Goal: Information Seeking & Learning: Learn about a topic

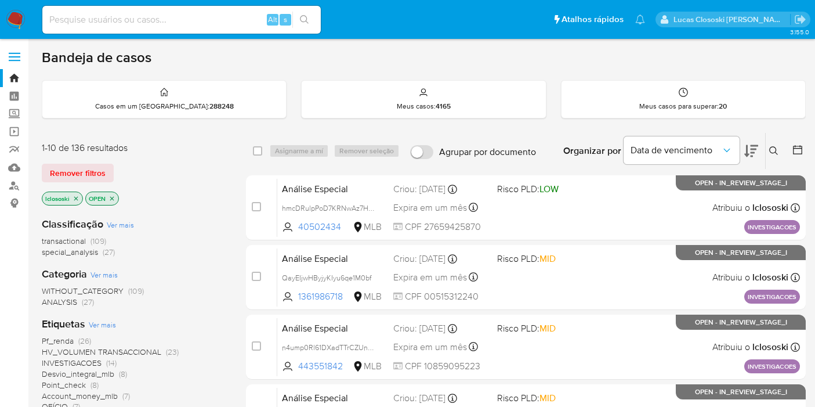
scroll to position [129, 0]
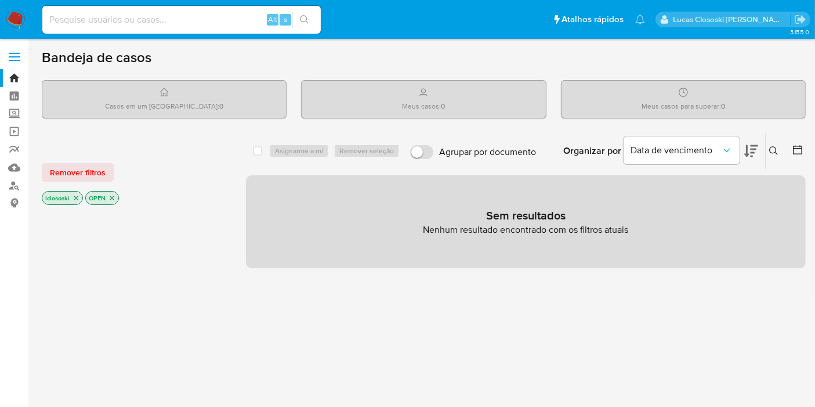
click at [17, 21] on img at bounding box center [16, 20] width 20 height 20
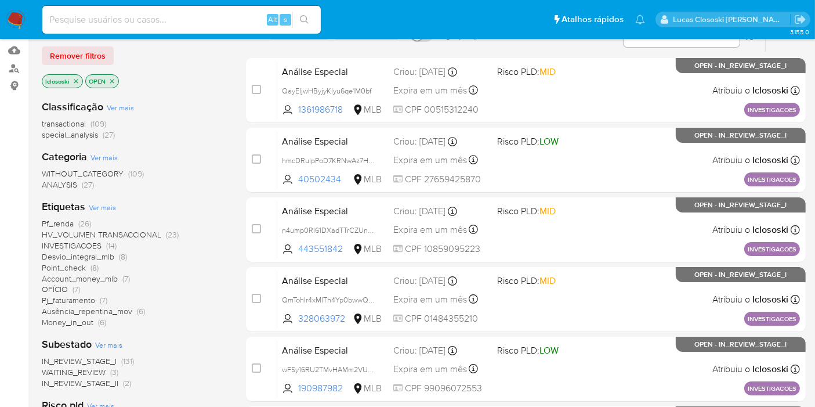
scroll to position [129, 0]
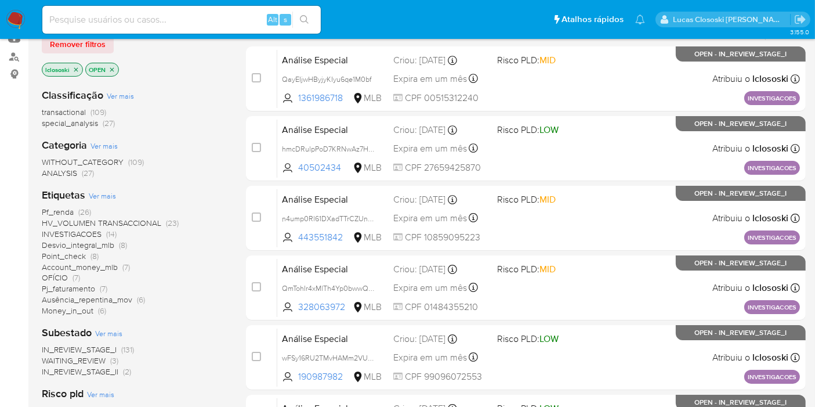
click at [106, 221] on span "HV_VOLUMEN TRANSACCIONAL" at bounding box center [102, 223] width 120 height 12
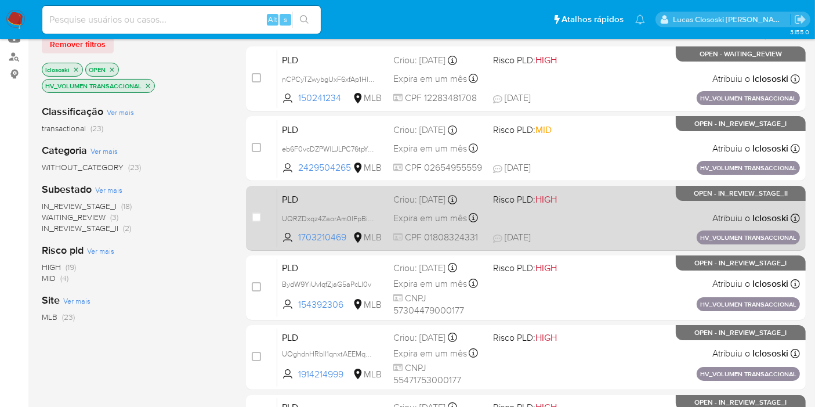
scroll to position [64, 0]
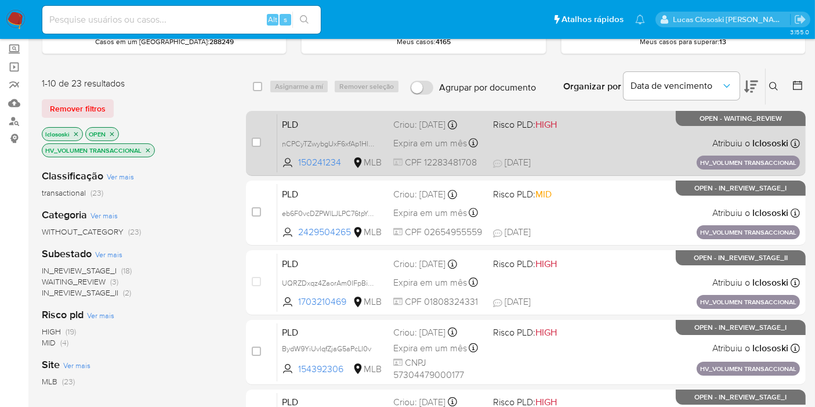
click at [613, 145] on div "PLD nCPCyTZwybgUxF6xfAp1Hlqd 150241234 MLB Risco PLD: HIGH Criou: 14/08/2025 Cr…" at bounding box center [538, 143] width 523 height 59
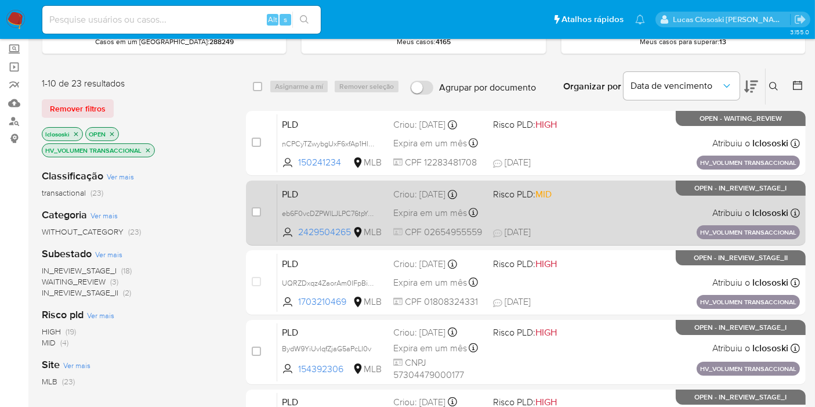
click at [577, 194] on span "Risco PLD: MID" at bounding box center [538, 193] width 91 height 15
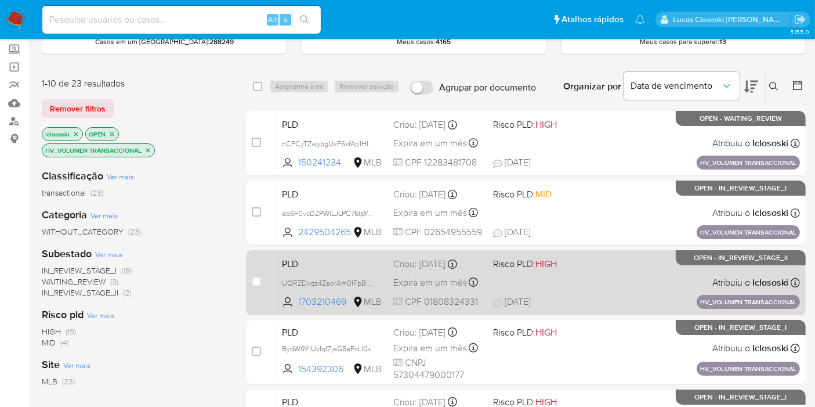
click at [582, 273] on div "PLD UQRZDxqz4ZaorAm0IFpBiFGd 1703210469 MLB Risco PLD: HIGH Criou: 14/08/2025 C…" at bounding box center [538, 282] width 523 height 59
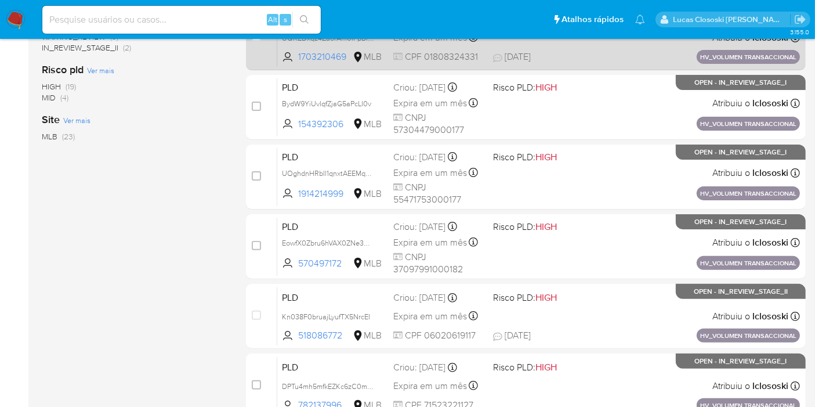
scroll to position [451, 0]
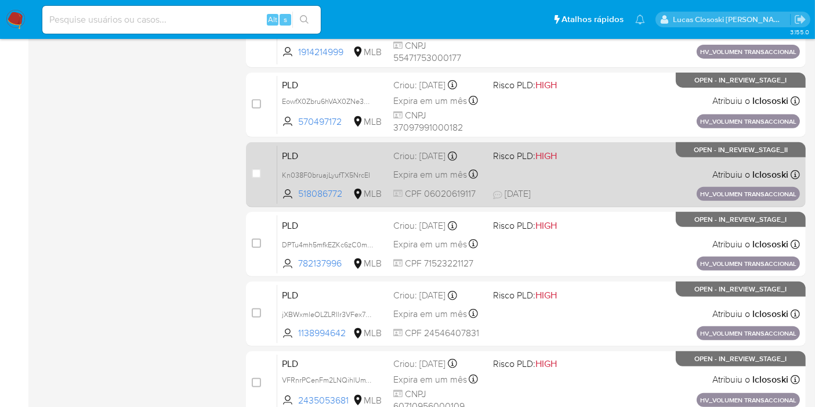
click at [627, 181] on div "PLD Kn038F0bruajLyufTX5NrcEI 518086772 MLB Risco PLD: HIGH Criou: 14/08/2025 Cr…" at bounding box center [538, 174] width 523 height 59
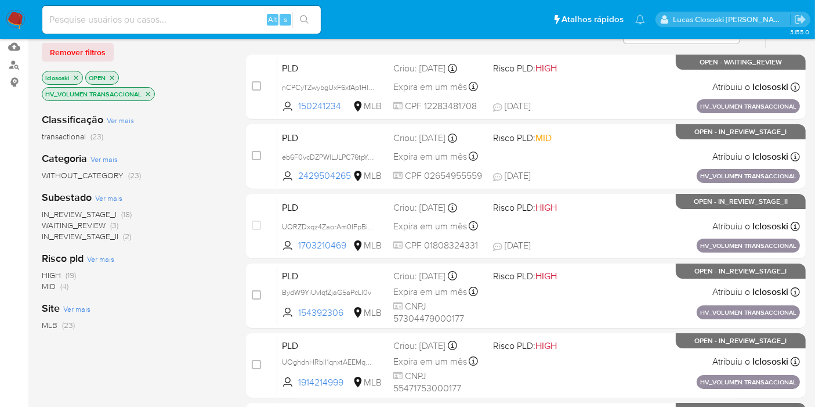
scroll to position [64, 0]
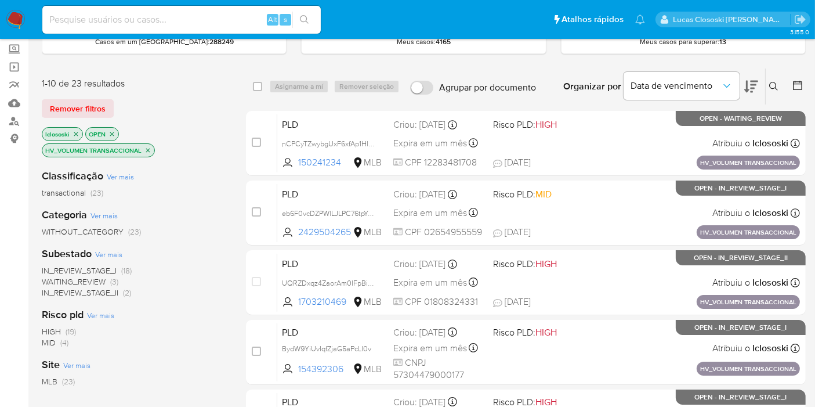
click at [151, 146] on p "HV_VOLUMEN TRANSACCIONAL" at bounding box center [98, 150] width 112 height 13
click at [150, 149] on icon "close-filter" at bounding box center [148, 150] width 7 height 7
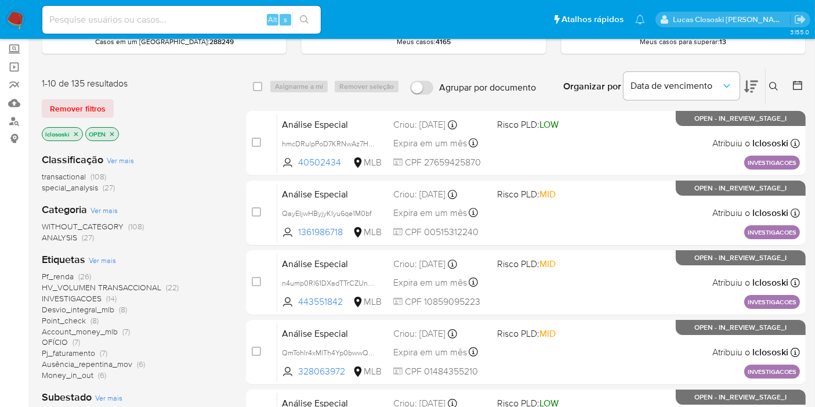
click at [64, 336] on span "OFÍCIO" at bounding box center [55, 342] width 26 height 12
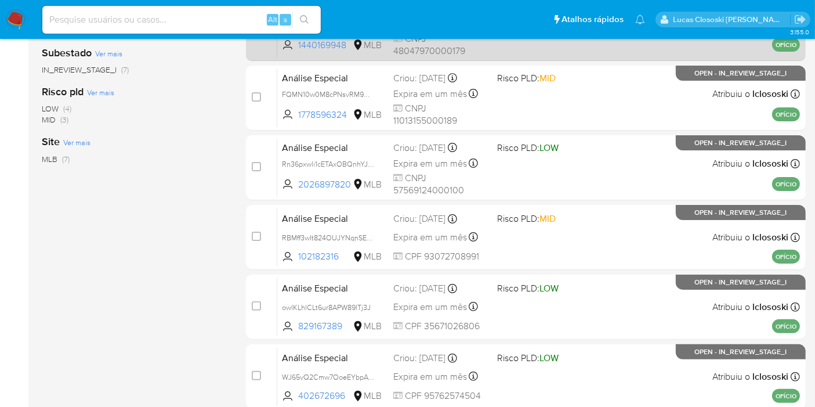
scroll to position [299, 0]
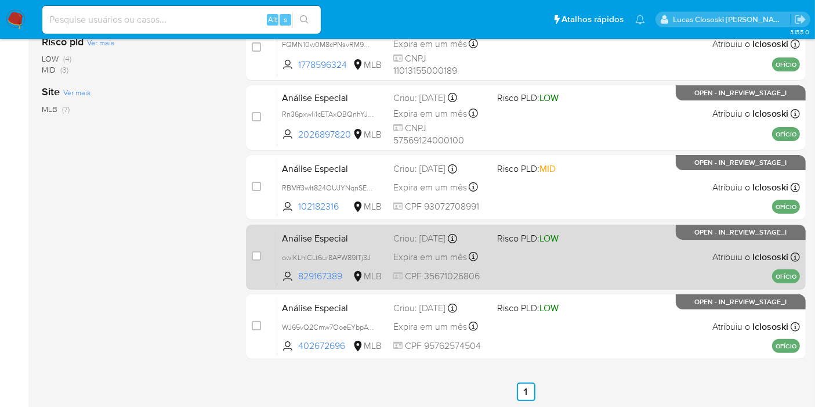
click at [551, 234] on span "LOW" at bounding box center [549, 238] width 19 height 13
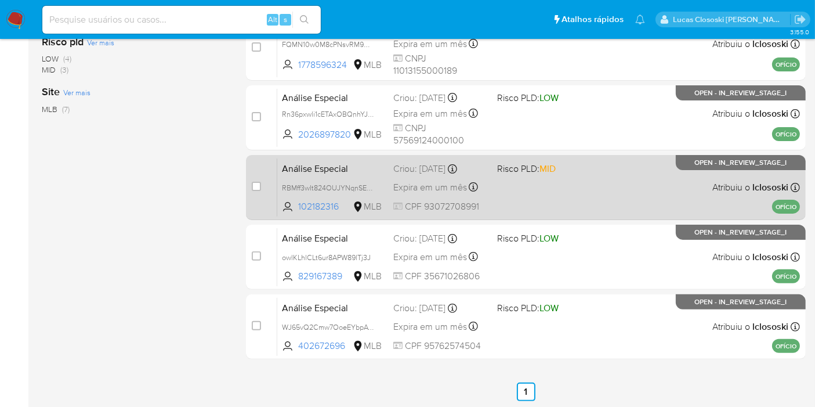
click at [535, 165] on span "Risco PLD: MID" at bounding box center [526, 168] width 59 height 13
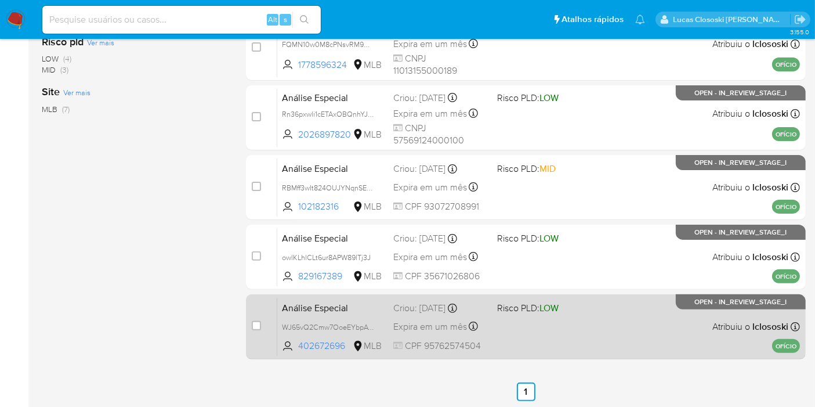
click at [564, 349] on div "Análise Especial WJ65vQ2Cmw7OoeEYbpAWNrBx 402672696 MLB Risco PLD: LOW Criou: 1…" at bounding box center [538, 326] width 523 height 59
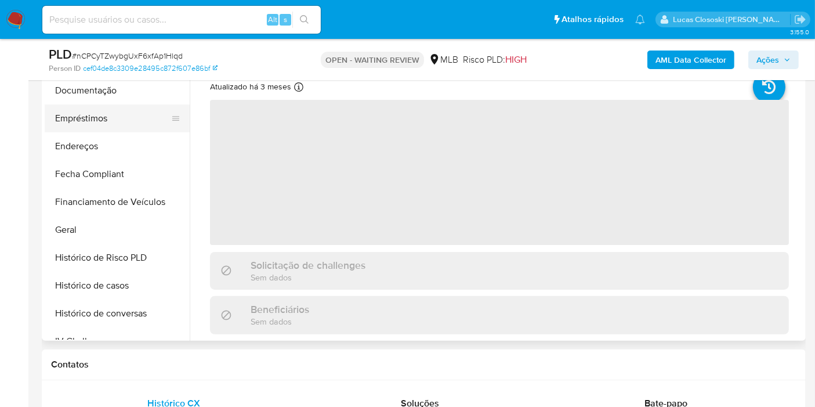
scroll to position [196, 0]
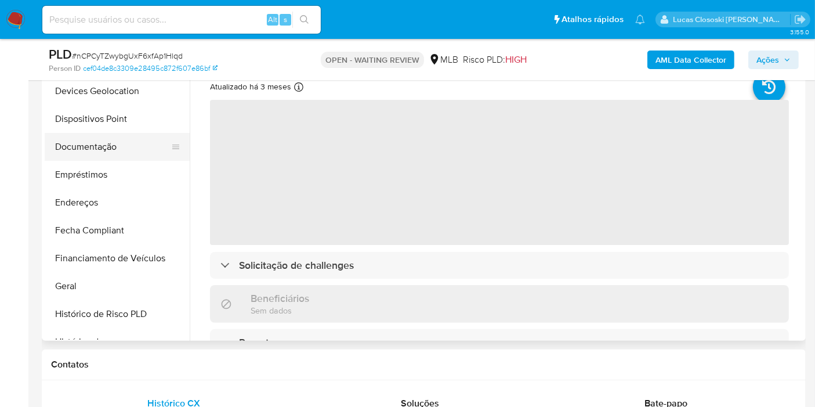
click at [106, 149] on button "Documentação" at bounding box center [113, 147] width 136 height 28
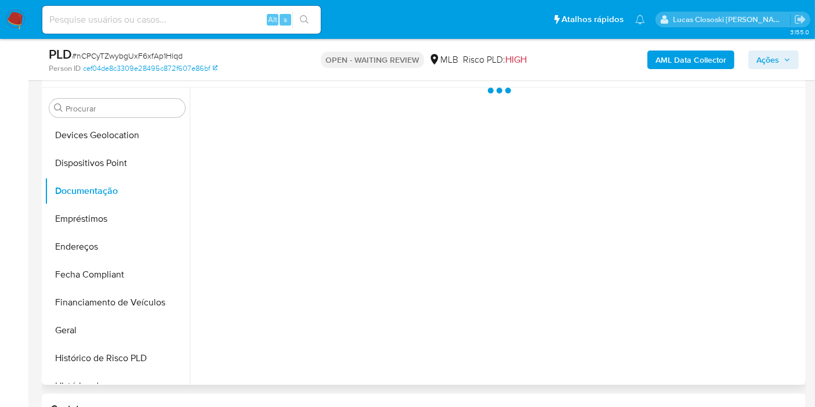
scroll to position [193, 0]
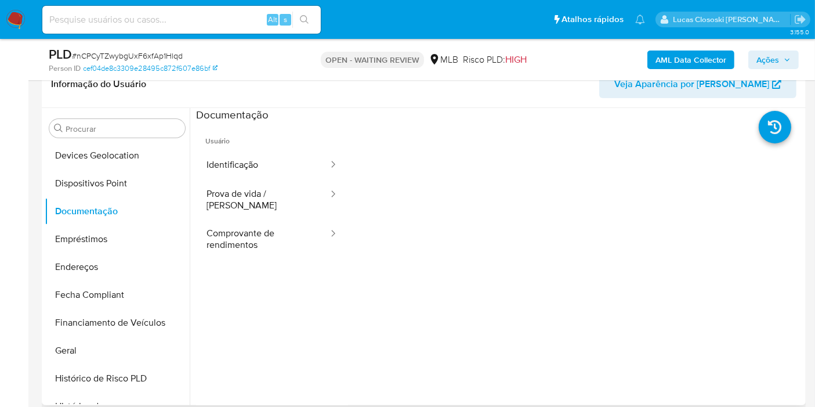
select select "10"
click at [320, 228] on div at bounding box center [329, 234] width 19 height 13
click at [172, 215] on div at bounding box center [175, 211] width 9 height 28
click at [240, 219] on button "Comprovante de rendimentos" at bounding box center [262, 238] width 133 height 39
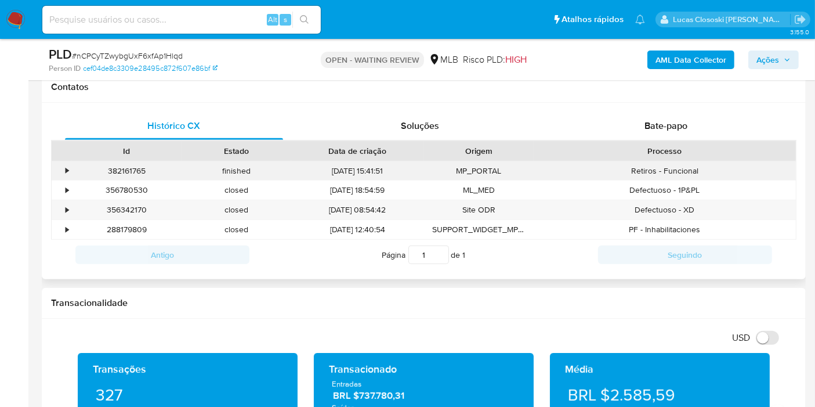
scroll to position [515, 0]
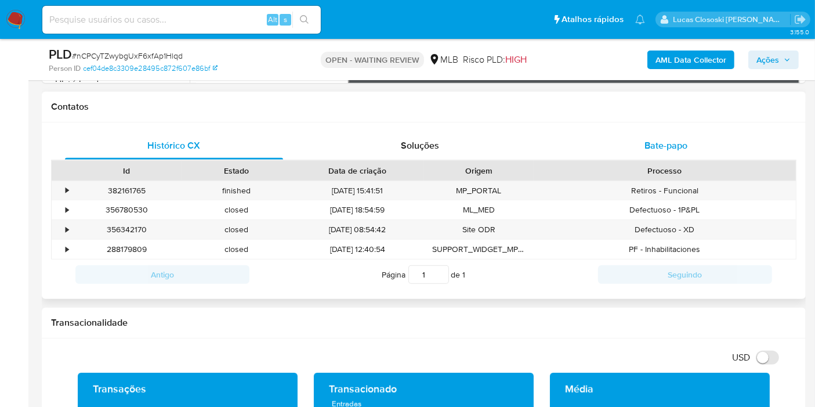
click at [662, 150] on span "Bate-papo" at bounding box center [666, 145] width 43 height 13
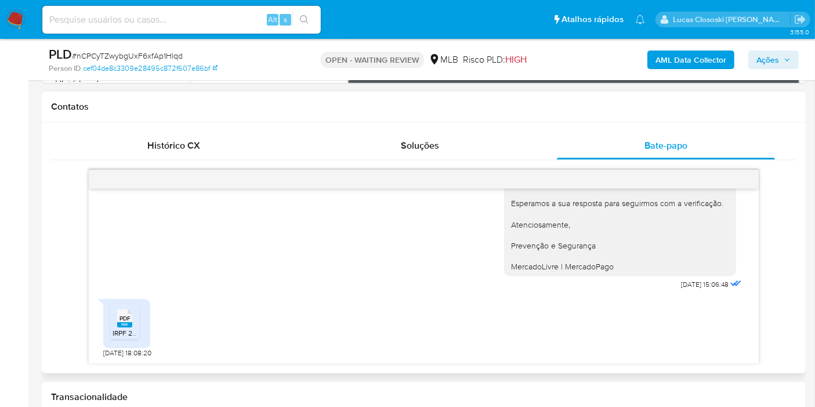
scroll to position [209, 0]
click at [128, 312] on icon at bounding box center [124, 319] width 15 height 18
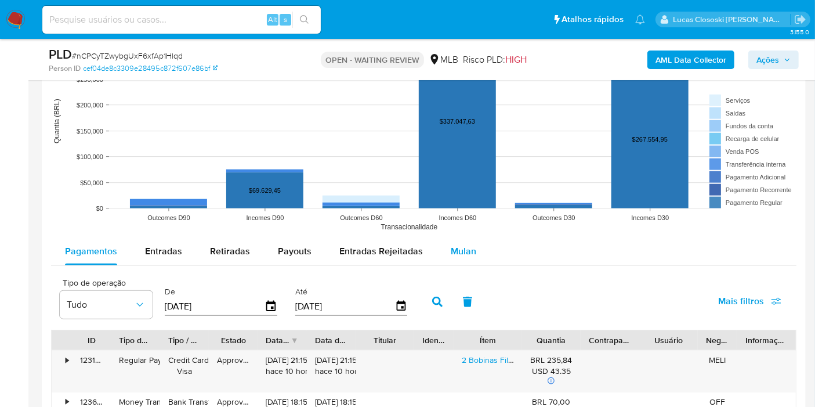
click at [461, 244] on span "Mulan" at bounding box center [464, 250] width 26 height 13
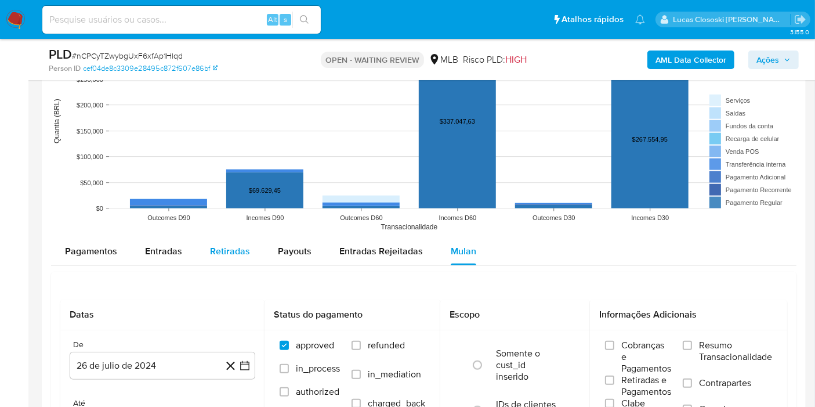
scroll to position [1355, 0]
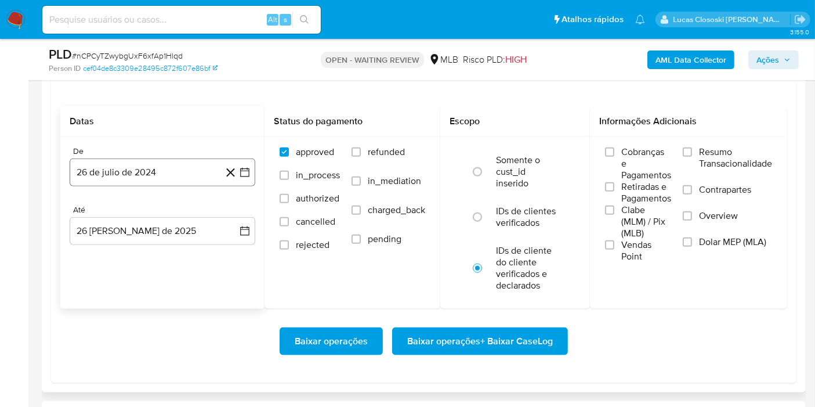
click at [252, 167] on button "26 de julio de 2024" at bounding box center [163, 172] width 186 height 28
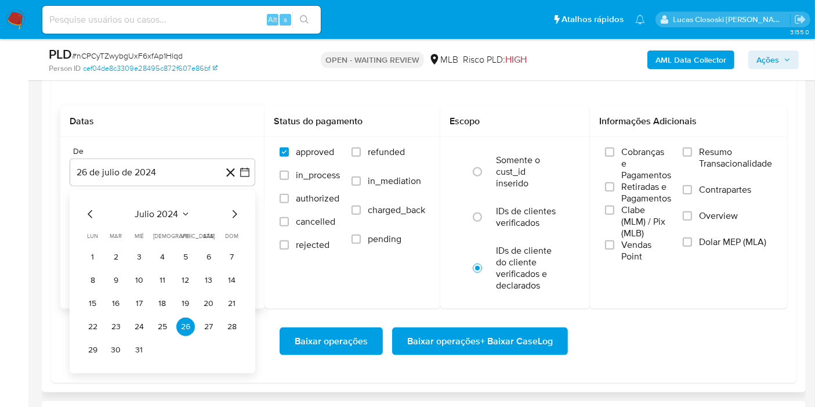
click at [154, 223] on div "julio 2024 julio 2024 lun lunes mar martes mié miércoles jue jueves vie viernes…" at bounding box center [163, 283] width 158 height 152
click at [151, 220] on div "julio 2024 julio 2024 lun lunes mar martes mié miércoles jue jueves vie viernes…" at bounding box center [163, 283] width 158 height 152
click at [151, 218] on span "julio 2024" at bounding box center [157, 214] width 44 height 12
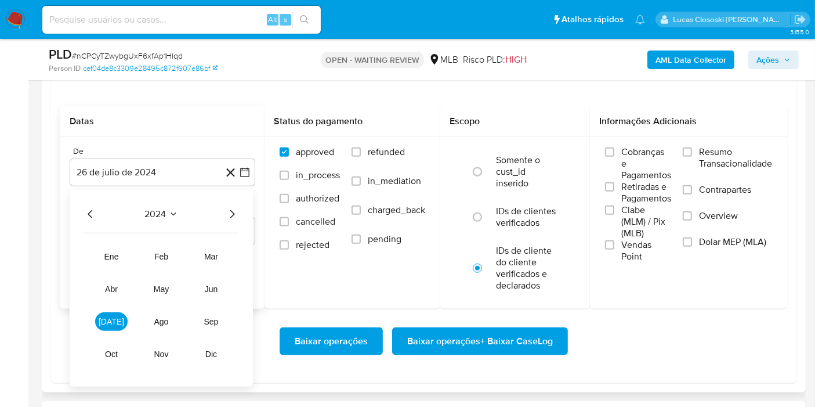
click at [236, 211] on icon "Año siguiente" at bounding box center [232, 214] width 14 height 14
click at [104, 312] on button "jul" at bounding box center [111, 321] width 33 height 19
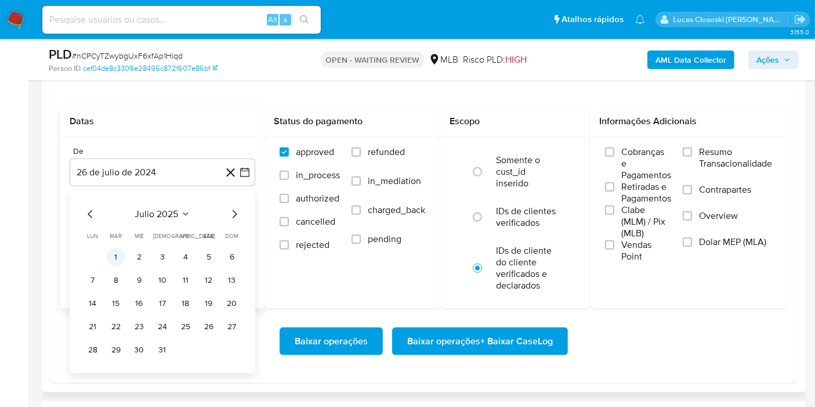
click at [114, 258] on button "1" at bounding box center [116, 257] width 19 height 19
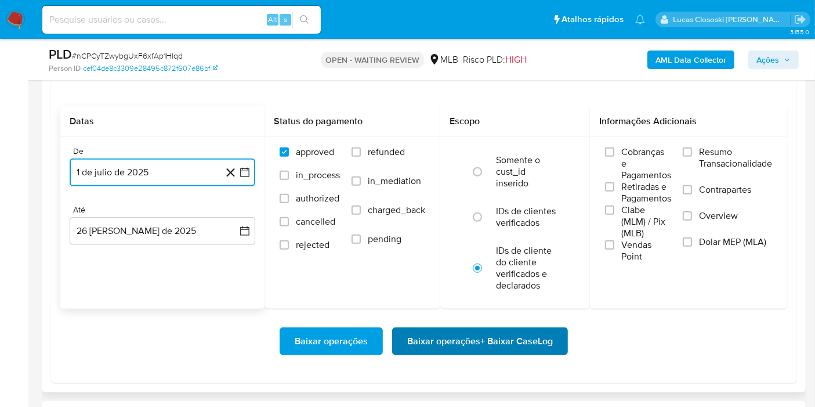
click at [455, 335] on span "Baixar operações + Baixar CaseLog" at bounding box center [480, 341] width 146 height 26
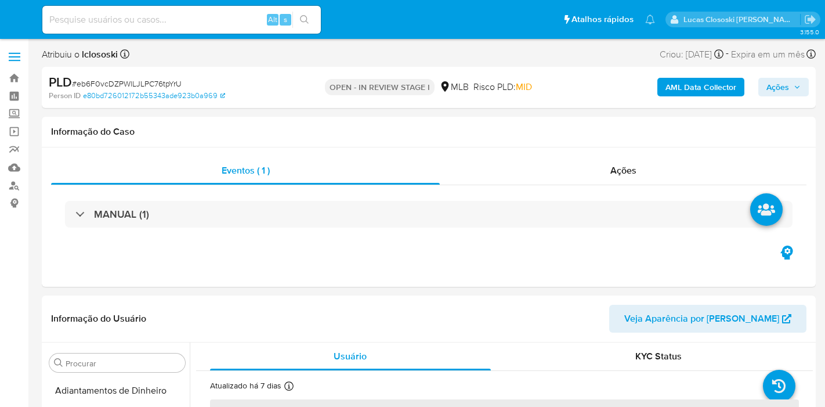
select select "10"
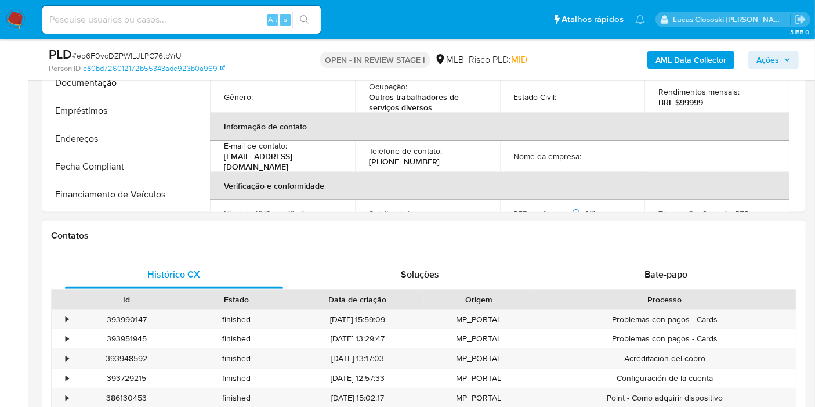
scroll to position [66, 0]
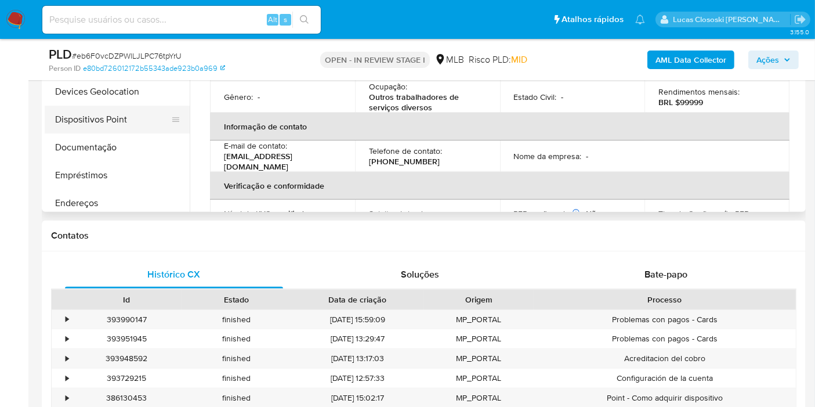
click at [88, 129] on button "Dispositivos Point" at bounding box center [113, 120] width 136 height 28
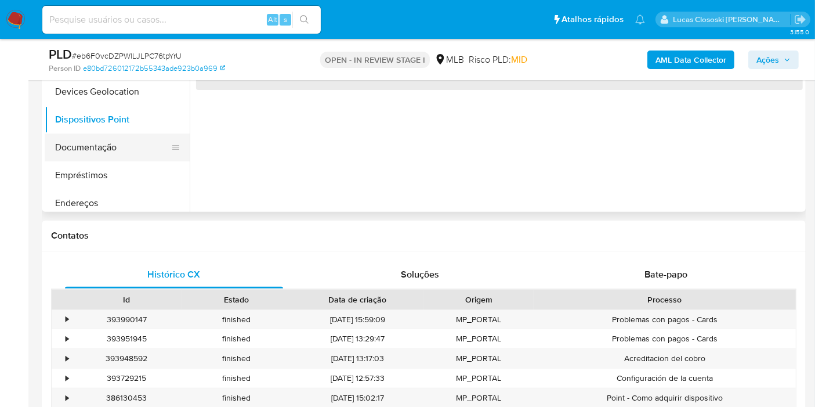
click at [98, 141] on button "Documentação" at bounding box center [113, 147] width 136 height 28
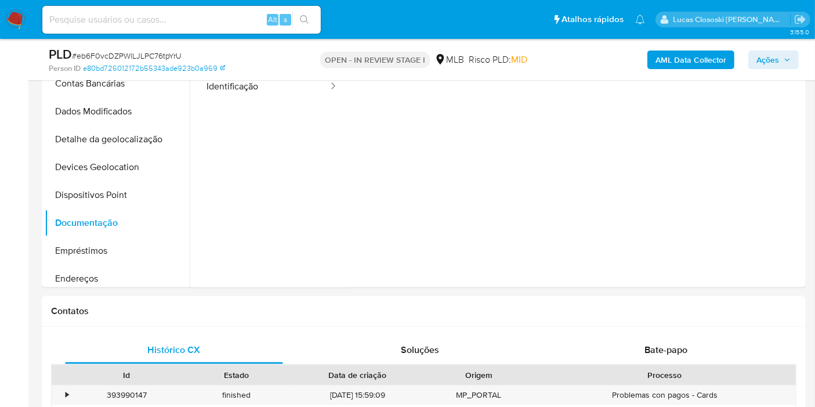
scroll to position [515, 0]
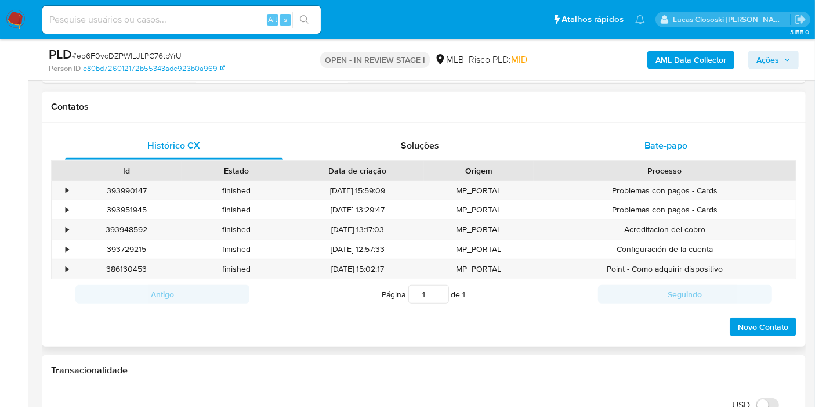
click at [720, 146] on div "Bate-papo" at bounding box center [666, 146] width 218 height 28
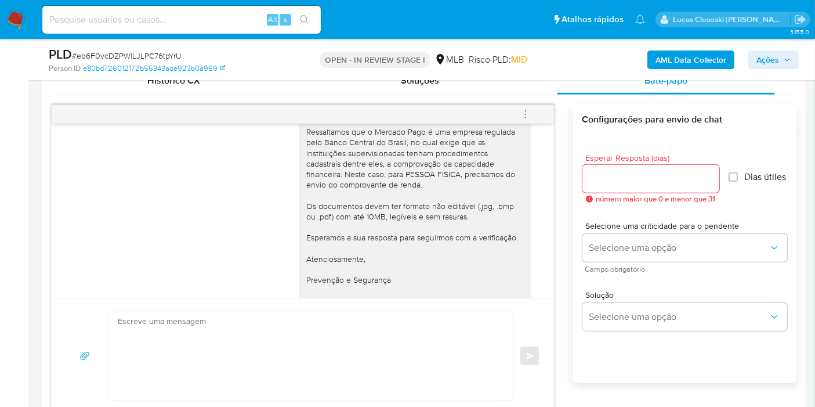
scroll to position [180, 0]
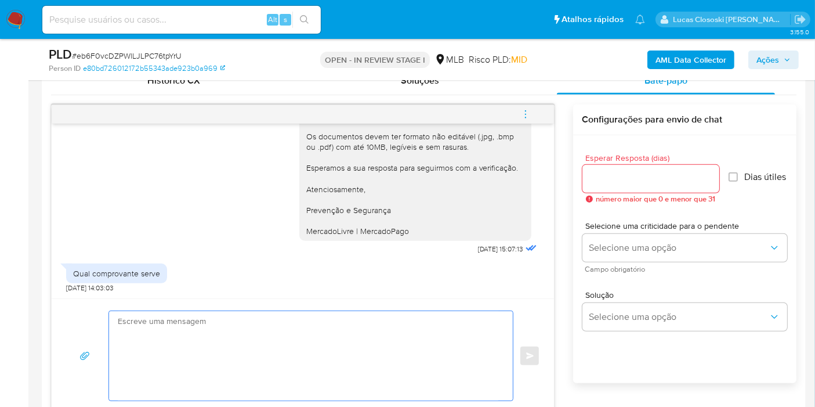
click at [178, 324] on textarea at bounding box center [308, 355] width 381 height 89
paste textarea "https://www.mercadopago.com.br/ajuda/24752"
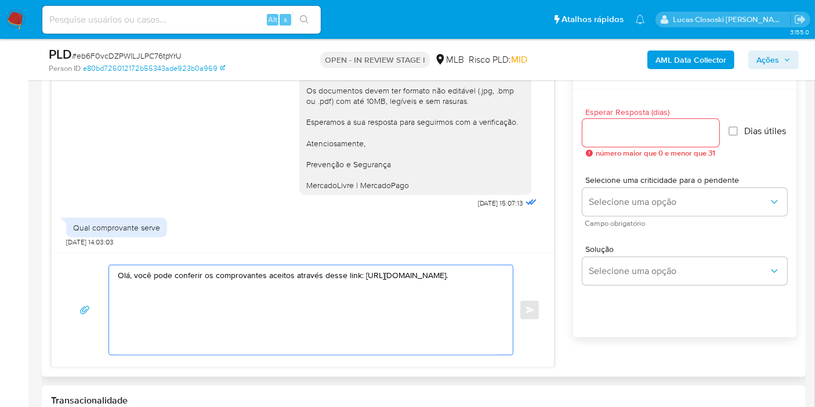
scroll to position [580, 0]
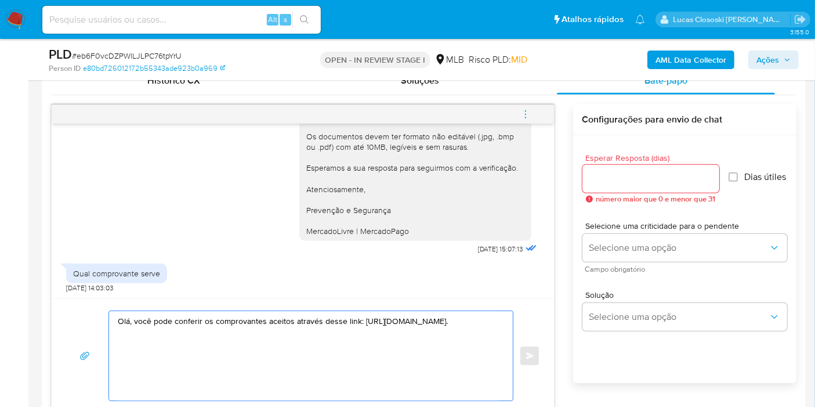
type textarea "Olá, você pode conferir os comprovantes aceitos através desse link: https://www…"
click at [605, 172] on input "Esperar Resposta (dias)" at bounding box center [651, 178] width 137 height 15
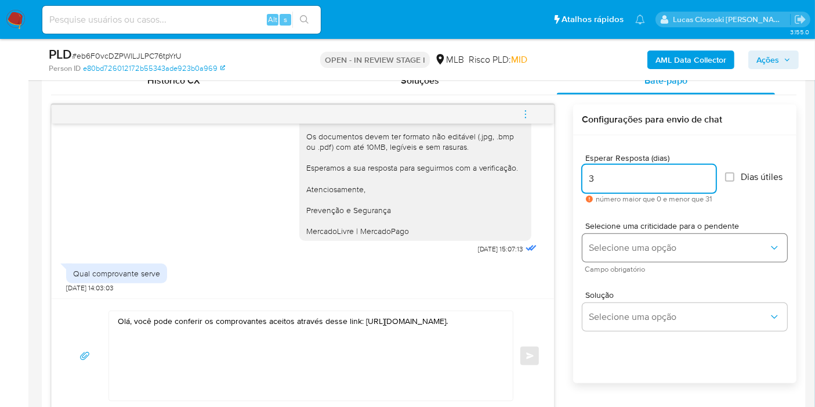
type input "3"
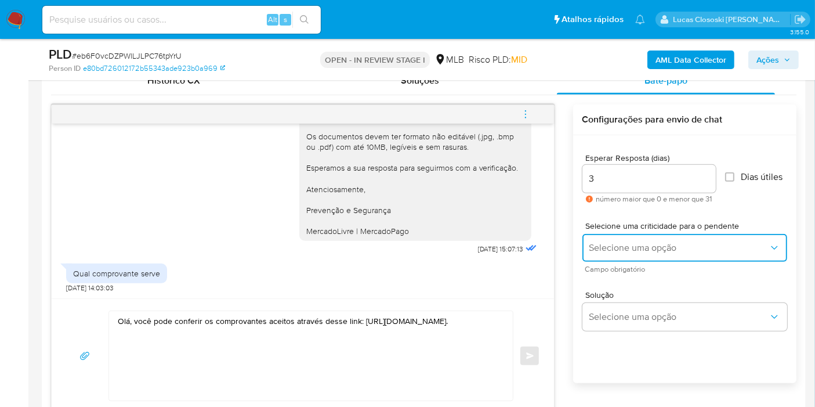
click at [644, 249] on span "Selecione uma opção" at bounding box center [679, 248] width 179 height 12
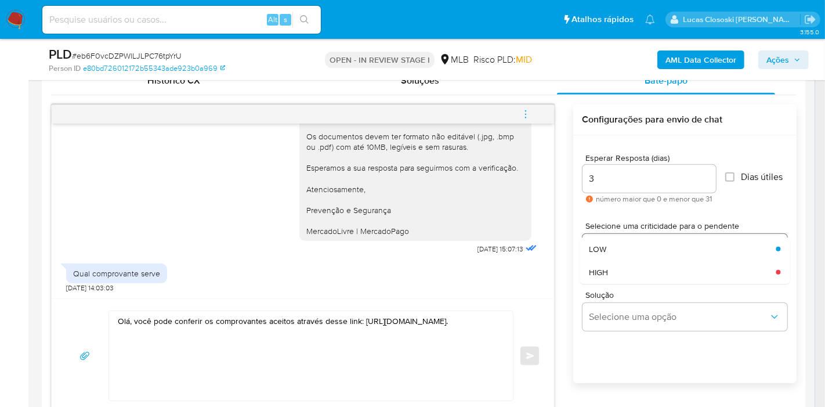
click at [644, 249] on div "LOW" at bounding box center [679, 248] width 180 height 23
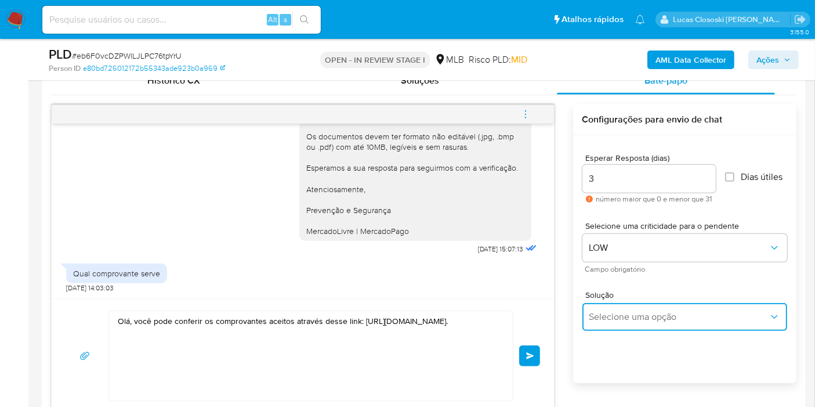
click at [644, 311] on span "Selecione uma opção" at bounding box center [679, 317] width 179 height 12
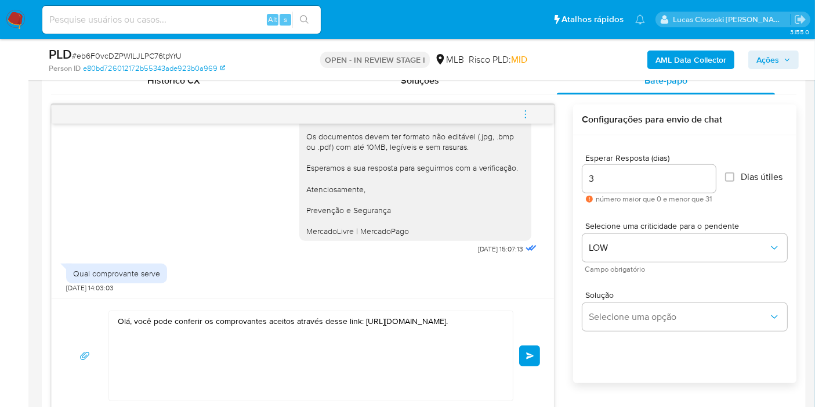
drag, startPoint x: 295, startPoint y: 333, endPoint x: 105, endPoint y: 312, distance: 190.9
click at [70, 317] on div "Olá, você pode conferir os comprovantes aceitos através desse link: https://www…" at bounding box center [303, 356] width 475 height 91
drag, startPoint x: 115, startPoint y: 319, endPoint x: 129, endPoint y: 319, distance: 14.5
click at [129, 319] on div "Olá, você pode conferir os comprovantes aceitos através desse link: https://www…" at bounding box center [308, 355] width 398 height 89
drag, startPoint x: 119, startPoint y: 319, endPoint x: 321, endPoint y: 344, distance: 203.5
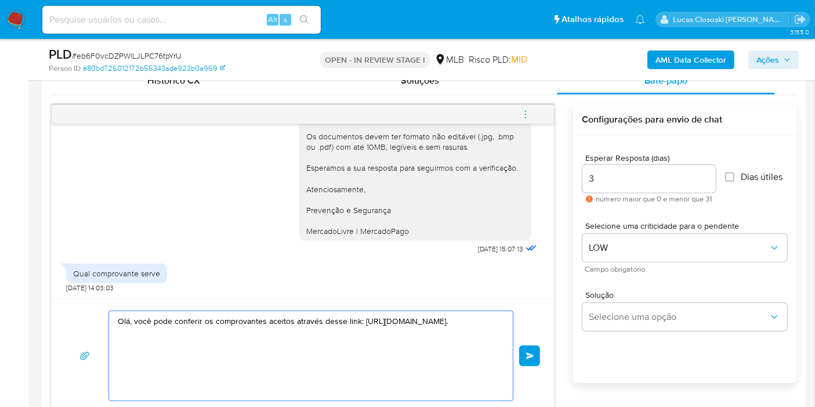
click at [321, 344] on textarea "Olá, você pode conferir os comprovantes aceitos através desse link: https://www…" at bounding box center [308, 355] width 381 height 89
click at [346, 277] on div "Qual comprovante serve 19/08/2025 14:03:03" at bounding box center [303, 275] width 474 height 35
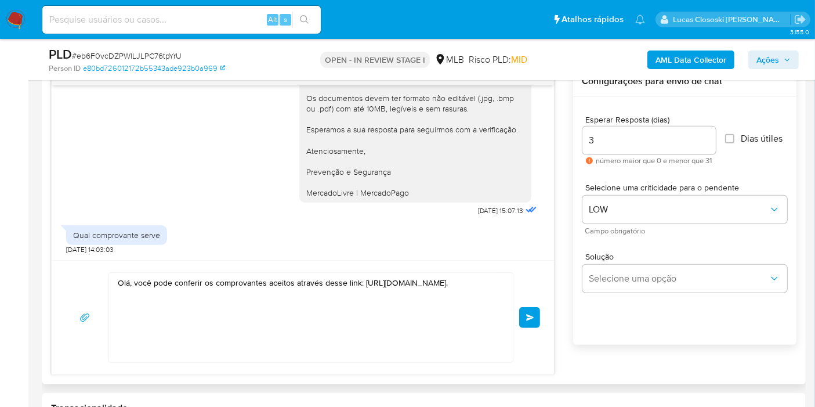
scroll to position [645, 0]
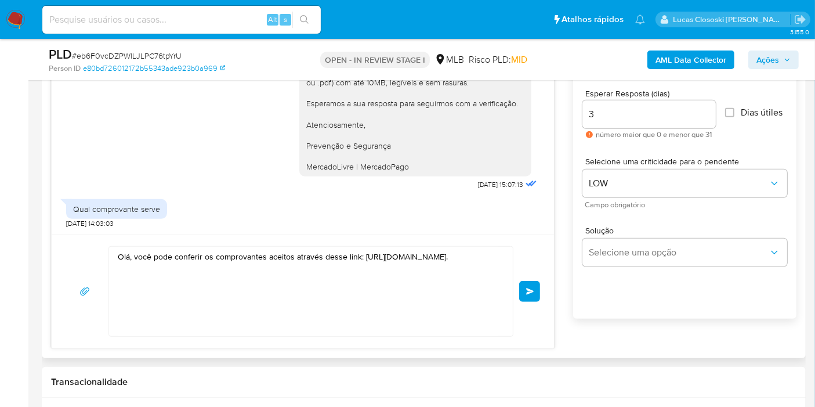
click at [533, 291] on span "common.send" at bounding box center [530, 291] width 8 height 7
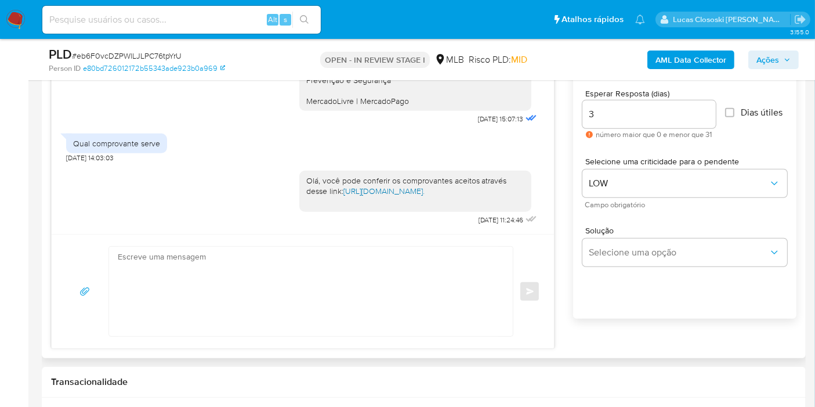
click at [409, 190] on link "https://www.mercadopago.com.br/ajuda/24752." at bounding box center [384, 191] width 81 height 12
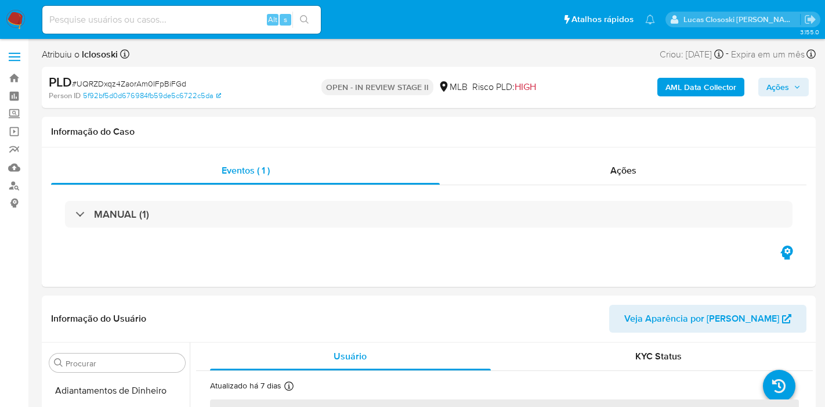
select select "10"
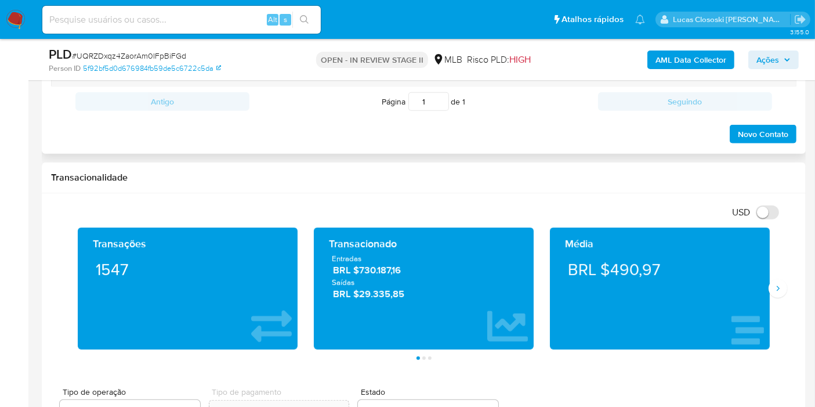
scroll to position [515, 0]
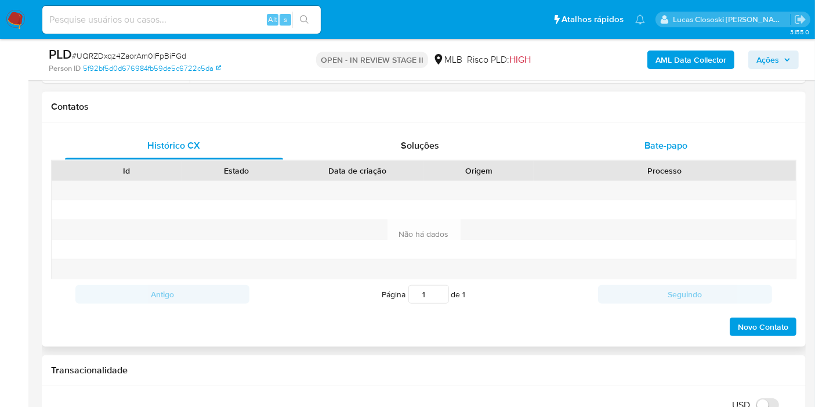
click at [695, 157] on div "Bate-papo" at bounding box center [666, 146] width 218 height 28
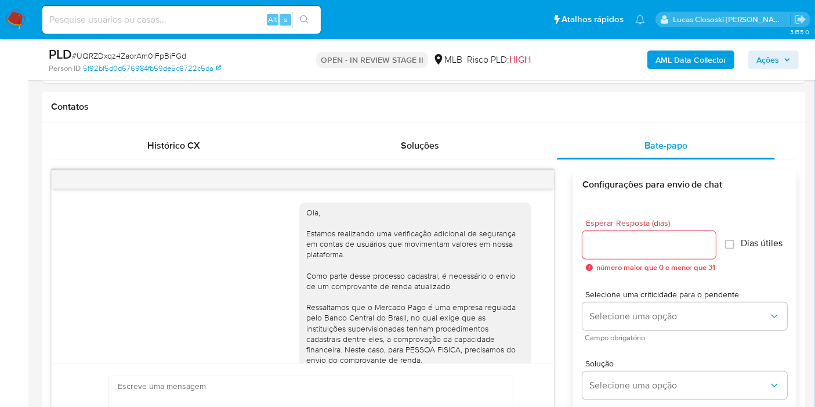
scroll to position [244, 0]
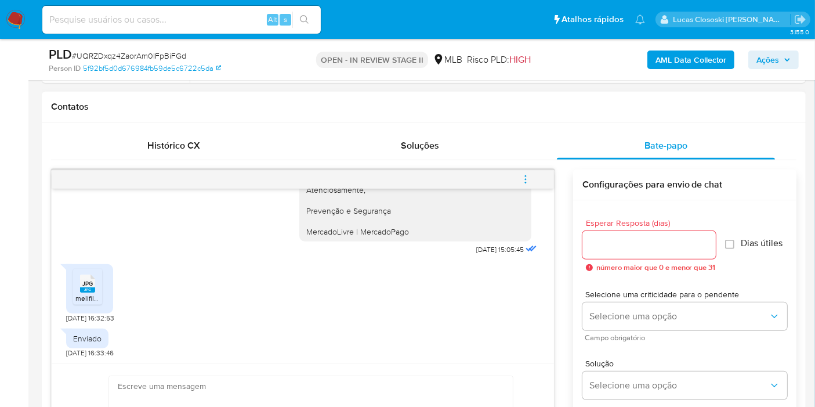
click at [89, 280] on span "JPG" at bounding box center [87, 284] width 10 height 8
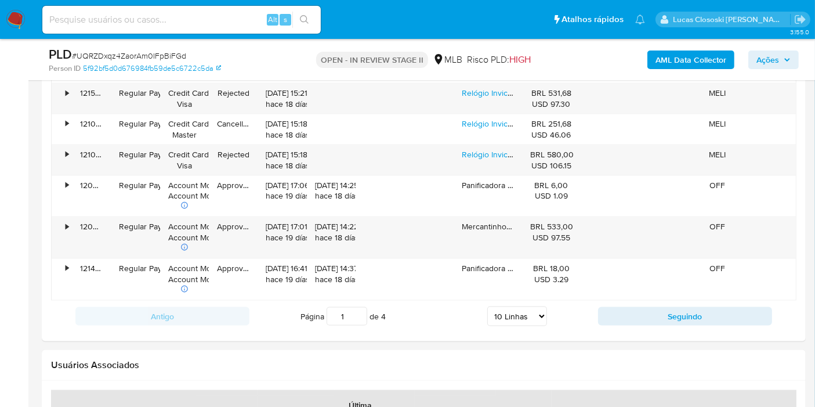
scroll to position [1354, 0]
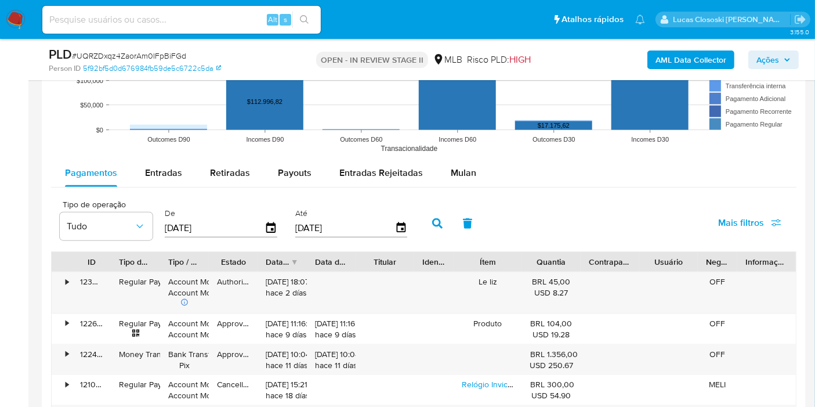
click at [491, 181] on div "Pagamentos Entradas Retiradas Payouts Entradas Rejeitadas Mulan" at bounding box center [424, 173] width 746 height 28
drag, startPoint x: 478, startPoint y: 174, endPoint x: 471, endPoint y: 180, distance: 9.4
click at [478, 174] on button "Mulan" at bounding box center [463, 173] width 53 height 28
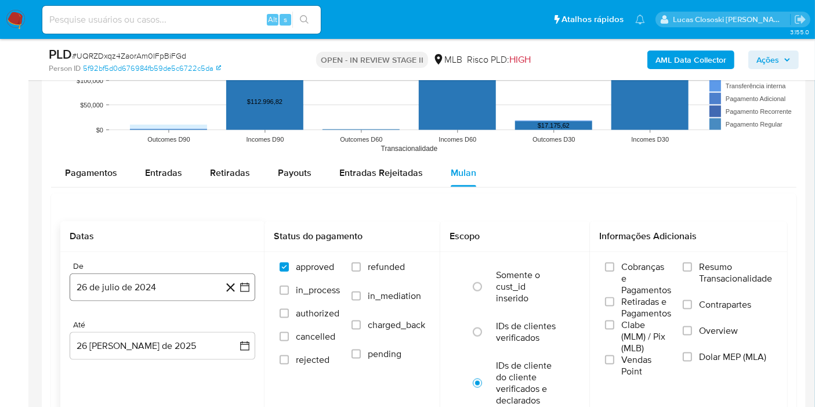
click at [245, 292] on button "26 de julio de 2024" at bounding box center [163, 287] width 186 height 28
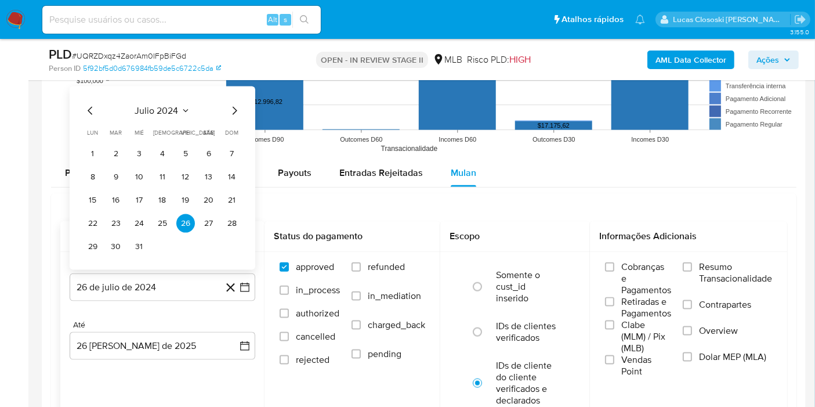
click at [159, 101] on div "julio 2024 julio 2024 lun lunes mar martes mié miércoles jue jueves vie viernes…" at bounding box center [163, 177] width 186 height 183
click at [167, 106] on span "julio 2024" at bounding box center [157, 111] width 44 height 12
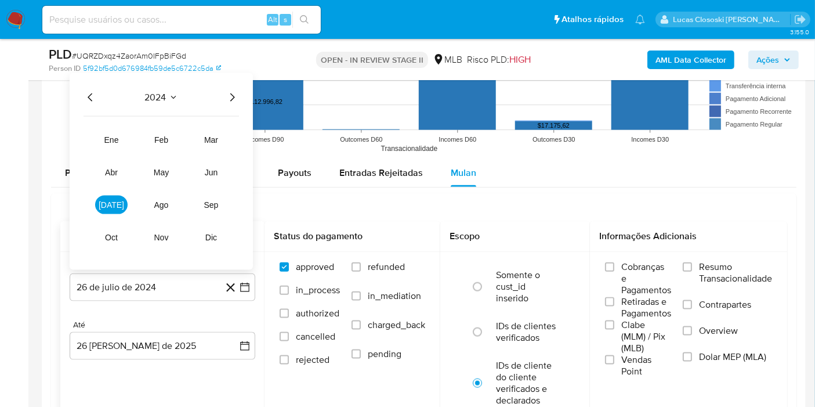
drag, startPoint x: 238, startPoint y: 102, endPoint x: 226, endPoint y: 88, distance: 18.1
click at [238, 102] on icon "Año siguiente" at bounding box center [232, 98] width 14 height 14
click at [115, 200] on span "[DATE]" at bounding box center [112, 204] width 26 height 9
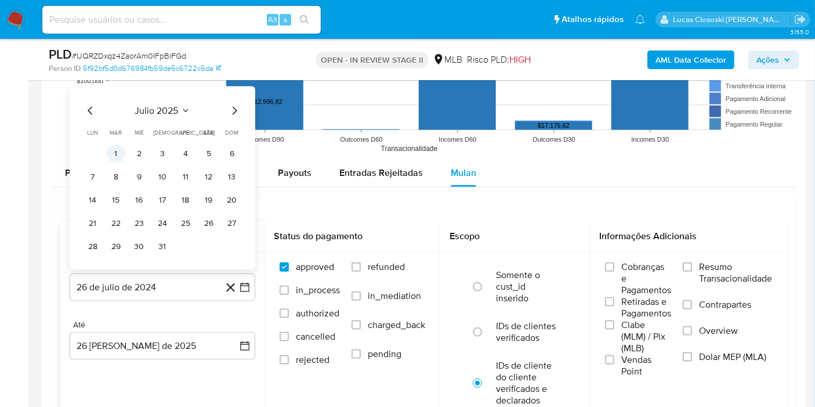
click at [114, 151] on button "1" at bounding box center [116, 154] width 19 height 19
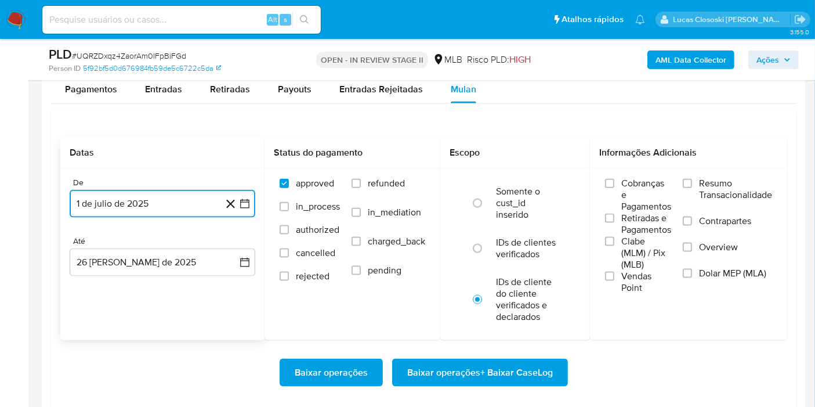
scroll to position [1483, 0]
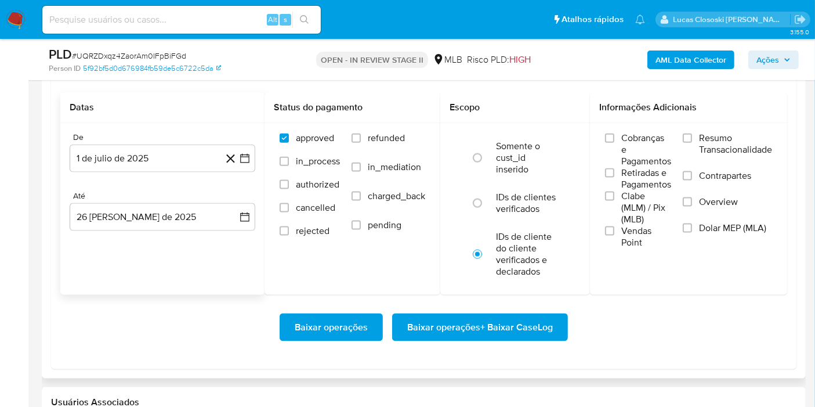
click at [504, 309] on div "Baixar operações Baixar operações + Baixar CaseLog" at bounding box center [423, 327] width 727 height 65
click at [501, 335] on span "Baixar operações + Baixar CaseLog" at bounding box center [480, 328] width 146 height 26
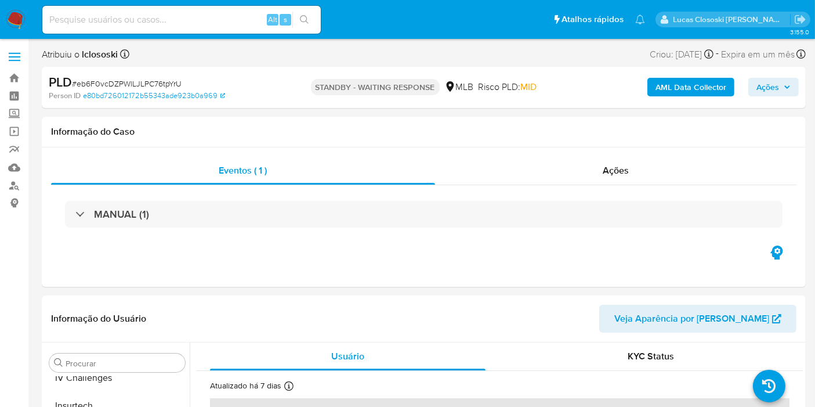
scroll to position [518, 0]
select select "10"
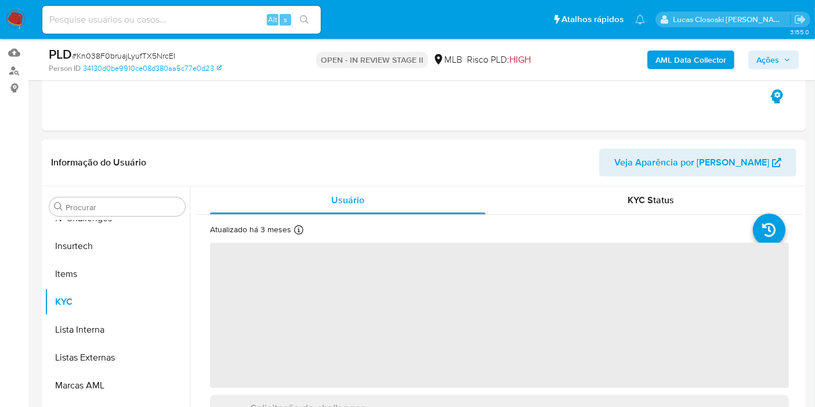
scroll to position [193, 0]
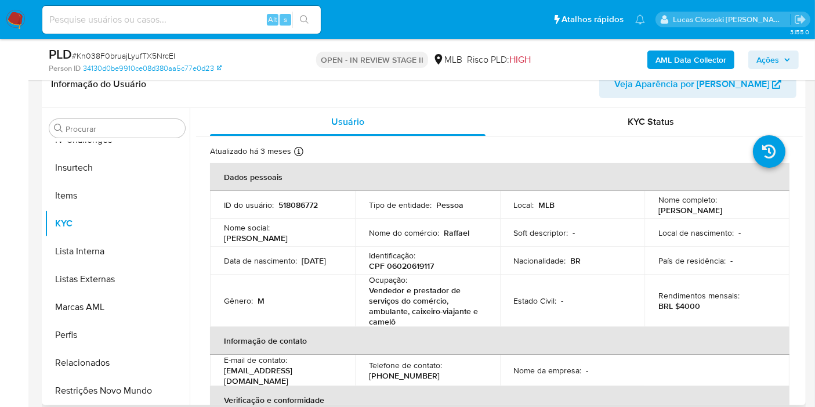
select select "10"
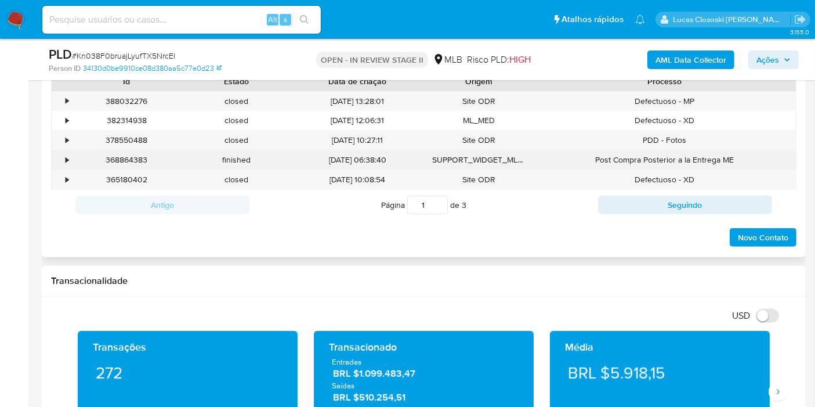
scroll to position [515, 0]
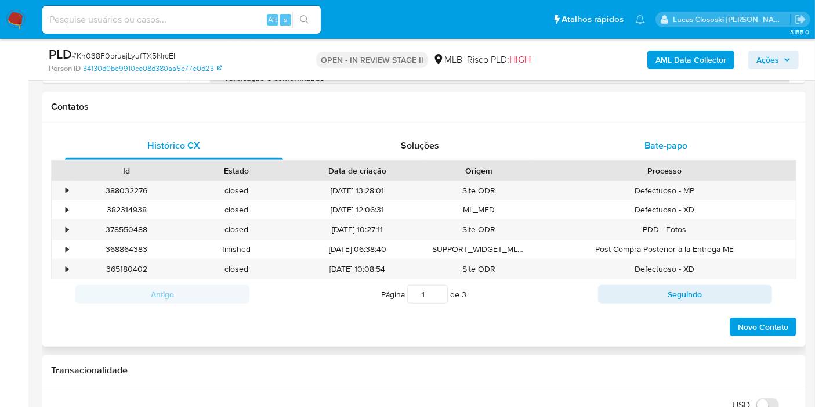
click at [636, 152] on div "Bate-papo" at bounding box center [666, 146] width 218 height 28
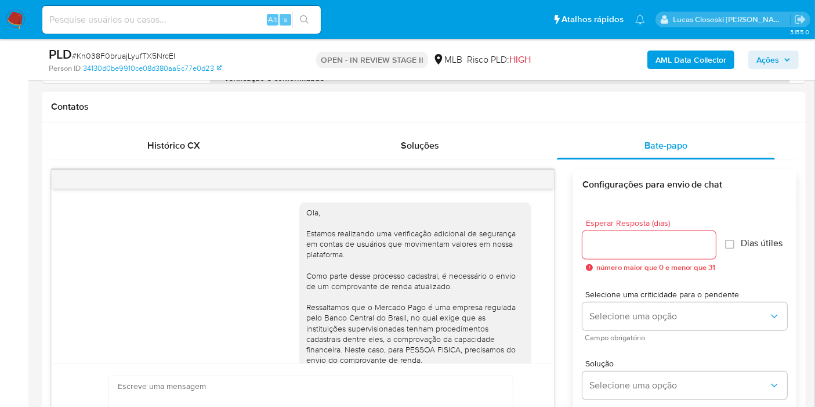
scroll to position [280, 0]
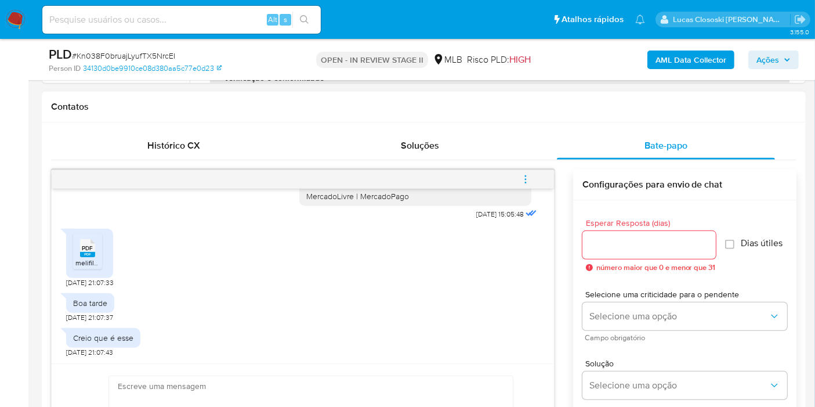
click at [84, 244] on span "PDF" at bounding box center [87, 248] width 11 height 8
click at [370, 354] on div "Creio que é esse [DATE] 21:07:43" at bounding box center [303, 339] width 474 height 35
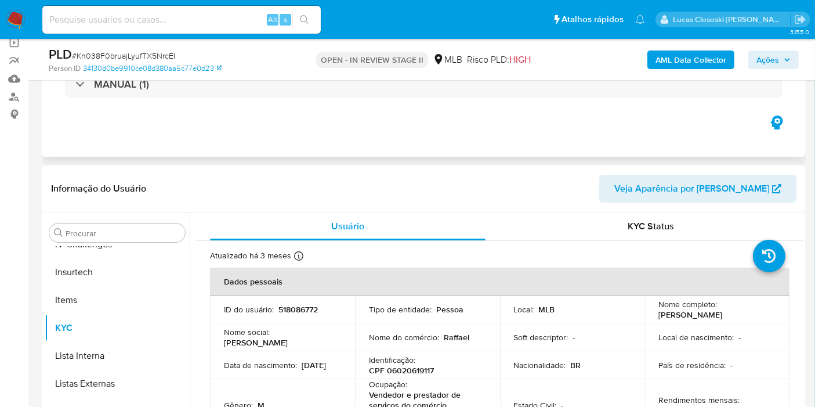
scroll to position [0, 0]
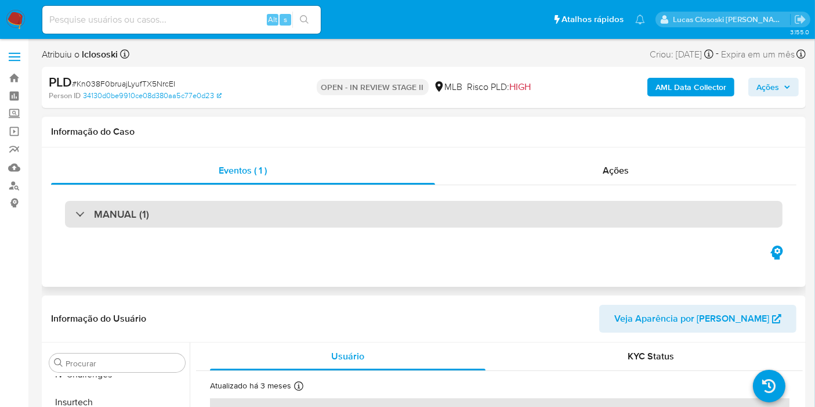
click at [294, 213] on div "MANUAL (1)" at bounding box center [424, 214] width 718 height 27
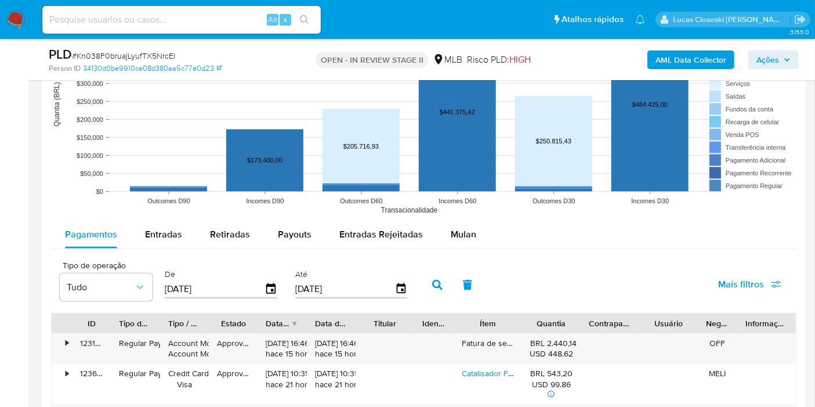
scroll to position [1418, 0]
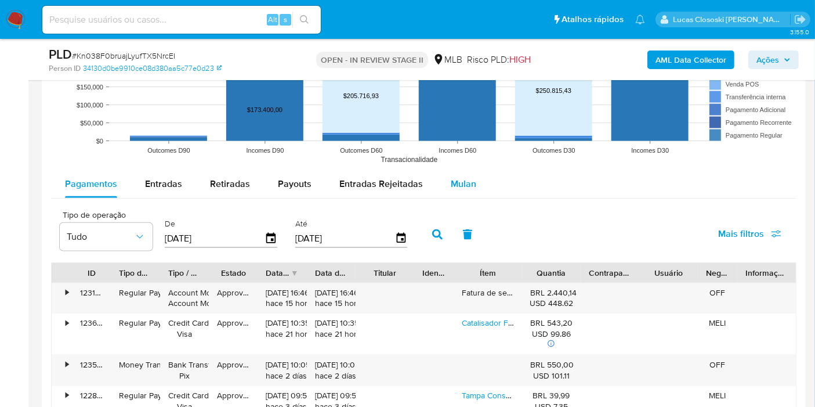
click at [485, 186] on button "Mulan" at bounding box center [463, 184] width 53 height 28
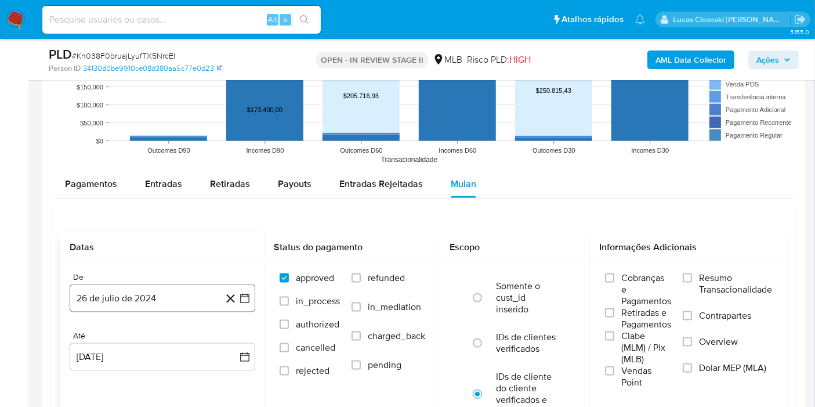
click at [245, 308] on button "26 de julio de 2024" at bounding box center [163, 298] width 186 height 28
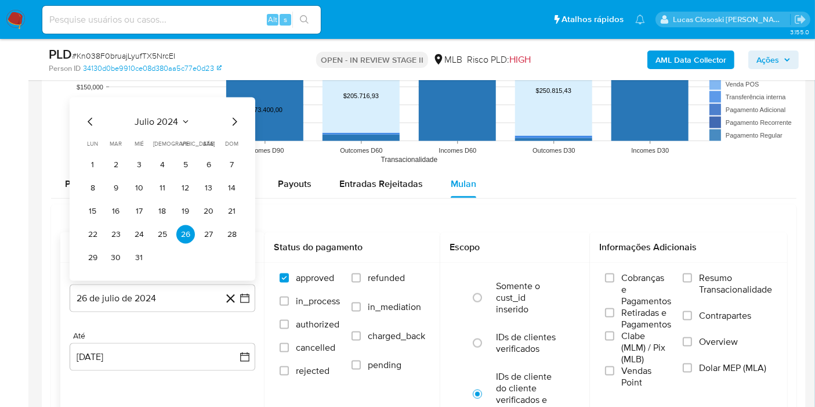
click at [172, 118] on span "julio 2024" at bounding box center [157, 121] width 44 height 12
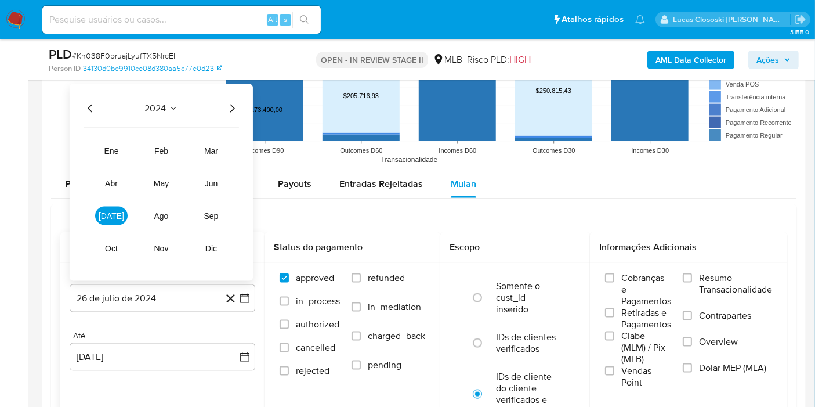
click at [242, 113] on div "2024 2024 ene feb mar abr may jun [DATE] ago sep oct nov dic" at bounding box center [161, 182] width 183 height 197
click at [238, 107] on icon "Año siguiente" at bounding box center [232, 108] width 14 height 14
click at [203, 188] on button "jun" at bounding box center [211, 183] width 33 height 19
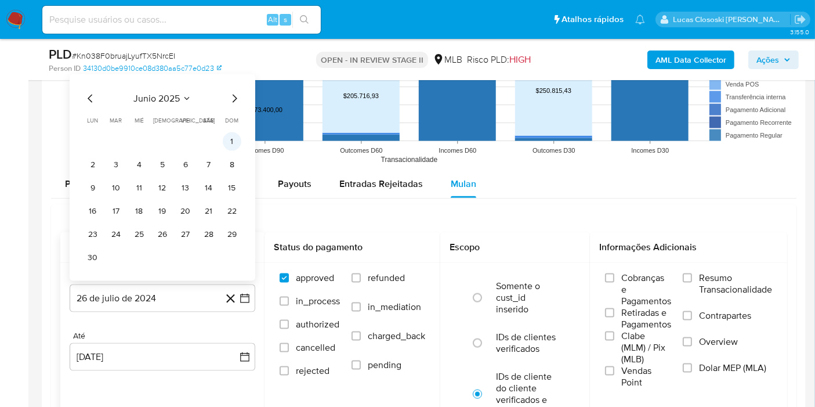
click at [229, 137] on button "1" at bounding box center [232, 141] width 19 height 19
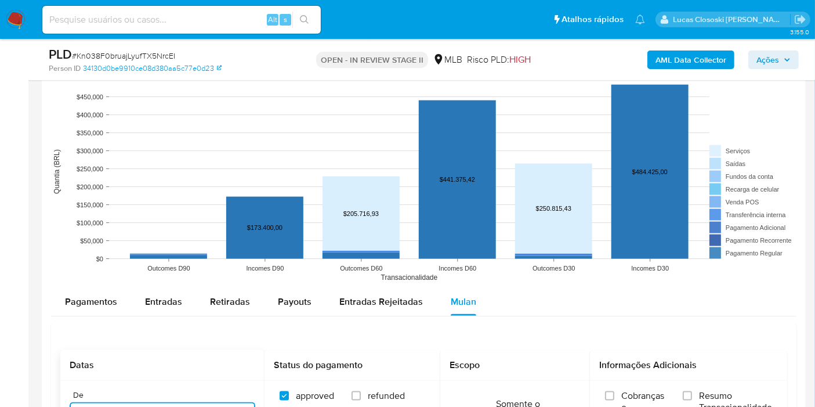
scroll to position [1483, 0]
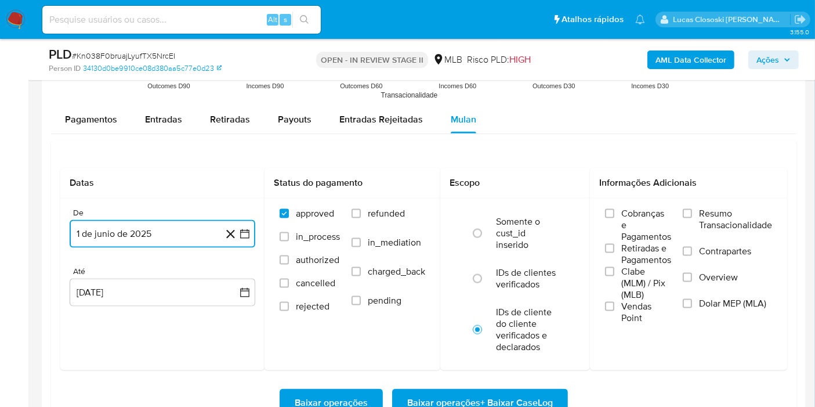
click at [246, 235] on icon "button" at bounding box center [245, 234] width 12 height 12
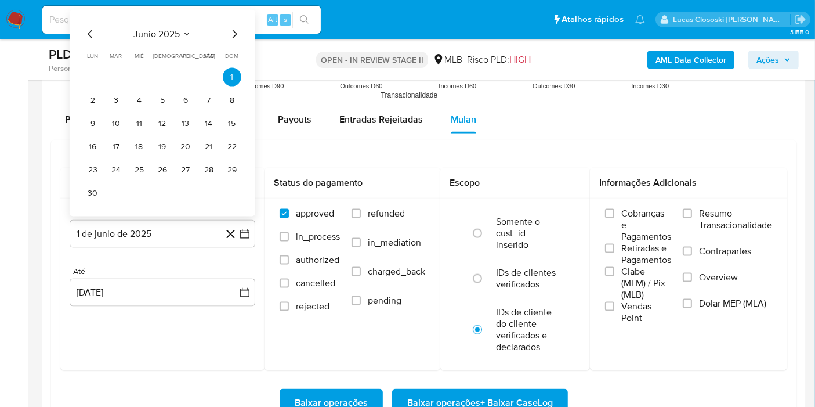
click at [243, 37] on div "junio 2025 junio 2025 lun lunes mar martes mié miércoles jue jueves vie viernes…" at bounding box center [163, 112] width 186 height 207
click at [238, 35] on icon "Mes siguiente" at bounding box center [235, 34] width 14 height 14
click at [116, 96] on button "1" at bounding box center [116, 100] width 19 height 19
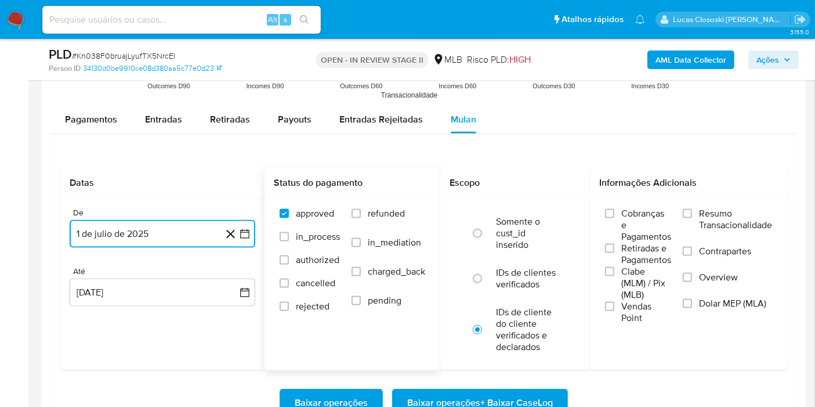
scroll to position [1547, 0]
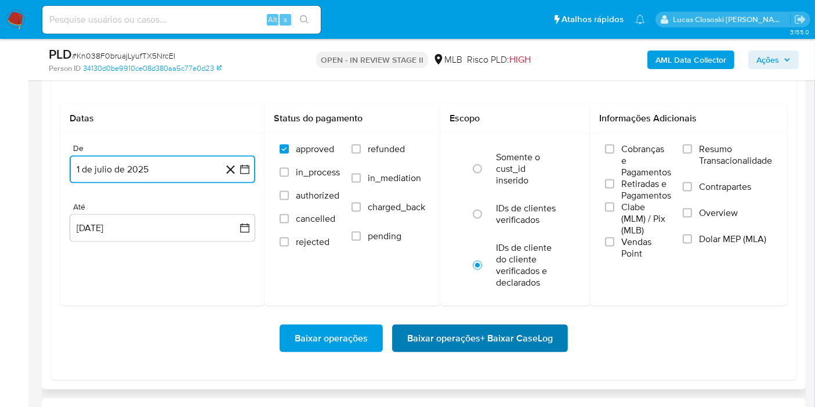
click at [470, 334] on span "Baixar operações + Baixar CaseLog" at bounding box center [480, 339] width 146 height 26
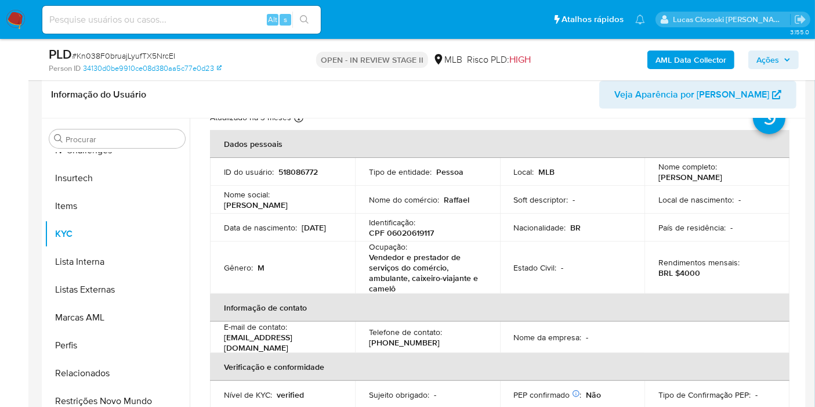
scroll to position [35, 0]
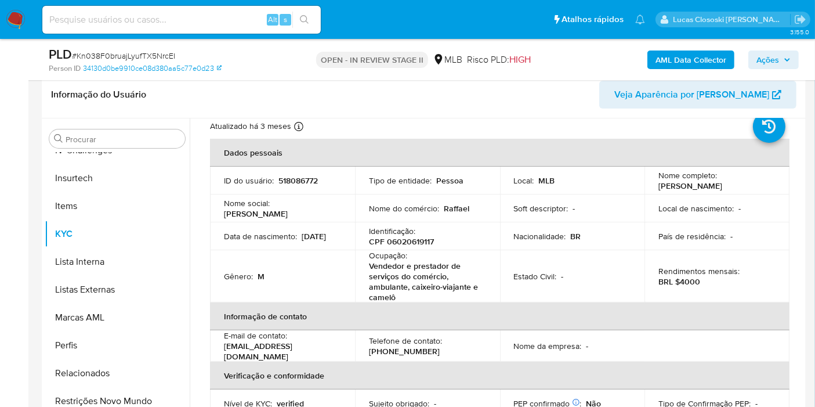
click at [413, 243] on p "CPF 06020619117" at bounding box center [401, 241] width 65 height 10
copy p "06020619117"
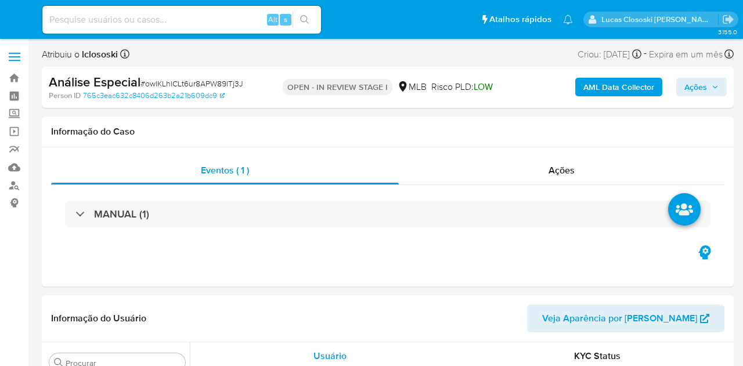
select select "10"
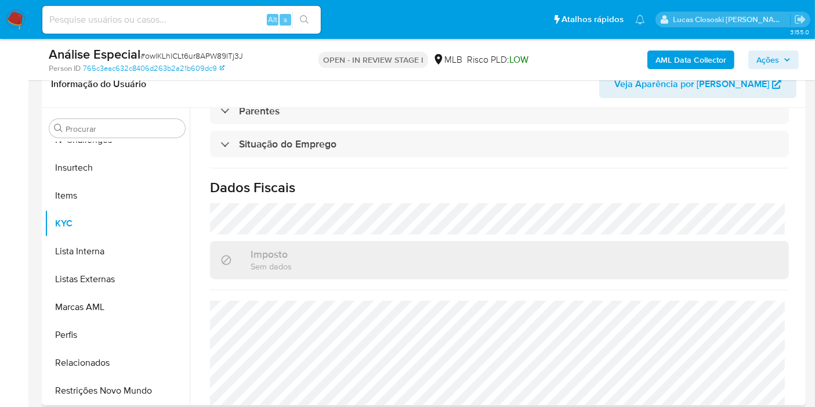
scroll to position [527, 0]
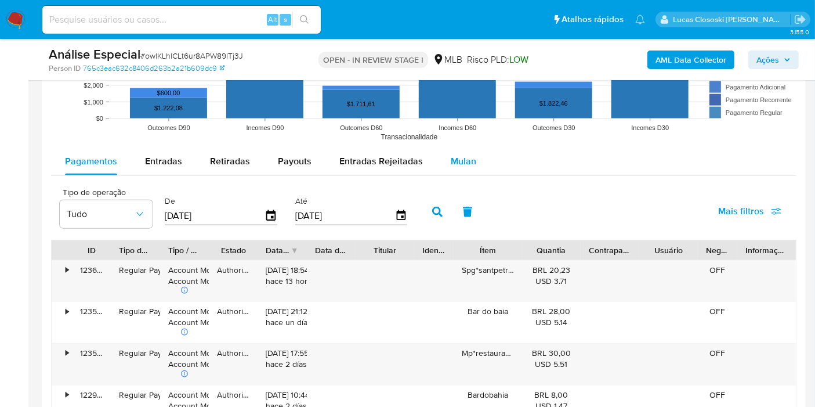
click at [471, 147] on div "Mulan" at bounding box center [464, 161] width 26 height 28
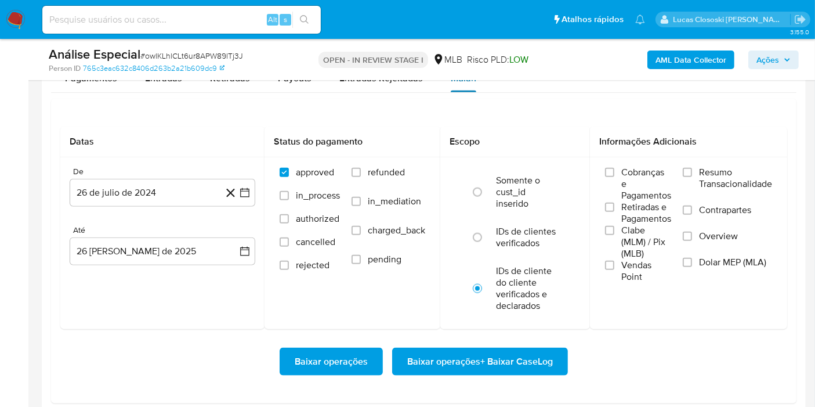
scroll to position [1354, 0]
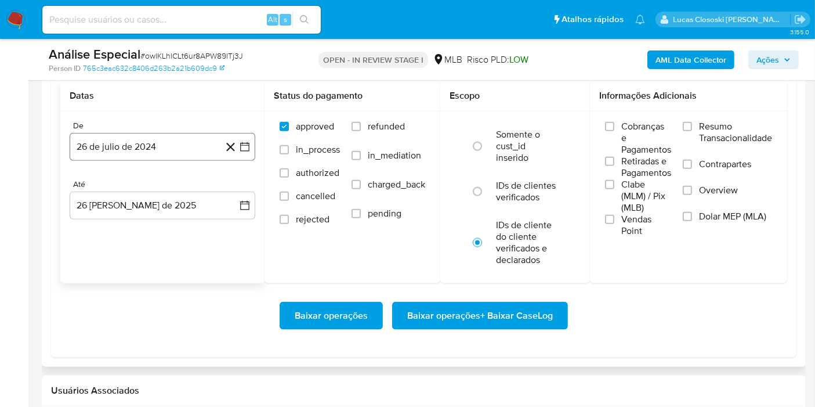
click at [250, 133] on button "26 de julio de 2024" at bounding box center [163, 147] width 186 height 28
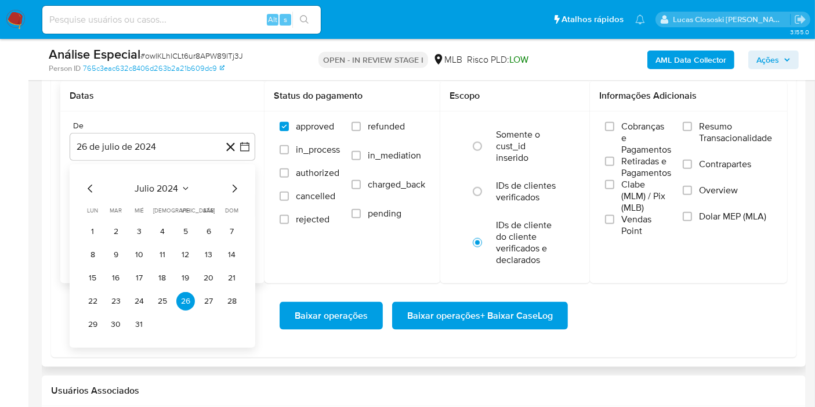
click at [183, 176] on div "julio 2024 julio 2024 lun lunes mar martes mié miércoles jue jueves vie viernes…" at bounding box center [163, 255] width 186 height 183
click at [177, 183] on span "julio 2024" at bounding box center [157, 189] width 44 height 12
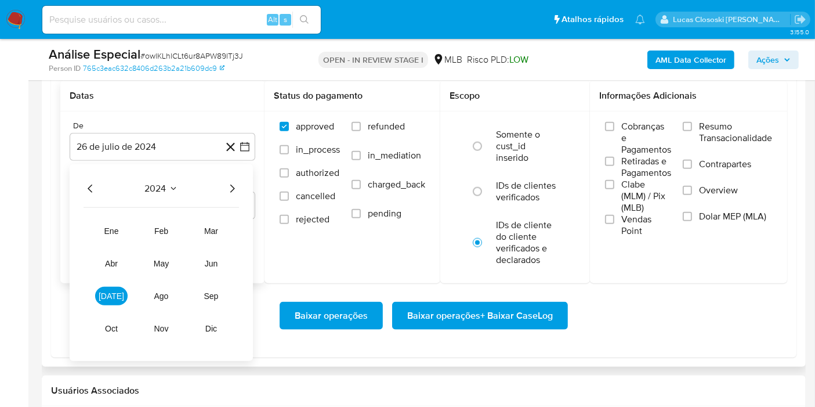
click at [227, 183] on icon "Año siguiente" at bounding box center [232, 189] width 14 height 14
click at [118, 228] on span "ene" at bounding box center [111, 230] width 15 height 9
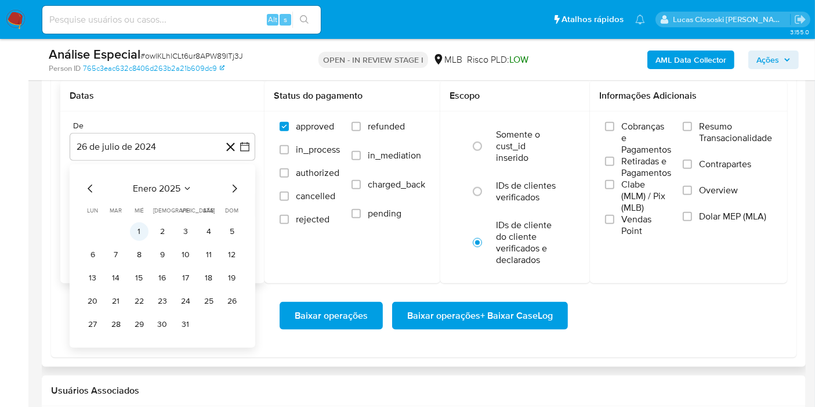
click at [136, 228] on button "1" at bounding box center [139, 231] width 19 height 19
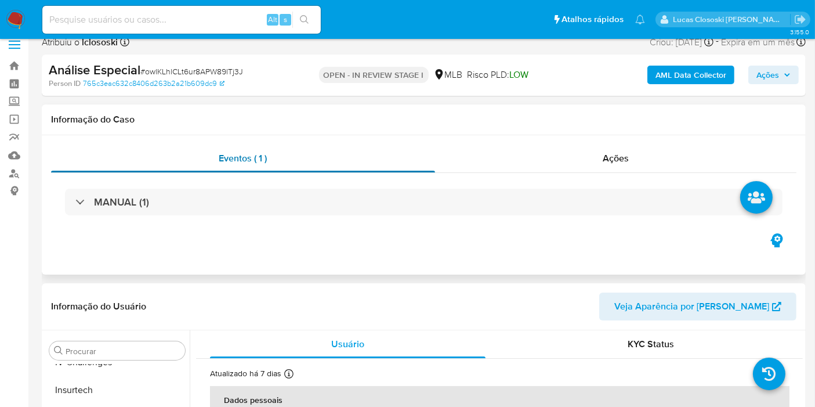
scroll to position [0, 0]
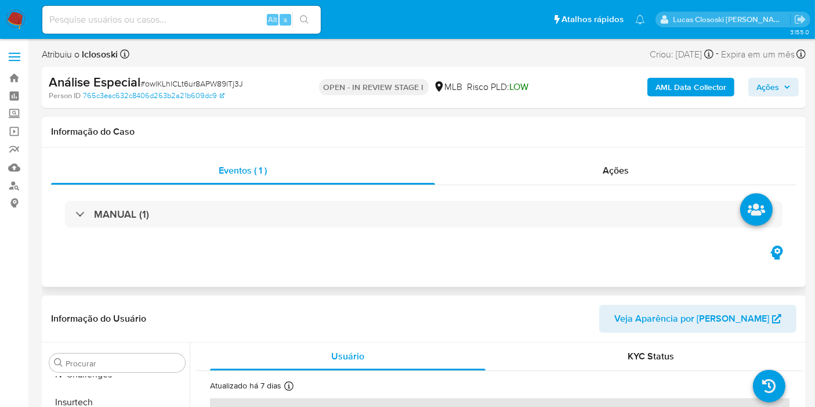
click at [349, 230] on div "MANUAL (1)" at bounding box center [424, 214] width 746 height 58
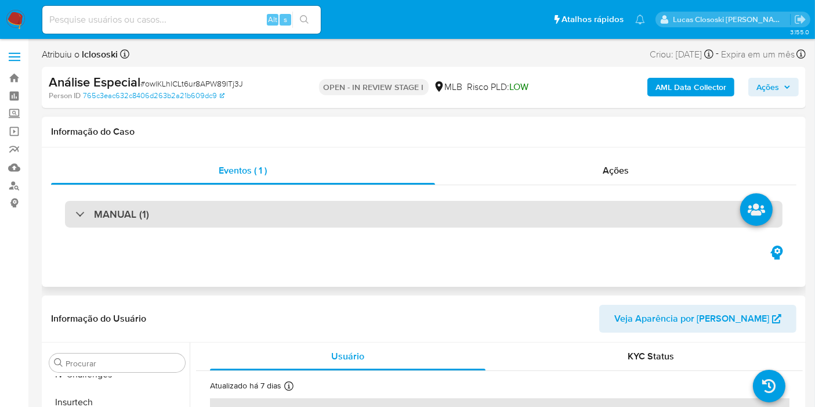
click at [341, 218] on div "MANUAL (1)" at bounding box center [424, 214] width 718 height 27
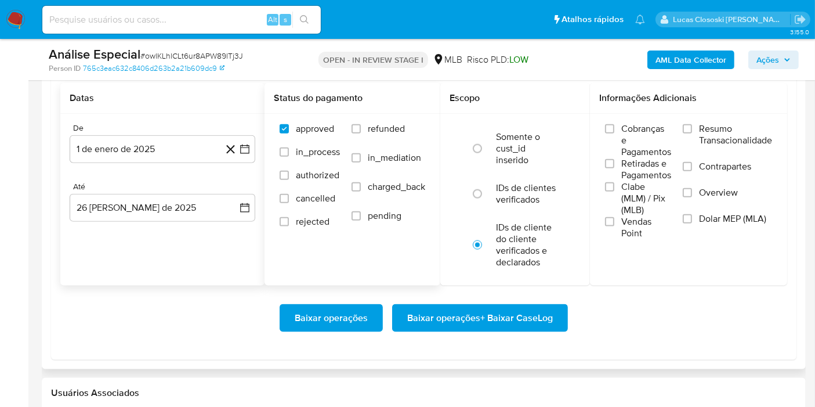
scroll to position [1418, 0]
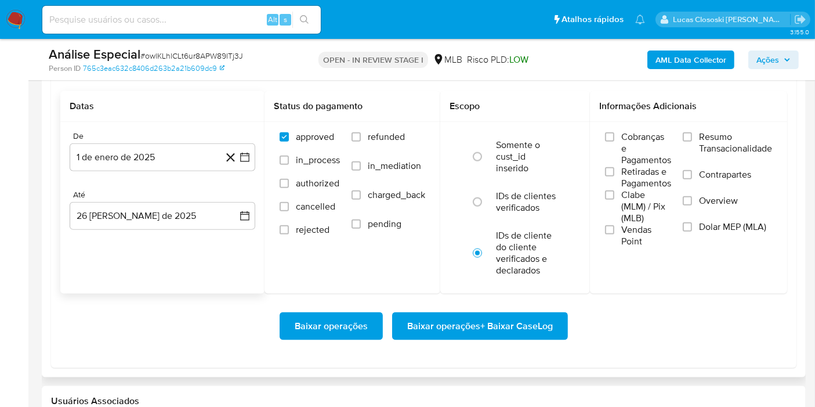
click at [447, 329] on span "Baixar operações + Baixar CaseLog" at bounding box center [480, 326] width 146 height 26
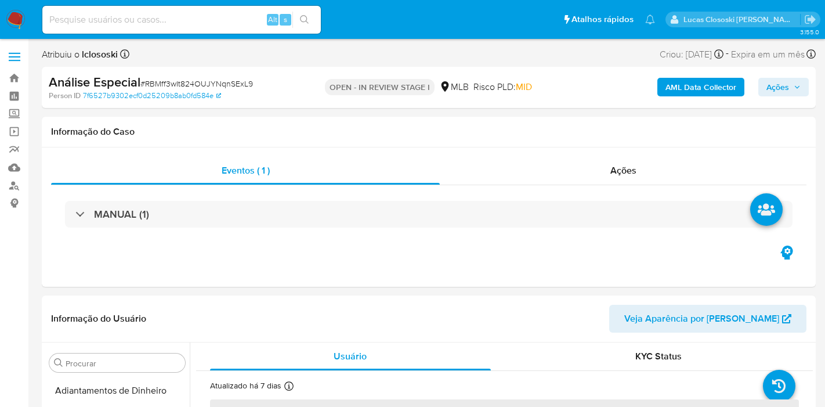
select select "10"
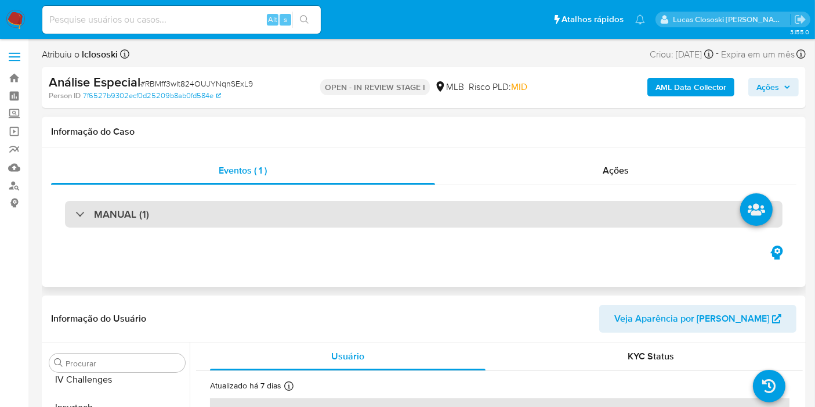
scroll to position [518, 0]
click at [276, 204] on div "MANUAL (1)" at bounding box center [424, 214] width 718 height 27
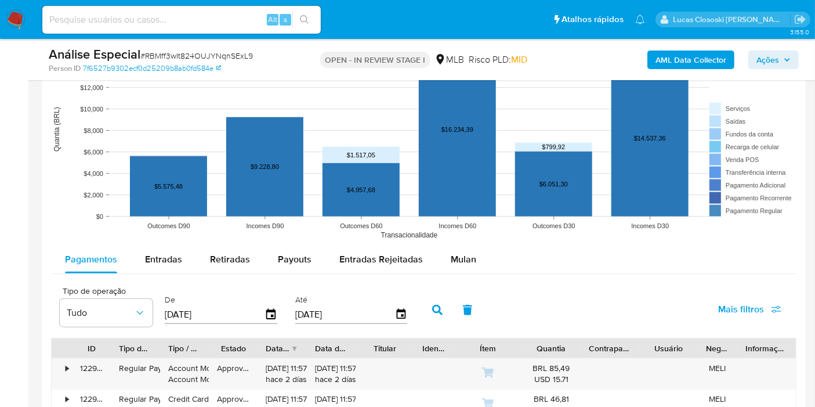
scroll to position [1225, 0]
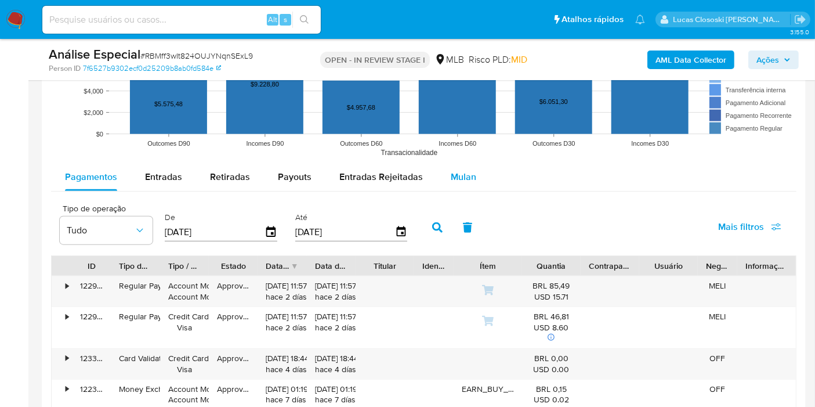
click at [453, 179] on span "Mulan" at bounding box center [464, 176] width 26 height 13
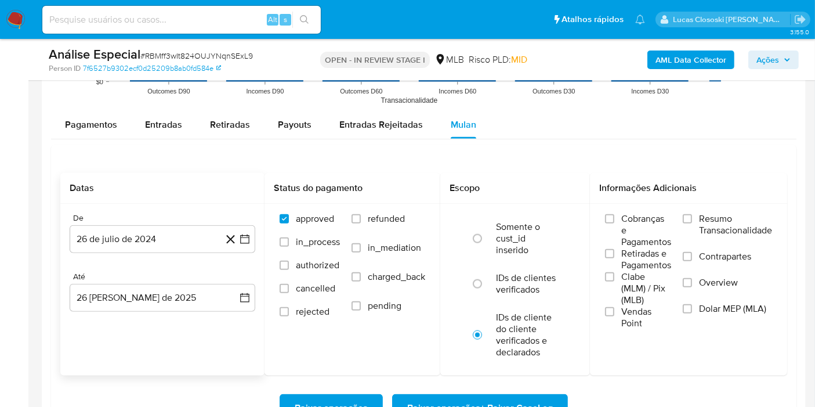
scroll to position [1290, 0]
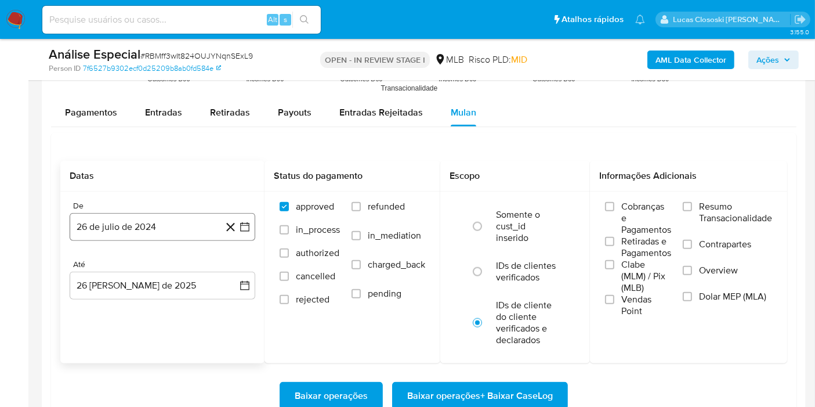
click at [252, 223] on button "26 de julio de 2024" at bounding box center [163, 227] width 186 height 28
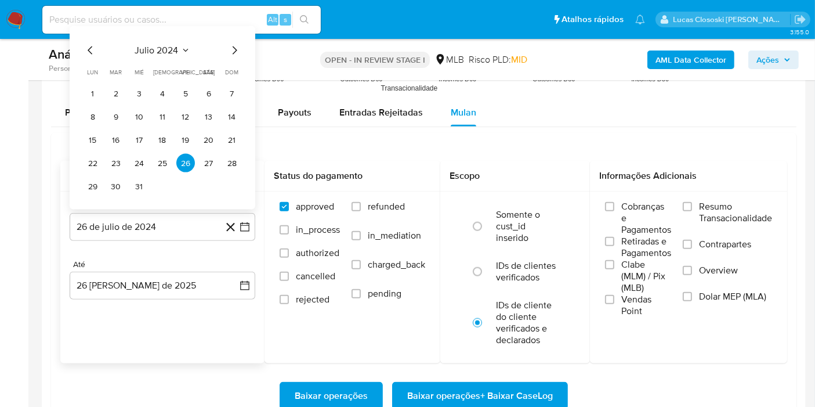
click at [153, 45] on span "julio 2024" at bounding box center [157, 51] width 44 height 12
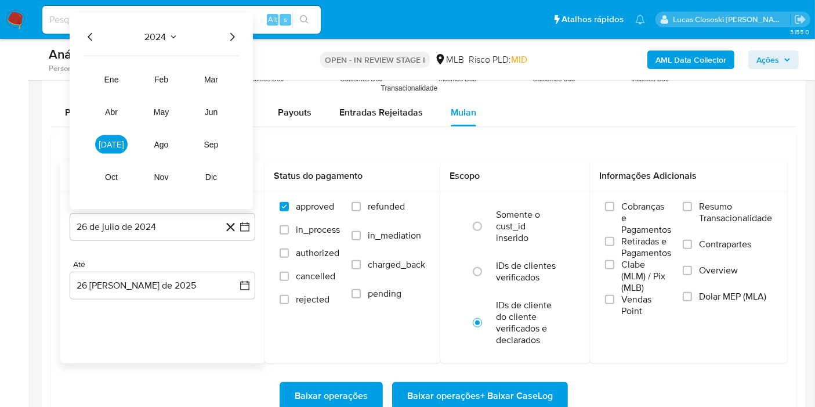
click at [241, 29] on div "2024 2024 ene feb mar abr may jun [DATE] ago sep oct nov dic" at bounding box center [161, 111] width 183 height 197
click at [240, 30] on div "2024 2024 ene feb mar abr may jun [DATE] ago sep oct nov dic" at bounding box center [161, 111] width 183 height 197
click at [227, 41] on icon "Año siguiente" at bounding box center [232, 37] width 14 height 14
click at [94, 85] on tbody "ene feb mar abr may jun [DATE] ago sep oct nov dic" at bounding box center [162, 121] width 156 height 130
click at [104, 77] on span "ene" at bounding box center [111, 79] width 15 height 9
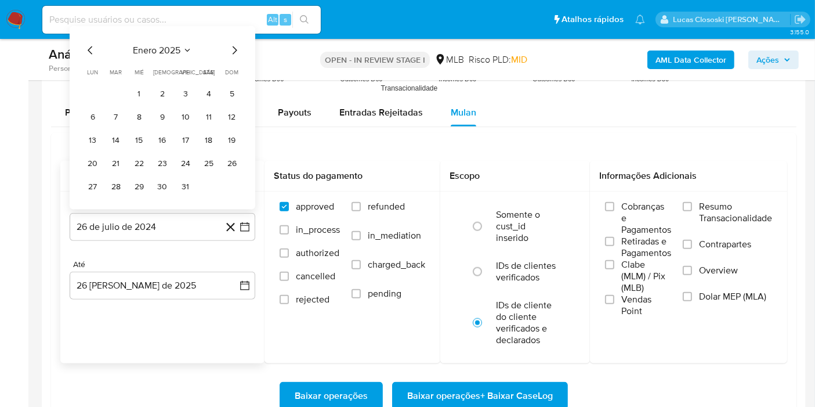
click at [128, 86] on tr "1 2 3 4 5" at bounding box center [163, 93] width 158 height 19
click at [132, 87] on button "1" at bounding box center [139, 93] width 19 height 19
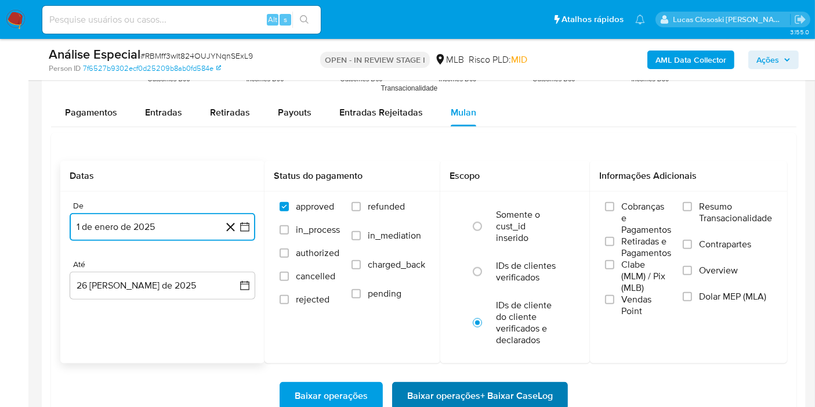
click at [482, 389] on span "Baixar operações + Baixar CaseLog" at bounding box center [480, 396] width 146 height 26
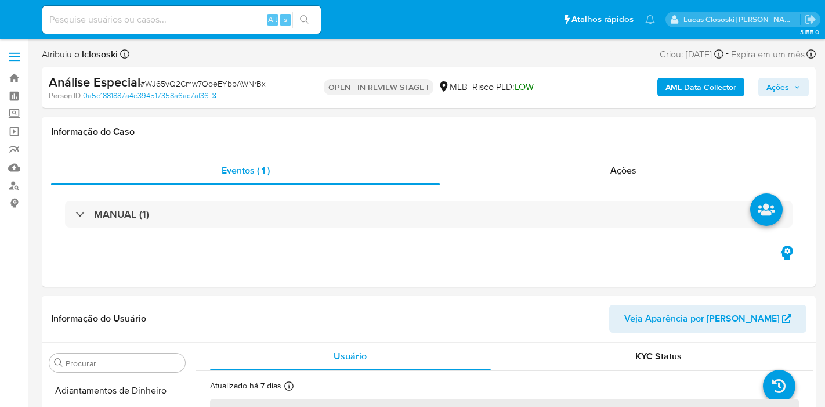
select select "10"
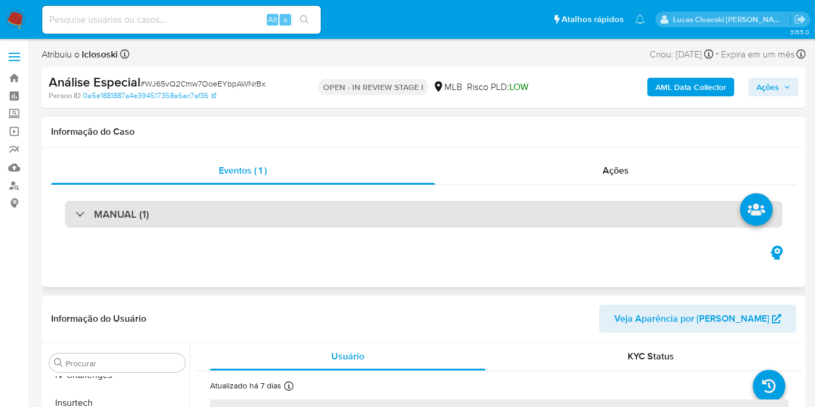
scroll to position [518, 0]
click at [389, 221] on div "MANUAL (1)" at bounding box center [424, 214] width 718 height 27
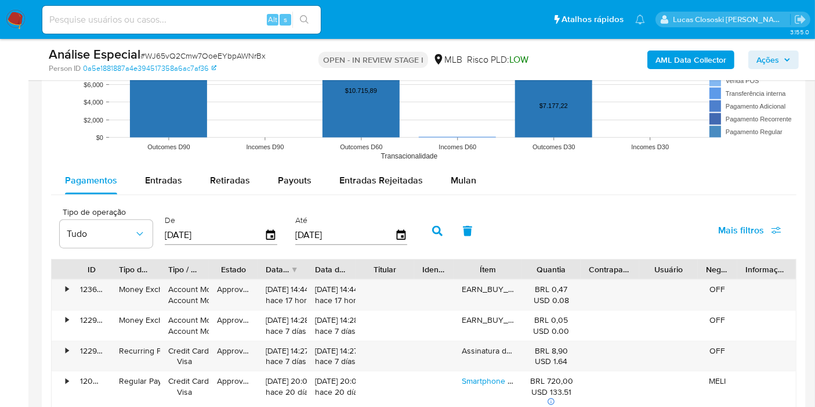
scroll to position [1354, 0]
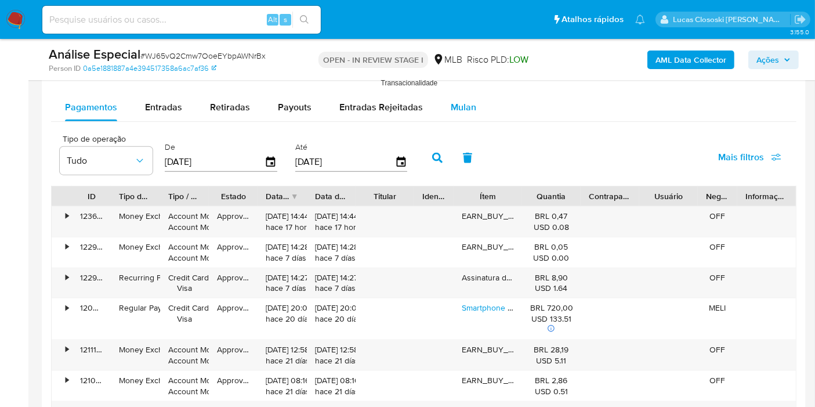
click at [453, 107] on span "Mulan" at bounding box center [464, 106] width 26 height 13
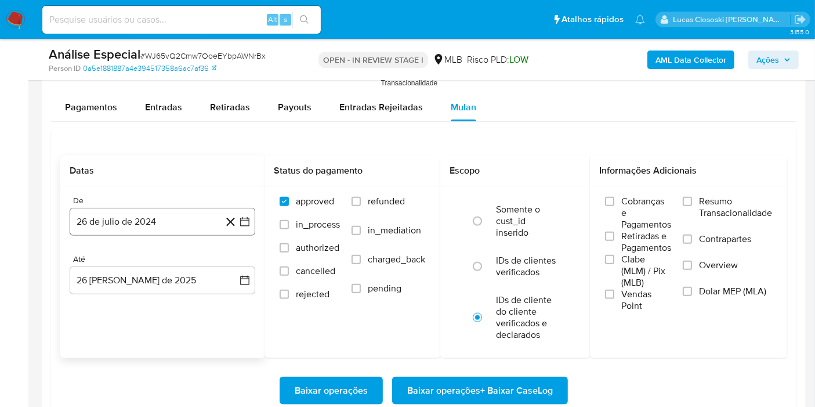
click at [243, 212] on button "26 de julio de 2024" at bounding box center [163, 222] width 186 height 28
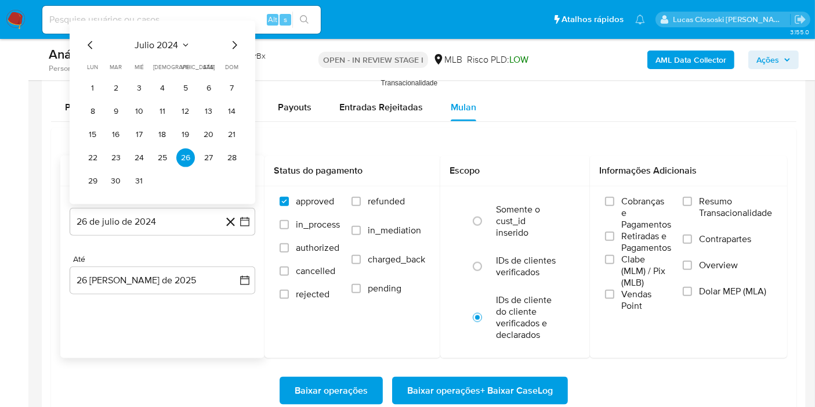
click at [146, 27] on div "julio 2024 julio 2024 lun lunes mar martes mié miércoles jue jueves vie viernes…" at bounding box center [163, 112] width 186 height 183
click at [146, 39] on span "julio 2024" at bounding box center [157, 45] width 44 height 12
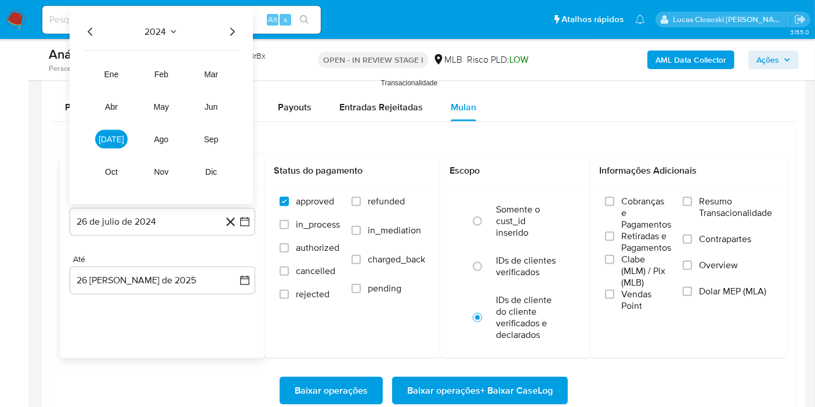
click at [232, 27] on icon "Año siguiente" at bounding box center [232, 32] width 14 height 14
click at [120, 69] on button "ene" at bounding box center [111, 74] width 33 height 19
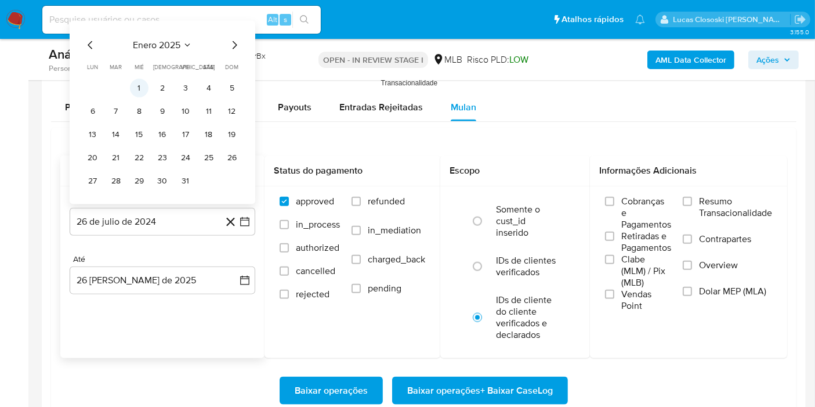
click at [140, 80] on button "1" at bounding box center [139, 88] width 19 height 19
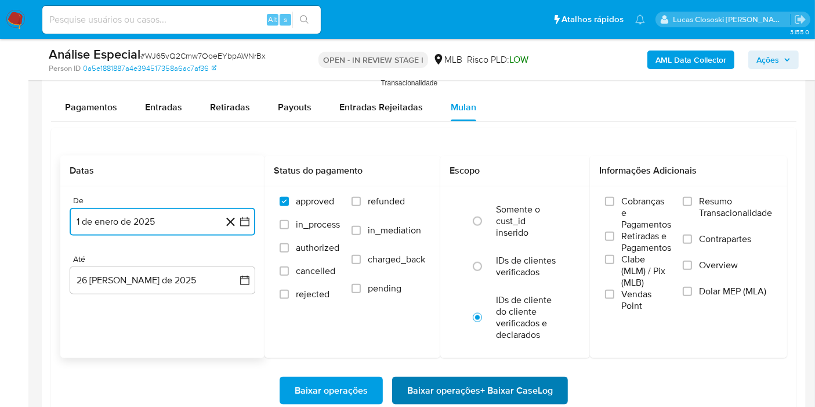
click at [464, 390] on span "Baixar operações + Baixar CaseLog" at bounding box center [480, 391] width 146 height 26
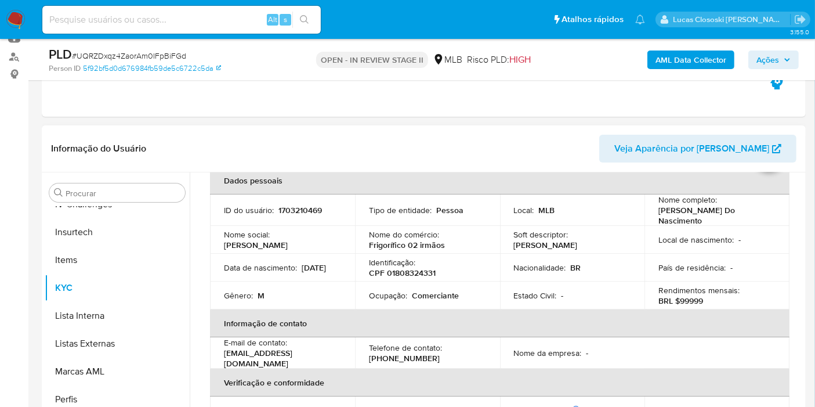
scroll to position [15, 0]
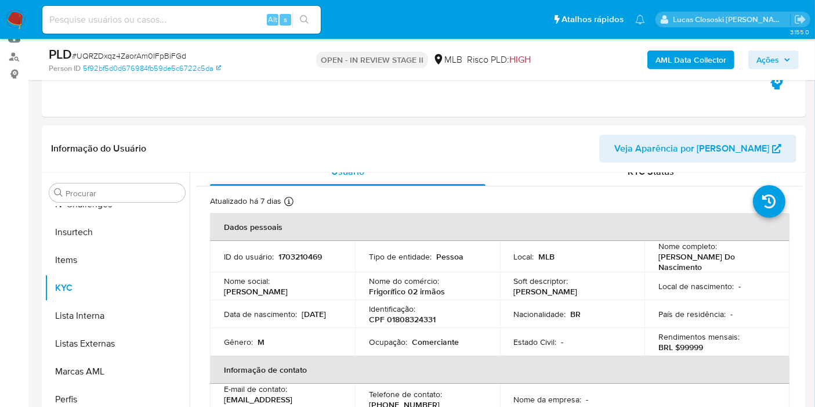
click at [418, 308] on div "Identificação : CPF 01808324331" at bounding box center [427, 314] width 117 height 21
click at [424, 320] on p "CPF 01808324331" at bounding box center [402, 319] width 67 height 10
copy p "01808324331"
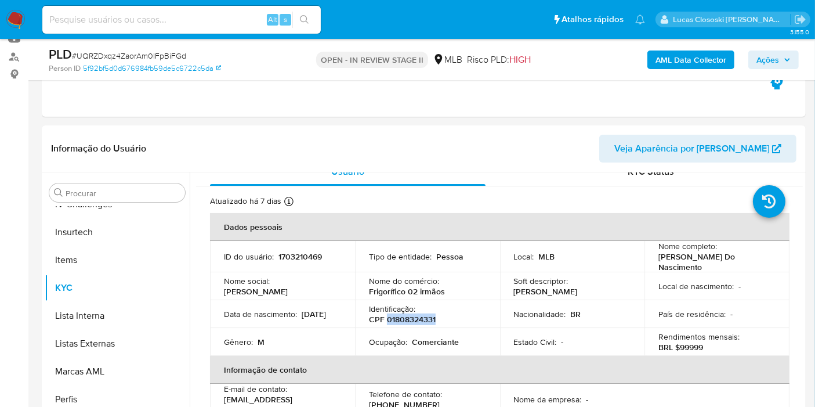
copy p "01808324331"
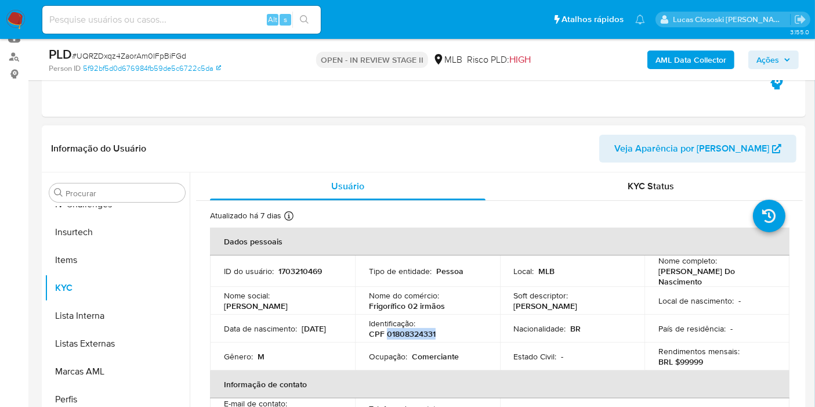
scroll to position [324, 0]
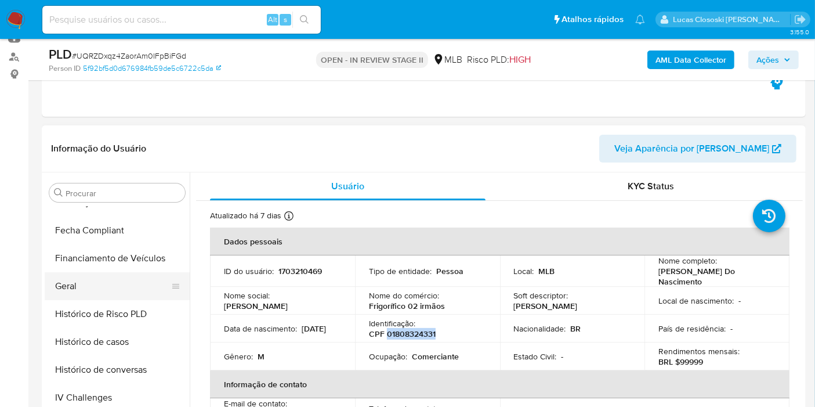
click at [87, 286] on button "Geral" at bounding box center [113, 286] width 136 height 28
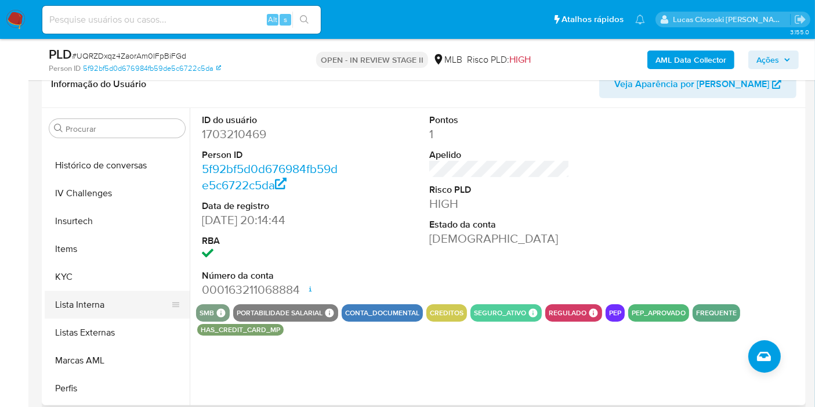
scroll to position [518, 0]
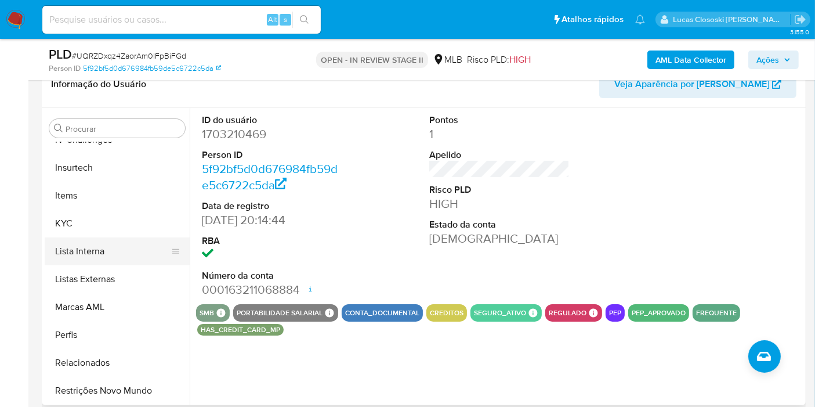
click at [106, 244] on button "Lista Interna" at bounding box center [113, 251] width 136 height 28
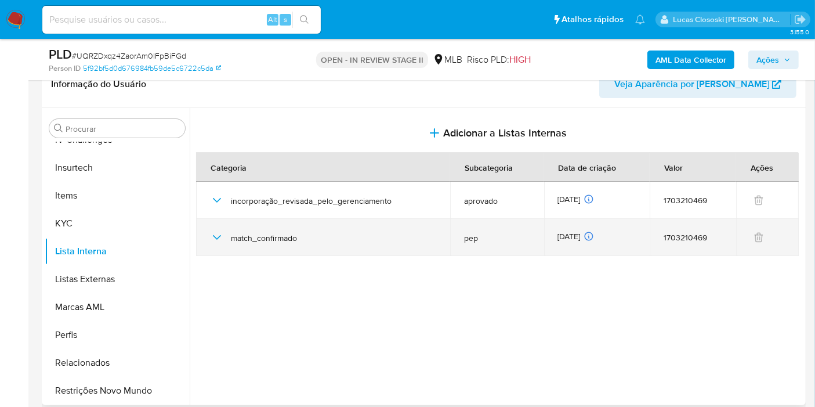
click at [214, 246] on div "match_confirmado" at bounding box center [323, 237] width 226 height 37
click at [215, 233] on icon "button" at bounding box center [217, 237] width 14 height 14
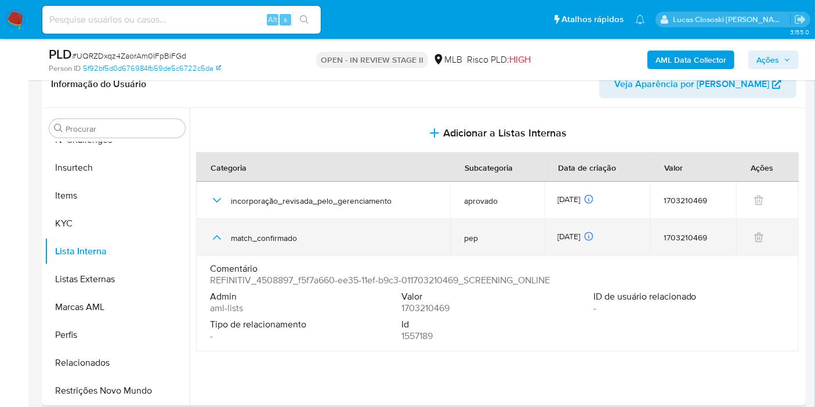
click at [215, 233] on icon "button" at bounding box center [217, 237] width 14 height 14
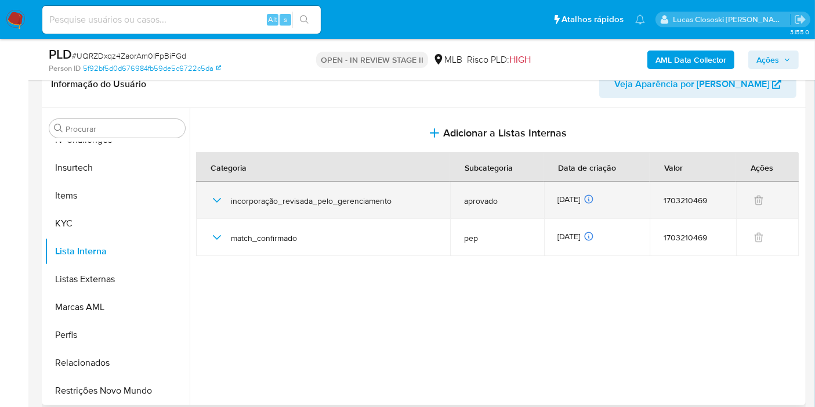
click at [219, 201] on icon "button" at bounding box center [217, 200] width 14 height 14
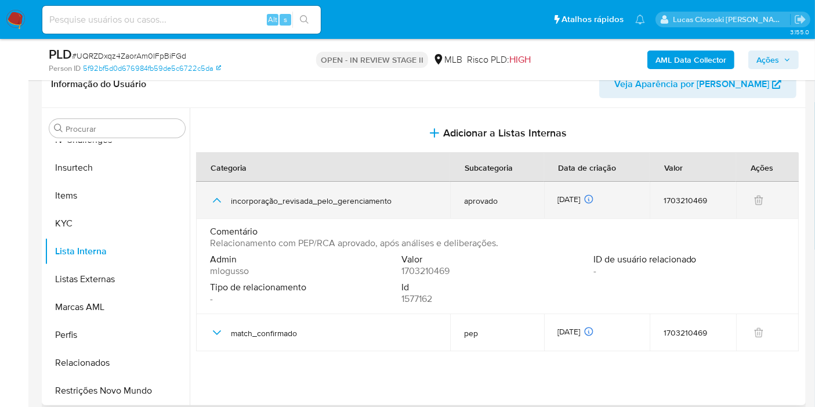
click at [219, 201] on icon "button" at bounding box center [217, 200] width 14 height 14
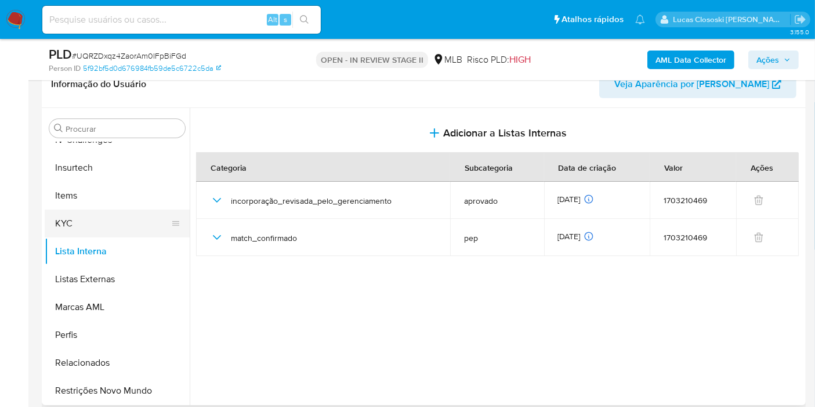
click at [70, 230] on button "KYC" at bounding box center [113, 224] width 136 height 28
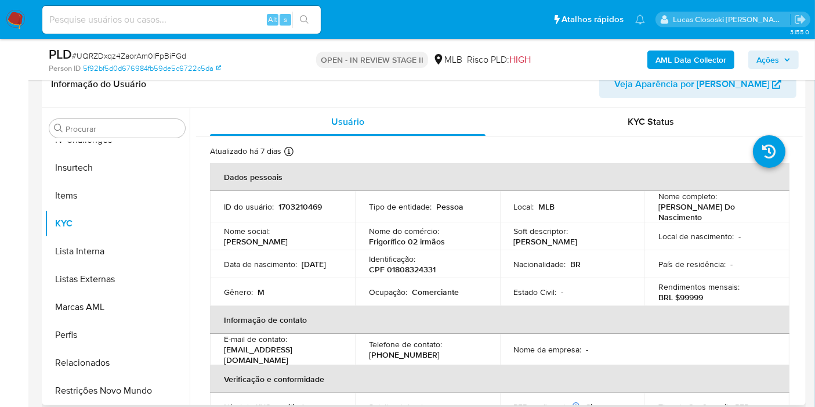
click at [401, 268] on p "CPF 01808324331" at bounding box center [402, 269] width 67 height 10
copy p "01808324331"
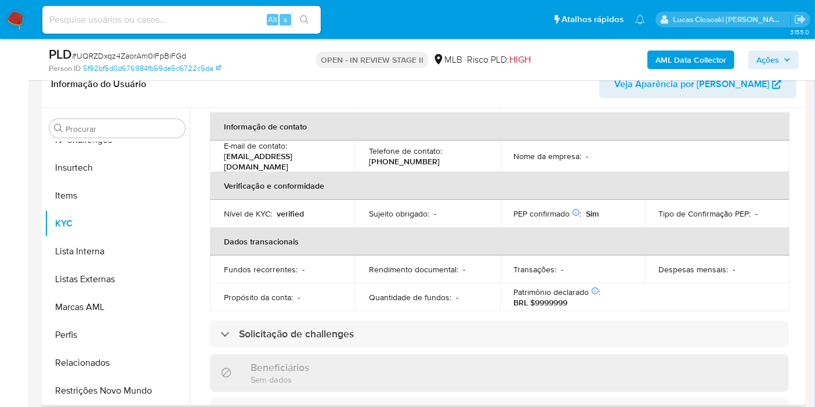
scroll to position [0, 0]
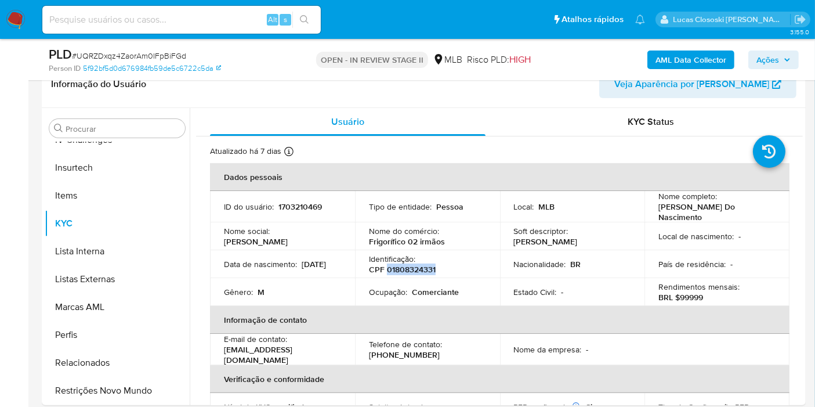
copy p "01808324331"
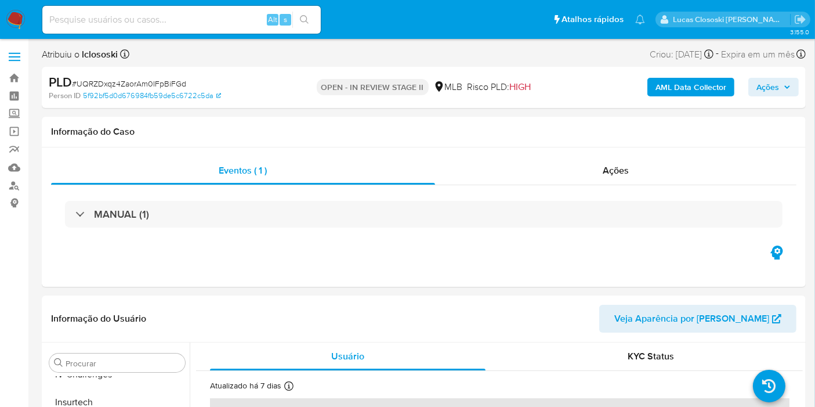
click at [688, 70] on div "PLD # UQRZDxqz4ZaorAm0IFpBiFGd Person ID 5f92bf5d0d676984fb59de5c6722c5da OPEN …" at bounding box center [424, 87] width 764 height 41
click at [687, 84] on b "AML Data Collector" at bounding box center [691, 87] width 71 height 19
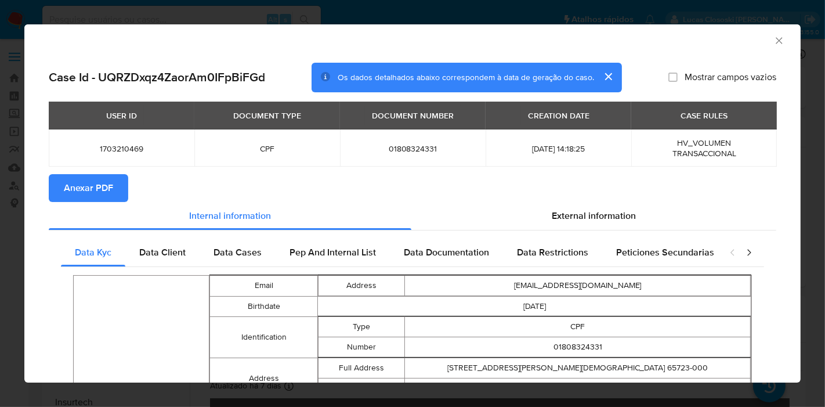
click at [121, 194] on button "Anexar PDF" at bounding box center [89, 188] width 80 height 28
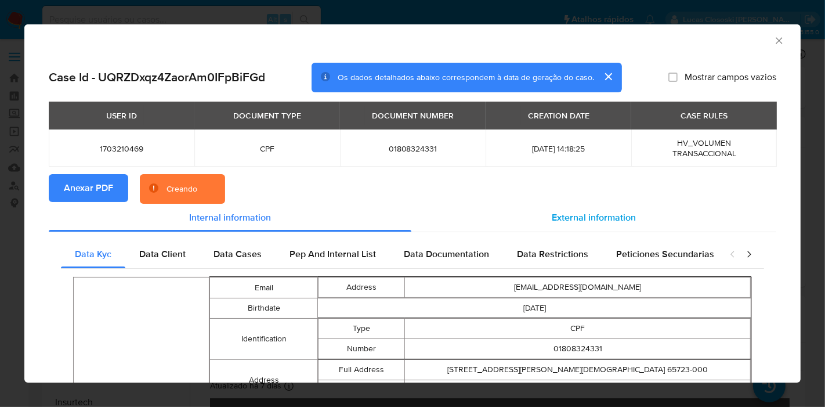
click at [528, 206] on div "External information" at bounding box center [593, 218] width 365 height 28
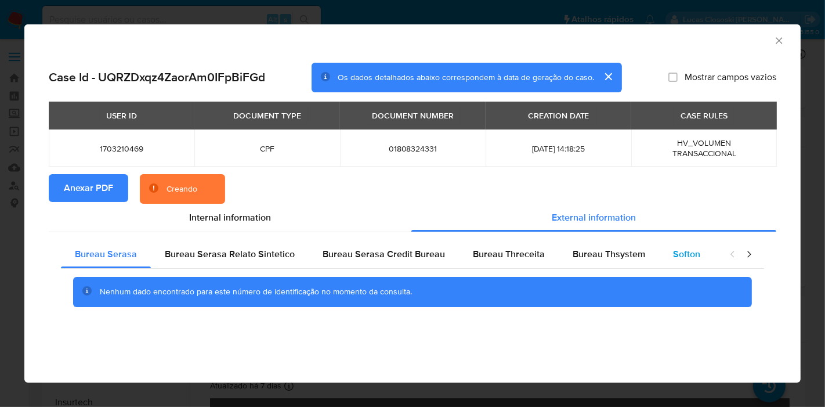
click at [685, 251] on span "Softon" at bounding box center [686, 253] width 27 height 13
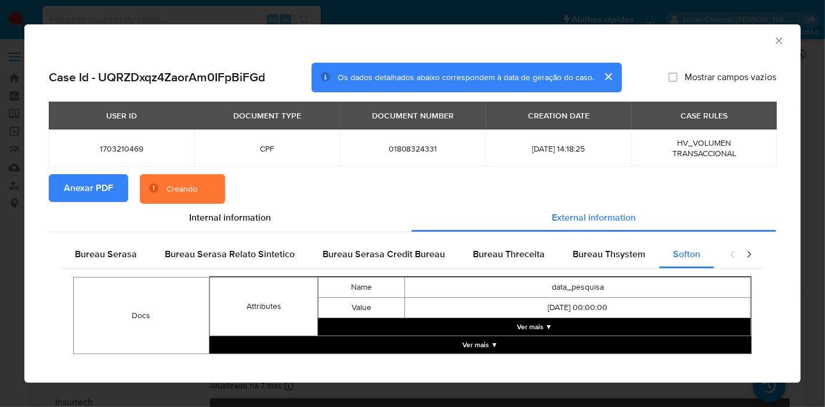
click at [528, 324] on button "Ver mais ▼" at bounding box center [534, 326] width 433 height 17
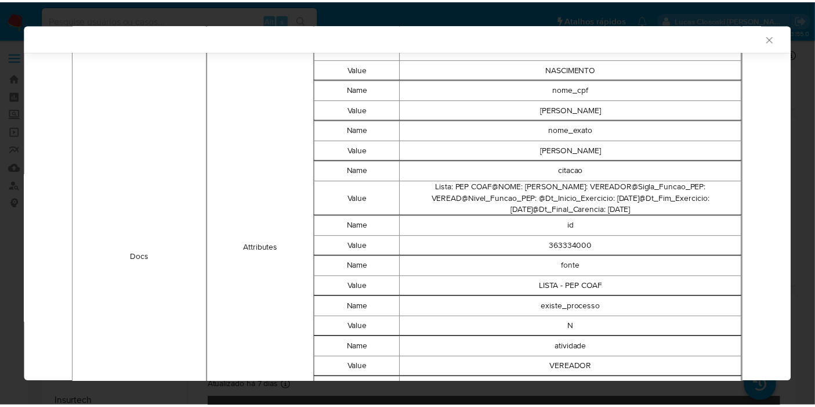
scroll to position [640, 0]
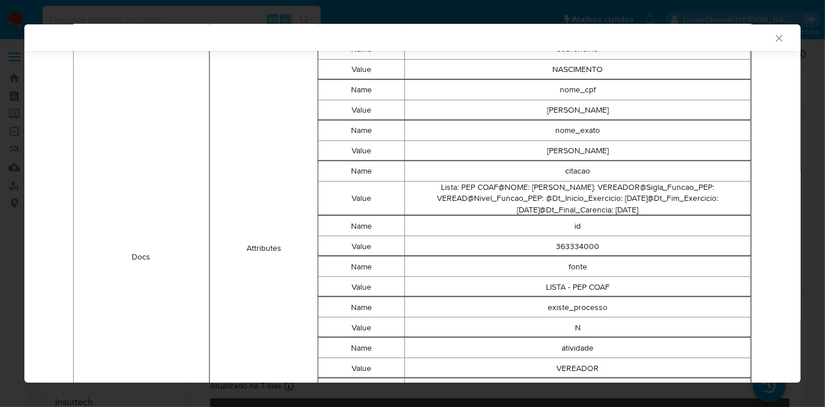
click at [774, 41] on icon "Fechar a janela" at bounding box center [780, 39] width 12 height 12
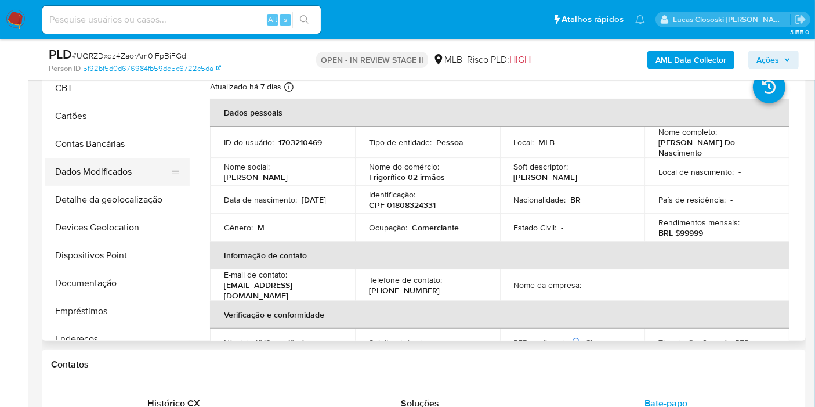
scroll to position [0, 0]
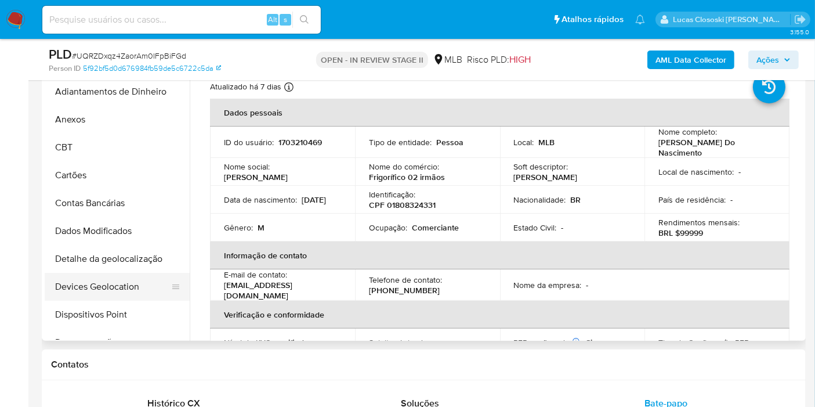
click at [104, 285] on button "Devices Geolocation" at bounding box center [113, 287] width 136 height 28
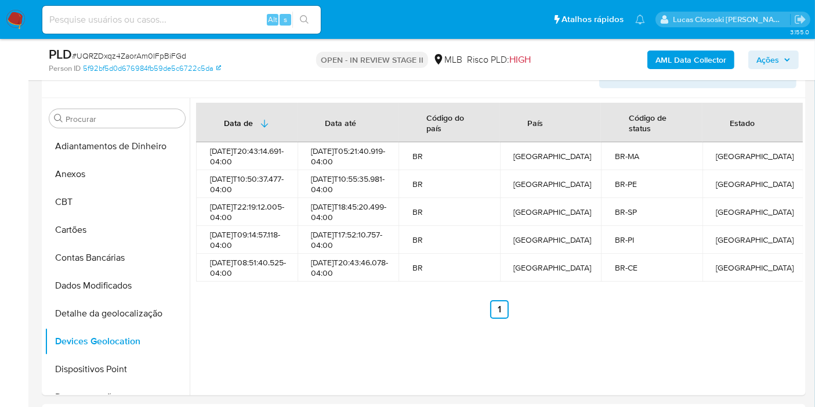
scroll to position [233, 0]
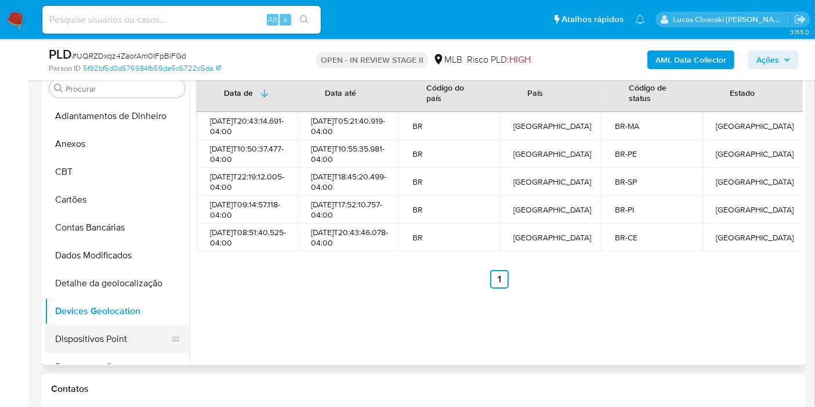
click at [68, 337] on button "Dispositivos Point" at bounding box center [113, 339] width 136 height 28
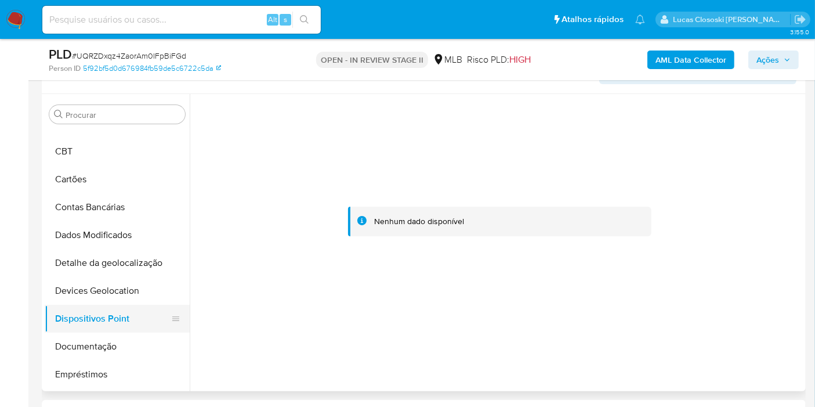
scroll to position [64, 0]
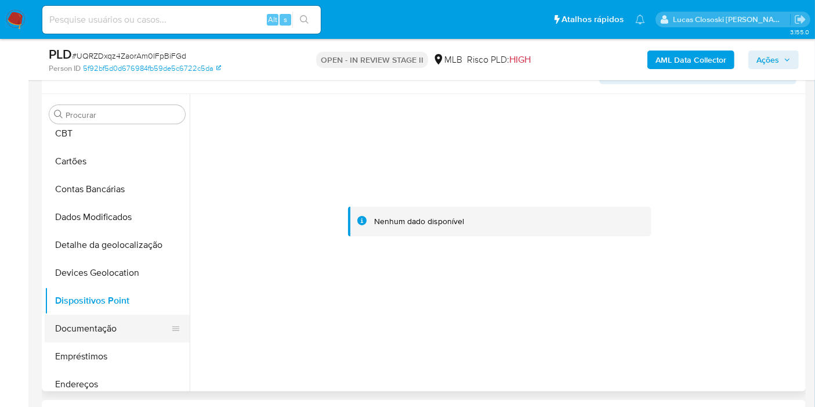
click at [95, 320] on button "Documentação" at bounding box center [113, 329] width 136 height 28
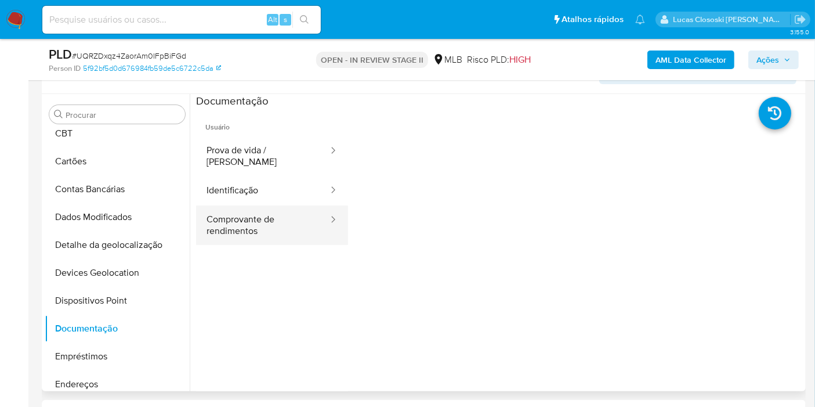
click at [255, 233] on button "Comprovante de rendimentos" at bounding box center [262, 224] width 133 height 39
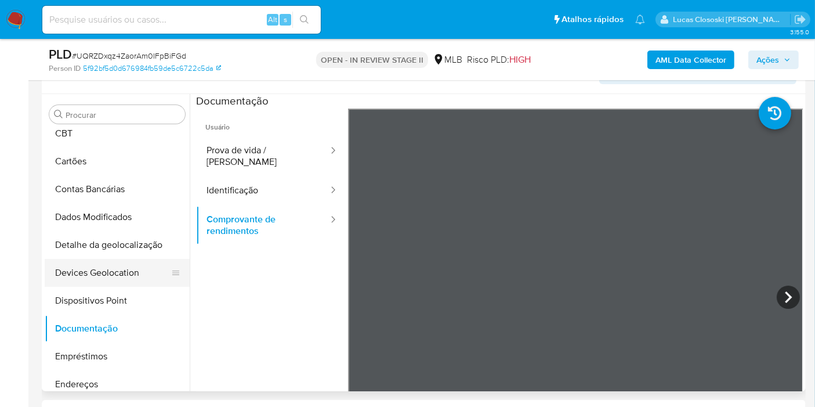
scroll to position [129, 0]
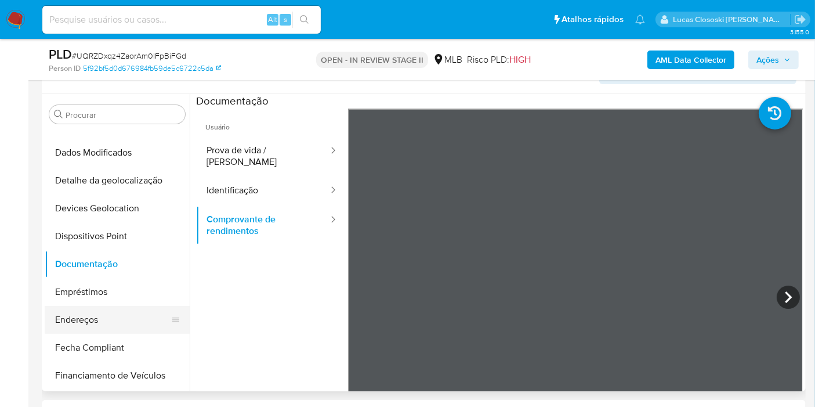
click at [93, 306] on button "Endereços" at bounding box center [113, 320] width 136 height 28
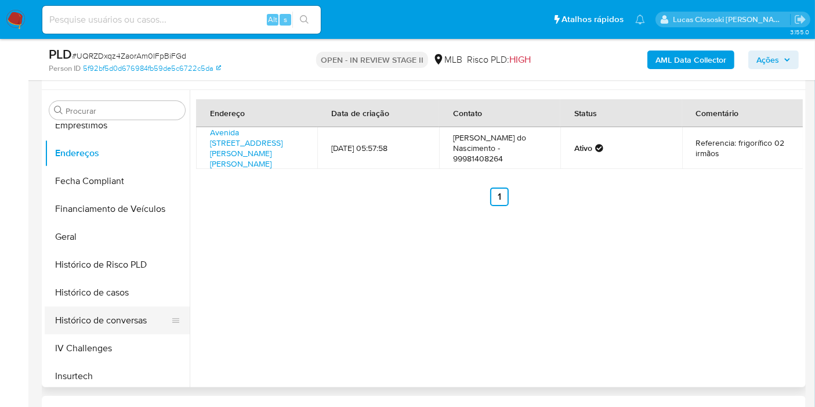
scroll to position [322, 0]
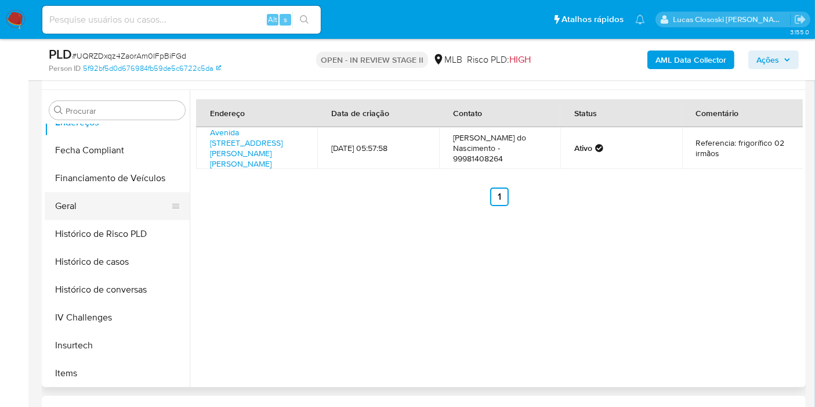
click at [81, 205] on button "Geral" at bounding box center [113, 206] width 136 height 28
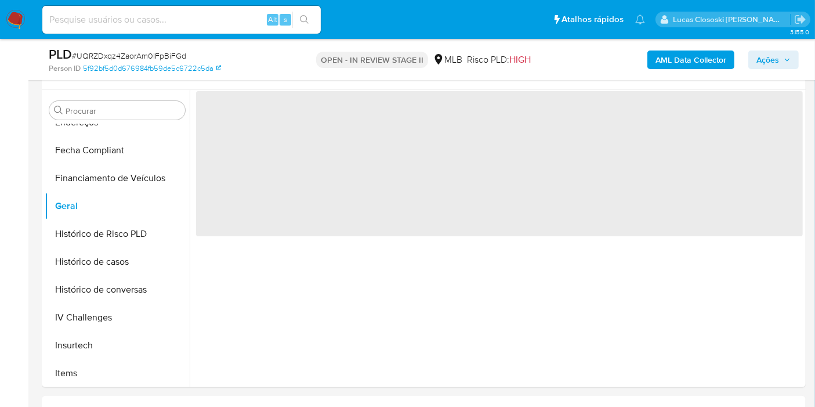
scroll to position [210, 0]
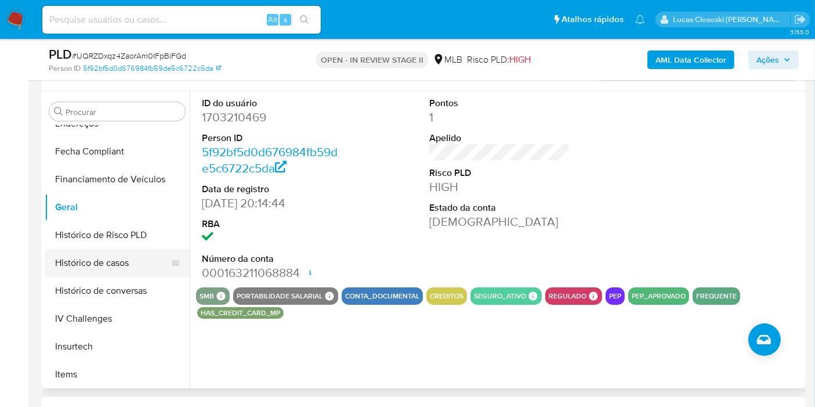
click at [115, 260] on button "Histórico de casos" at bounding box center [113, 263] width 136 height 28
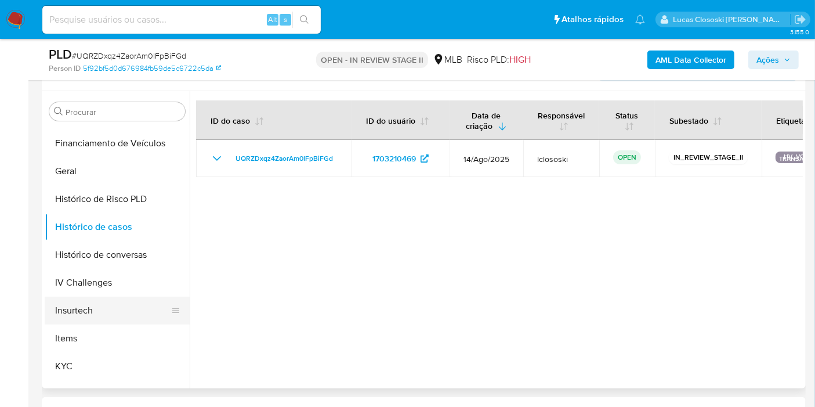
scroll to position [387, 0]
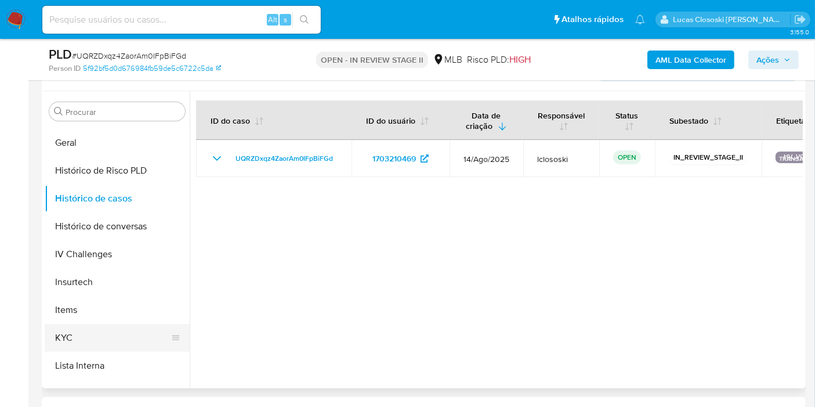
click at [71, 325] on button "KYC" at bounding box center [113, 338] width 136 height 28
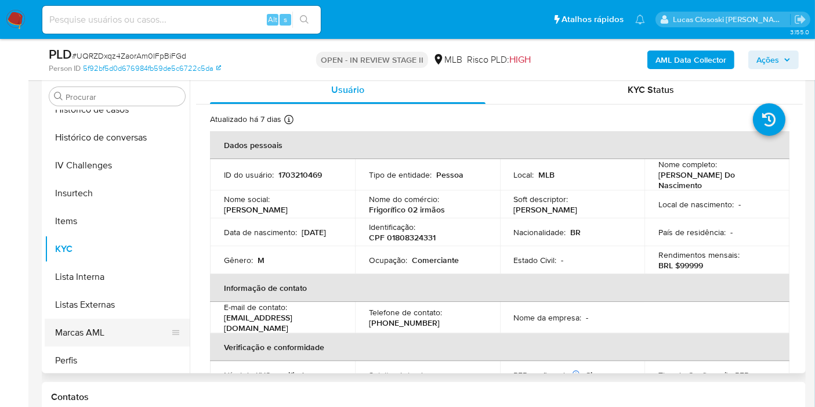
scroll to position [515, 0]
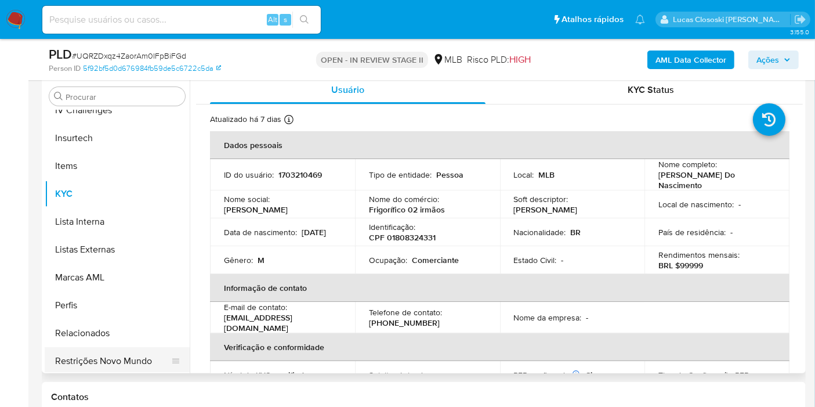
click at [119, 349] on button "Restrições Novo Mundo" at bounding box center [113, 361] width 136 height 28
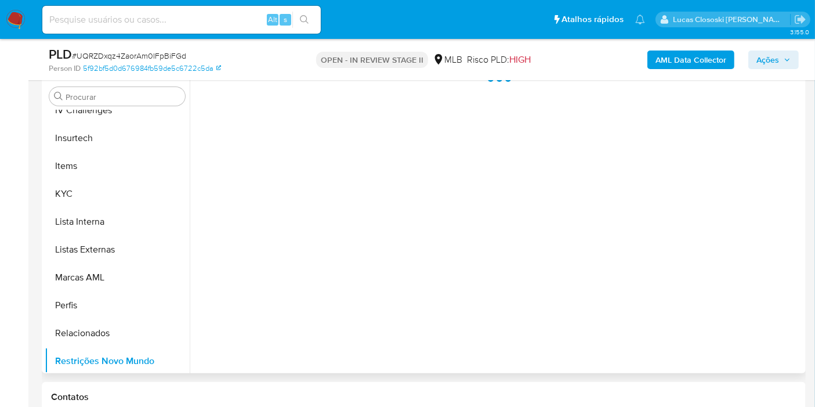
click at [268, 173] on div at bounding box center [496, 224] width 613 height 297
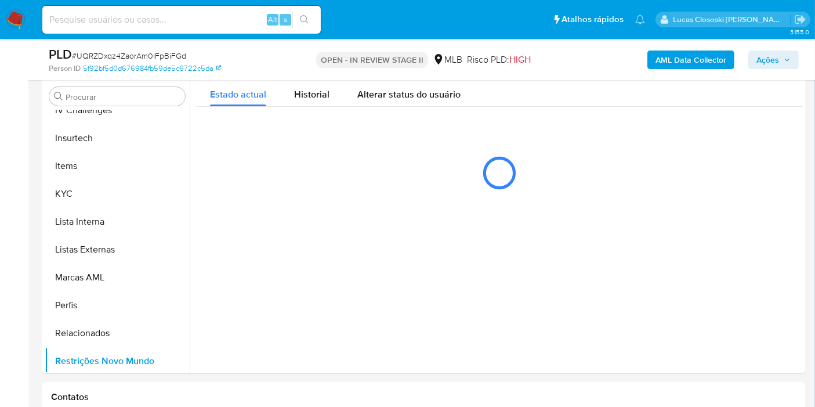
scroll to position [212, 0]
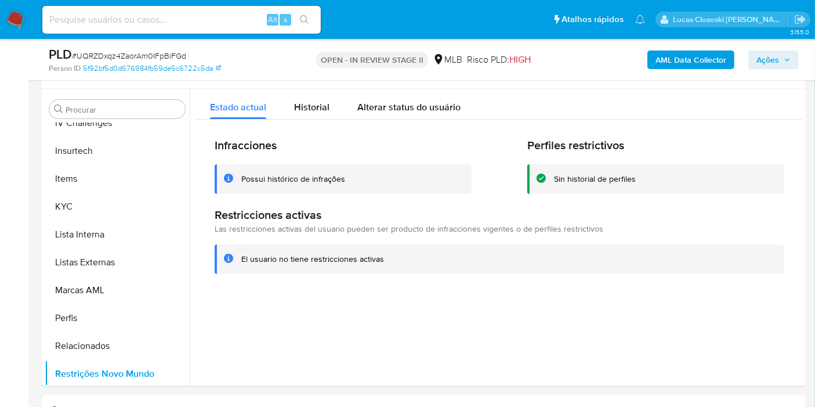
click at [171, 53] on span "# UQRZDxqz4ZaorAm0IFpBiFGd" at bounding box center [129, 56] width 114 height 12
copy span "UQRZDxqz4ZaorAm0IFpBiFGd"
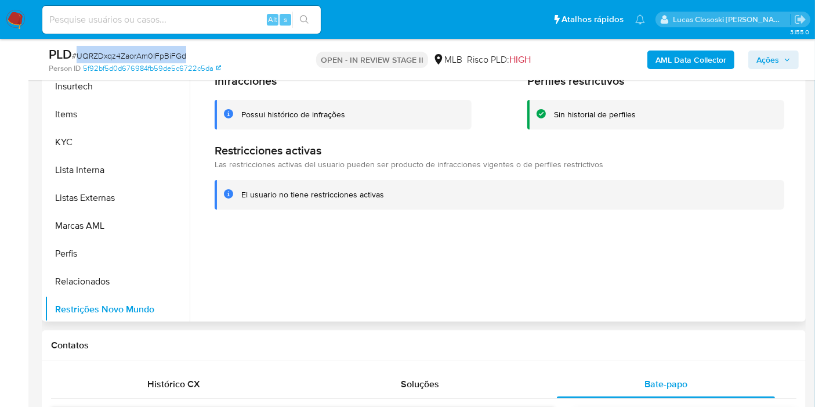
drag, startPoint x: 256, startPoint y: 50, endPoint x: 257, endPoint y: 85, distance: 34.8
click at [256, 50] on div "PLD # UQRZDxqz4ZaorAm0IFpBiFGd" at bounding box center [172, 54] width 246 height 17
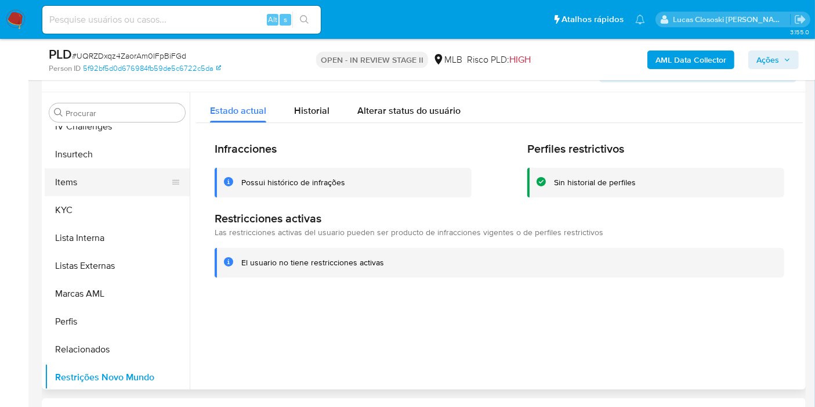
scroll to position [148, 0]
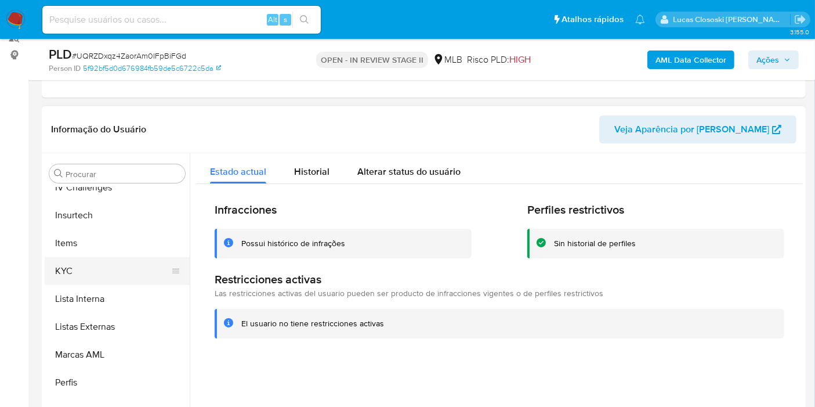
click at [95, 257] on button "KYC" at bounding box center [113, 271] width 136 height 28
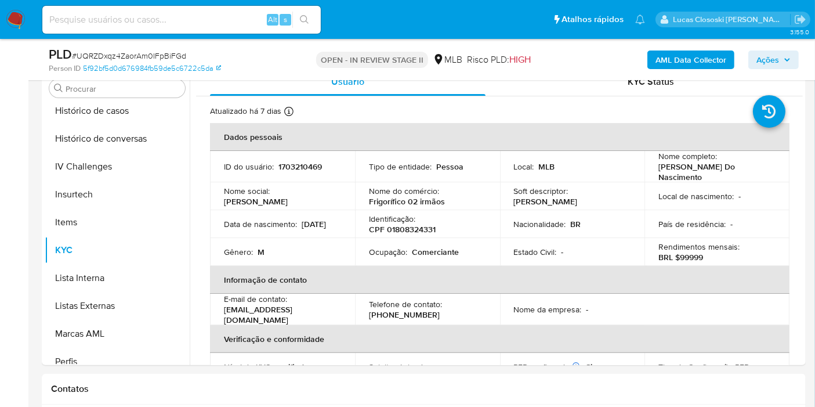
scroll to position [194, 0]
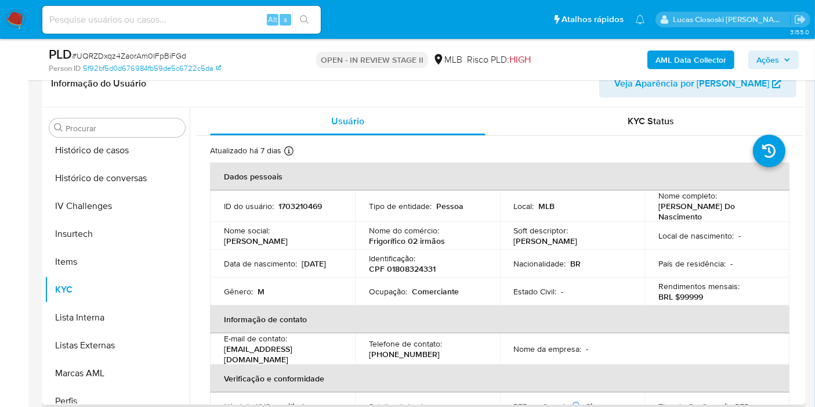
click at [391, 269] on p "CPF 01808324331" at bounding box center [402, 268] width 67 height 10
copy p "01808324331"
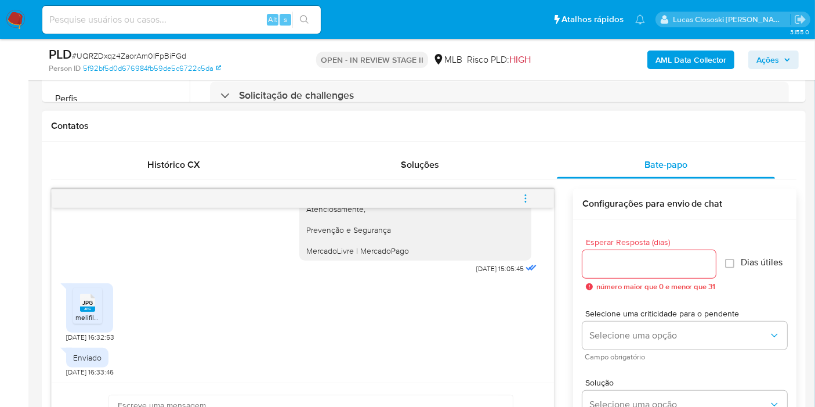
scroll to position [517, 0]
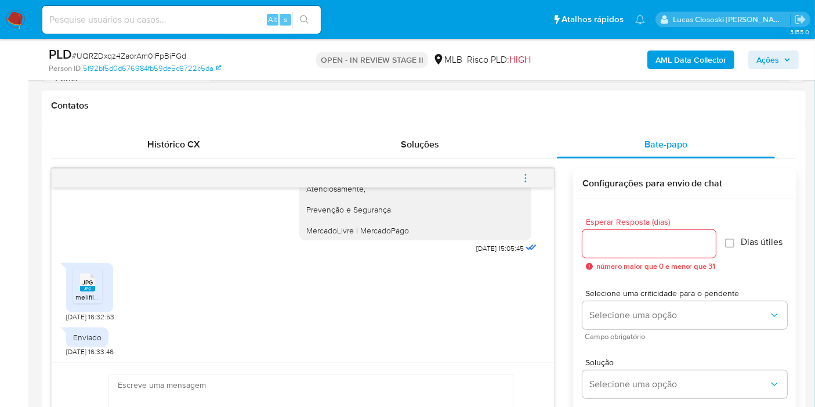
click at [82, 287] on rect at bounding box center [87, 288] width 15 height 5
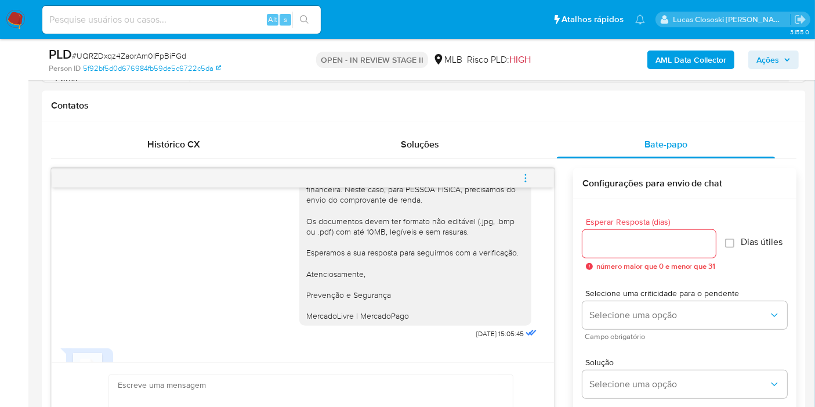
scroll to position [115, 0]
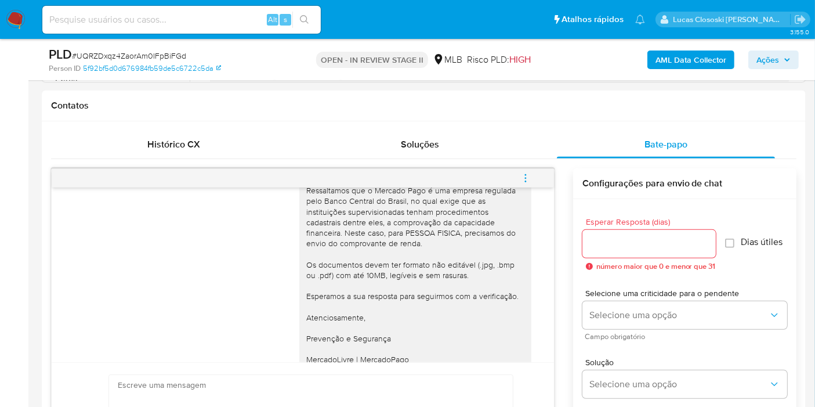
click at [142, 52] on span "# UQRZDxqz4ZaorAm0IFpBiFGd" at bounding box center [129, 56] width 114 height 12
copy span "UQRZDxqz4ZaorAm0IFpBiFGd"
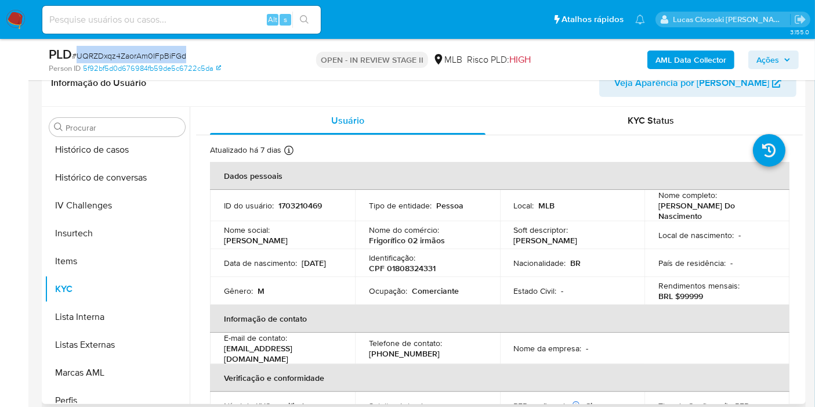
scroll to position [194, 0]
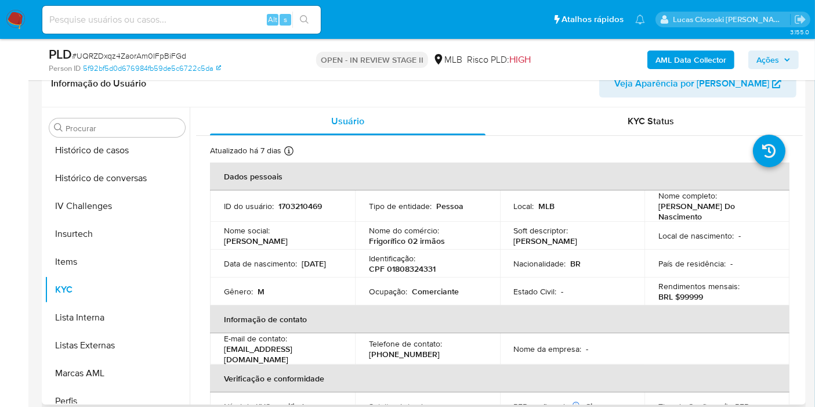
click at [530, 89] on header "Informação do Usuário Veja Aparência por Pessoa" at bounding box center [424, 84] width 746 height 28
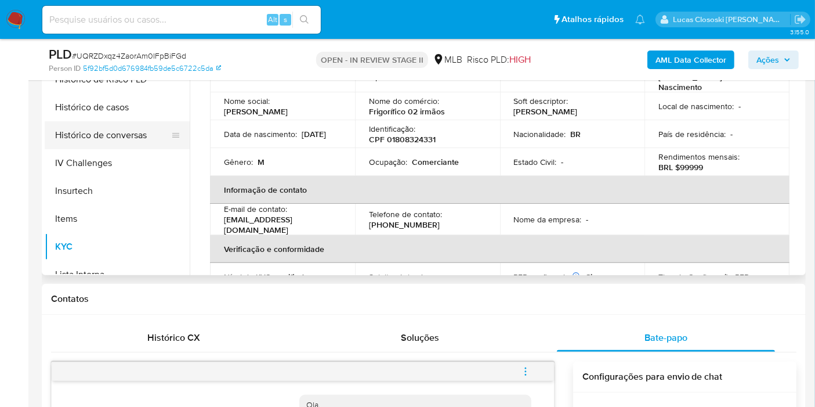
scroll to position [322, 0]
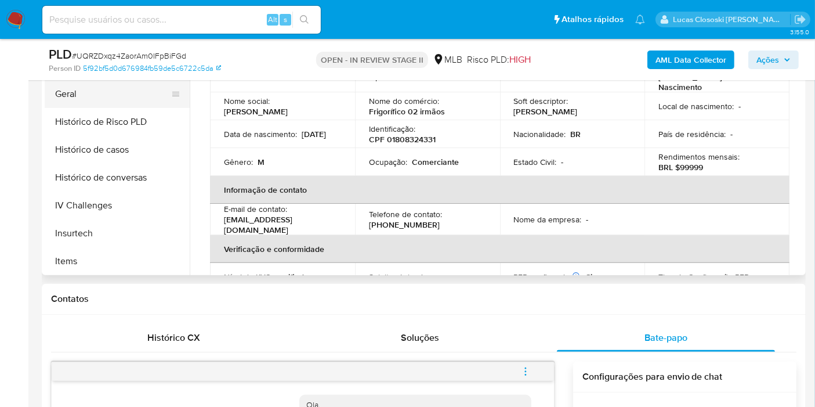
click at [64, 84] on button "Geral" at bounding box center [113, 94] width 136 height 28
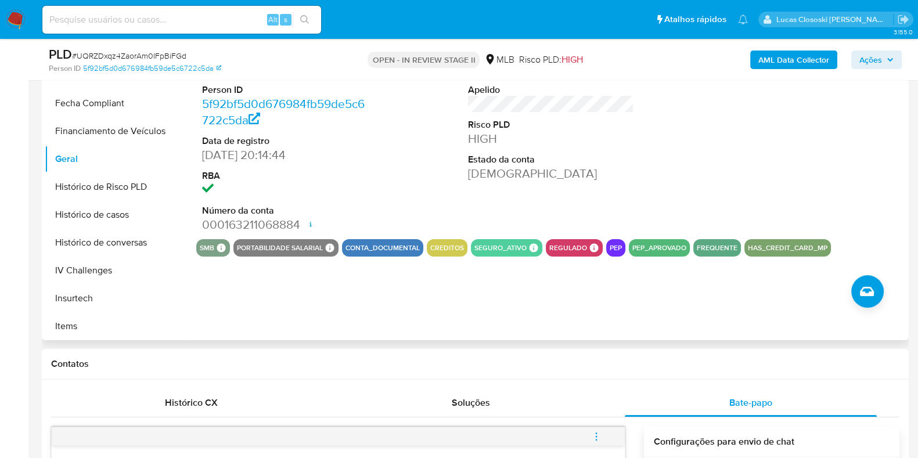
drag, startPoint x: 718, startPoint y: 1, endPoint x: 525, endPoint y: 228, distance: 298.1
click at [525, 228] on div "Pontos 1 Apelido Risco PLD HIGH Estado da conta Ativa" at bounding box center [551, 141] width 178 height 196
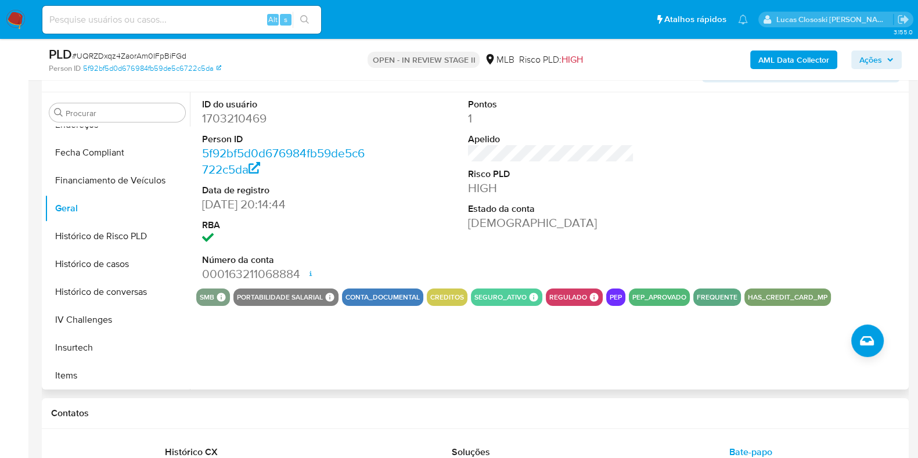
scroll to position [186, 0]
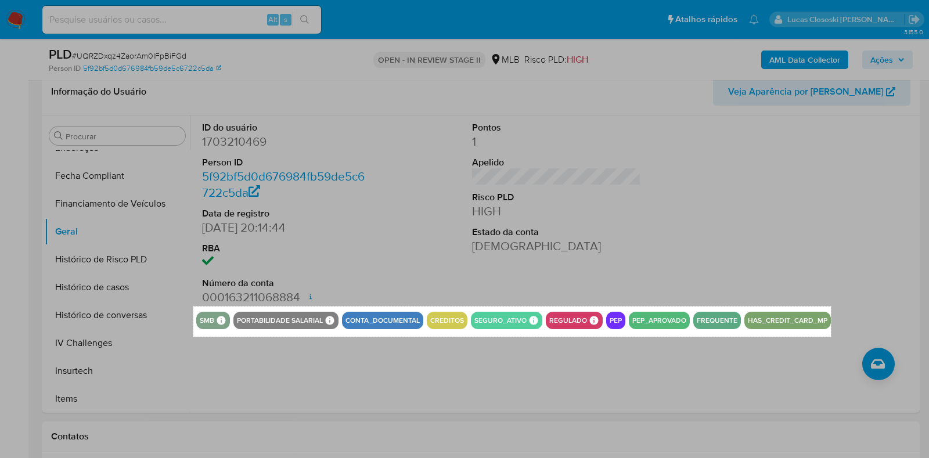
drag, startPoint x: 193, startPoint y: 306, endPoint x: 831, endPoint y: 335, distance: 638.5
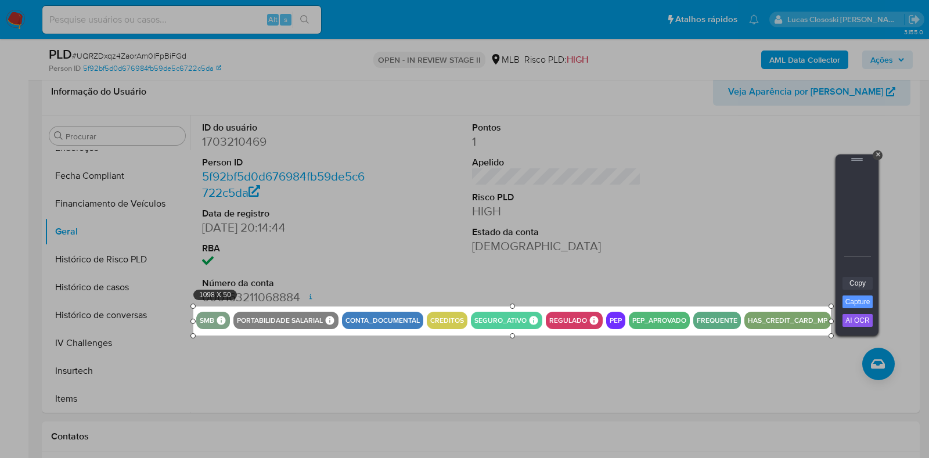
click at [815, 284] on link "Copy" at bounding box center [857, 283] width 30 height 13
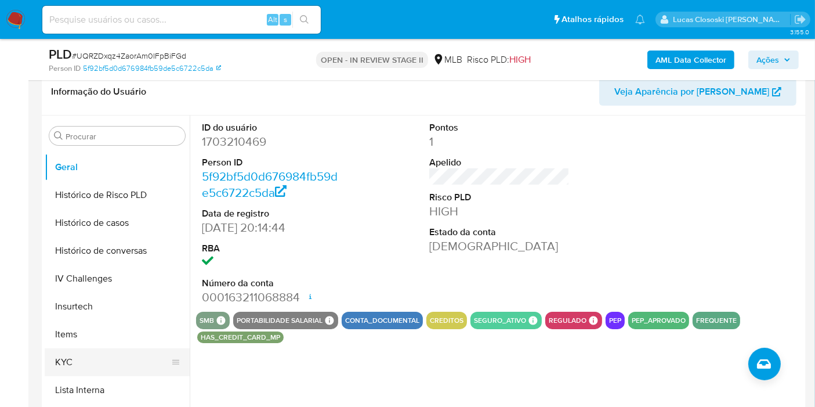
scroll to position [515, 0]
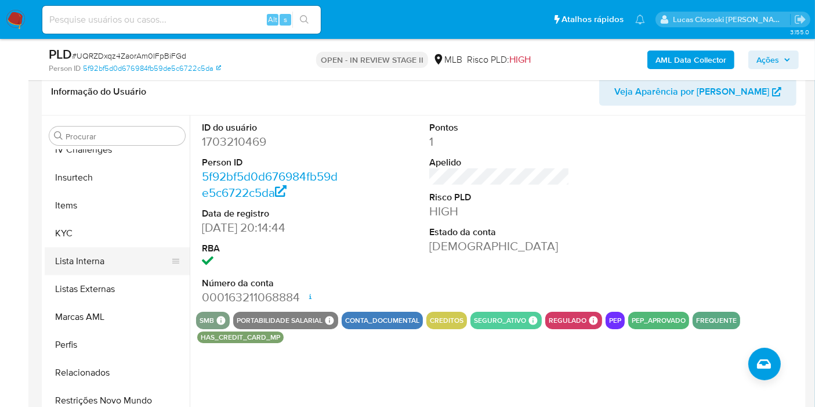
click at [77, 252] on button "Lista Interna" at bounding box center [113, 261] width 136 height 28
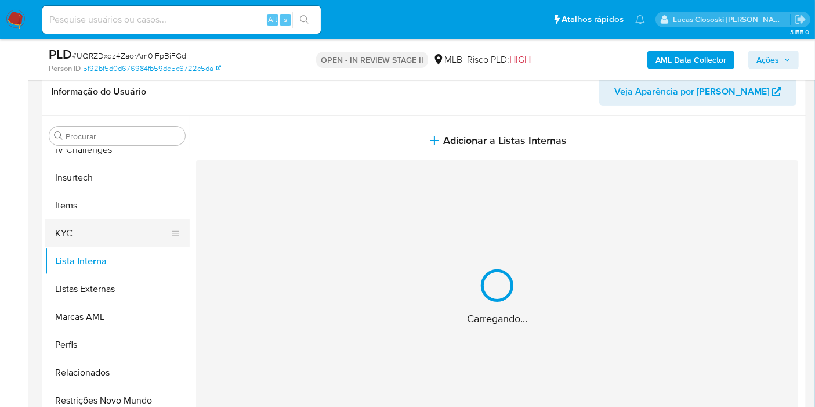
click at [82, 226] on button "KYC" at bounding box center [113, 233] width 136 height 28
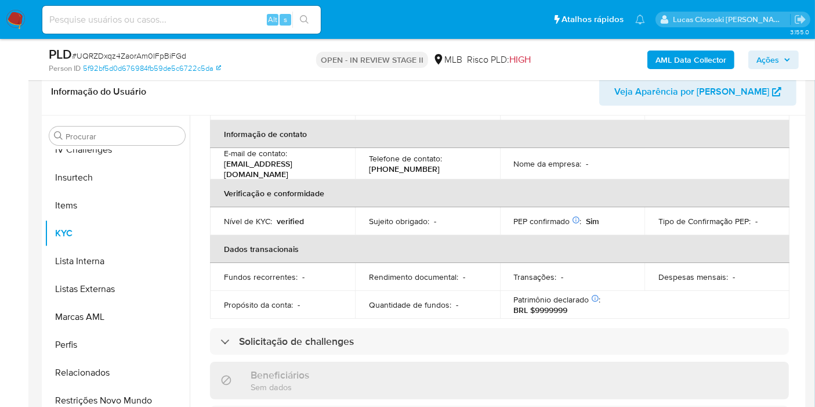
scroll to position [0, 0]
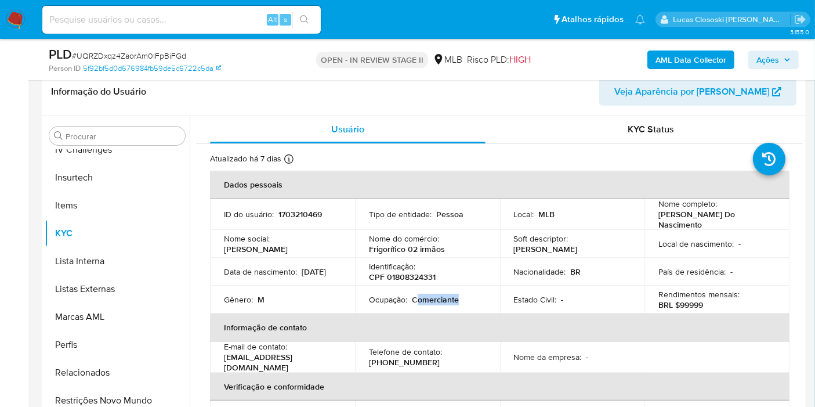
drag, startPoint x: 467, startPoint y: 301, endPoint x: 414, endPoint y: 301, distance: 52.2
click at [414, 301] on div "Ocupação : Comerciante" at bounding box center [427, 299] width 117 height 10
copy p "omerciante"
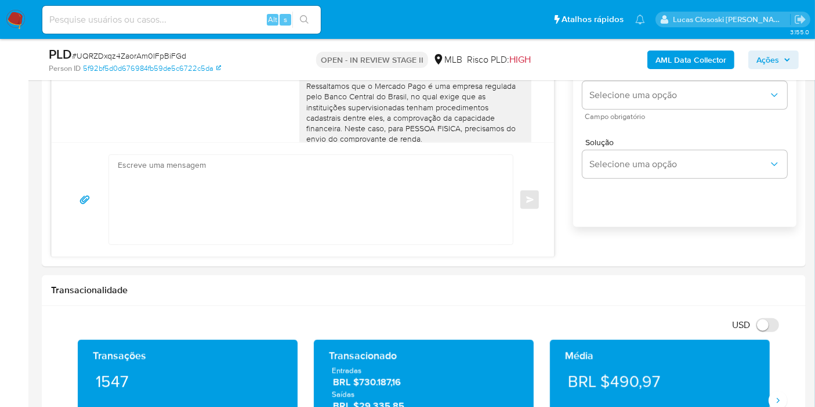
scroll to position [895, 0]
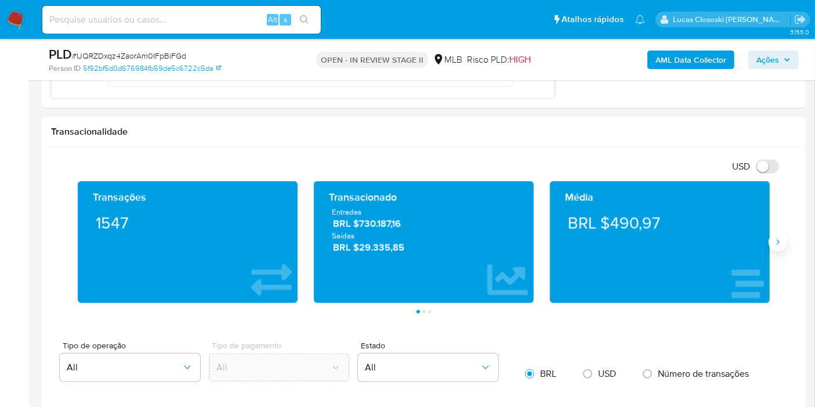
click at [779, 237] on icon "Siguiente" at bounding box center [778, 241] width 9 height 9
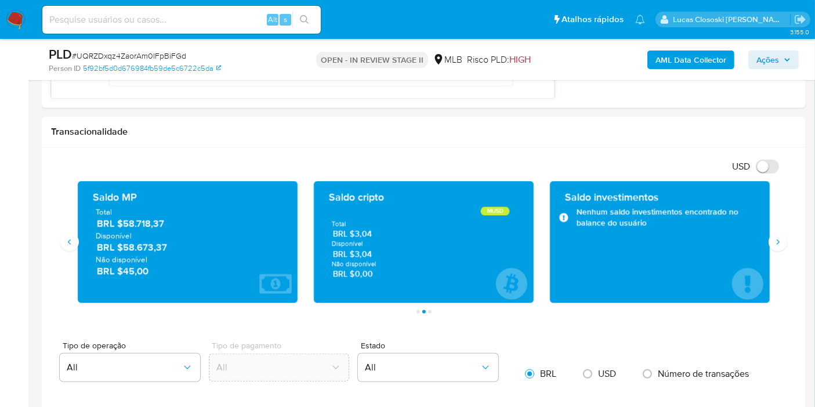
drag, startPoint x: 184, startPoint y: 223, endPoint x: 398, endPoint y: 18, distance: 296.4
click at [122, 228] on span "BRL $58.718,37" at bounding box center [188, 224] width 183 height 13
click at [774, 59] on span "Ações" at bounding box center [768, 59] width 23 height 19
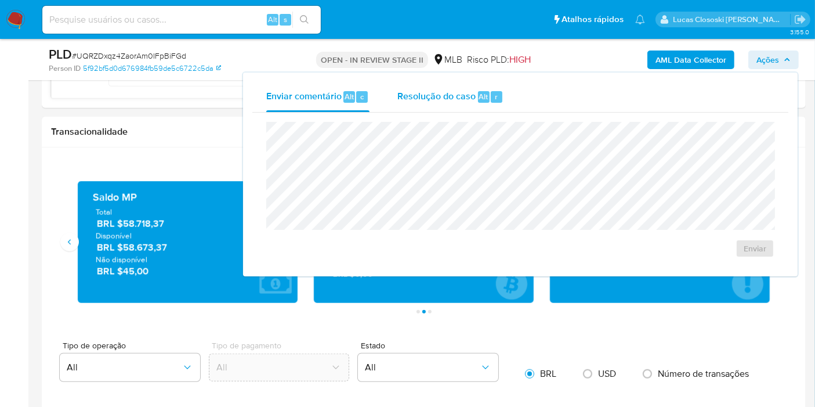
click at [418, 87] on div "Resolução do caso Alt r" at bounding box center [451, 97] width 106 height 30
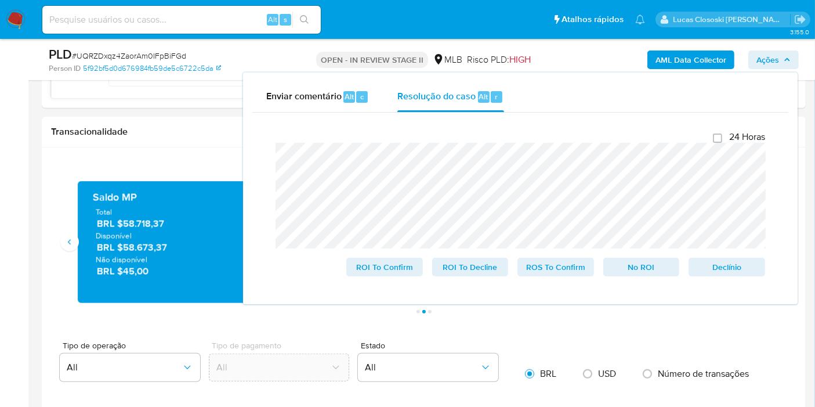
click at [763, 68] on div "AML Data Collector Ações Enviar comentário Alt c Resolução do caso Alt r Fecham…" at bounding box center [675, 59] width 247 height 27
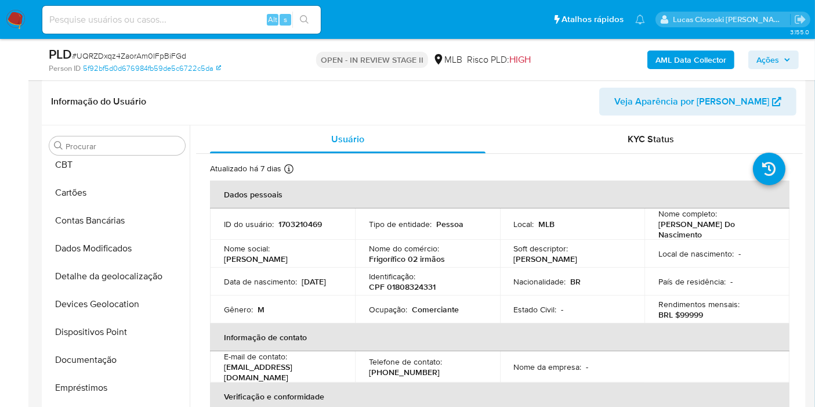
scroll to position [129, 0]
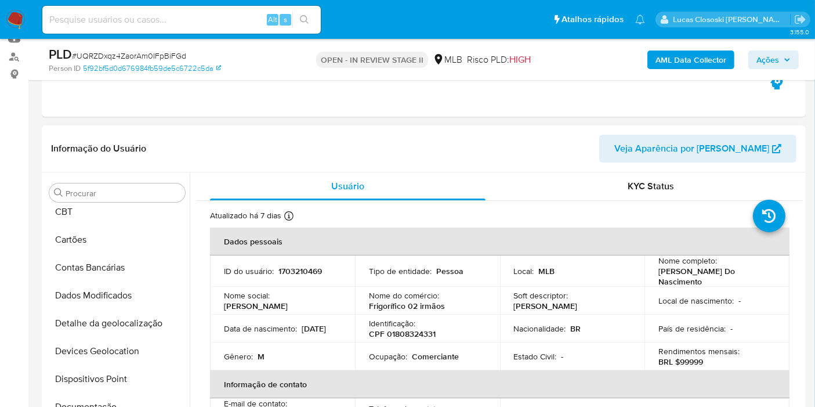
click at [468, 404] on div "Telefone de contato : (99) 981408264" at bounding box center [427, 413] width 117 height 21
click at [763, 66] on span "Ações" at bounding box center [768, 59] width 23 height 19
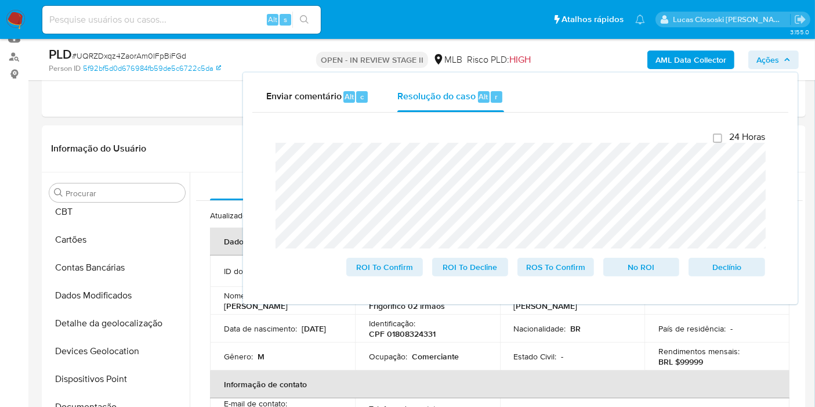
click at [761, 67] on span "Ações" at bounding box center [768, 59] width 23 height 19
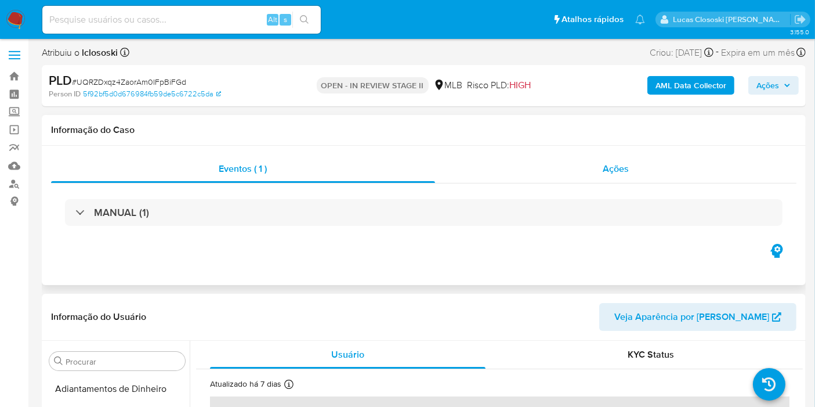
scroll to position [0, 0]
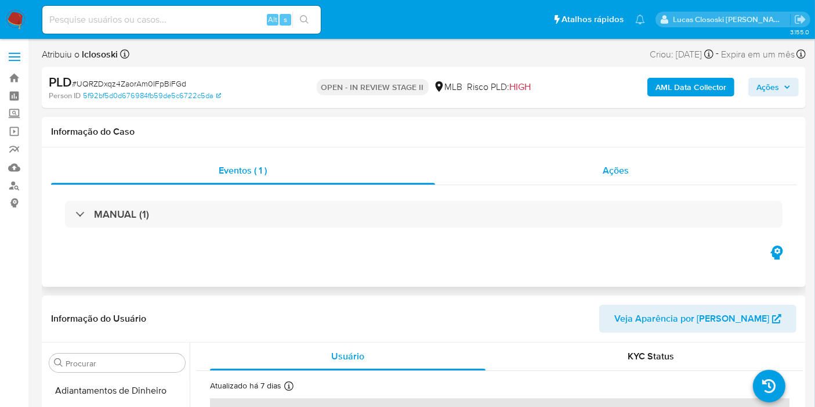
click at [550, 160] on div "Ações" at bounding box center [616, 171] width 362 height 28
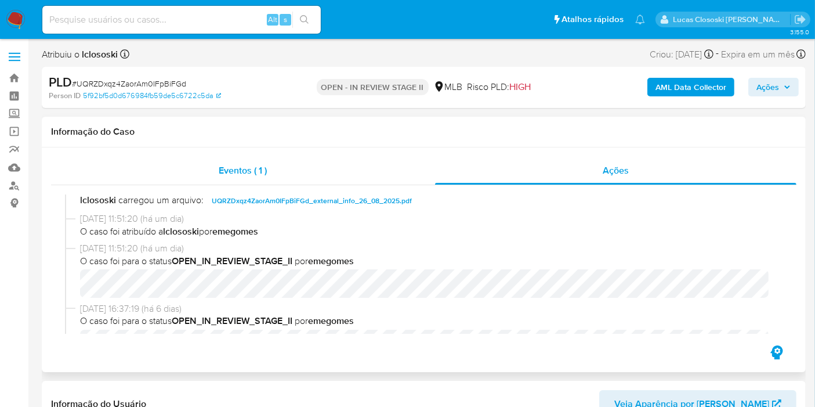
scroll to position [64, 0]
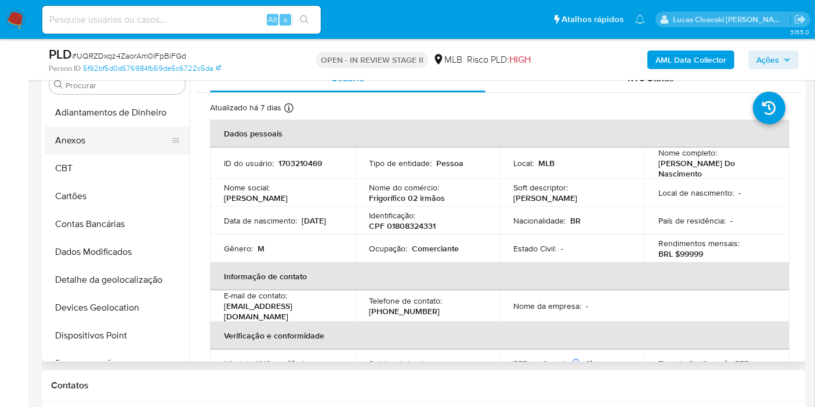
click at [82, 133] on button "Anexos" at bounding box center [113, 141] width 136 height 28
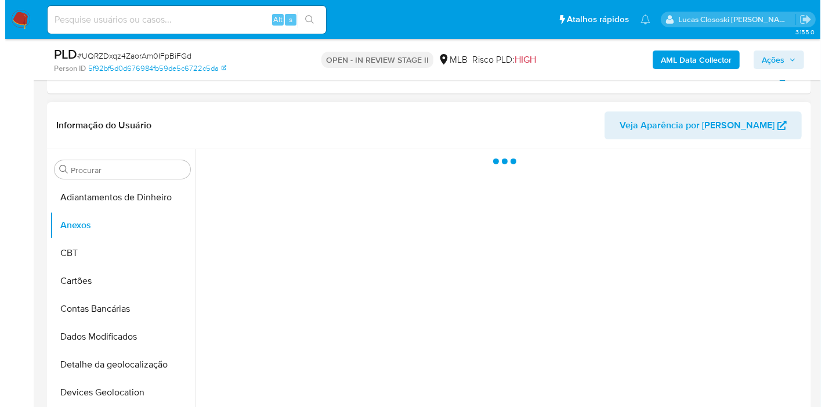
scroll to position [258, 0]
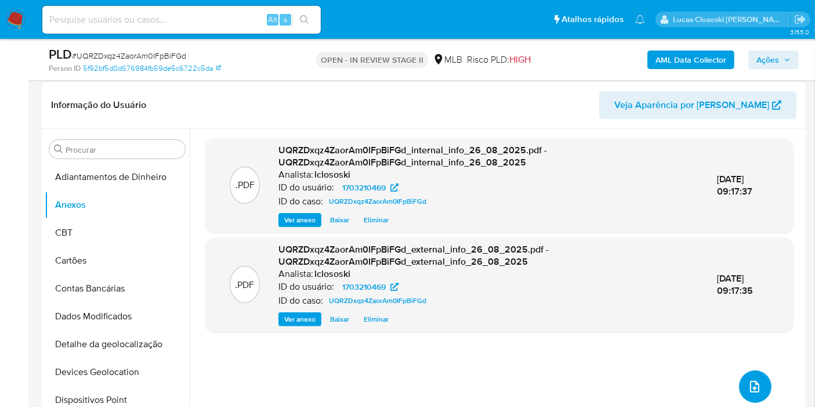
click at [749, 380] on icon "upload-file" at bounding box center [755, 387] width 14 height 14
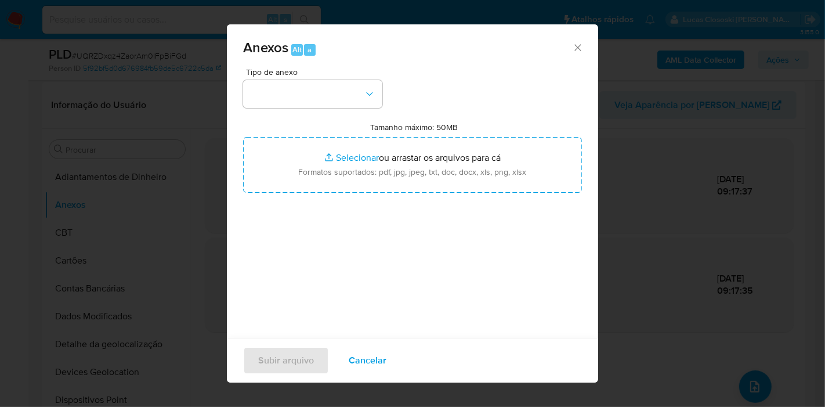
click at [384, 92] on div "Tipo de anexo Tamanho máximo: 50MB Selecionar arquivos Selecionar ou arrastar o…" at bounding box center [412, 205] width 339 height 274
click at [311, 102] on button "button" at bounding box center [312, 94] width 139 height 28
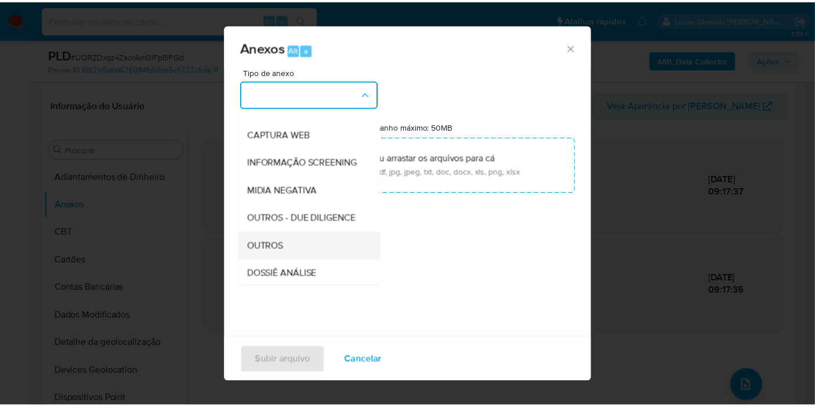
scroll to position [129, 0]
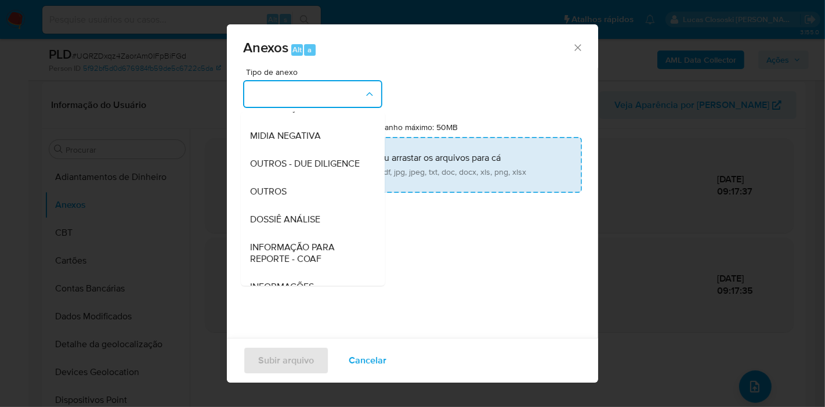
drag, startPoint x: 313, startPoint y: 237, endPoint x: 328, endPoint y: 190, distance: 49.8
click at [313, 225] on span "DOSSIÊ ANÁLISE" at bounding box center [285, 220] width 70 height 12
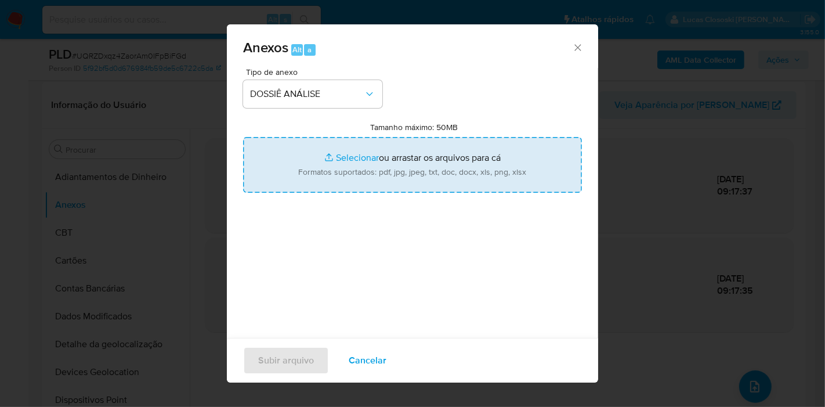
click at [328, 183] on input "Tamanho máximo: 50MB Selecionar arquivos" at bounding box center [412, 165] width 339 height 56
type input "C:\fakepath\SAR - XXXX - CPF 01808324331 - FERNANDO MEIRELES DO NASCIMENTO.pdf"
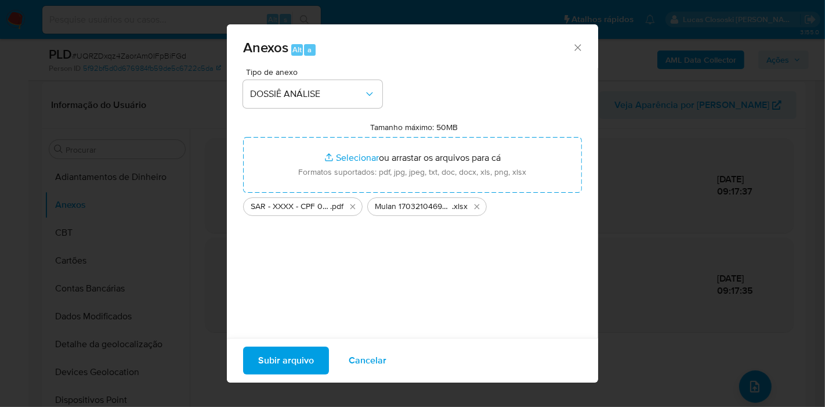
click at [285, 351] on span "Subir arquivo" at bounding box center [286, 361] width 56 height 26
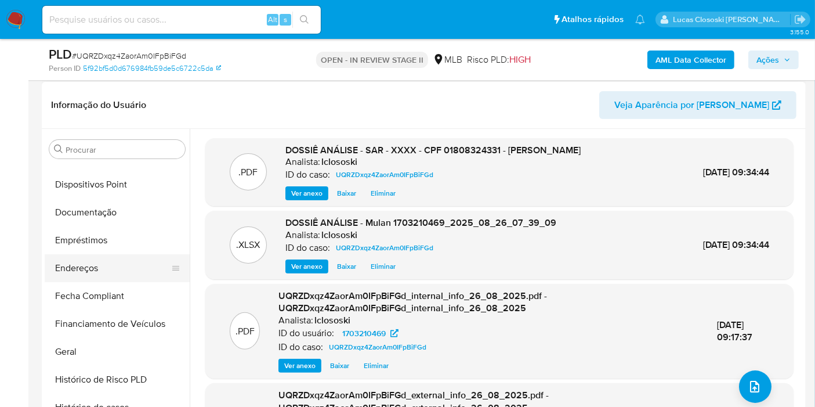
scroll to position [258, 0]
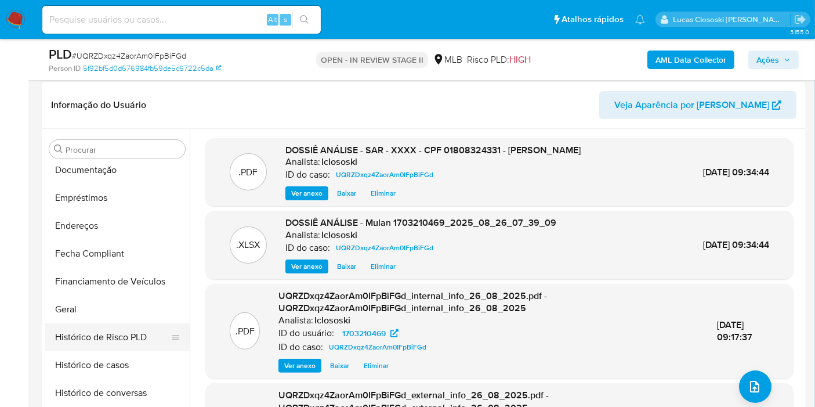
drag, startPoint x: 81, startPoint y: 355, endPoint x: 81, endPoint y: 344, distance: 10.4
click at [81, 355] on button "Histórico de casos" at bounding box center [117, 365] width 145 height 28
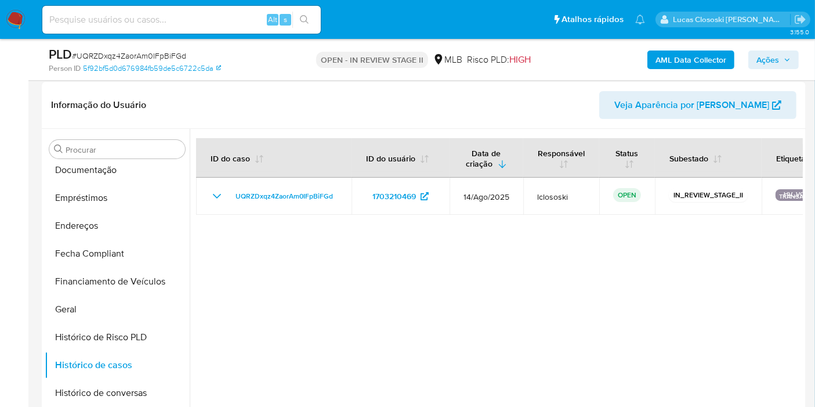
click at [764, 56] on span "Ações" at bounding box center [768, 59] width 23 height 19
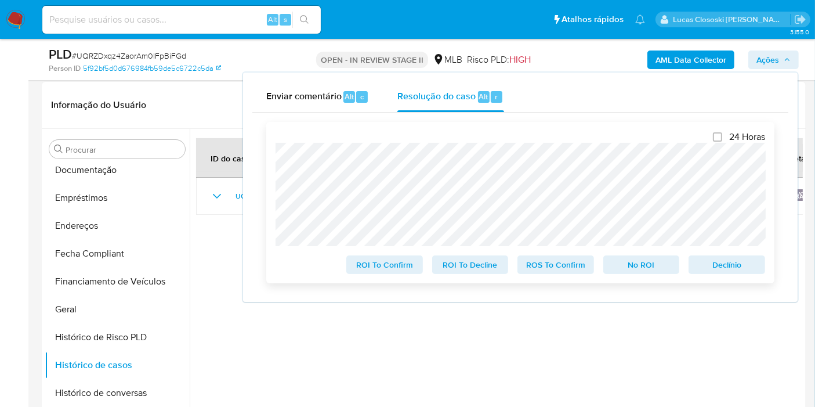
click at [546, 269] on span "ROS To Confirm" at bounding box center [556, 265] width 60 height 16
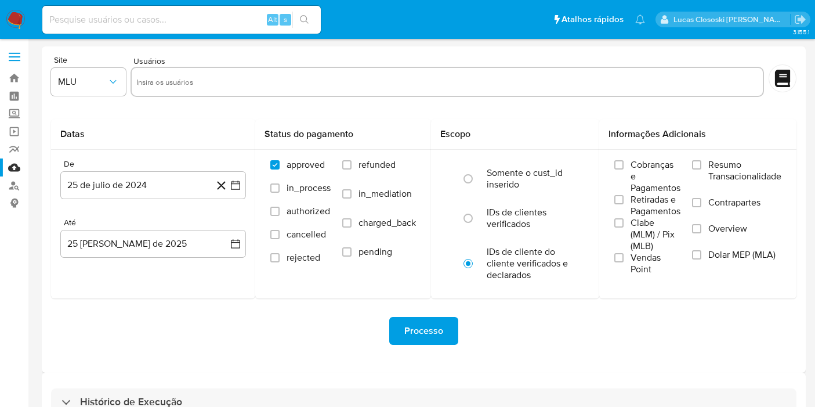
scroll to position [31, 0]
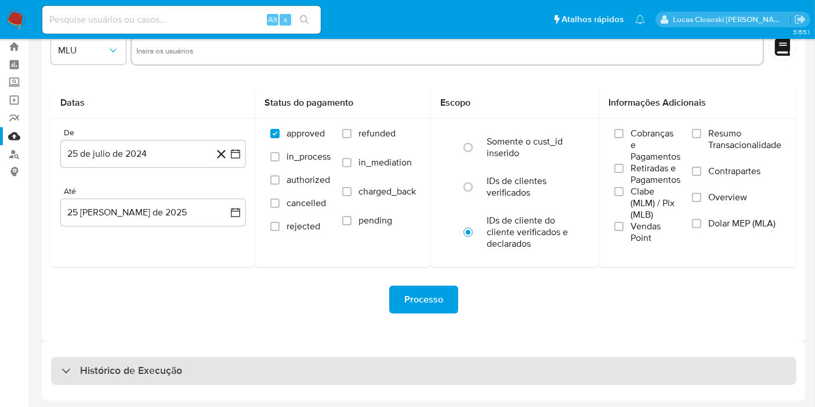
click at [450, 359] on div "Histórico de Execução" at bounding box center [424, 371] width 746 height 28
select select "10"
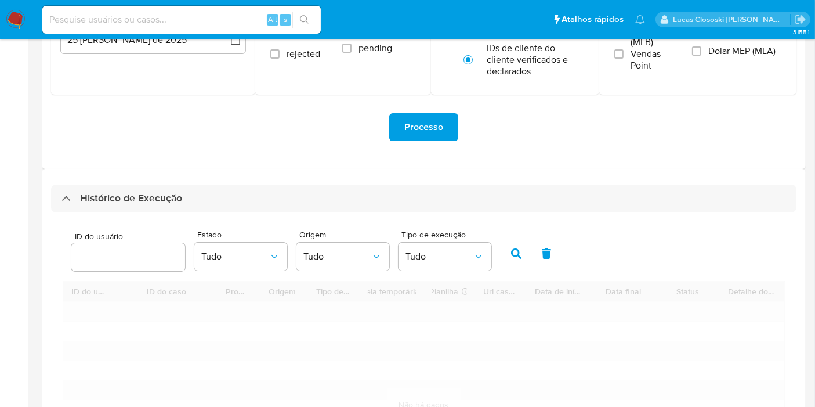
scroll to position [225, 0]
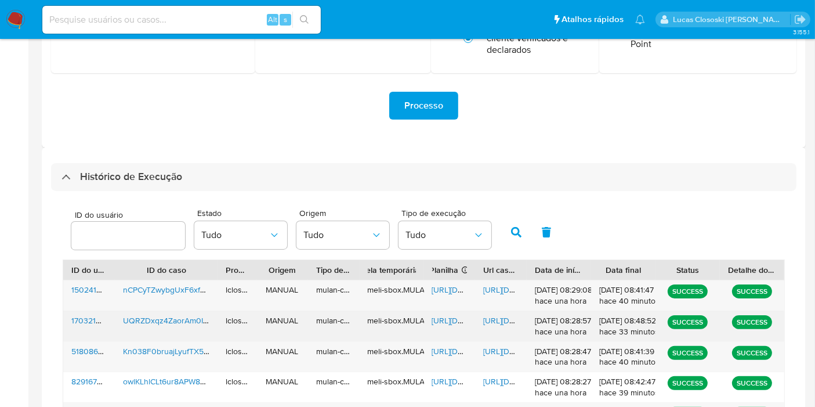
click at [439, 323] on span "[URL][DOMAIN_NAME]" at bounding box center [472, 321] width 80 height 12
click at [508, 319] on span "https://docs.google.com/document/d/1QtTGM3KPQ1jr9X4bXhUfM8oq1oBQyIpG480hl4PEDx4…" at bounding box center [523, 321] width 80 height 12
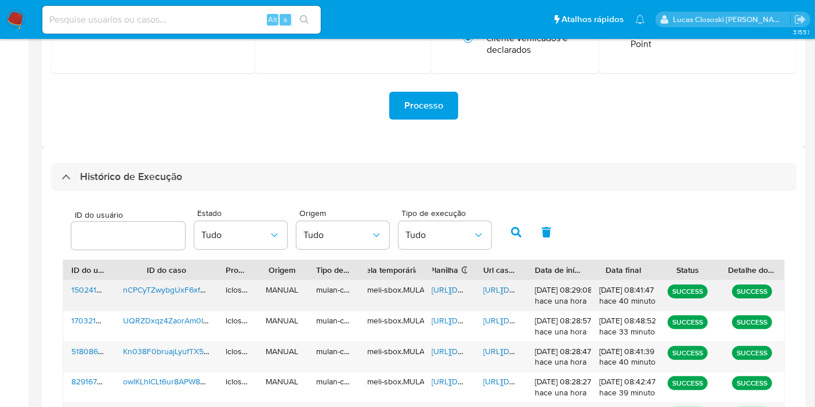
click at [453, 290] on span "https://docs.google.com/spreadsheets/d/1B4m3IMTIICDyFLUd3qL0CViPXAqAo38SrMPMBQY…" at bounding box center [472, 290] width 80 height 12
click at [499, 294] on span "https://docs.google.com/document/d/1mkNlC9KNu3TJy7Zcbk5PVbJ1Mb62dr2eLN5XB9NG8X0…" at bounding box center [523, 290] width 80 height 12
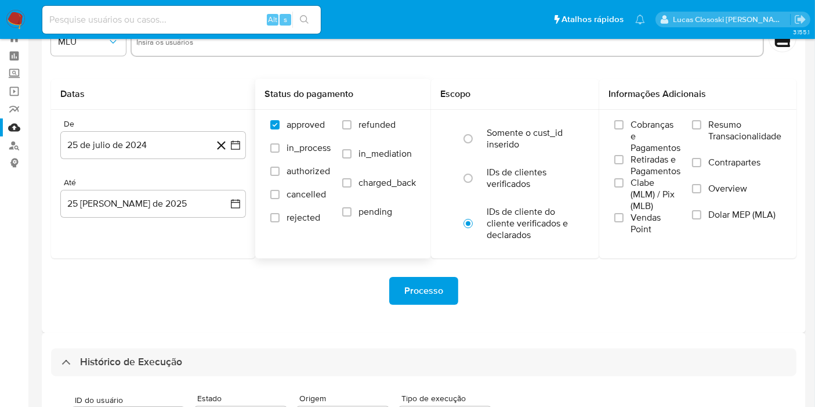
scroll to position [0, 0]
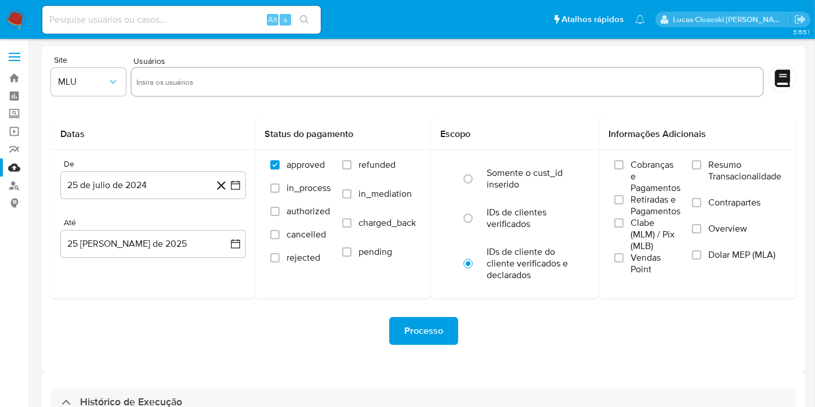
click at [16, 25] on img at bounding box center [16, 20] width 20 height 20
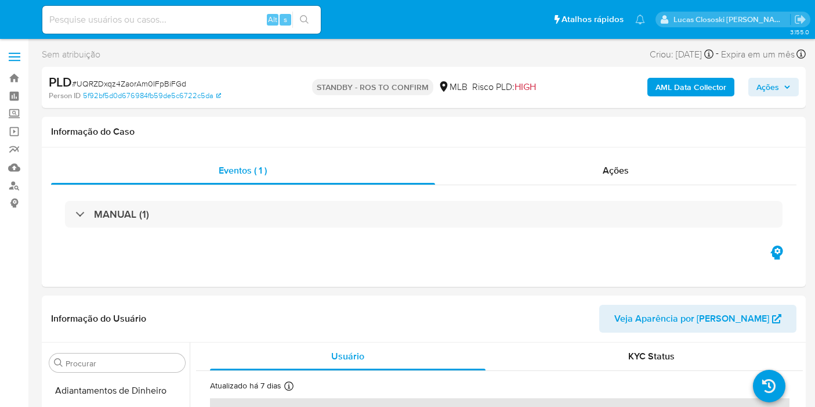
select select "10"
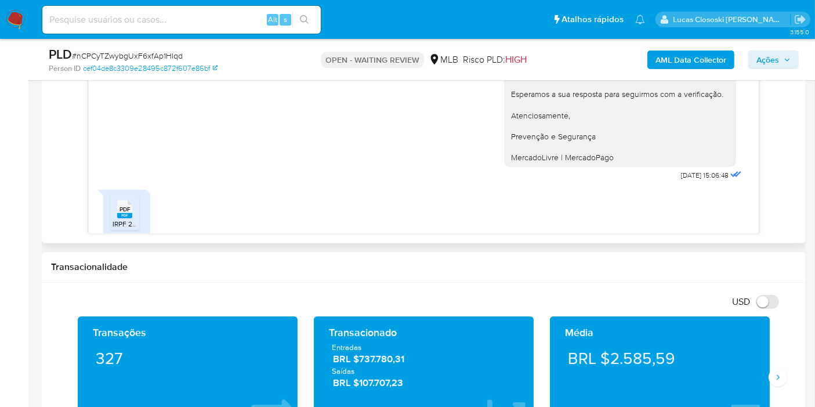
scroll to position [209, 0]
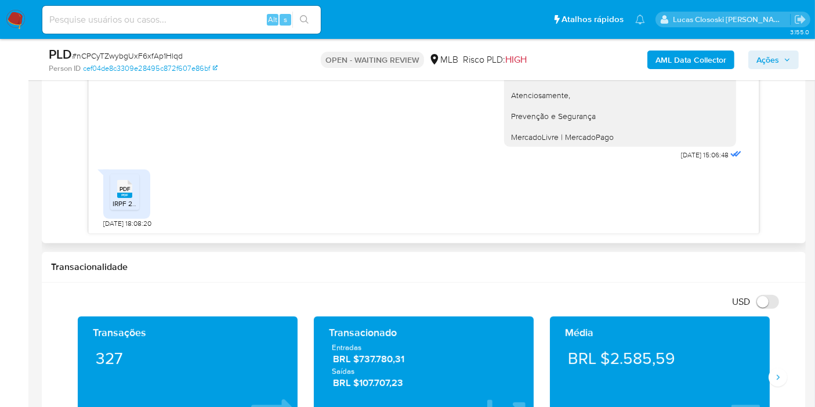
click at [111, 190] on li "PDF PDF IRPF 25.pdf" at bounding box center [124, 192] width 29 height 36
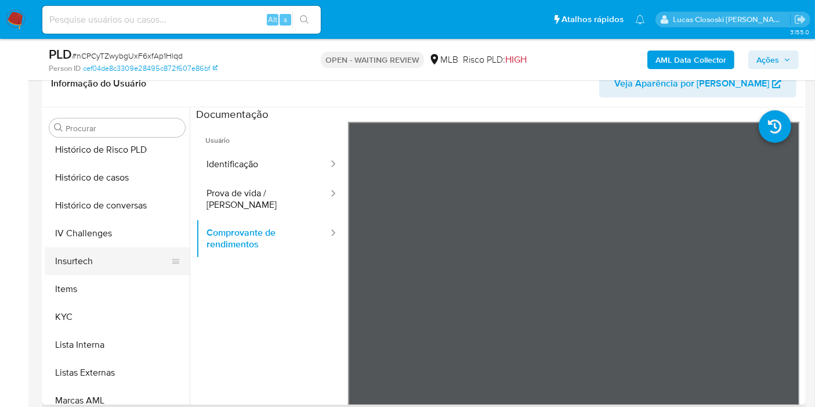
scroll to position [453, 0]
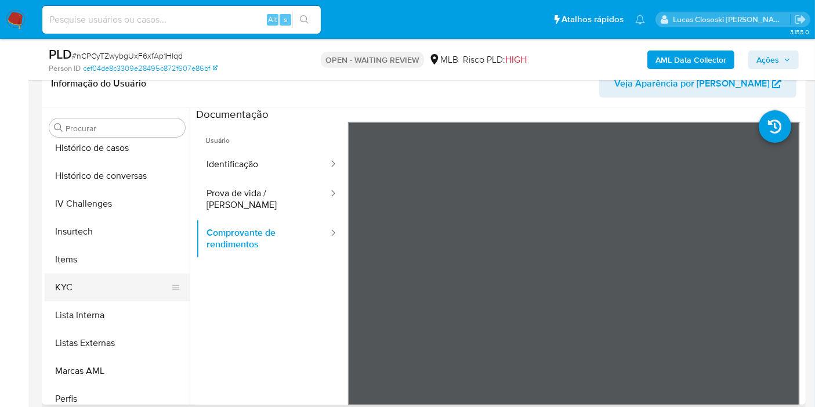
click at [91, 293] on button "KYC" at bounding box center [113, 287] width 136 height 28
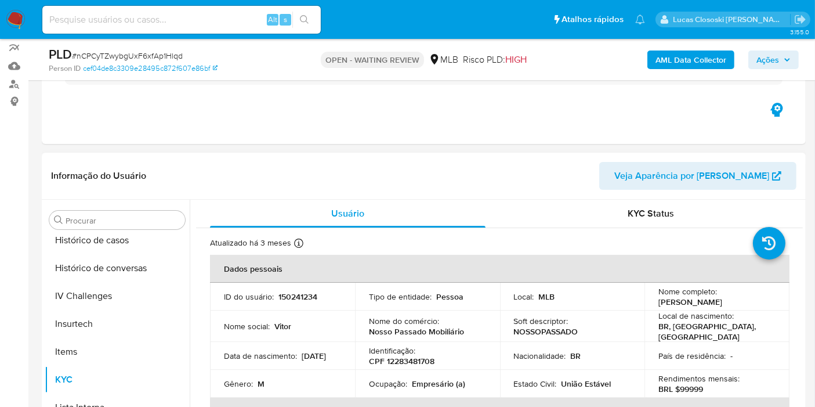
scroll to position [129, 0]
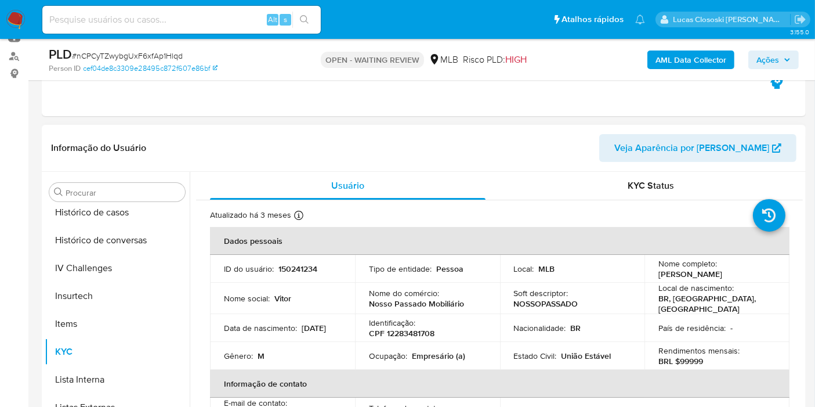
click at [417, 331] on p "CPF 12283481708" at bounding box center [402, 333] width 66 height 10
copy p "12283481708"
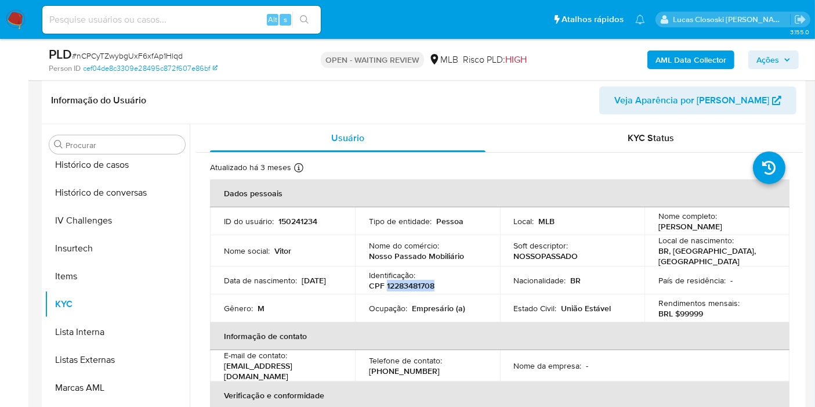
scroll to position [194, 0]
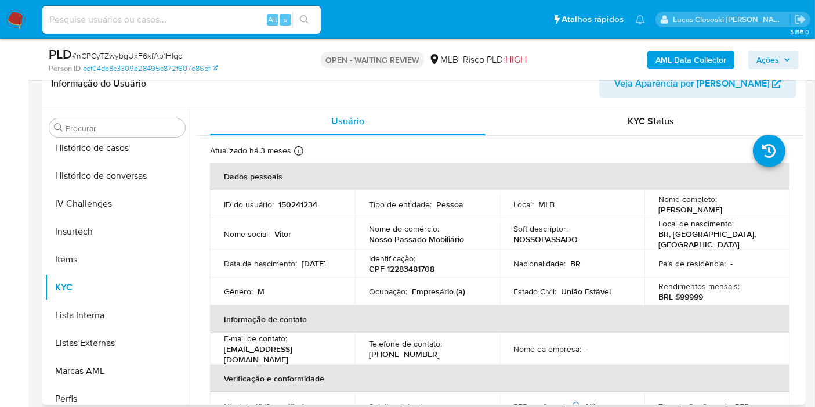
click at [738, 281] on div "Rendimentos mensais : BRL $99999" at bounding box center [717, 291] width 117 height 21
click at [414, 263] on p "CPF 12283481708" at bounding box center [402, 268] width 66 height 10
copy p "12283481708"
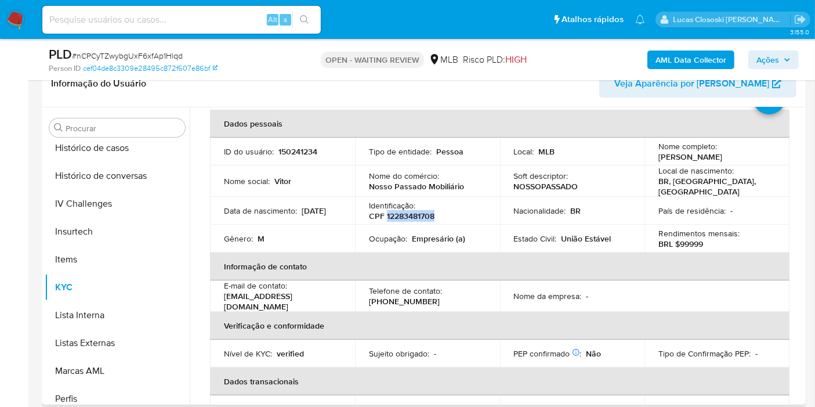
scroll to position [0, 0]
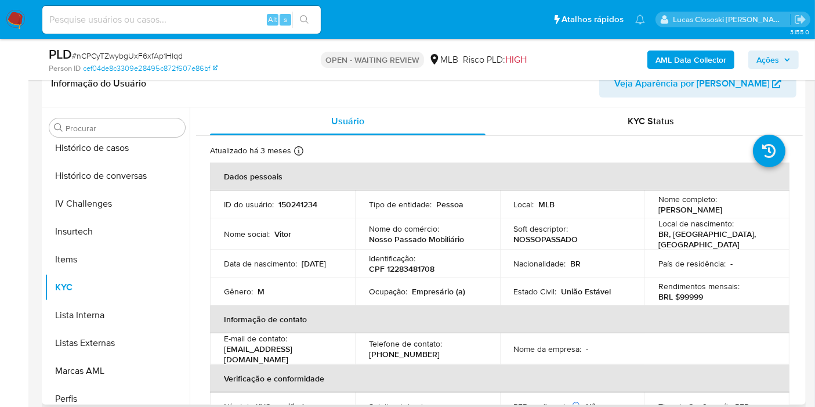
click at [382, 257] on p "Identificação :" at bounding box center [392, 258] width 46 height 10
click at [397, 268] on p "CPF 12283481708" at bounding box center [402, 268] width 66 height 10
copy p "12283481708"
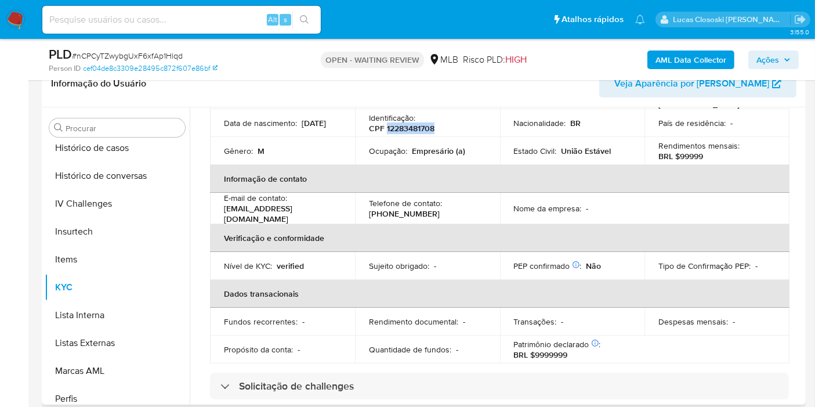
scroll to position [76, 0]
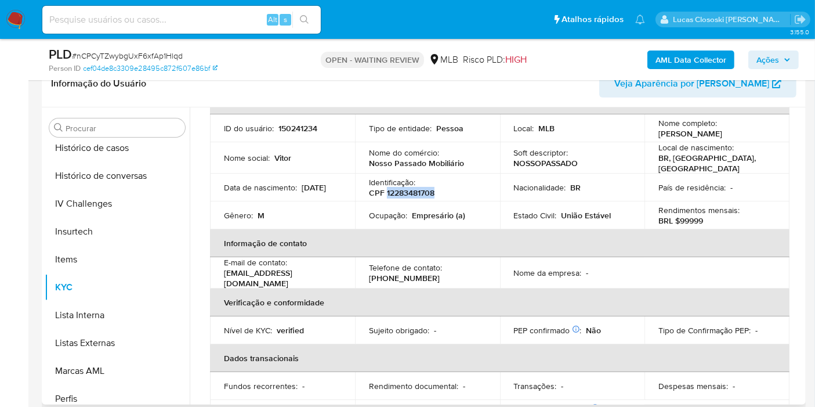
copy p "12283481708"
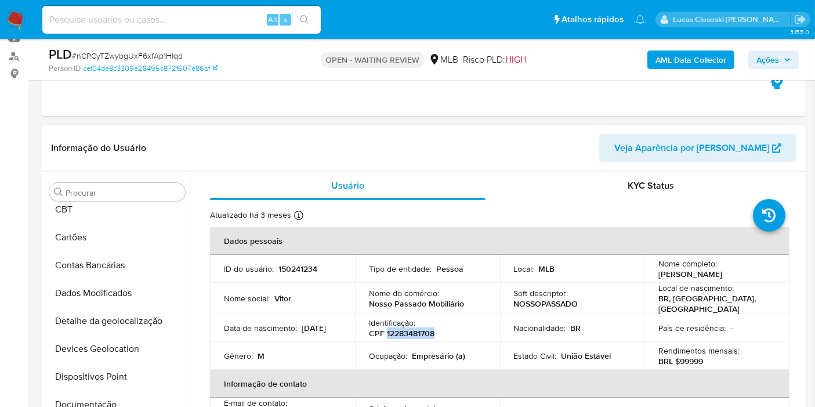
scroll to position [0, 0]
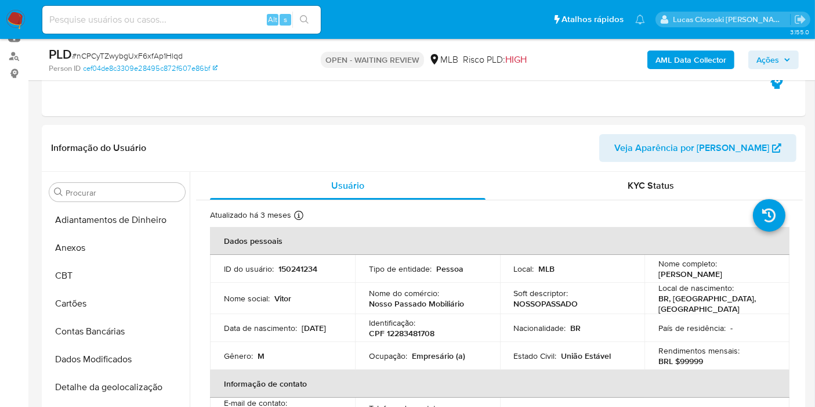
click at [696, 48] on div "AML Data Collector Ações" at bounding box center [675, 59] width 247 height 27
click at [692, 50] on div "AML Data Collector Ações" at bounding box center [675, 59] width 247 height 27
click at [692, 52] on b "AML Data Collector" at bounding box center [691, 59] width 71 height 19
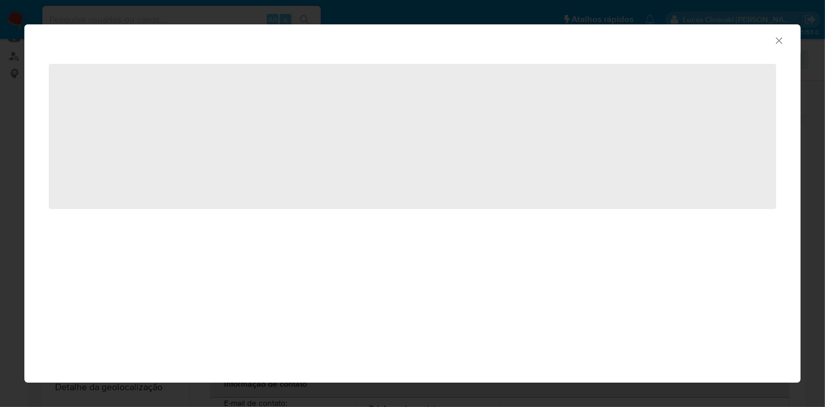
click at [266, 41] on div "AML Data Collector" at bounding box center [403, 39] width 741 height 13
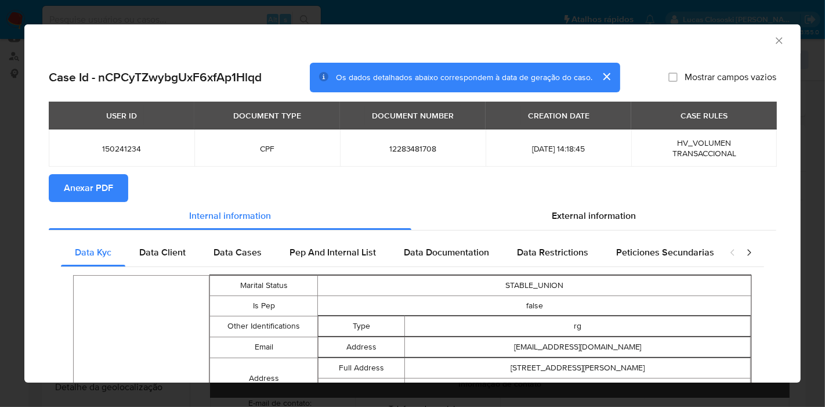
click at [91, 193] on span "Anexar PDF" at bounding box center [88, 188] width 49 height 26
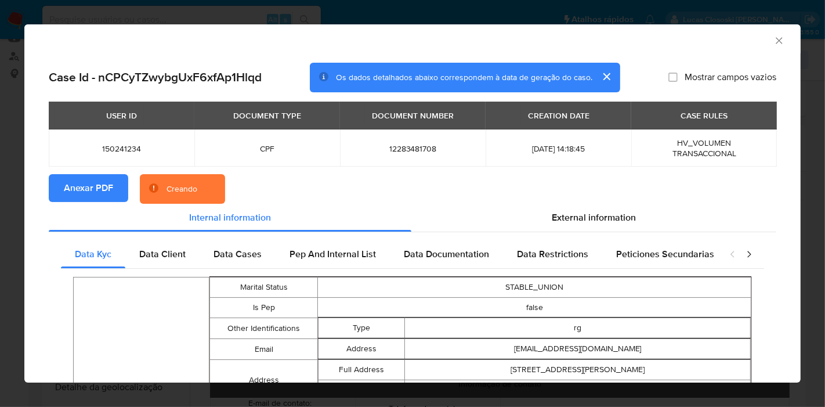
click at [568, 220] on span "External information" at bounding box center [594, 217] width 84 height 13
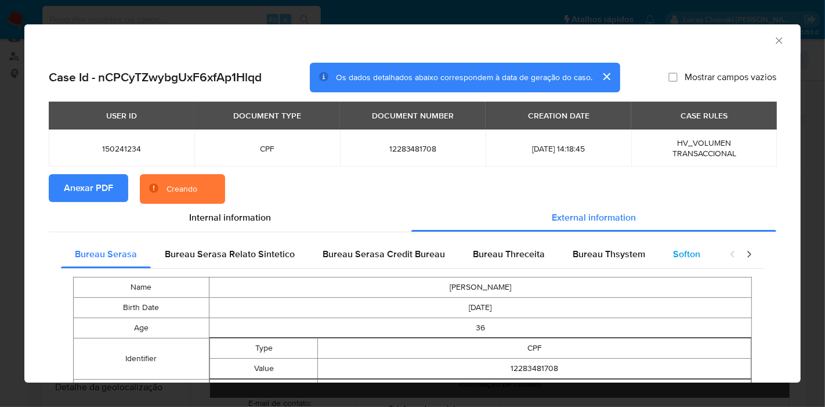
click at [660, 252] on div "Softon" at bounding box center [686, 254] width 55 height 28
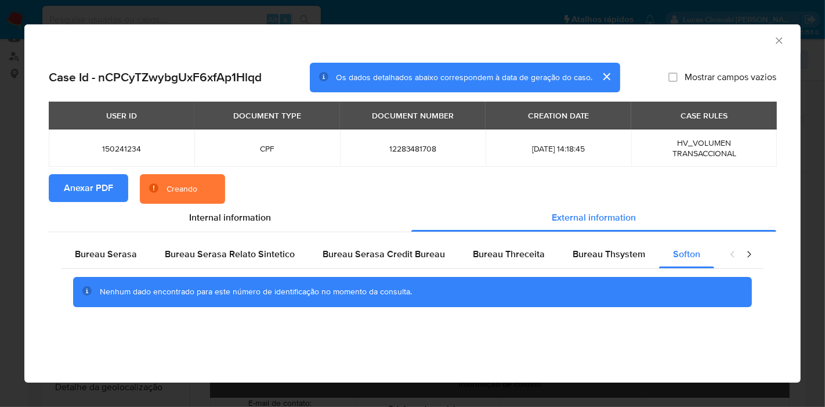
click at [748, 49] on div "AML Data Collector" at bounding box center [412, 38] width 777 height 29
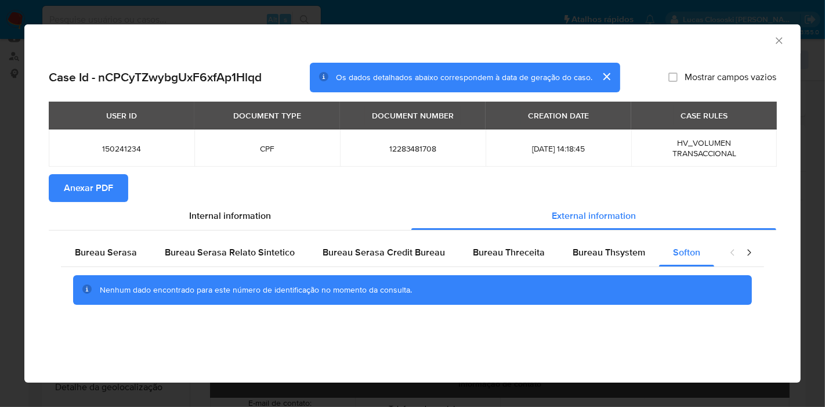
click at [778, 36] on icon "Fechar a janela" at bounding box center [780, 41] width 12 height 12
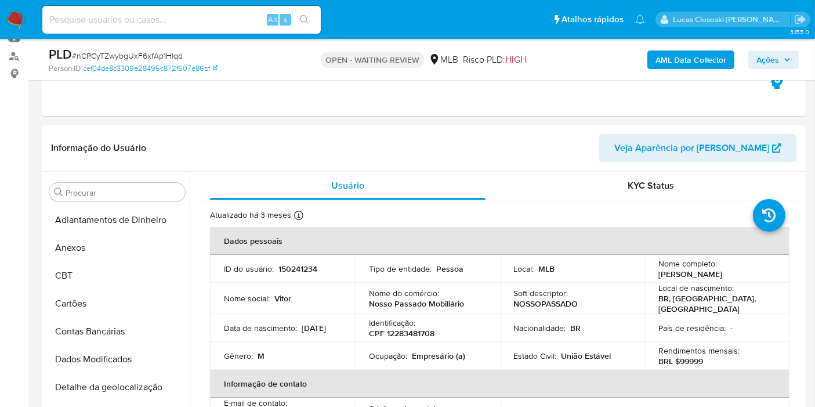
scroll to position [258, 0]
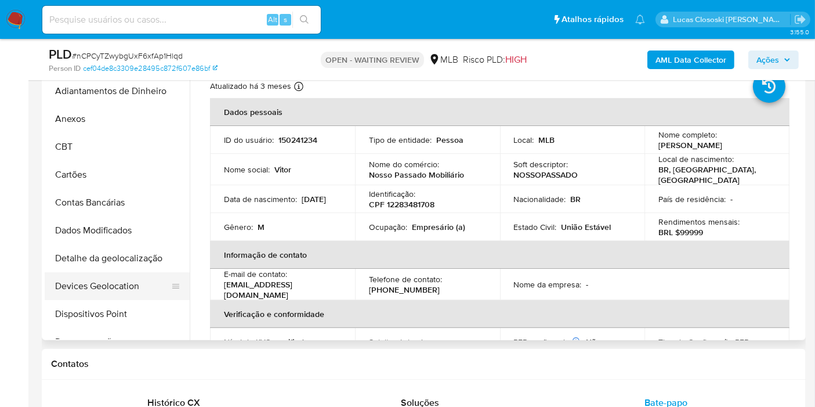
click at [91, 284] on button "Devices Geolocation" at bounding box center [113, 286] width 136 height 28
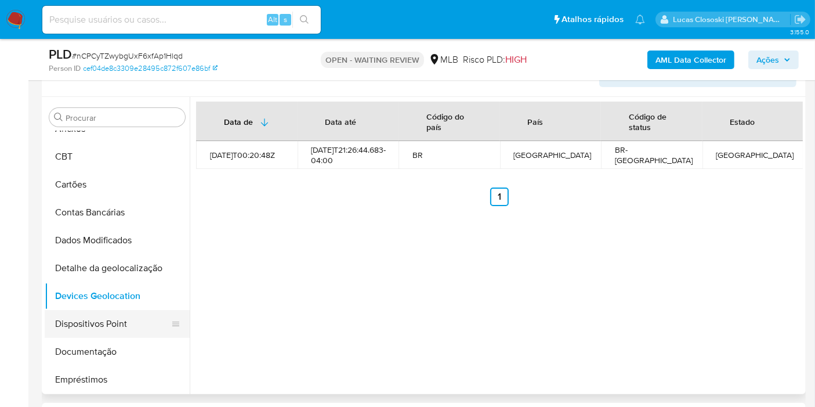
scroll to position [64, 0]
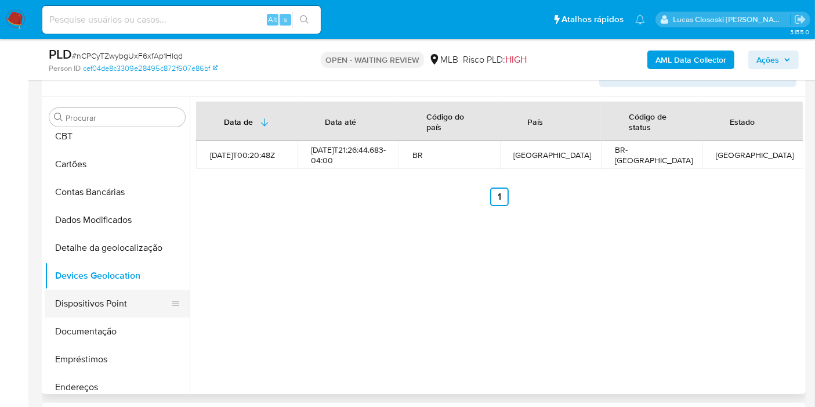
click at [103, 305] on button "Dispositivos Point" at bounding box center [113, 304] width 136 height 28
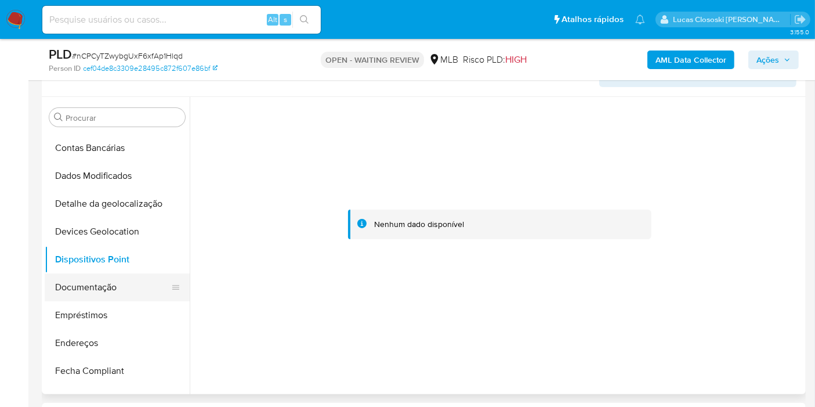
scroll to position [129, 0]
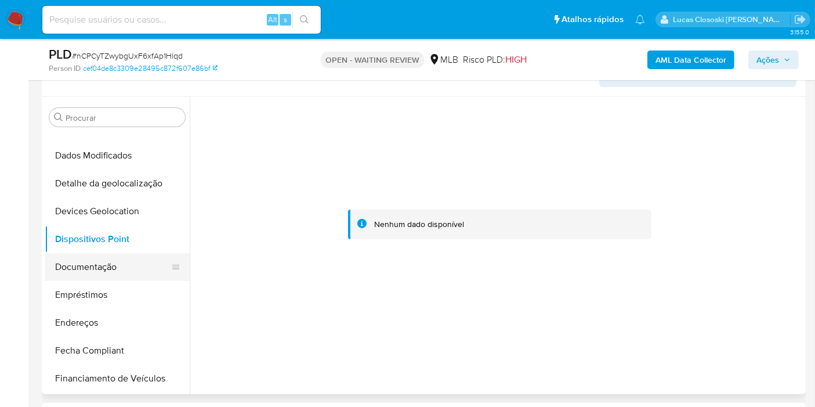
click at [102, 269] on button "Documentação" at bounding box center [113, 267] width 136 height 28
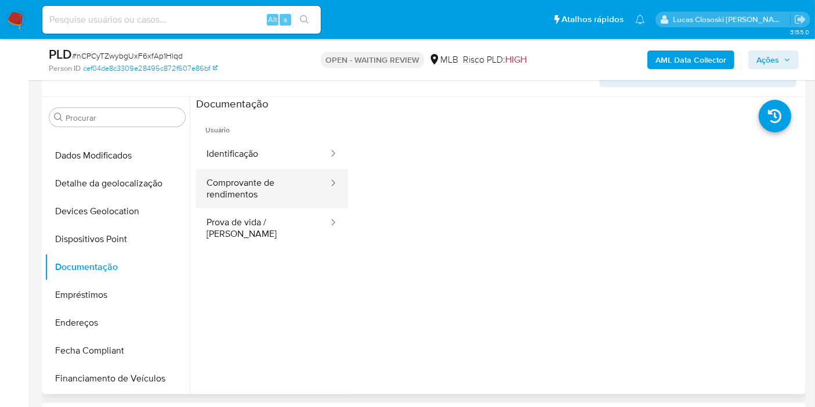
click at [282, 190] on button "Comprovante de rendimentos" at bounding box center [262, 188] width 133 height 39
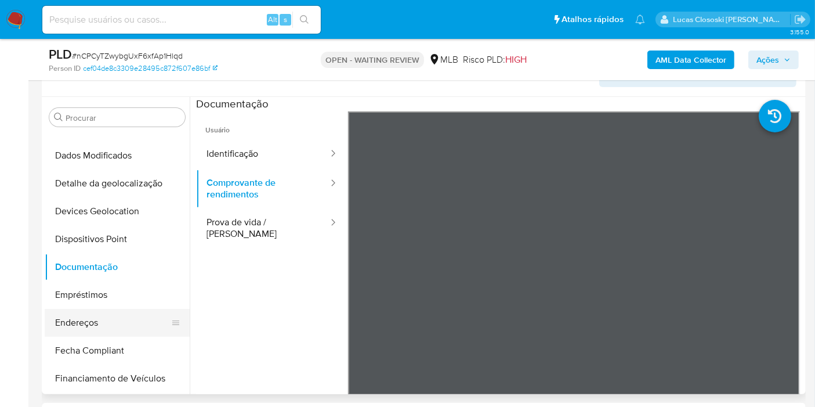
click at [84, 325] on button "Endereços" at bounding box center [113, 323] width 136 height 28
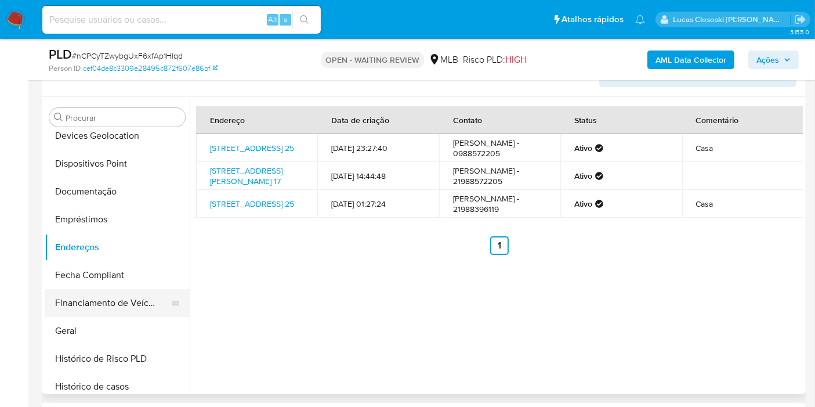
scroll to position [258, 0]
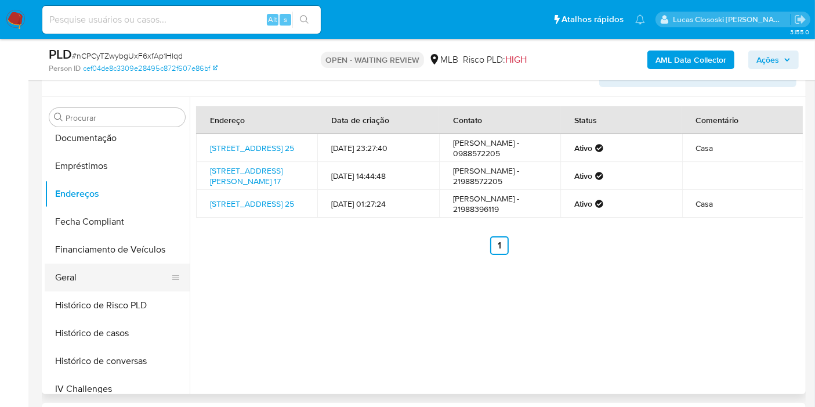
click at [93, 286] on button "Geral" at bounding box center [113, 277] width 136 height 28
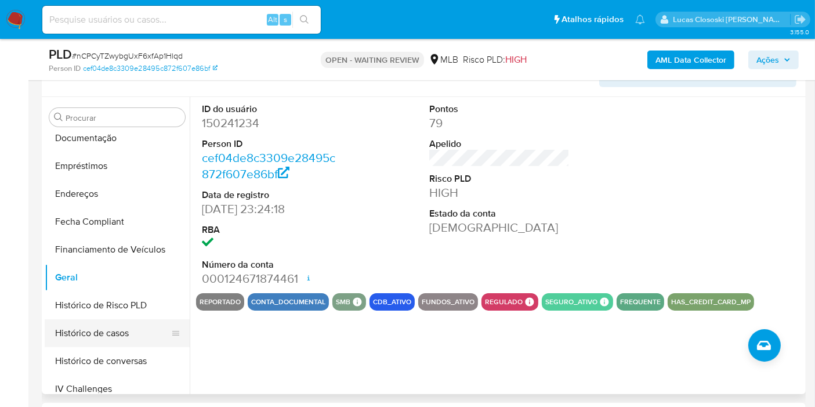
click at [126, 324] on button "Histórico de casos" at bounding box center [113, 333] width 136 height 28
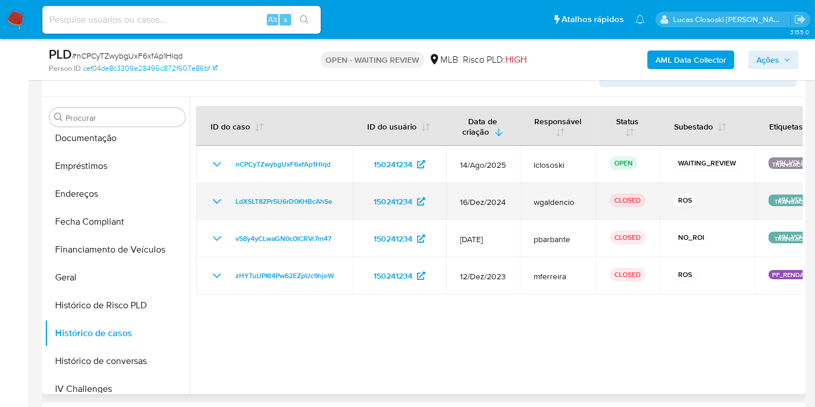
drag, startPoint x: 341, startPoint y: 200, endPoint x: 228, endPoint y: 207, distance: 113.9
click at [228, 207] on td "LdXSLT8ZPr5U6rD0KHBcAhSe" at bounding box center [274, 201] width 157 height 37
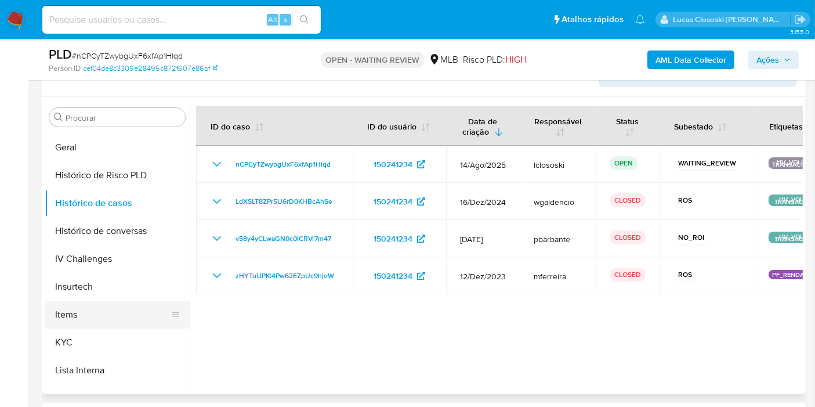
scroll to position [451, 0]
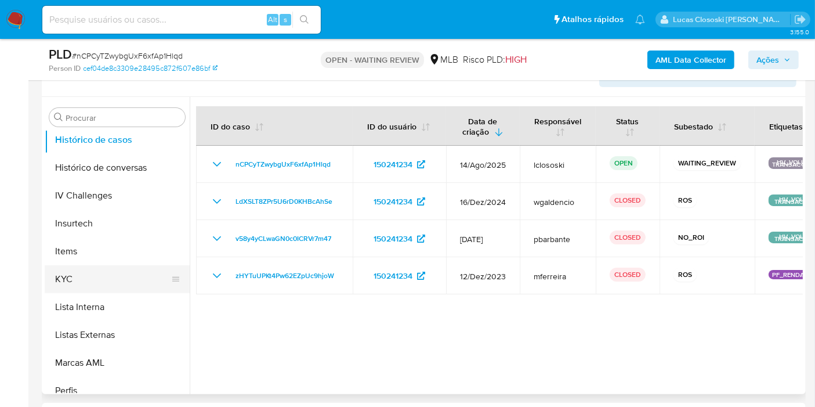
click at [98, 277] on button "KYC" at bounding box center [113, 279] width 136 height 28
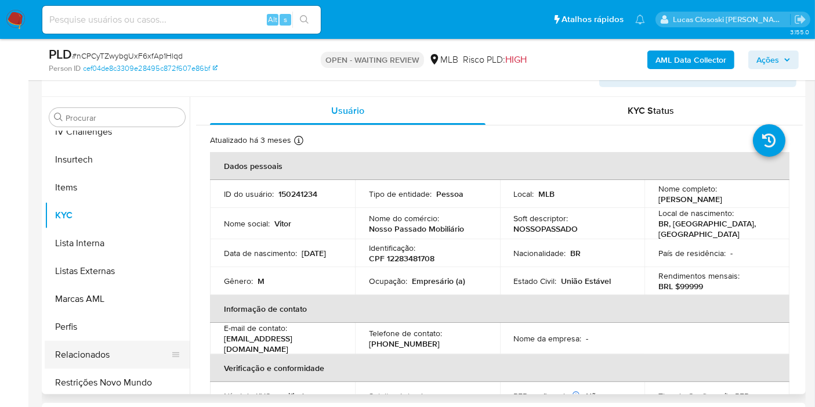
scroll to position [518, 0]
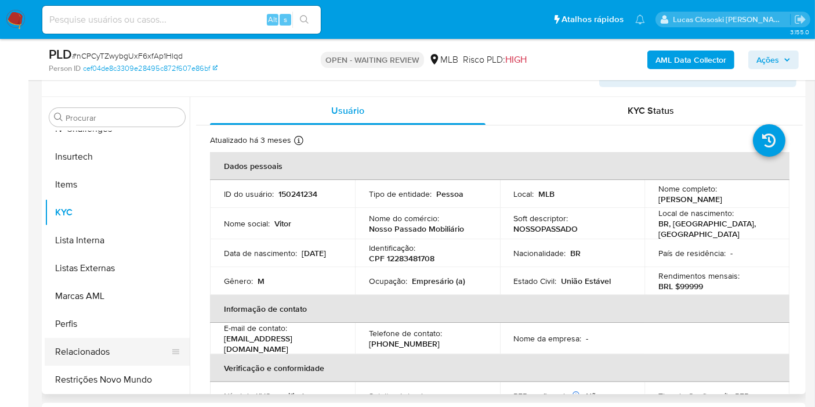
drag, startPoint x: 145, startPoint y: 378, endPoint x: 149, endPoint y: 350, distance: 28.7
click at [145, 378] on button "Restrições Novo Mundo" at bounding box center [117, 380] width 145 height 28
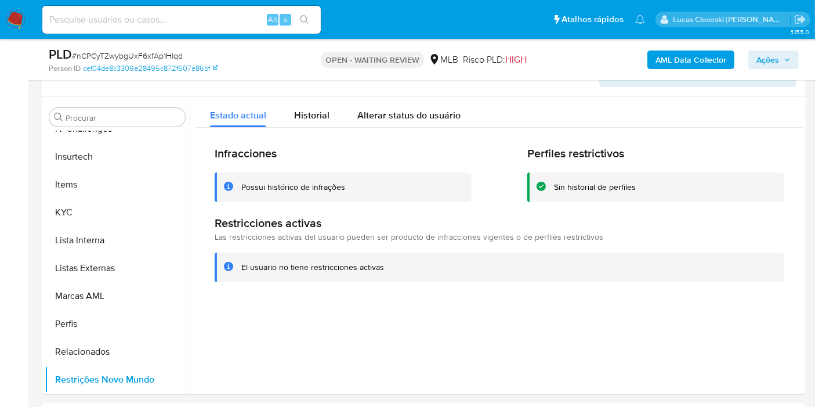
click at [114, 52] on span "# nCPCyTZwybgUxF6xfAp1Hlqd" at bounding box center [127, 56] width 111 height 12
copy span "nCPCyTZwybgUxF6xfAp1Hlqd"
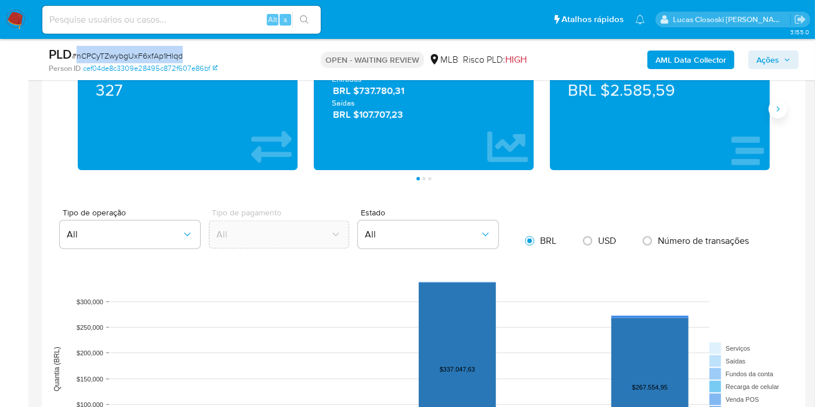
click at [778, 114] on button "Siguiente" at bounding box center [778, 109] width 19 height 19
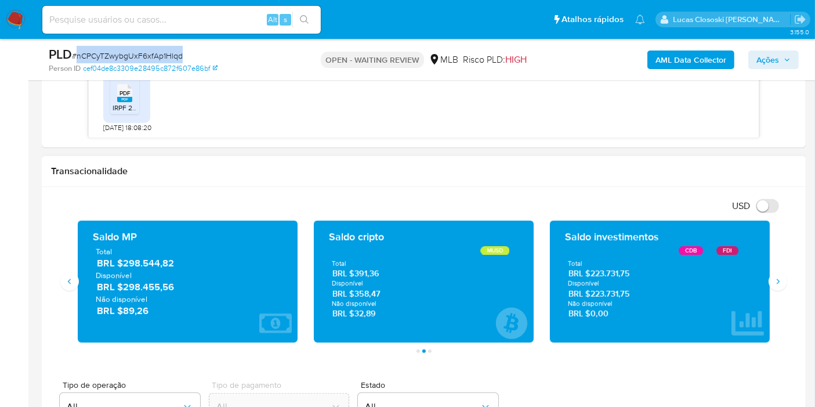
scroll to position [720, 0]
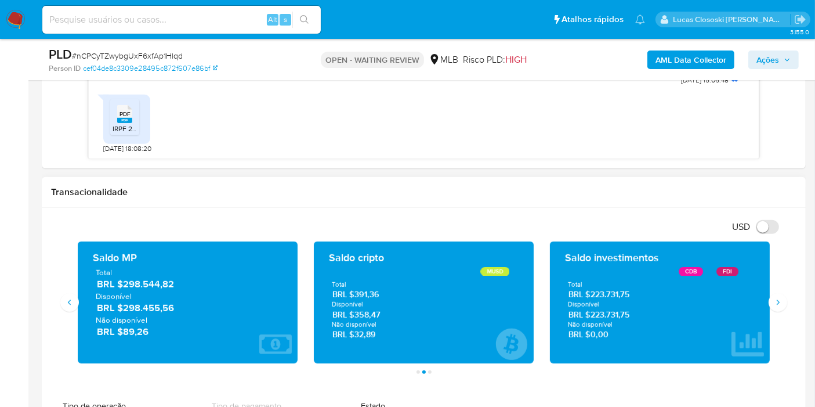
drag, startPoint x: 200, startPoint y: 288, endPoint x: 122, endPoint y: 285, distance: 77.2
click at [122, 285] on span "BRL $298.544,82" at bounding box center [188, 284] width 183 height 13
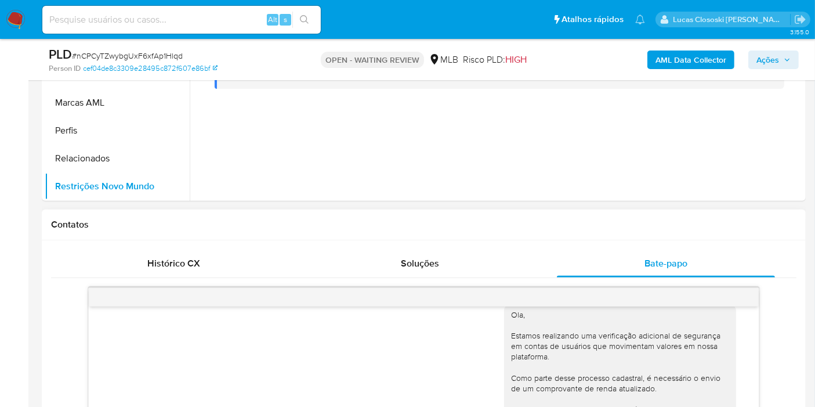
scroll to position [75, 0]
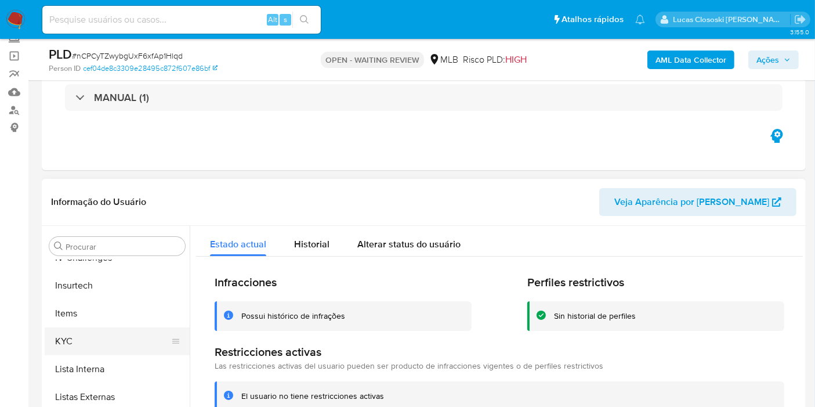
click at [101, 337] on button "KYC" at bounding box center [113, 341] width 136 height 28
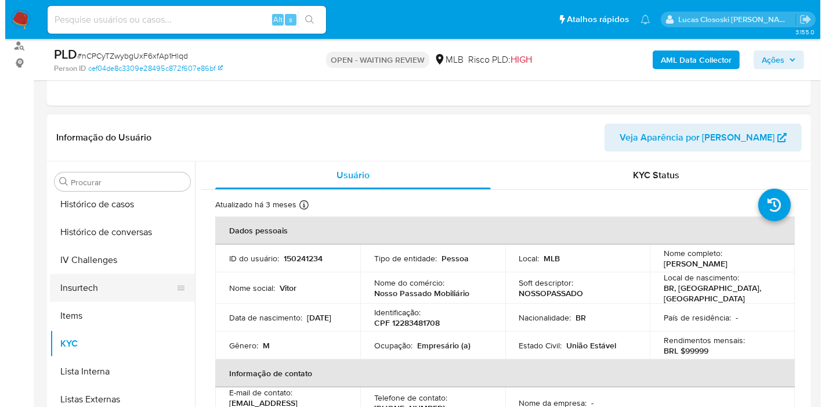
scroll to position [389, 0]
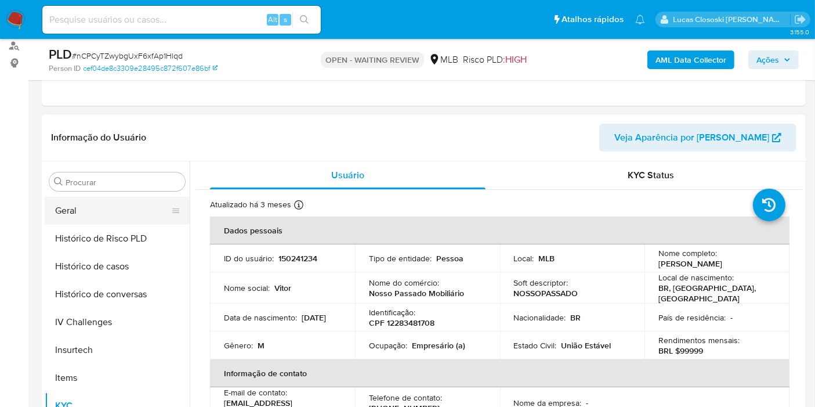
click at [88, 207] on button "Geral" at bounding box center [113, 211] width 136 height 28
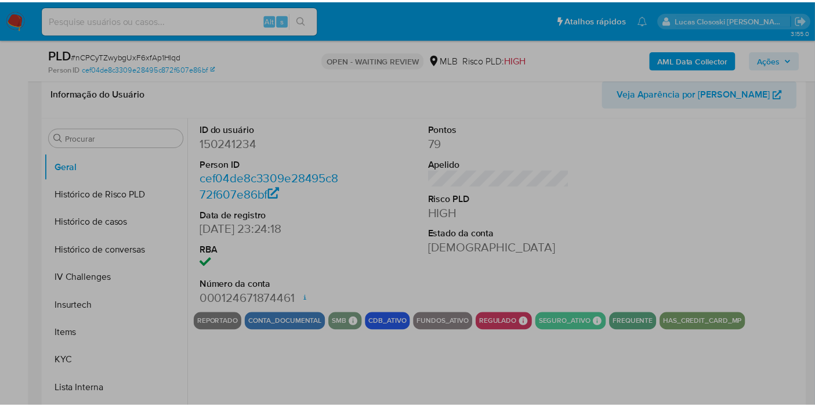
scroll to position [204, 0]
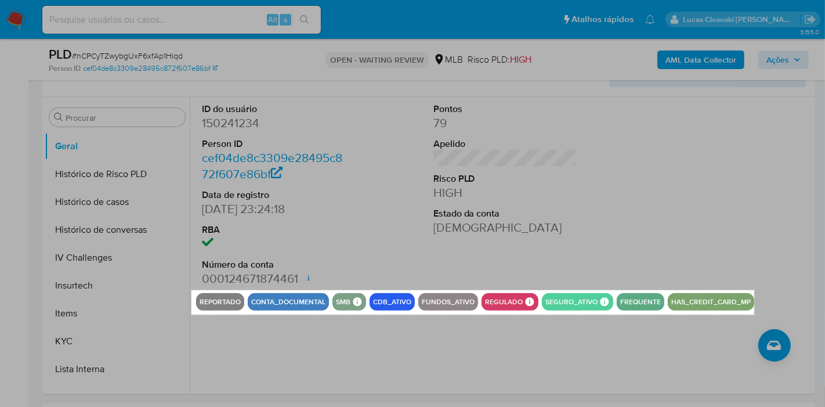
drag, startPoint x: 192, startPoint y: 290, endPoint x: 755, endPoint y: 314, distance: 563.5
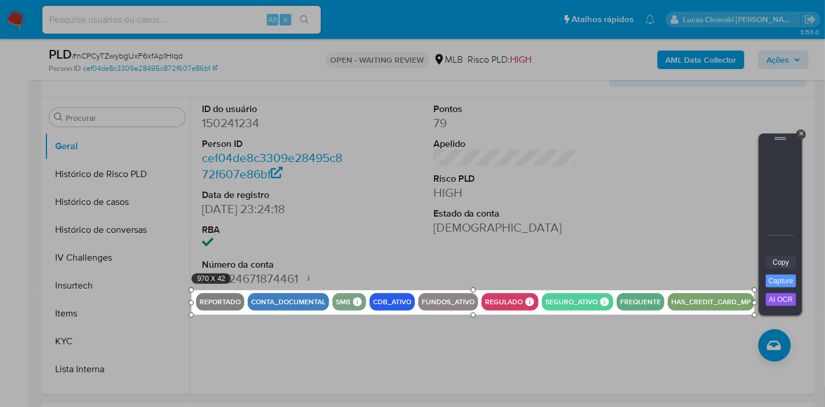
click at [782, 259] on link "Copy" at bounding box center [781, 262] width 30 height 13
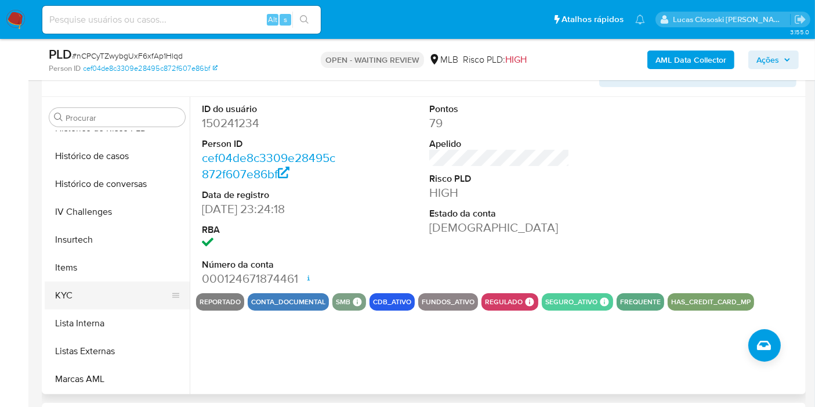
scroll to position [453, 0]
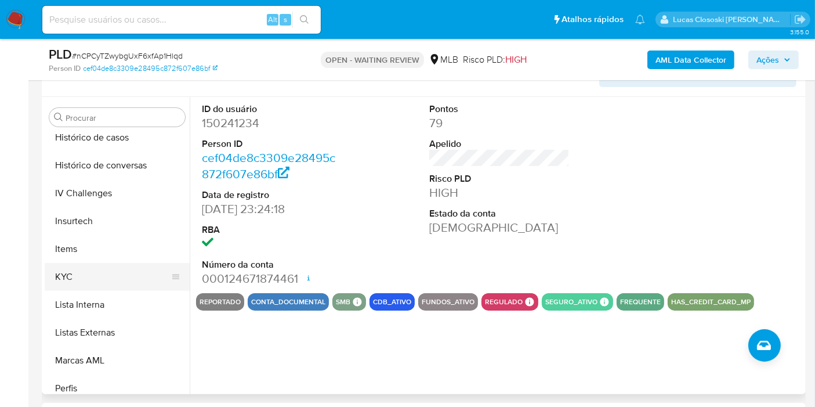
click at [56, 283] on button "KYC" at bounding box center [113, 277] width 136 height 28
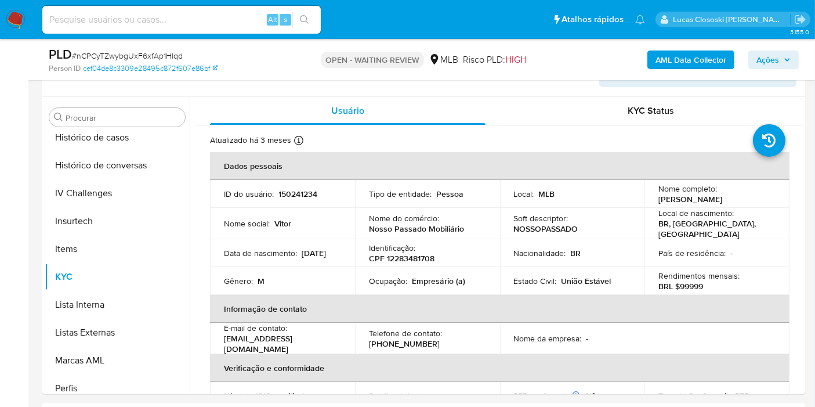
click at [743, 57] on div "AML Data Collector Ações" at bounding box center [675, 59] width 247 height 27
click at [761, 59] on span "Ações" at bounding box center [768, 59] width 23 height 19
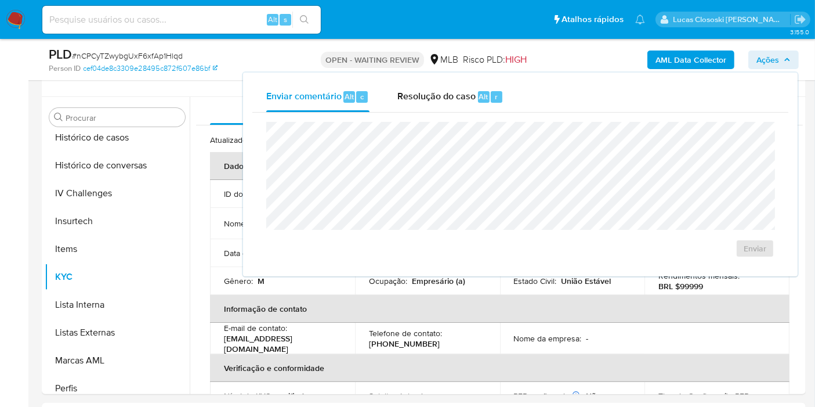
click at [435, 88] on div "Resolução do caso Alt r" at bounding box center [451, 97] width 106 height 30
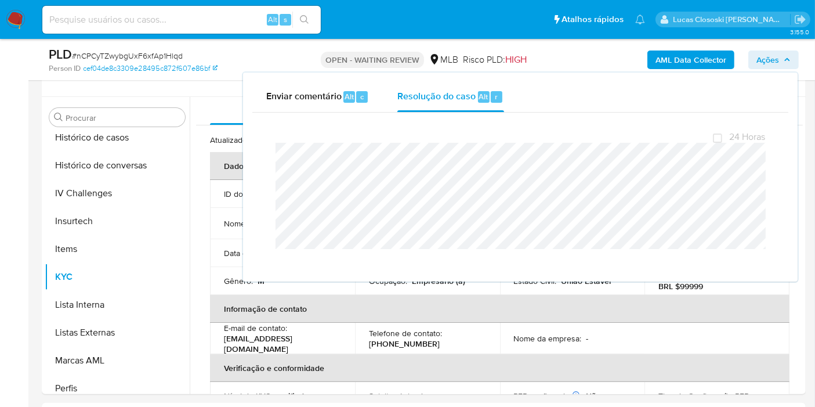
click at [166, 53] on span "# nCPCyTZwybgUxF6xfAp1Hlqd" at bounding box center [127, 56] width 111 height 12
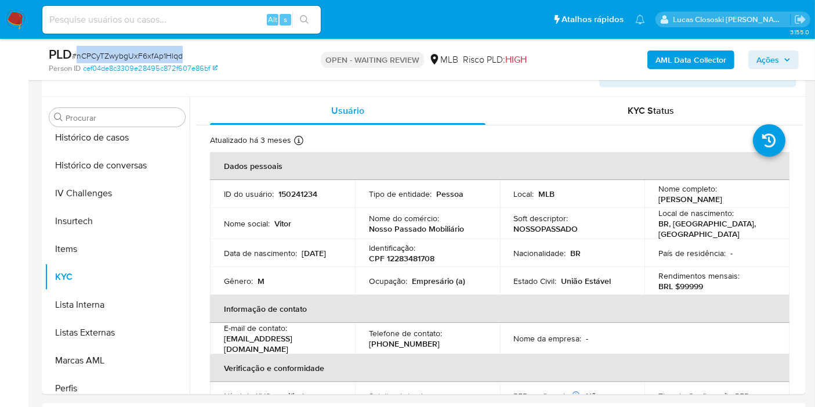
copy span "nCPCyTZwybgUxF6xfAp1Hlqd"
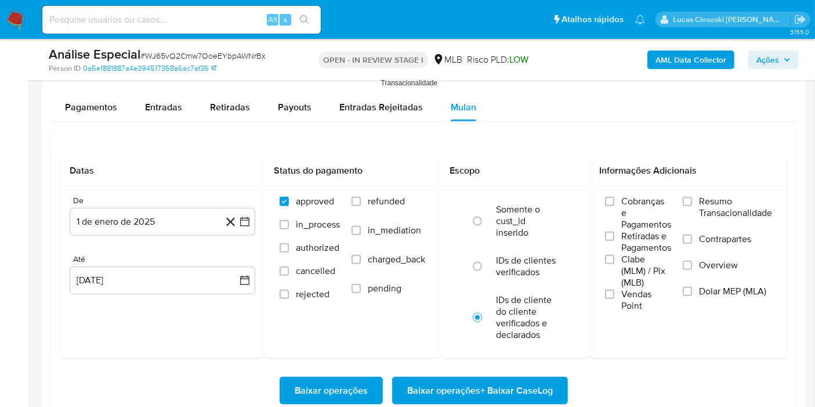
scroll to position [518, 0]
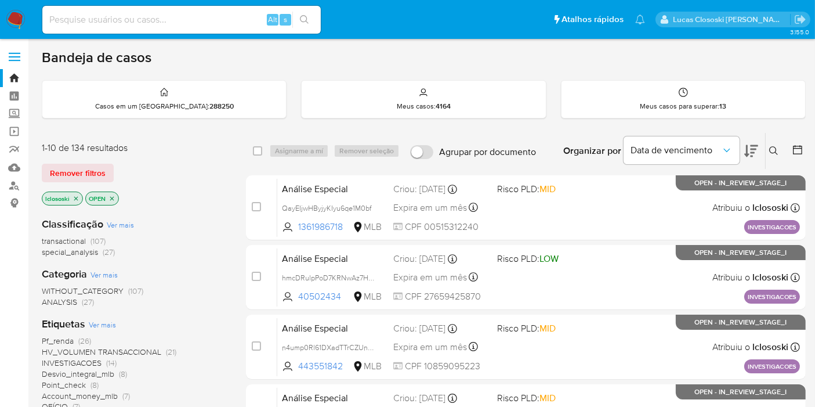
click at [776, 147] on icon at bounding box center [774, 150] width 9 height 9
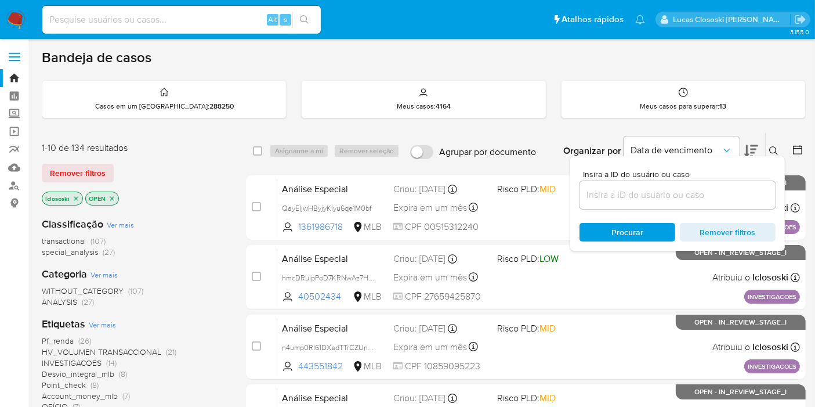
click at [622, 181] on div at bounding box center [678, 195] width 196 height 28
click at [617, 194] on input at bounding box center [678, 194] width 196 height 15
paste input "nCPCyTZwybgUxF6xfAp1Hlqd"
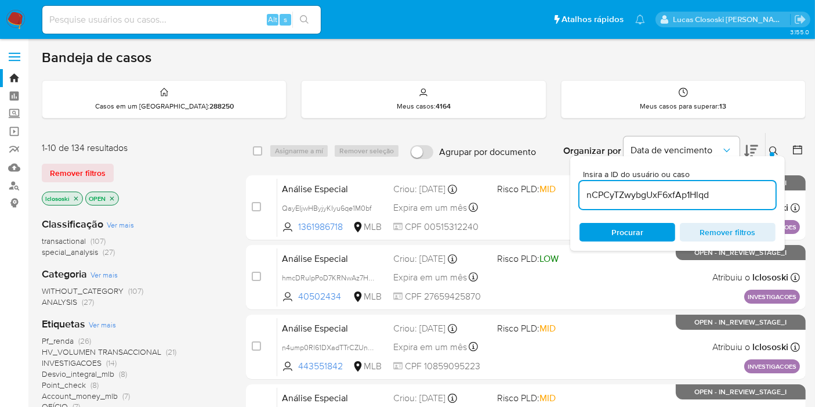
type input "nCPCyTZwybgUxF6xfAp1Hlqd"
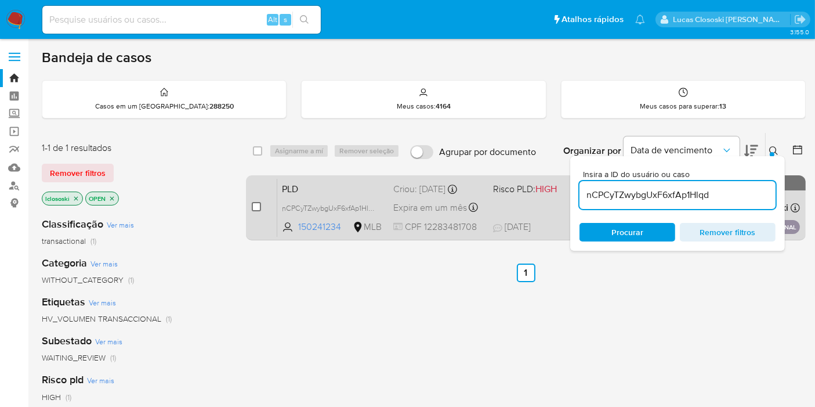
click at [258, 202] on input "checkbox" at bounding box center [256, 206] width 9 height 9
checkbox input "true"
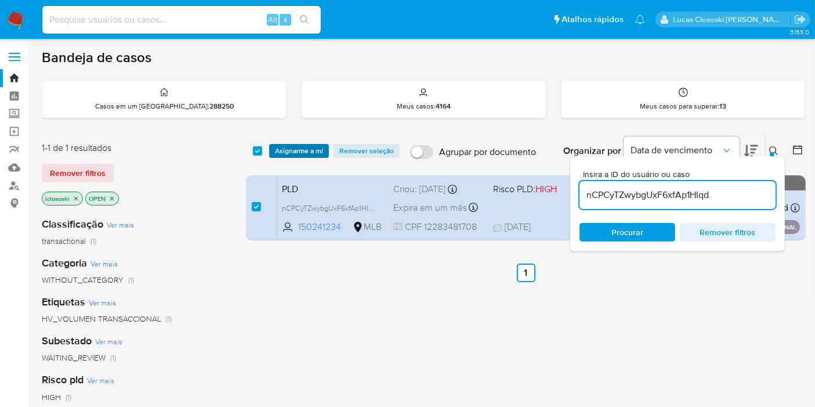
click at [307, 148] on span "Asignarme a mí" at bounding box center [299, 151] width 48 height 12
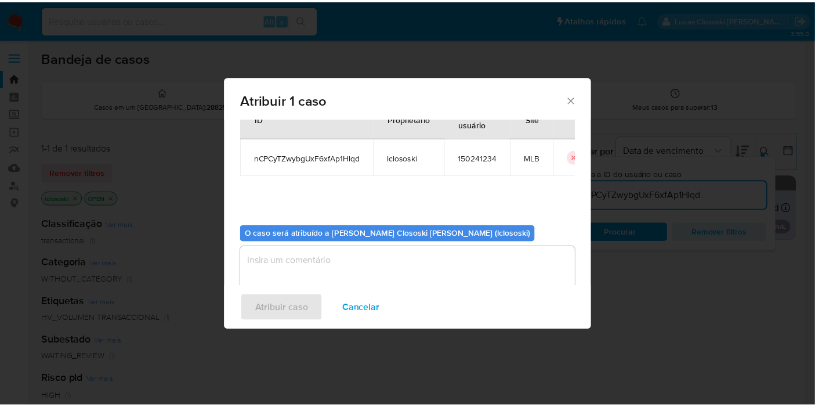
scroll to position [59, 0]
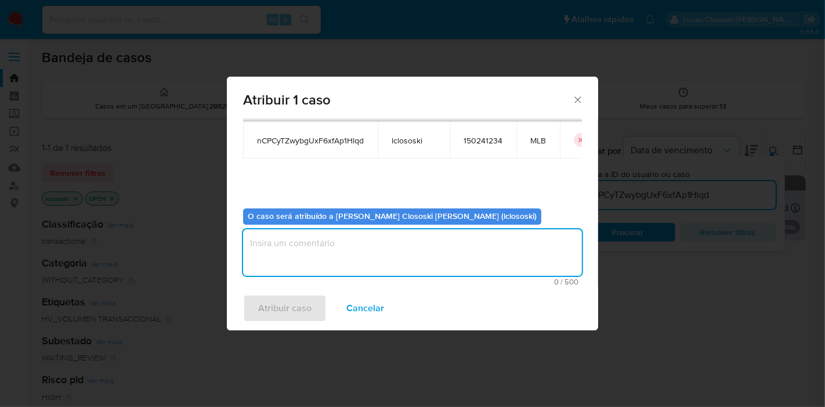
click at [344, 263] on textarea "assign-modal" at bounding box center [412, 252] width 339 height 46
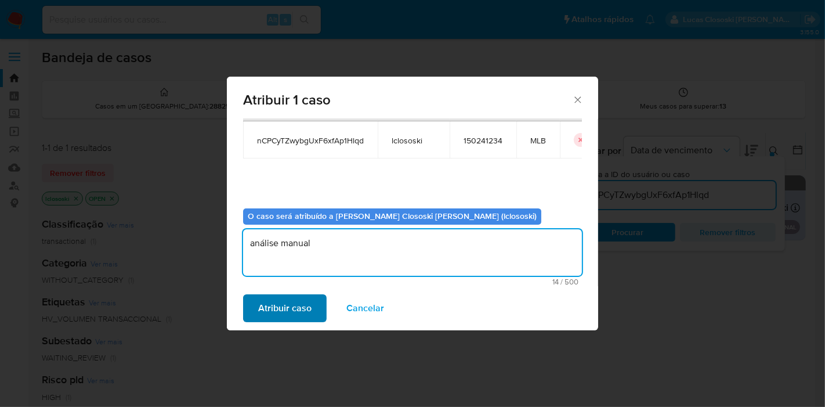
type textarea "análise manual"
click at [275, 306] on span "Atribuir caso" at bounding box center [284, 308] width 53 height 26
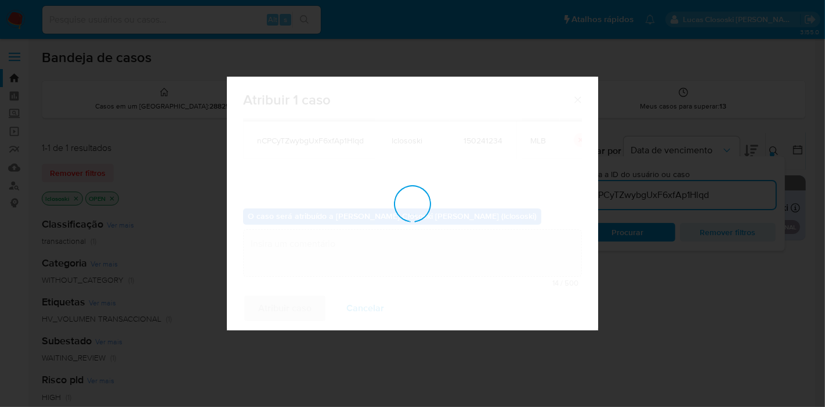
checkbox input "false"
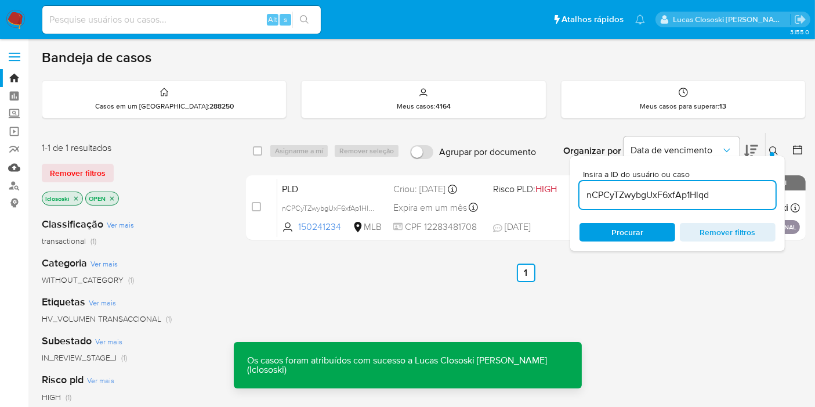
click at [17, 160] on link "Mulan" at bounding box center [69, 167] width 138 height 18
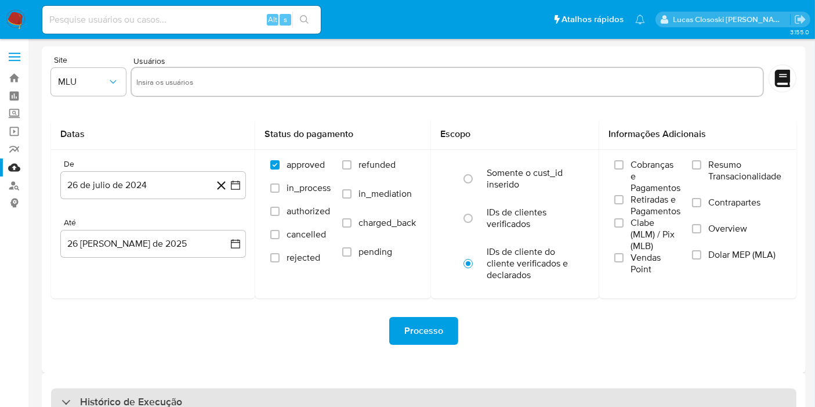
click at [292, 391] on div "Histórico de Execução" at bounding box center [424, 402] width 746 height 28
select select "10"
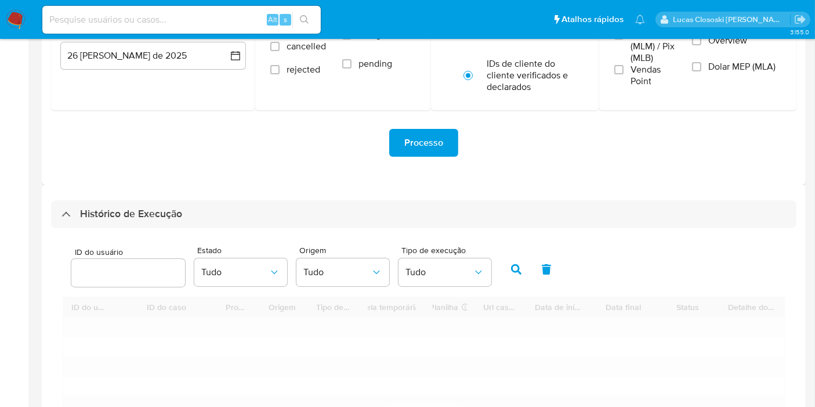
scroll to position [322, 0]
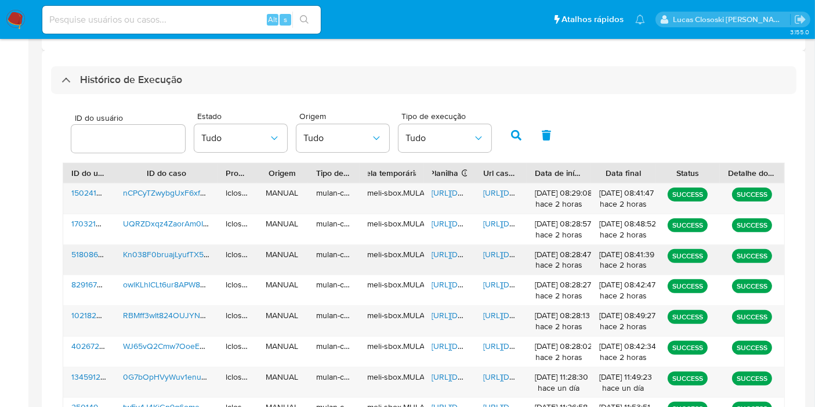
click at [444, 254] on span "[URL][DOMAIN_NAME]" at bounding box center [472, 254] width 80 height 12
click at [492, 252] on span "[URL][DOMAIN_NAME]" at bounding box center [523, 254] width 80 height 12
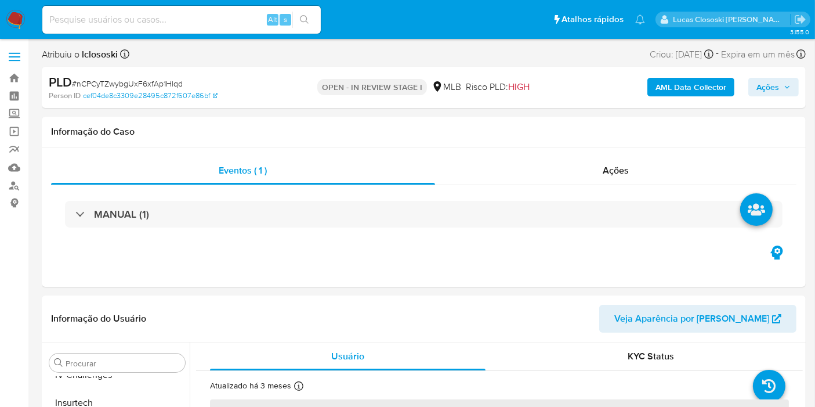
scroll to position [518, 0]
click at [785, 86] on icon "button" at bounding box center [787, 87] width 7 height 7
click at [759, 87] on span "Ações" at bounding box center [768, 87] width 23 height 19
select select "10"
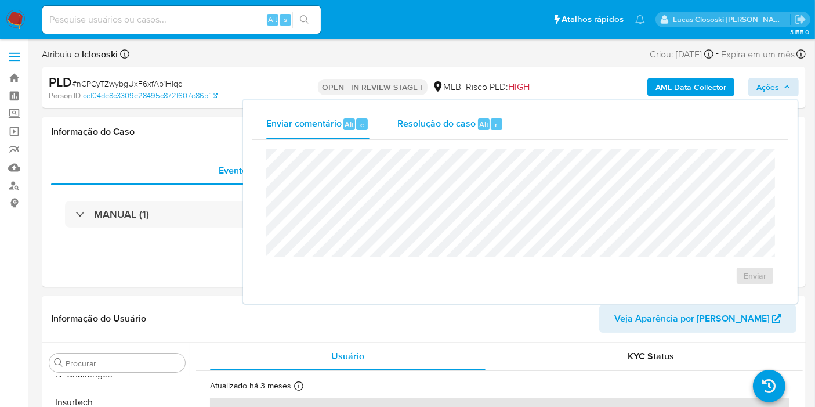
click at [456, 133] on div "Resolução do caso Alt r" at bounding box center [451, 124] width 106 height 30
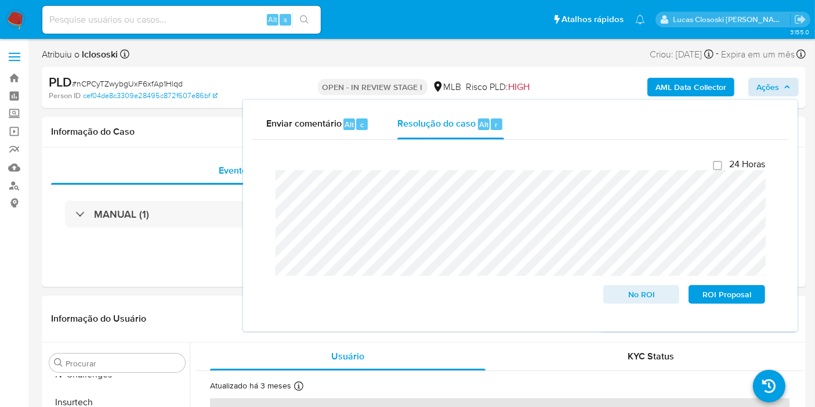
click at [766, 70] on div "PLD # nCPCyTZwybgUxF6xfAp1Hlqd Person ID cef04de8c3309e28495c872f607e86bf OPEN …" at bounding box center [424, 87] width 764 height 41
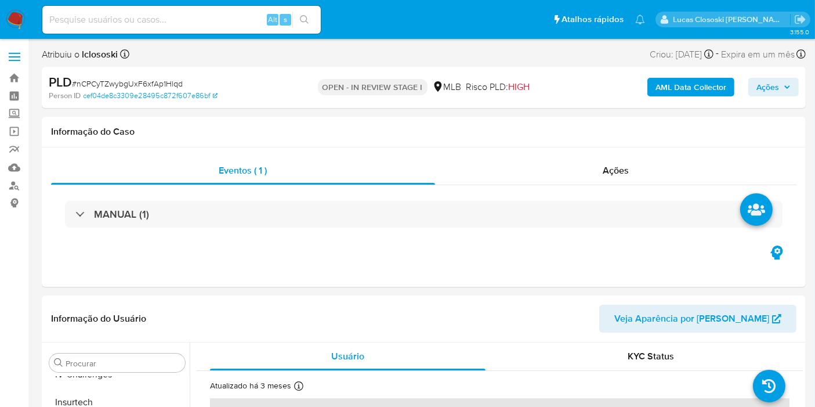
click at [769, 81] on span "Ações" at bounding box center [768, 87] width 23 height 19
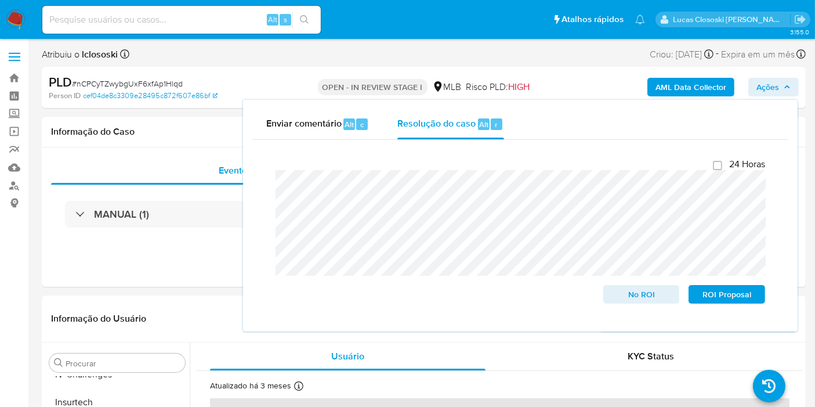
click at [769, 81] on span "Ações" at bounding box center [768, 87] width 23 height 19
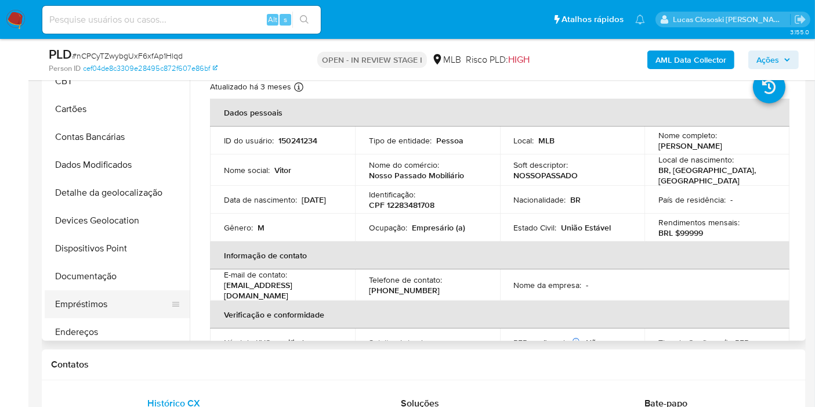
scroll to position [0, 0]
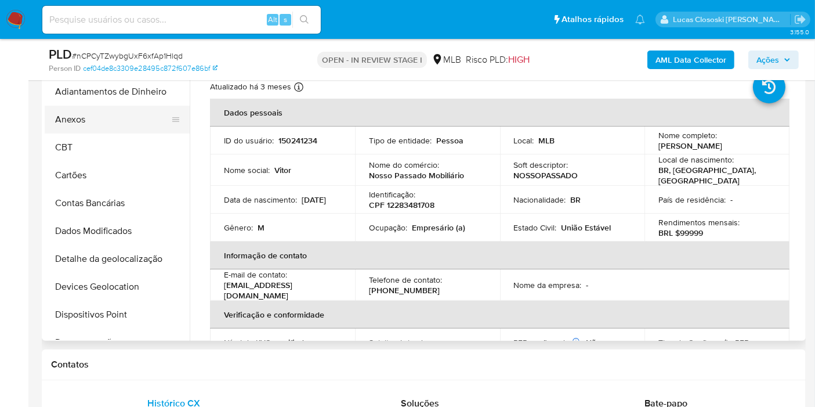
click at [90, 129] on button "Anexos" at bounding box center [113, 120] width 136 height 28
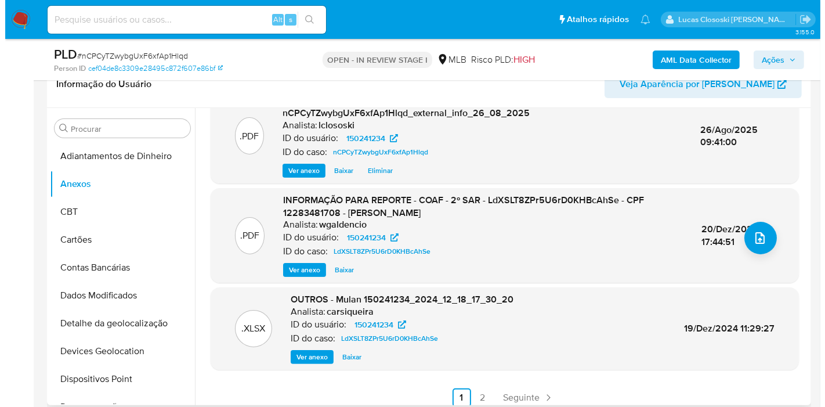
scroll to position [129, 0]
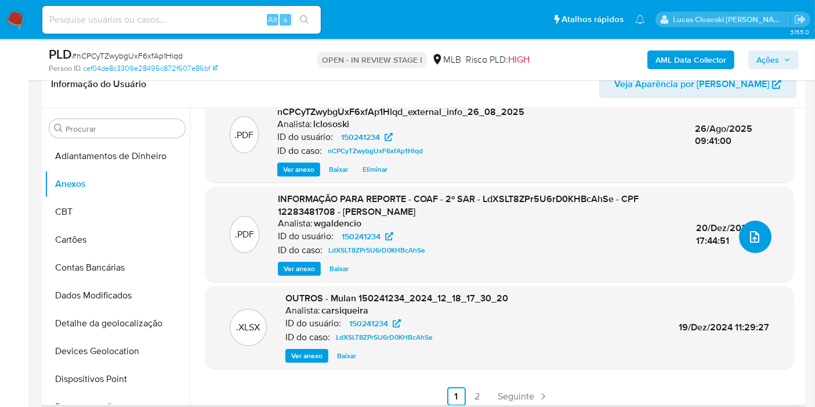
click at [763, 228] on button "upload-file" at bounding box center [755, 237] width 33 height 33
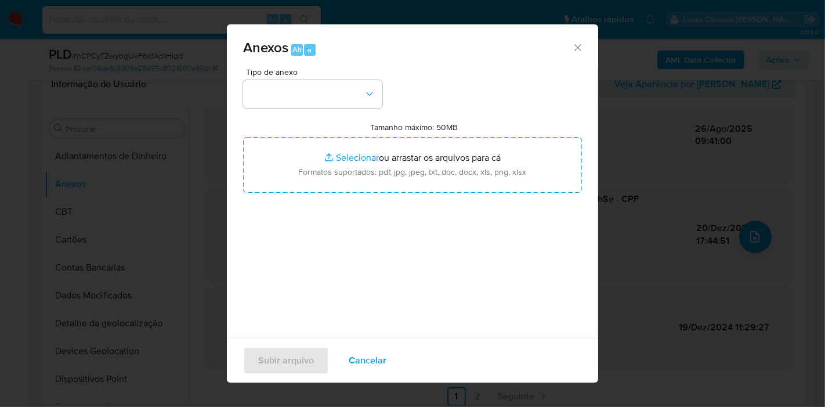
click at [280, 110] on div "Tipo de anexo Tamanho máximo: 50MB Selecionar arquivos Selecionar ou arrastar o…" at bounding box center [412, 205] width 339 height 274
drag, startPoint x: 279, startPoint y: 93, endPoint x: 281, endPoint y: 103, distance: 10.8
click at [279, 93] on button "button" at bounding box center [312, 94] width 139 height 28
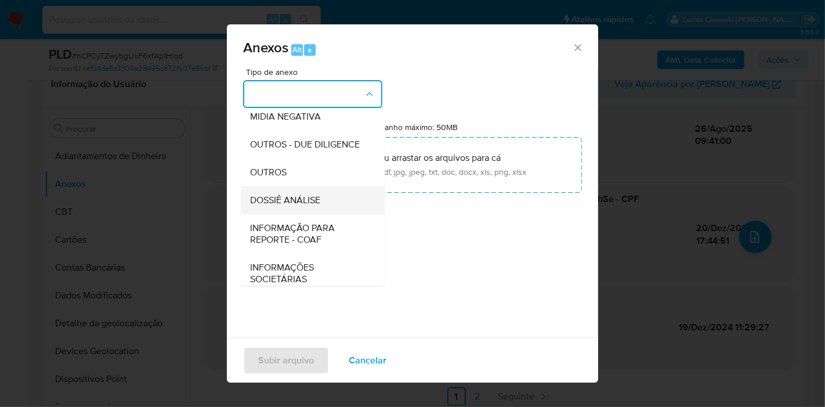
scroll to position [178, 0]
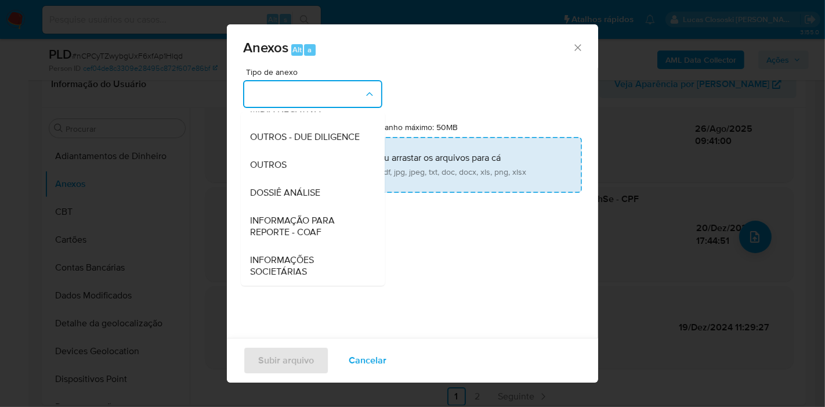
drag, startPoint x: 299, startPoint y: 193, endPoint x: 313, endPoint y: 169, distance: 27.4
click at [299, 193] on span "DOSSIÊ ANÁLISE" at bounding box center [285, 193] width 70 height 12
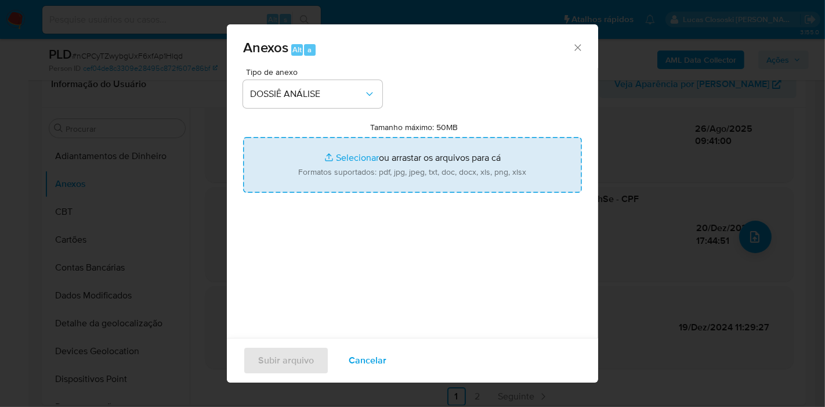
click at [315, 168] on input "Tamanho máximo: 50MB Selecionar arquivos" at bounding box center [412, 165] width 339 height 56
type input "C:\fakepath\Mulan 150241234_2025_08_26_07_38_55.xlsx"
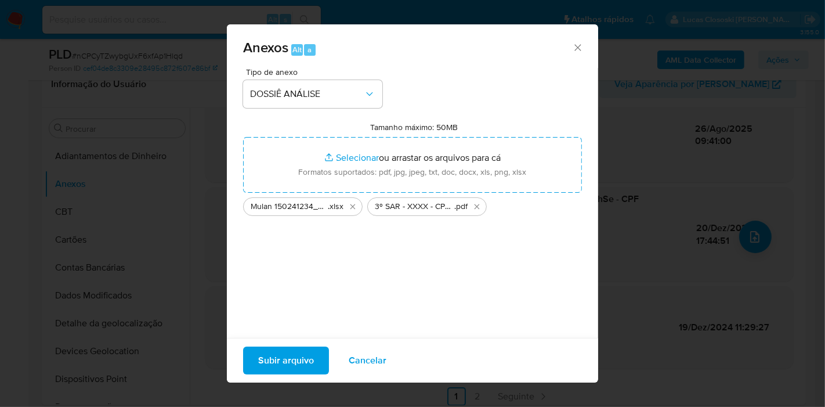
click at [312, 345] on div "Subir arquivo Cancelar" at bounding box center [412, 360] width 371 height 45
click at [312, 352] on span "Subir arquivo" at bounding box center [286, 361] width 56 height 26
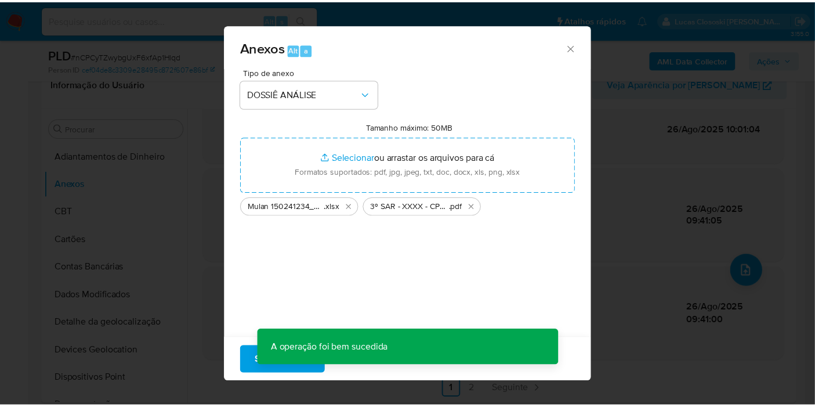
scroll to position [95, 0]
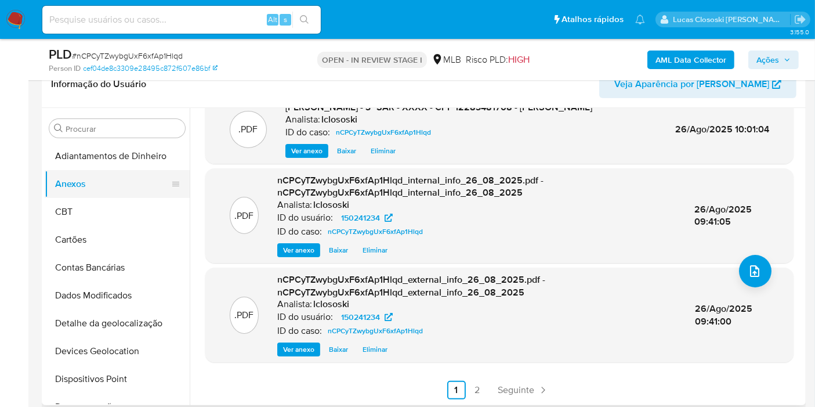
drag, startPoint x: 83, startPoint y: 207, endPoint x: 70, endPoint y: 169, distance: 40.0
click at [83, 207] on button "CBT" at bounding box center [117, 212] width 145 height 28
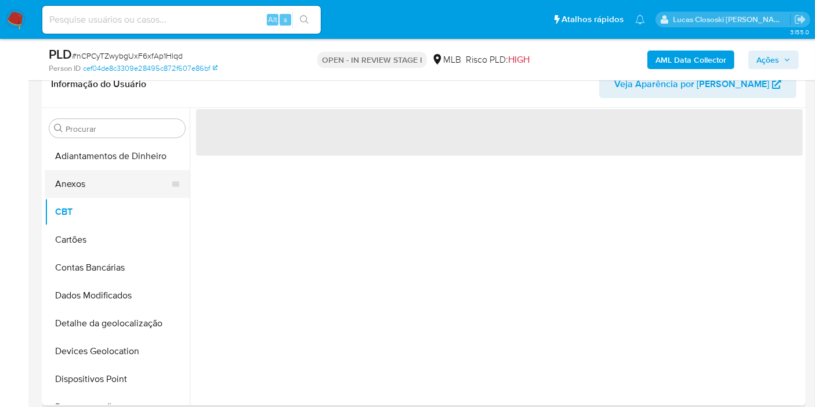
scroll to position [0, 0]
click at [70, 170] on button "Anexos" at bounding box center [113, 184] width 136 height 28
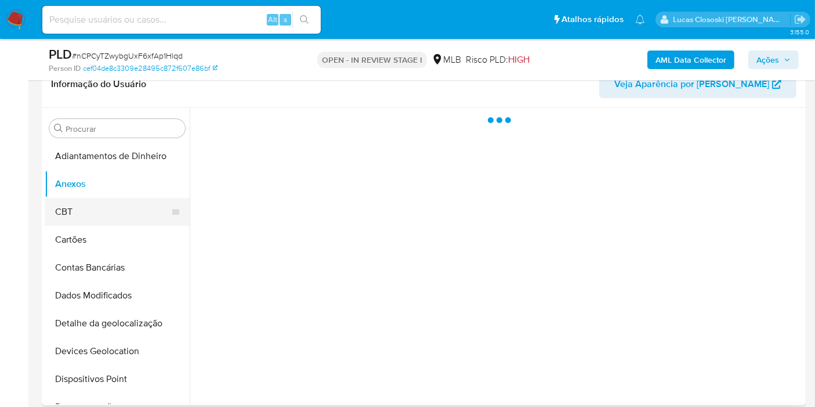
click at [64, 198] on button "CBT" at bounding box center [113, 212] width 136 height 28
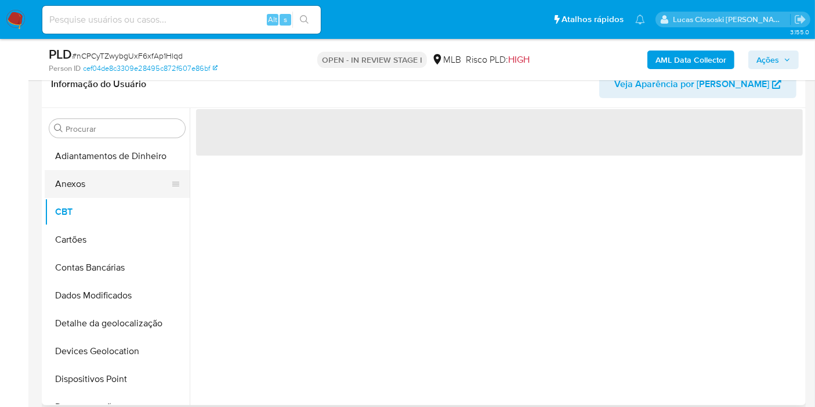
click at [64, 192] on button "Anexos" at bounding box center [113, 184] width 136 height 28
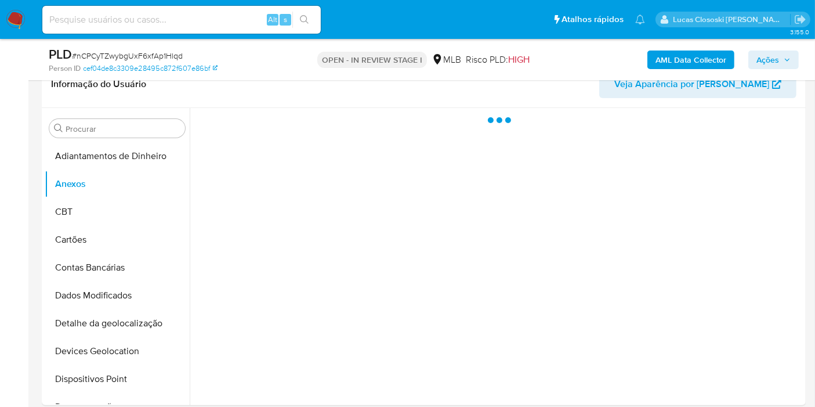
click at [766, 58] on span "Ações" at bounding box center [768, 59] width 23 height 19
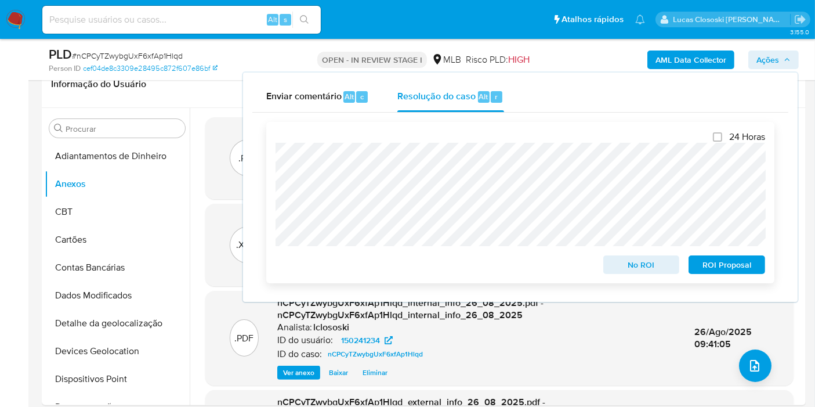
click at [731, 272] on span "ROI Proposal" at bounding box center [727, 265] width 60 height 16
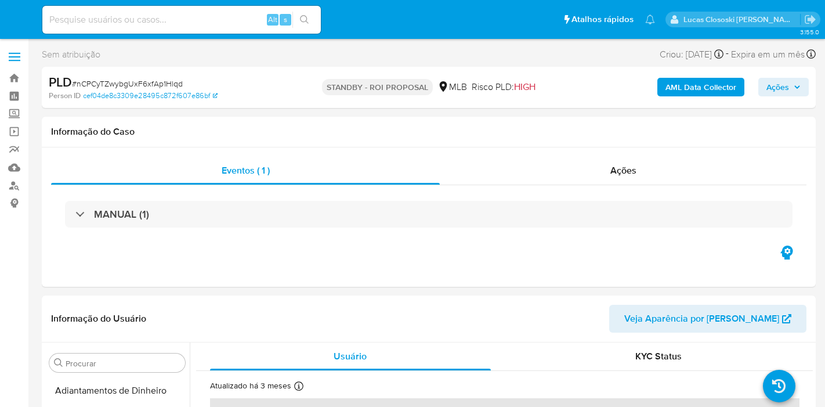
select select "10"
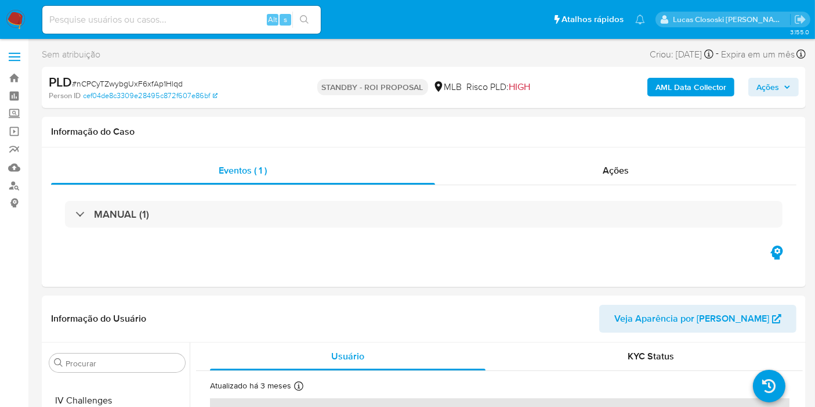
scroll to position [518, 0]
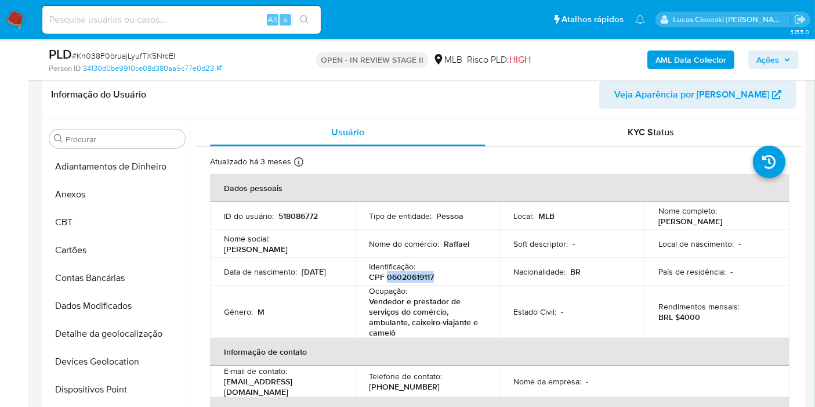
scroll to position [280, 0]
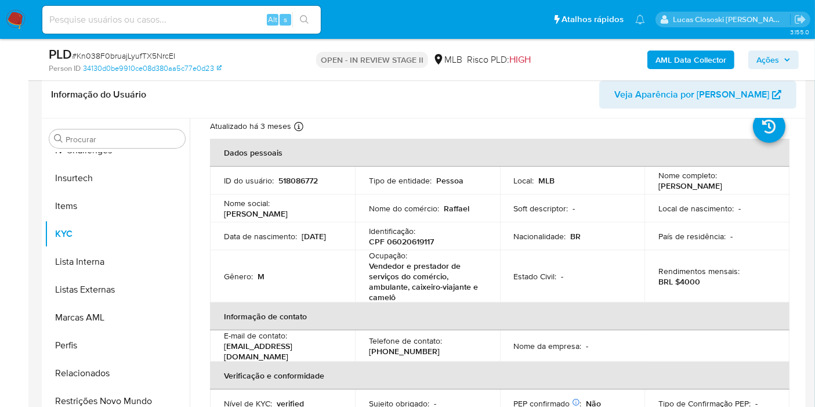
click at [459, 229] on div "Identificação : CPF 06020619117" at bounding box center [427, 236] width 117 height 21
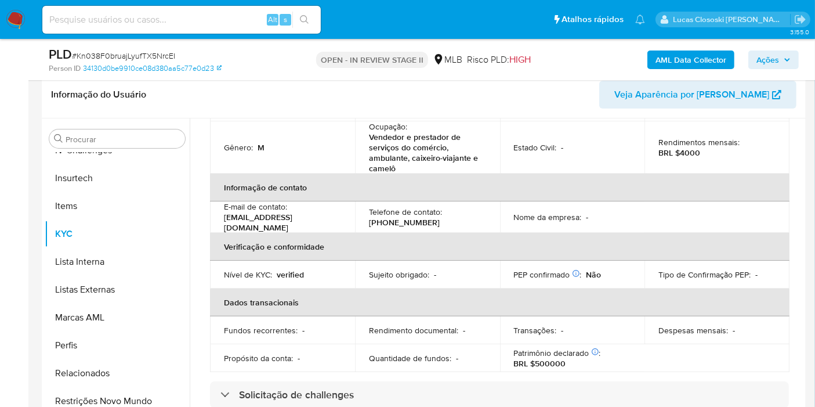
scroll to position [0, 0]
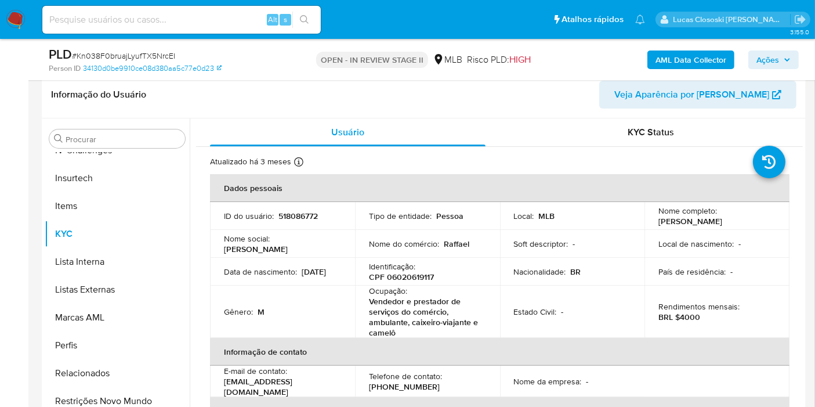
click at [407, 275] on p "CPF 06020619117" at bounding box center [401, 277] width 65 height 10
copy p "06020619117"
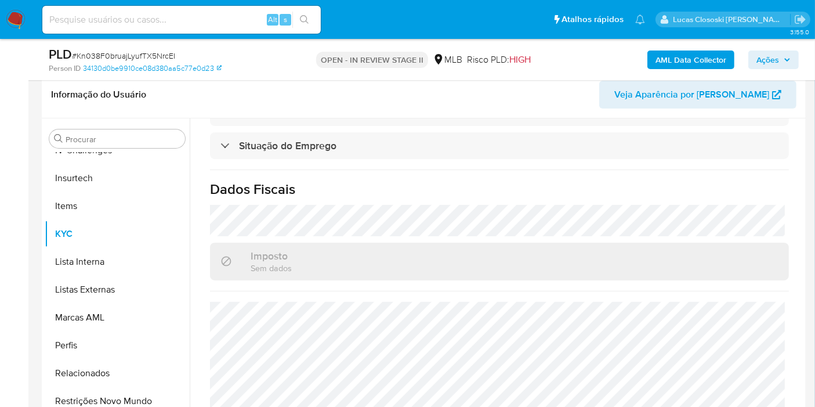
scroll to position [551, 0]
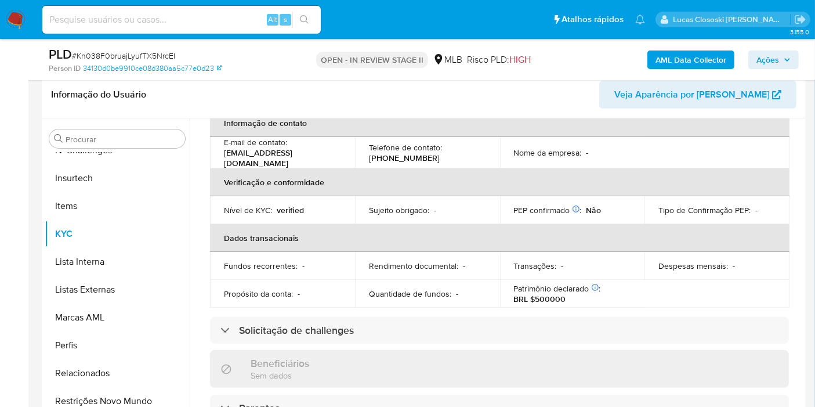
copy p "06020619117"
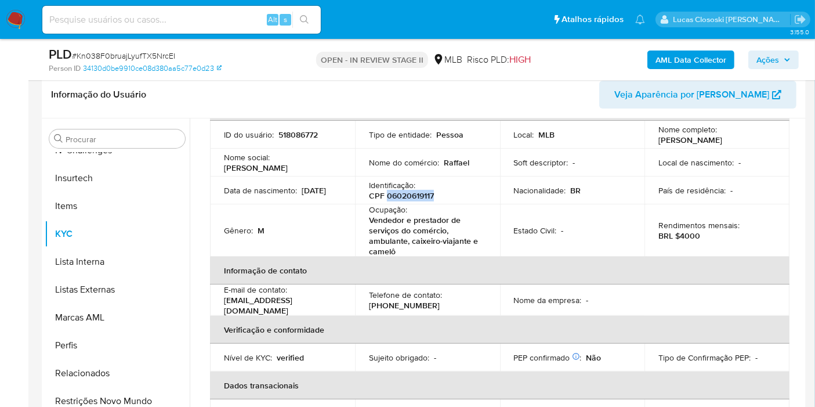
scroll to position [0, 0]
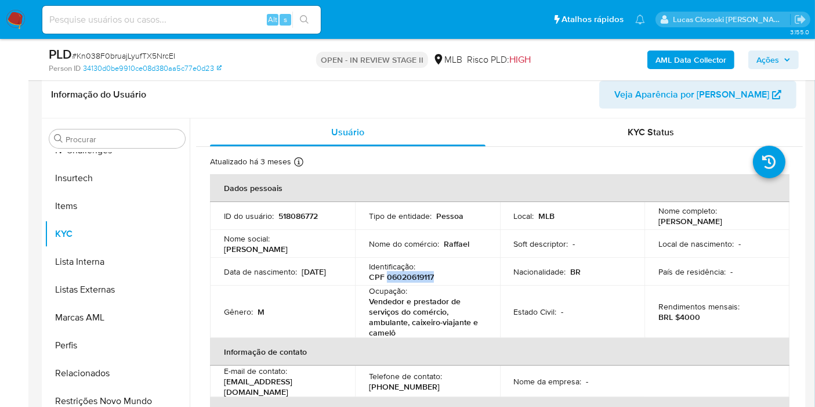
copy p "06020619117"
click at [696, 60] on b "AML Data Collector" at bounding box center [691, 59] width 71 height 19
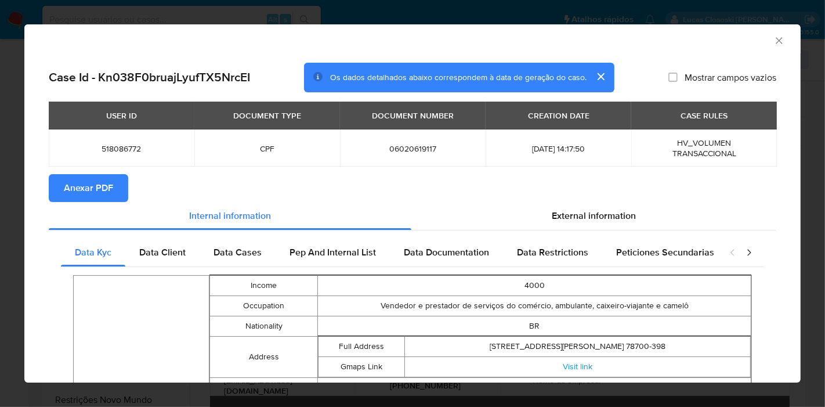
click at [102, 194] on span "Anexar PDF" at bounding box center [88, 188] width 49 height 26
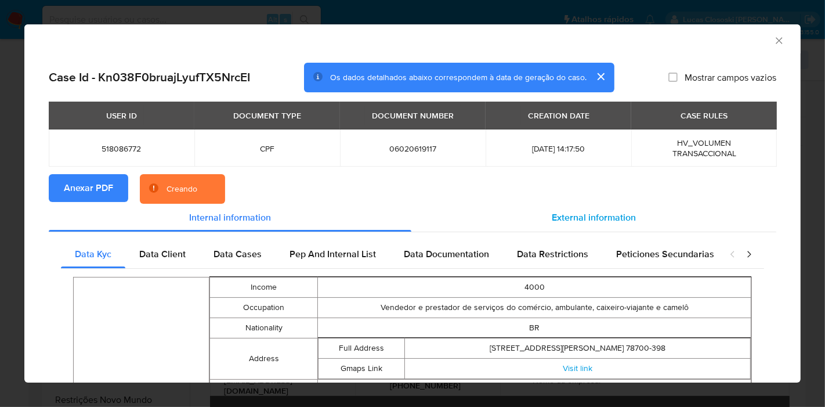
click at [585, 216] on span "External information" at bounding box center [594, 217] width 84 height 13
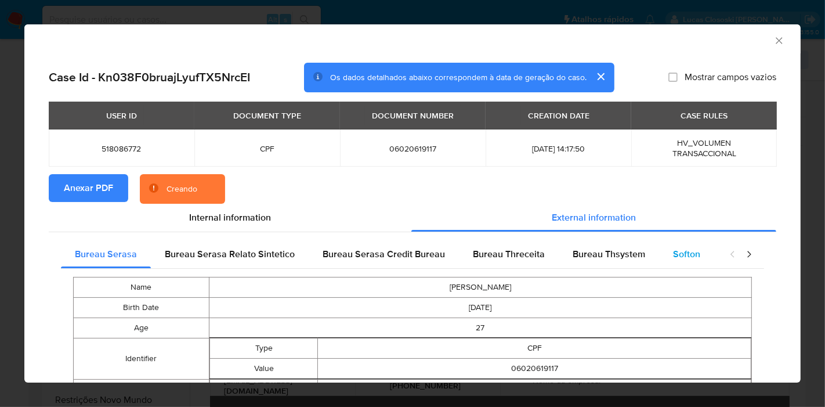
click at [665, 252] on div "Softon" at bounding box center [686, 254] width 55 height 28
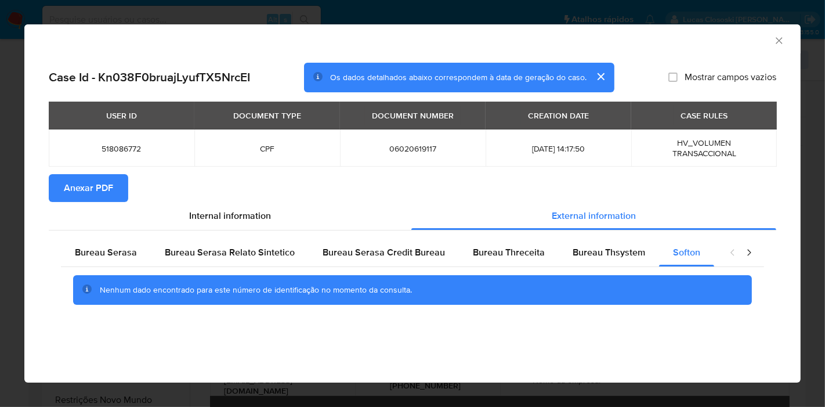
click at [778, 43] on icon "Fechar a janela" at bounding box center [780, 41] width 12 height 12
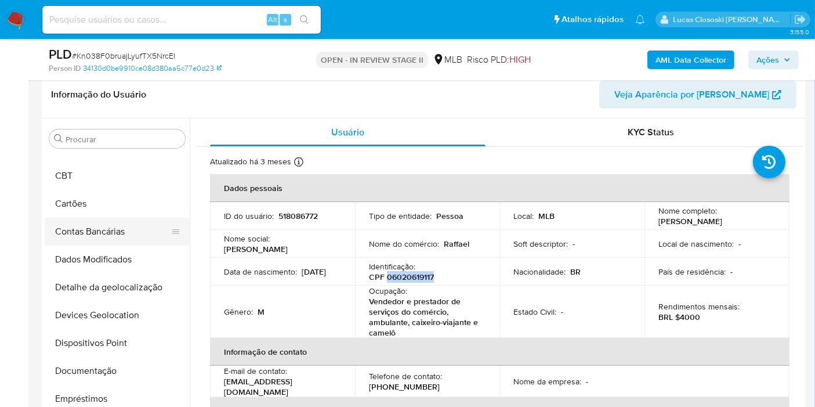
scroll to position [2, 0]
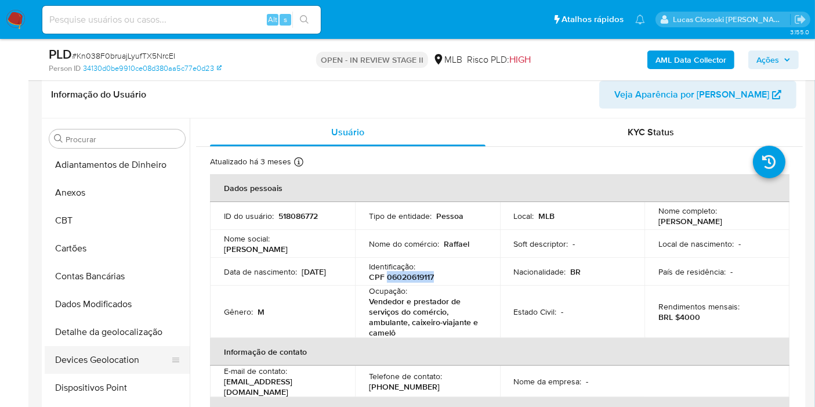
click at [91, 355] on button "Devices Geolocation" at bounding box center [113, 360] width 136 height 28
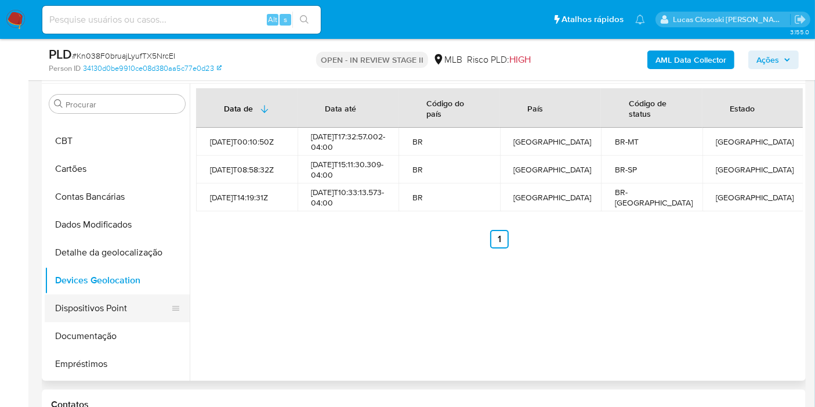
scroll to position [66, 0]
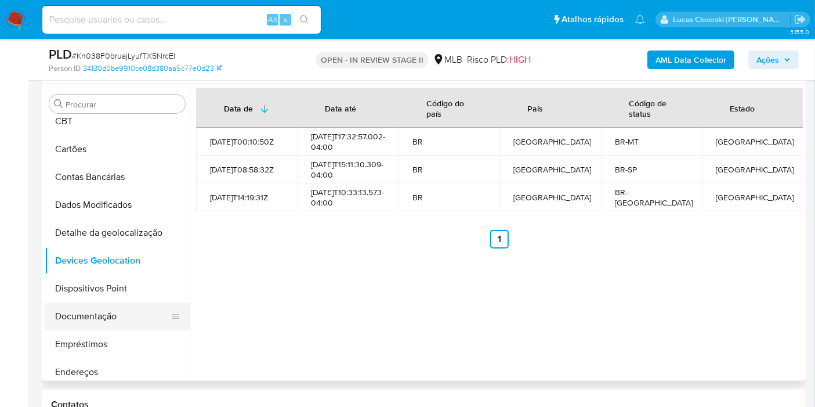
click at [117, 294] on button "Dispositivos Point" at bounding box center [117, 289] width 145 height 28
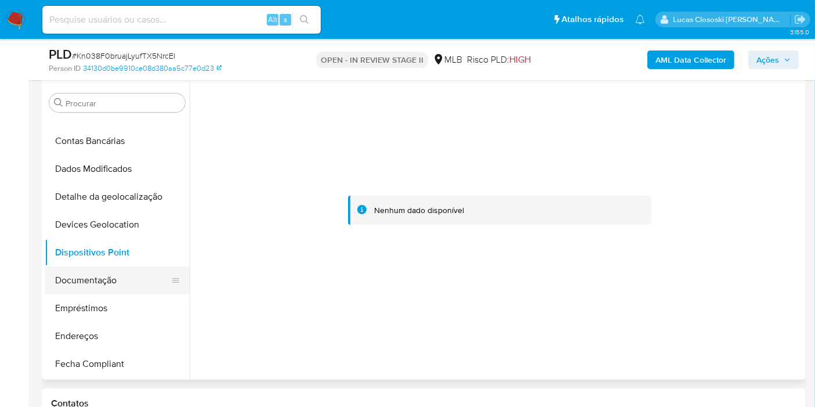
scroll to position [131, 0]
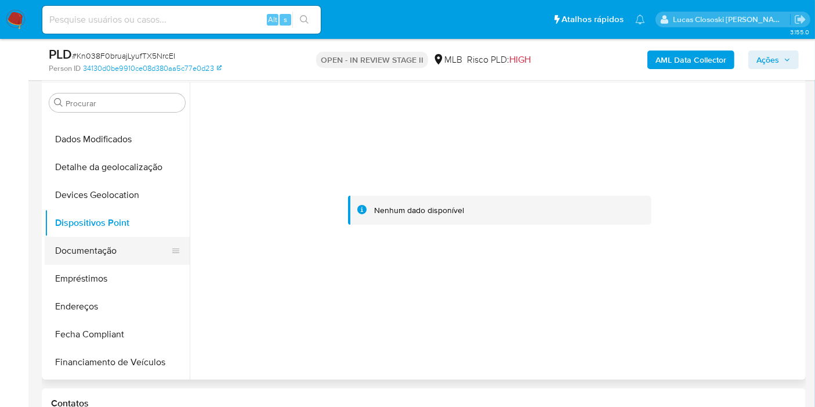
click at [75, 255] on button "Documentação" at bounding box center [113, 251] width 136 height 28
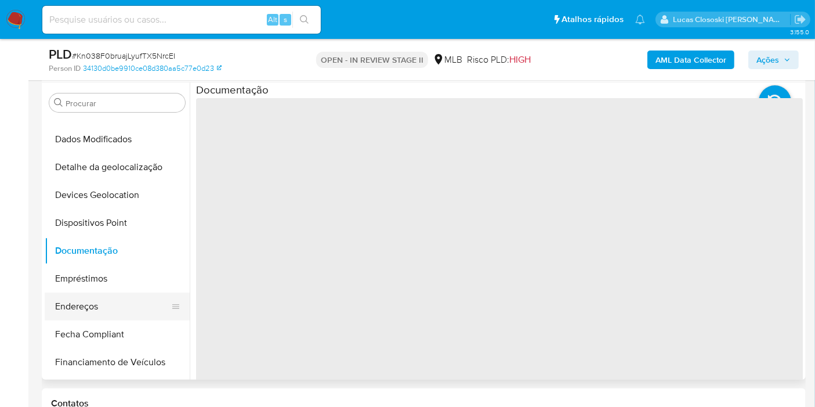
click at [82, 294] on button "Endereços" at bounding box center [113, 307] width 136 height 28
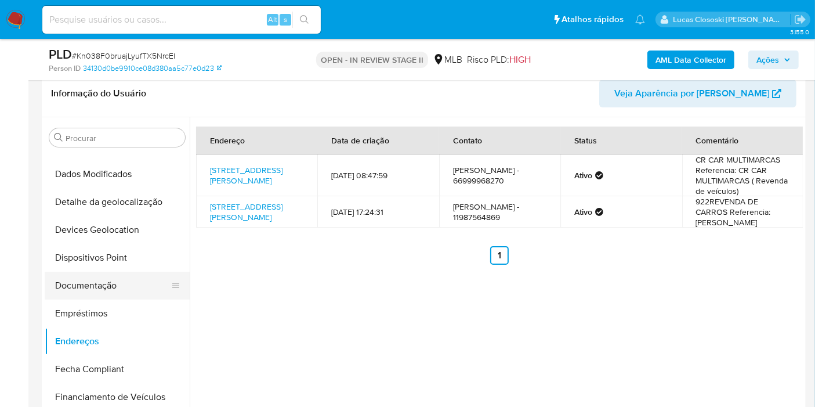
scroll to position [260, 0]
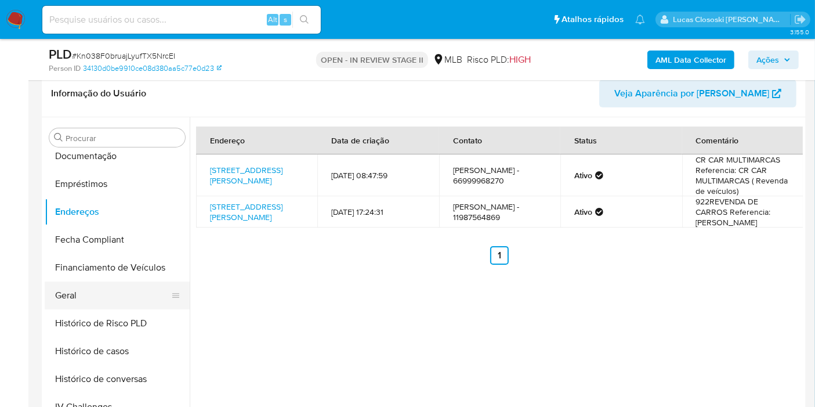
click at [91, 291] on button "Geral" at bounding box center [113, 295] width 136 height 28
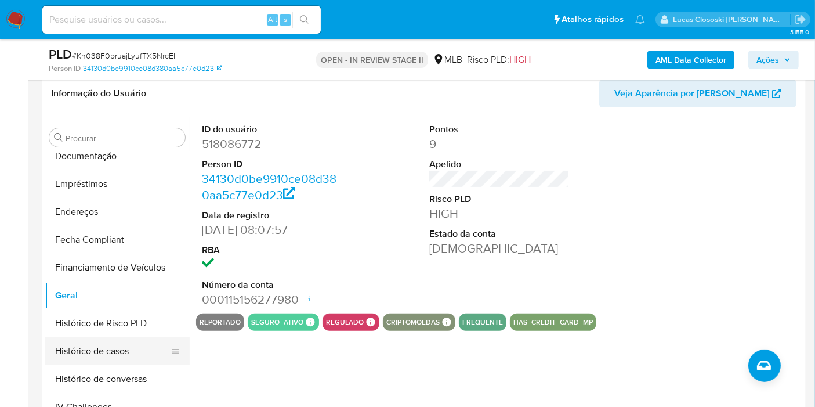
click at [92, 362] on button "Histórico de casos" at bounding box center [113, 351] width 136 height 28
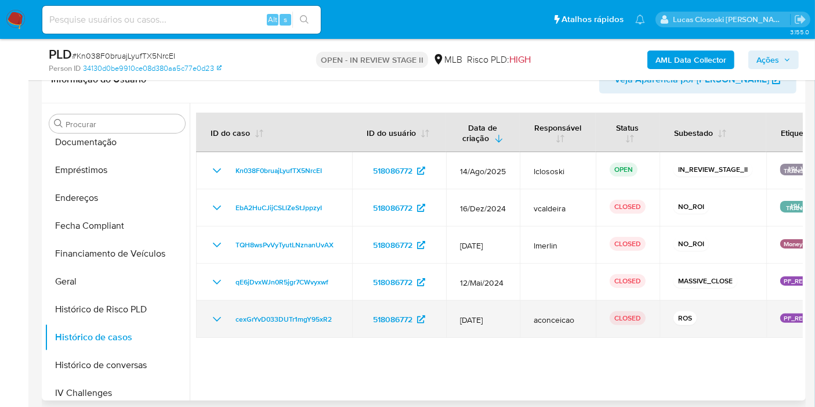
drag, startPoint x: 338, startPoint y: 316, endPoint x: 218, endPoint y: 322, distance: 119.7
click at [218, 322] on td "cexGrYvD033DUTr1mgY95xR2" at bounding box center [274, 319] width 156 height 37
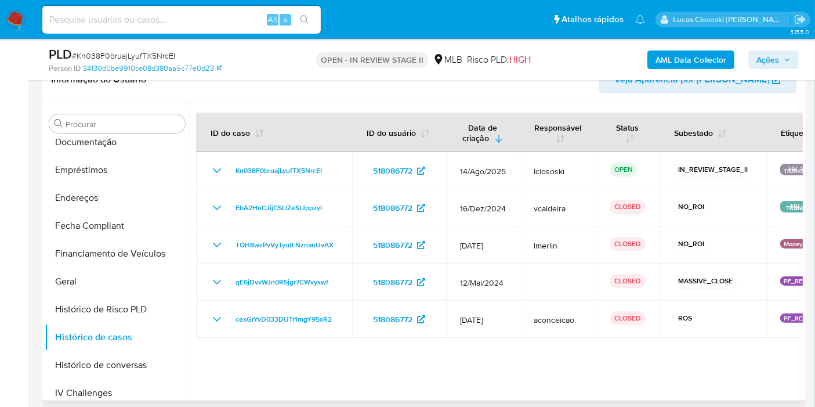
click at [257, 357] on div at bounding box center [496, 251] width 613 height 297
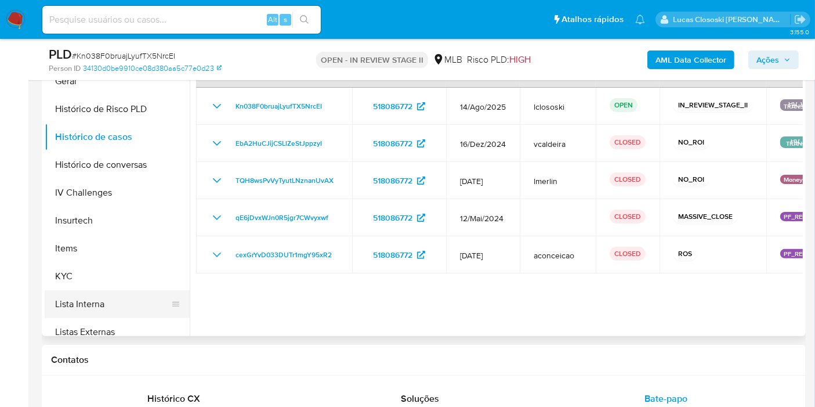
scroll to position [453, 0]
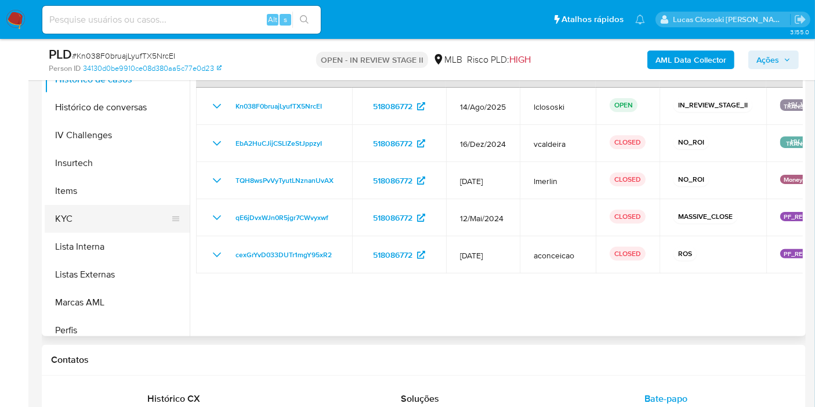
click at [80, 226] on button "KYC" at bounding box center [113, 219] width 136 height 28
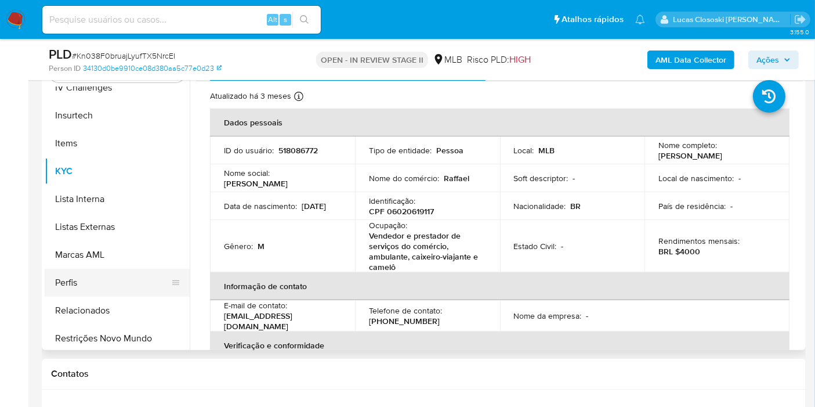
scroll to position [518, 0]
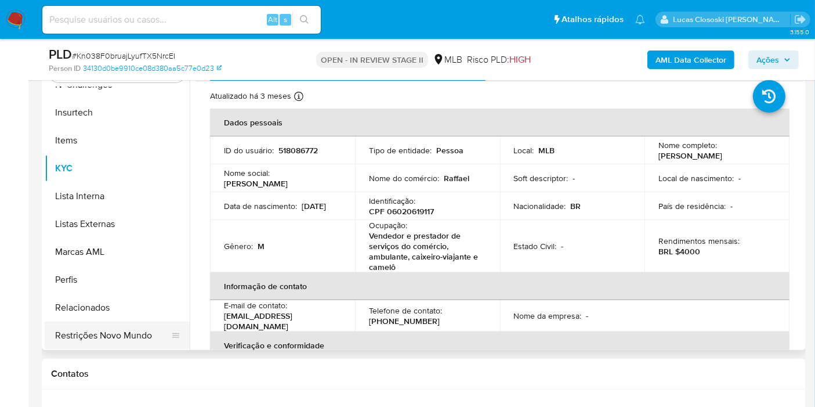
click at [110, 335] on button "Restrições Novo Mundo" at bounding box center [113, 336] width 136 height 28
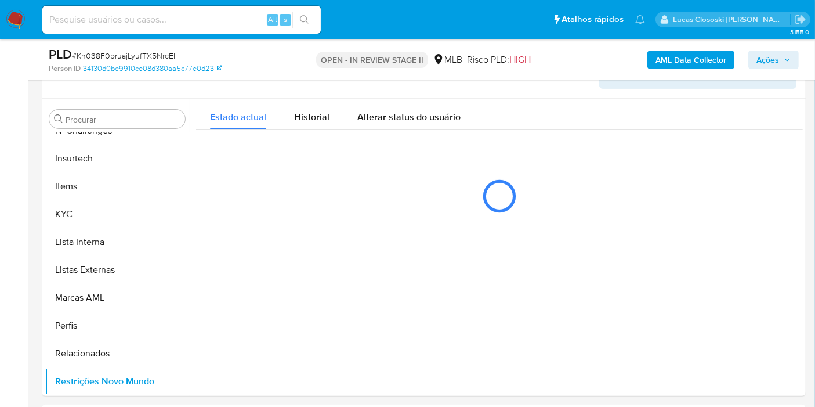
scroll to position [261, 0]
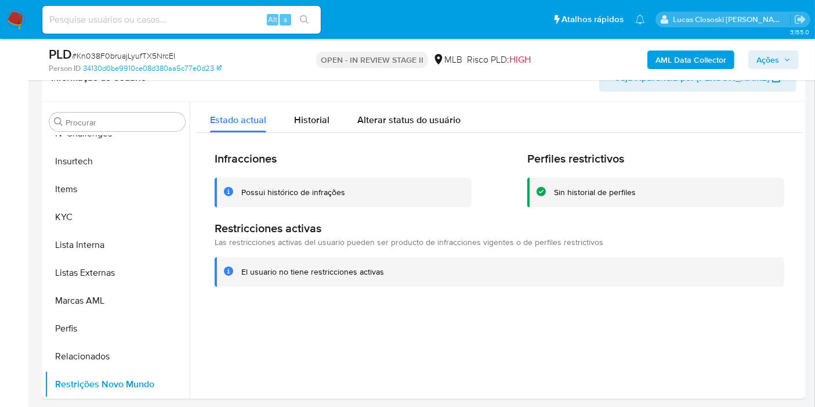
click at [138, 53] on span "# Kn038F0bruajLyufTX5NrcEI" at bounding box center [123, 56] width 103 height 12
copy span "Kn038F0bruajLyufTX5NrcEI"
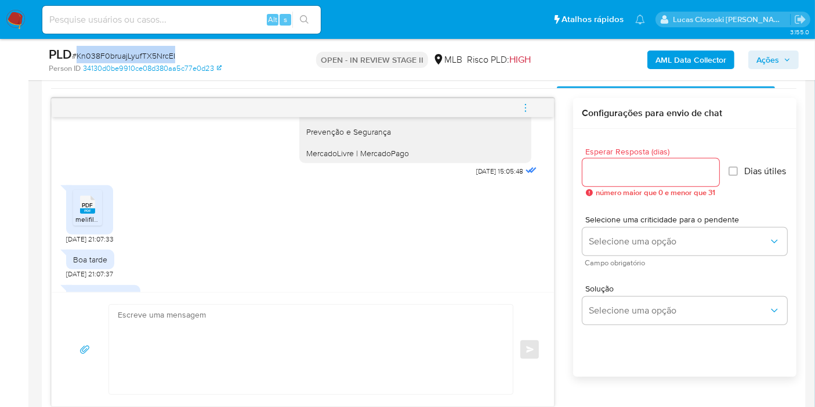
scroll to position [280, 0]
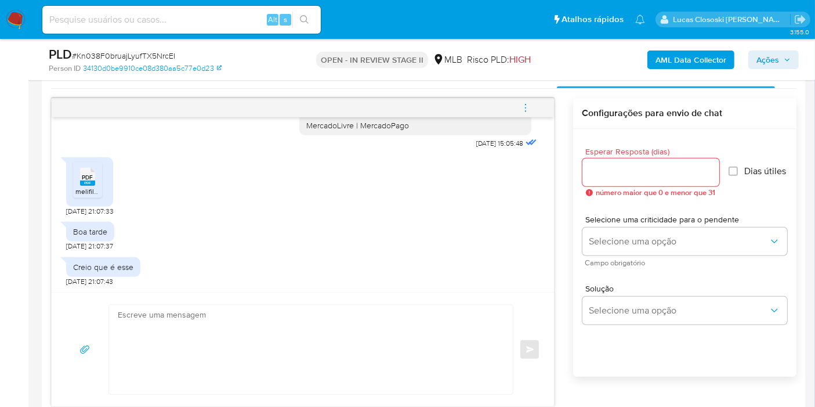
click at [83, 178] on span "PDF" at bounding box center [87, 178] width 11 height 8
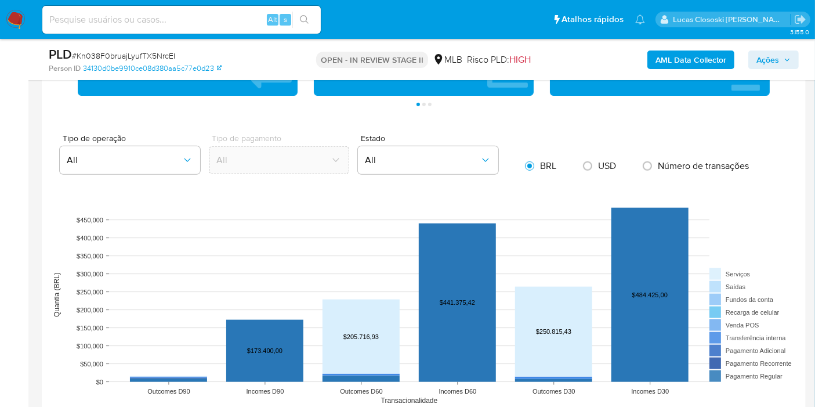
scroll to position [1034, 0]
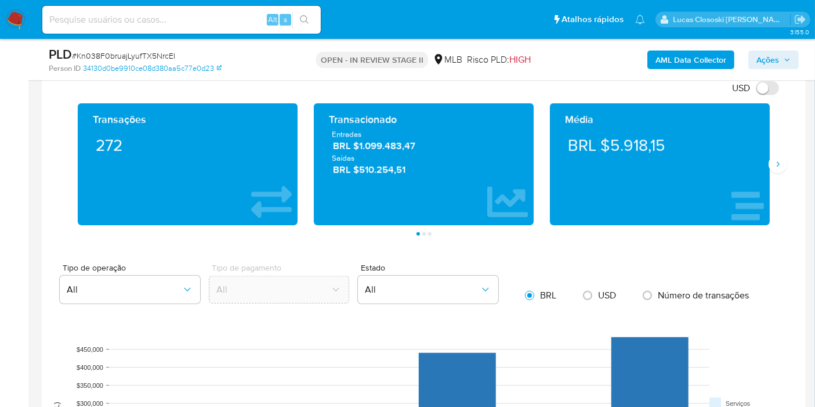
drag, startPoint x: 802, startPoint y: 242, endPoint x: 768, endPoint y: 221, distance: 40.1
click at [781, 173] on div "Transações 272 Transacionado Entradas BRL $1.099.483,47 Saídas BRL $510.254,51 …" at bounding box center [424, 169] width 746 height 132
click at [775, 161] on icon "Siguiente" at bounding box center [778, 164] width 9 height 9
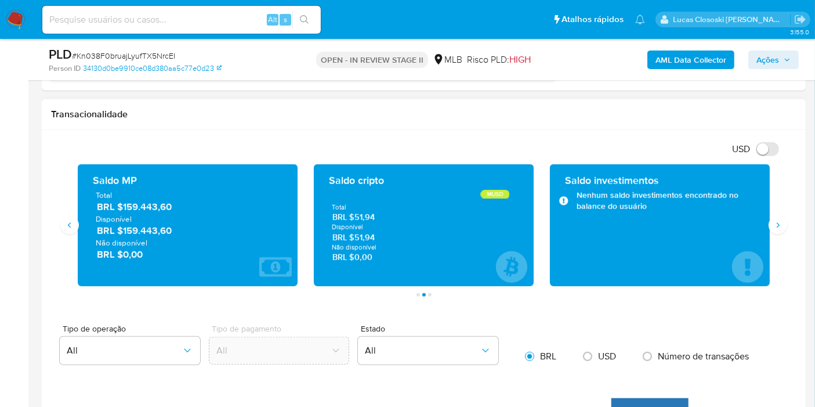
scroll to position [970, 0]
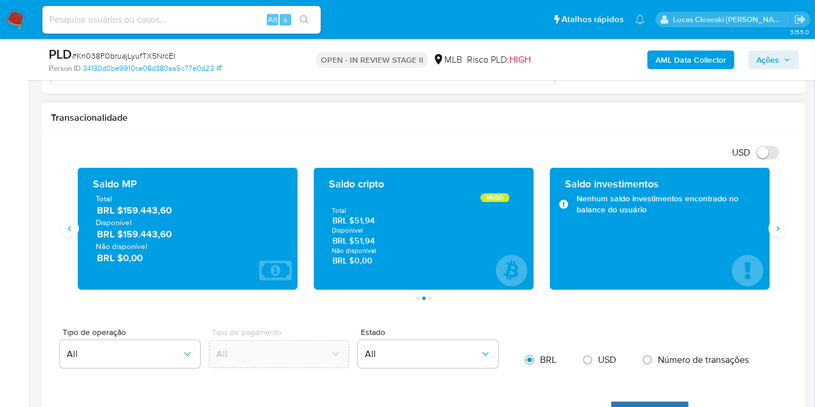
drag, startPoint x: 179, startPoint y: 208, endPoint x: 121, endPoint y: 207, distance: 57.5
click at [121, 207] on span "BRL $159.443,60" at bounding box center [188, 210] width 183 height 13
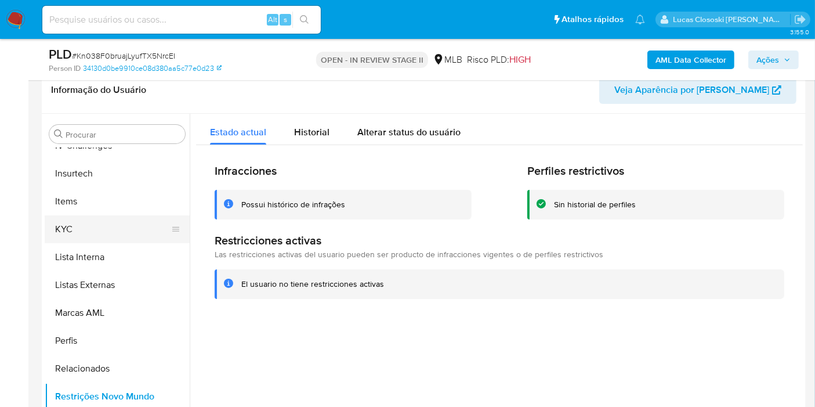
scroll to position [261, 0]
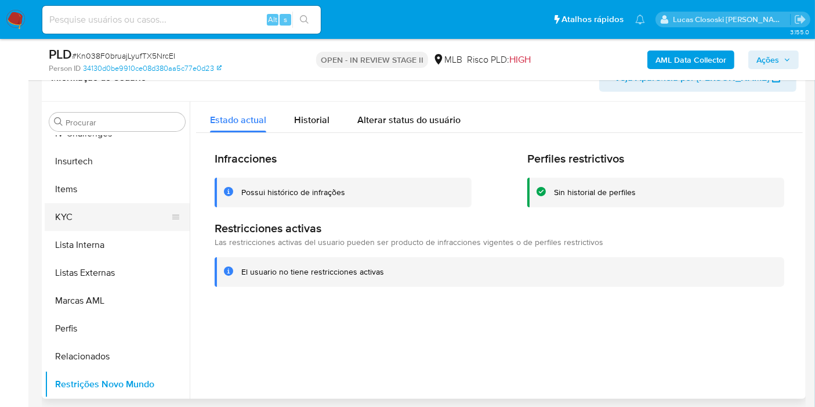
click at [98, 211] on button "KYC" at bounding box center [113, 217] width 136 height 28
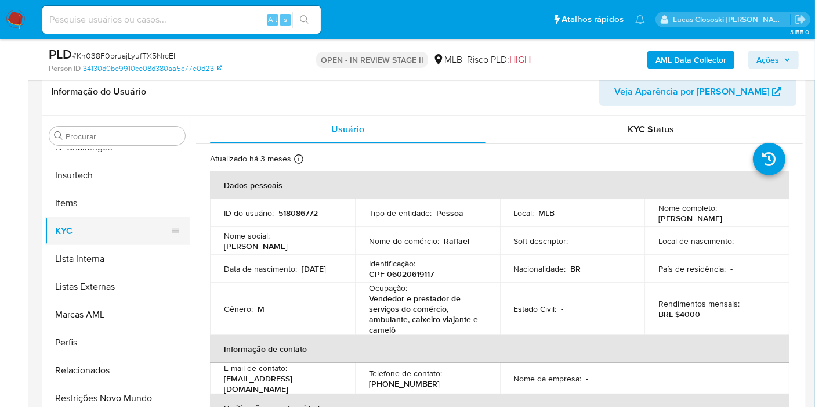
scroll to position [389, 0]
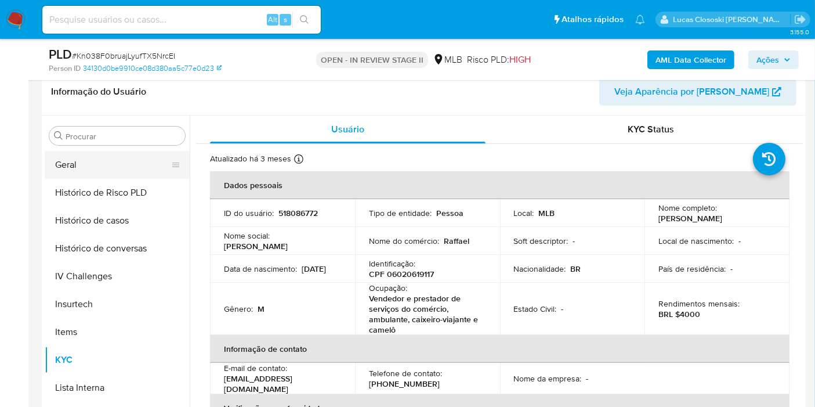
click at [75, 160] on button "Geral" at bounding box center [113, 165] width 136 height 28
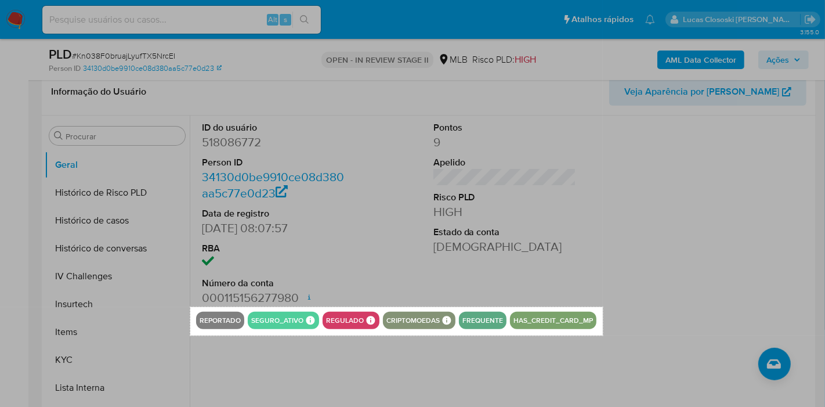
drag, startPoint x: 190, startPoint y: 307, endPoint x: 603, endPoint y: 335, distance: 413.6
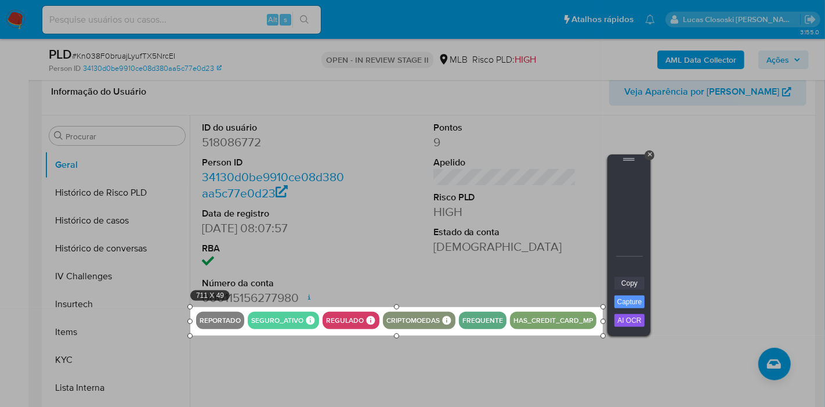
click at [627, 284] on link "Copy" at bounding box center [630, 283] width 30 height 13
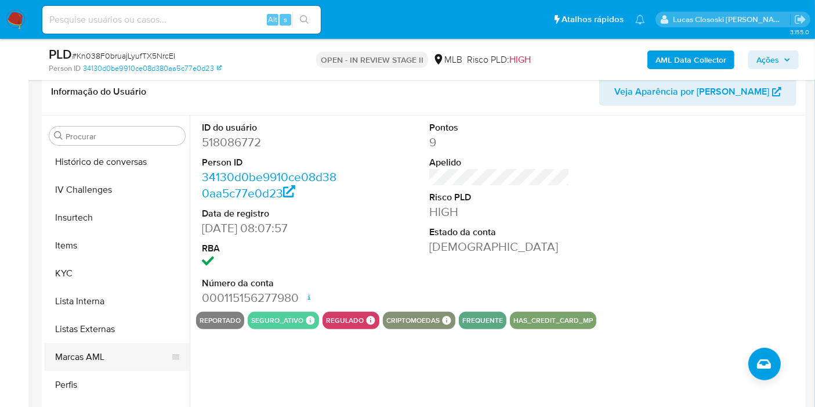
scroll to position [518, 0]
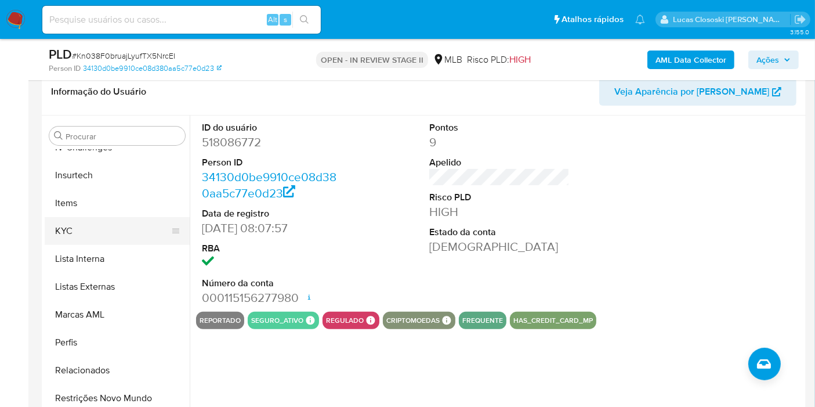
click at [76, 222] on button "KYC" at bounding box center [113, 231] width 136 height 28
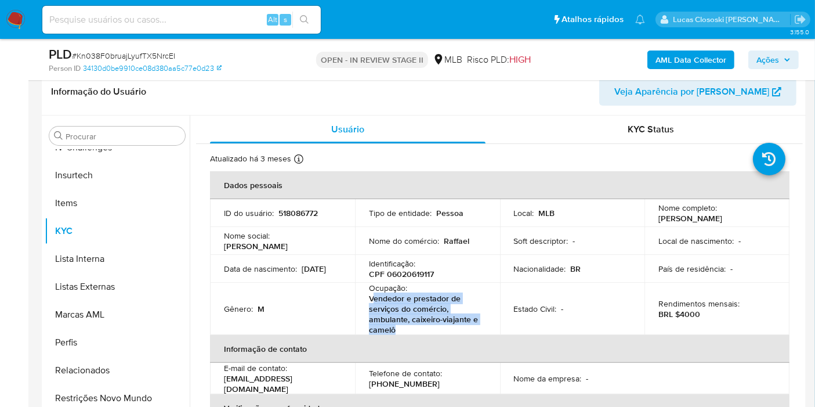
drag, startPoint x: 423, startPoint y: 329, endPoint x: 372, endPoint y: 299, distance: 59.0
click at [372, 299] on p "Vendedor e prestador de serviços do comércio, ambulante, caixeiro-viajante e ca…" at bounding box center [425, 314] width 113 height 42
copy p "endedor e prestador de serviços do comércio, ambulante, caixeiro-viajante e cam…"
click at [785, 56] on icon "button" at bounding box center [787, 59] width 7 height 7
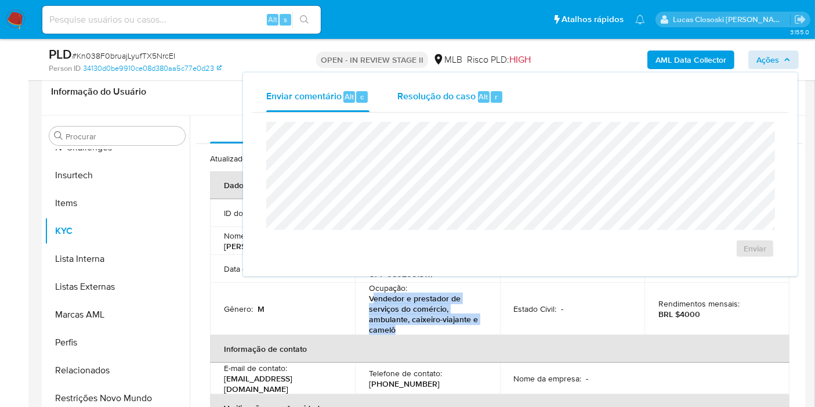
click at [440, 104] on div "Resolução do caso Alt r" at bounding box center [451, 97] width 106 height 30
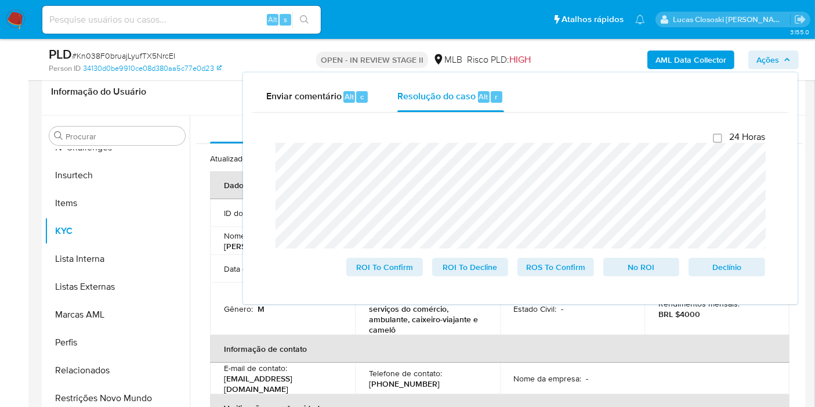
click at [779, 54] on span "Ações" at bounding box center [768, 59] width 23 height 19
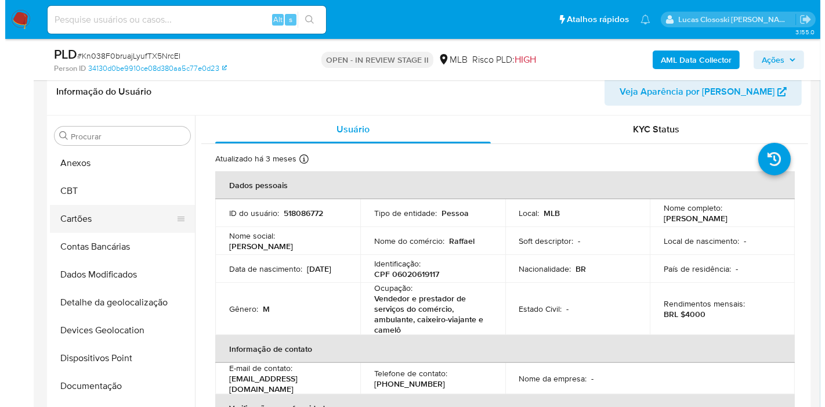
scroll to position [0, 0]
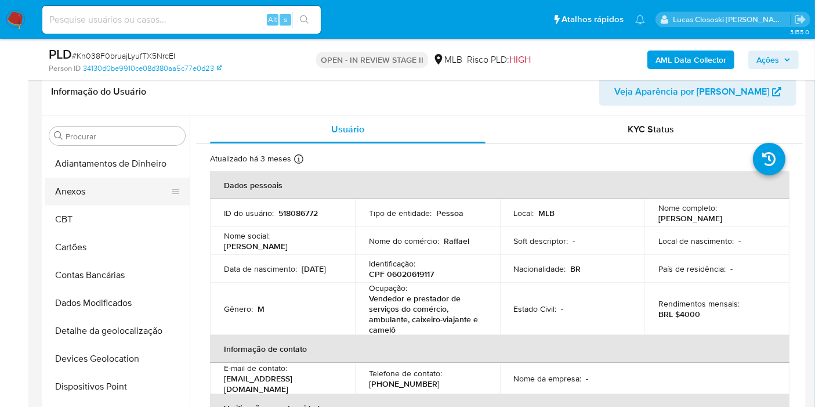
click at [74, 196] on button "Anexos" at bounding box center [113, 192] width 136 height 28
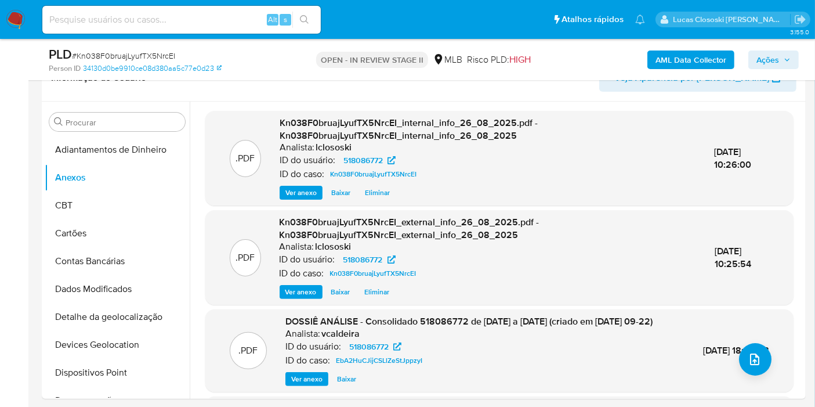
click at [794, 67] on button "Ações" at bounding box center [774, 59] width 50 height 19
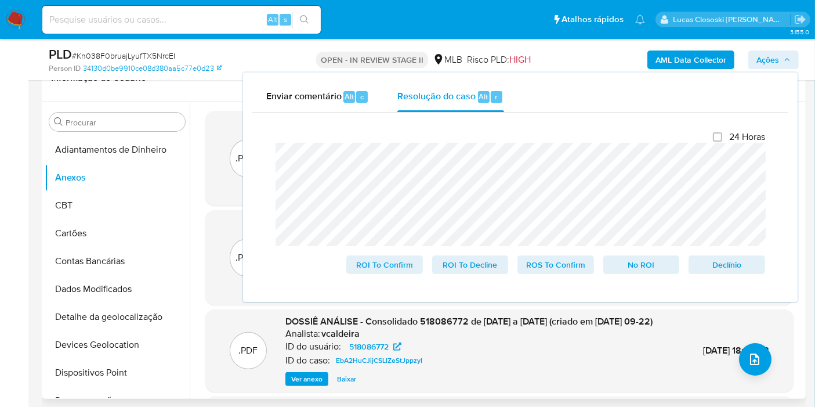
click at [728, 349] on span "19/Dez/2024 18:09:08" at bounding box center [736, 350] width 66 height 13
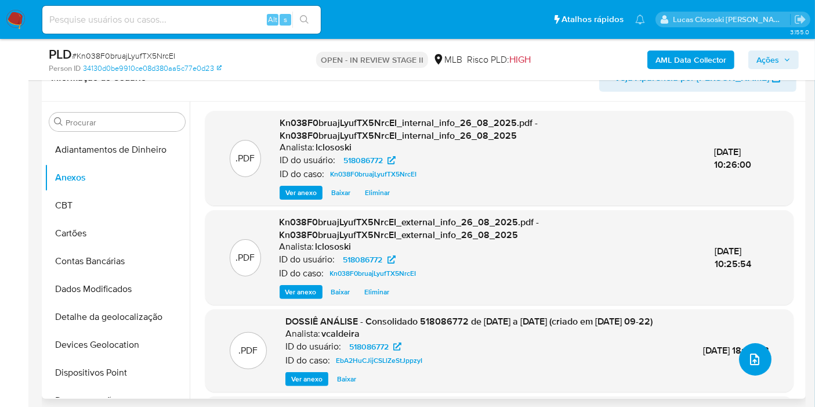
click at [739, 352] on button "upload-file" at bounding box center [755, 359] width 33 height 33
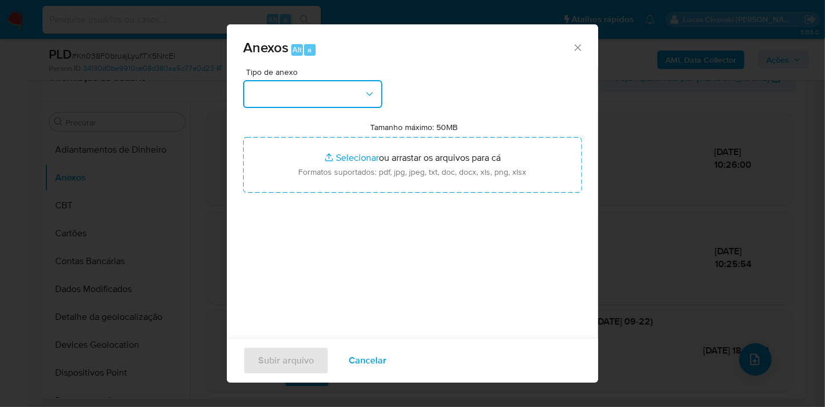
click at [351, 93] on button "button" at bounding box center [312, 94] width 139 height 28
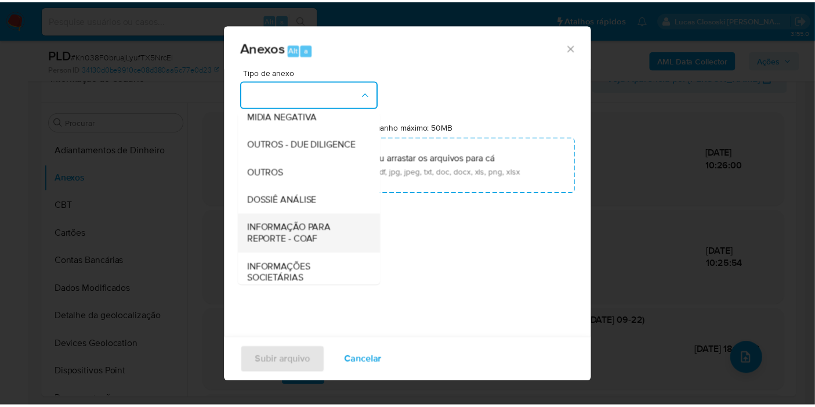
scroll to position [178, 0]
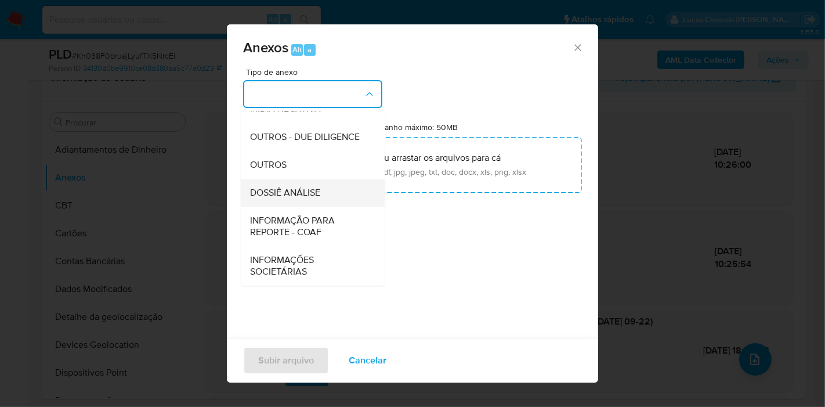
click at [317, 189] on span "DOSSIÊ ANÁLISE" at bounding box center [285, 193] width 70 height 12
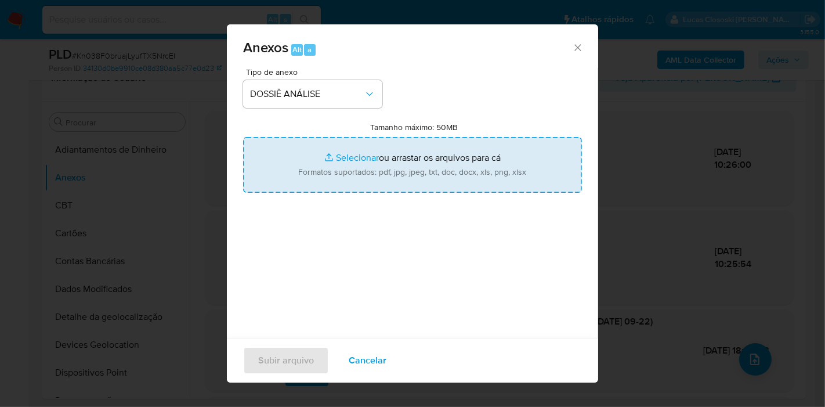
click at [325, 168] on input "Tamanho máximo: 50MB Selecionar arquivos" at bounding box center [412, 165] width 339 height 56
type input "C:\fakepath\Mulan 518086772_2025_08_26_07_38_31.xlsx"
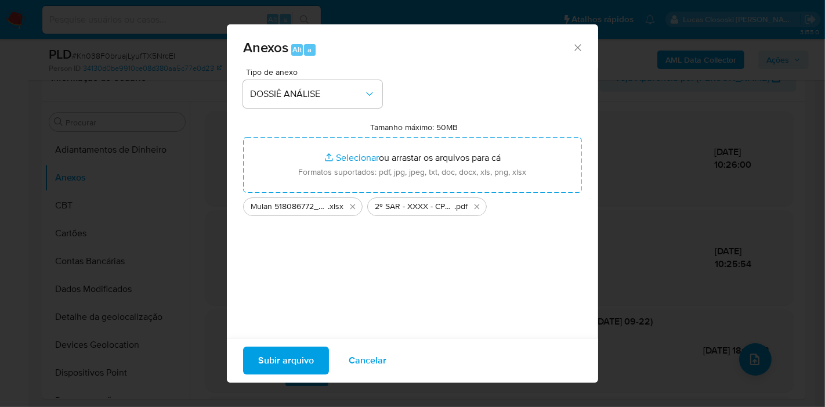
click at [306, 364] on span "Subir arquivo" at bounding box center [286, 361] width 56 height 26
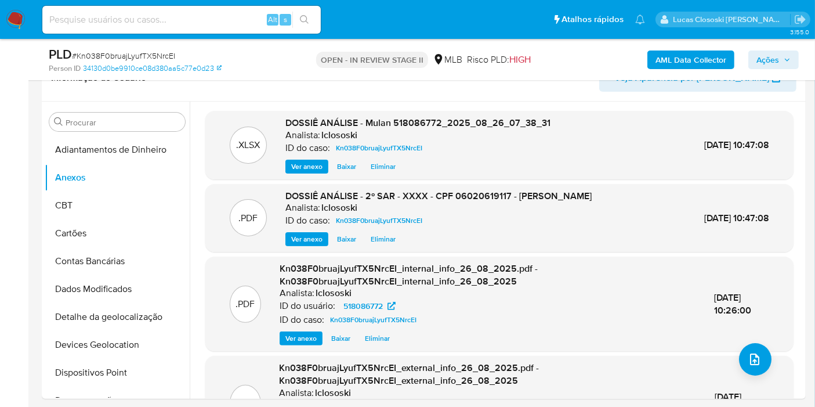
click at [766, 55] on span "Ações" at bounding box center [768, 59] width 23 height 19
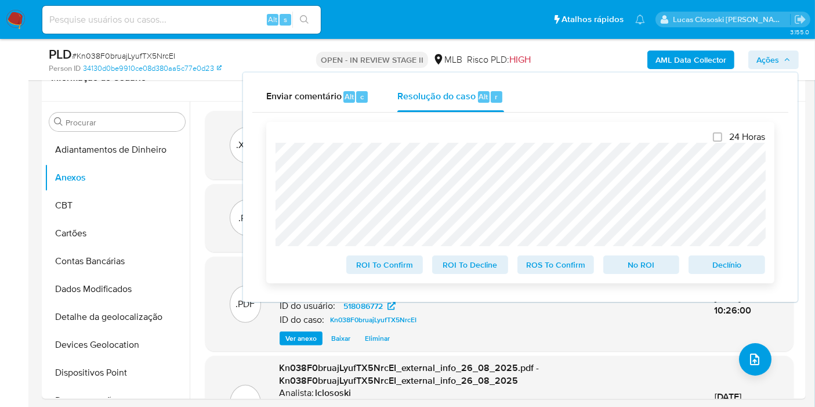
click at [573, 269] on span "ROS To Confirm" at bounding box center [556, 265] width 60 height 16
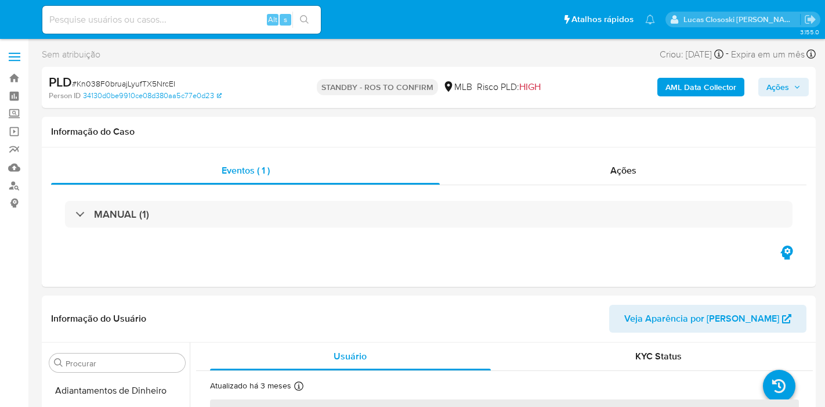
select select "10"
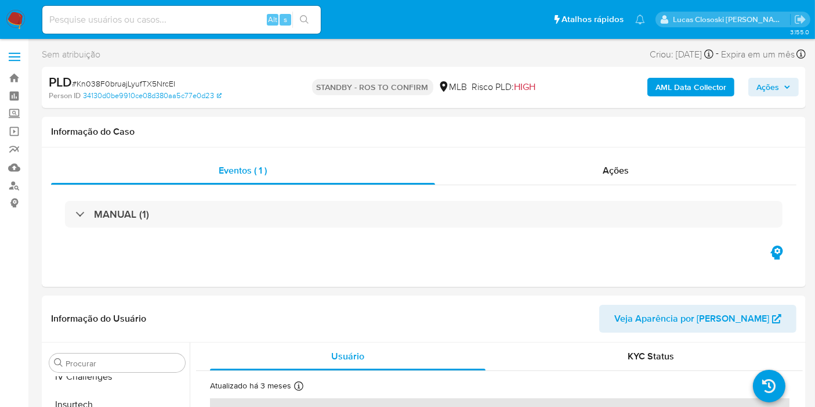
scroll to position [518, 0]
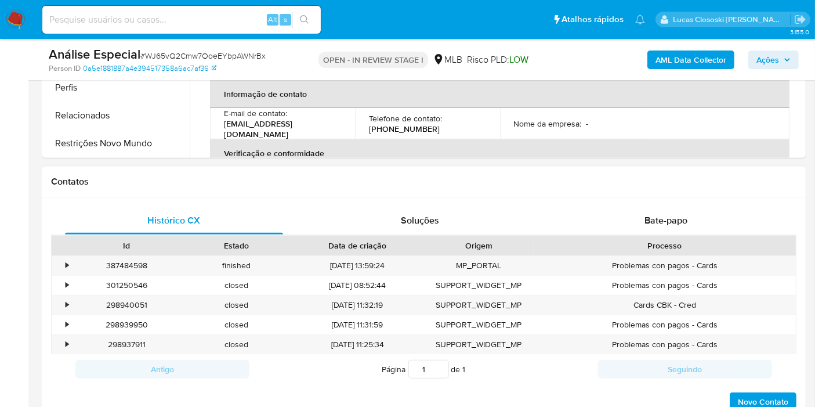
scroll to position [258, 0]
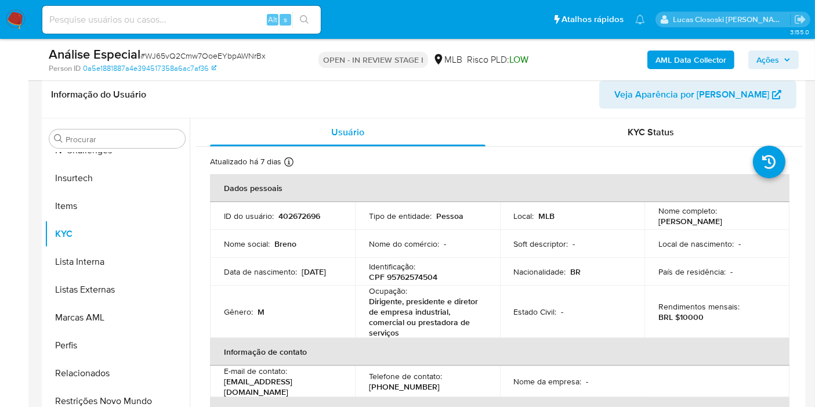
click at [403, 287] on p "Ocupação :" at bounding box center [388, 291] width 38 height 10
click at [394, 269] on p "Identificação :" at bounding box center [392, 266] width 46 height 10
click at [399, 276] on p "CPF 95762574504" at bounding box center [403, 277] width 68 height 10
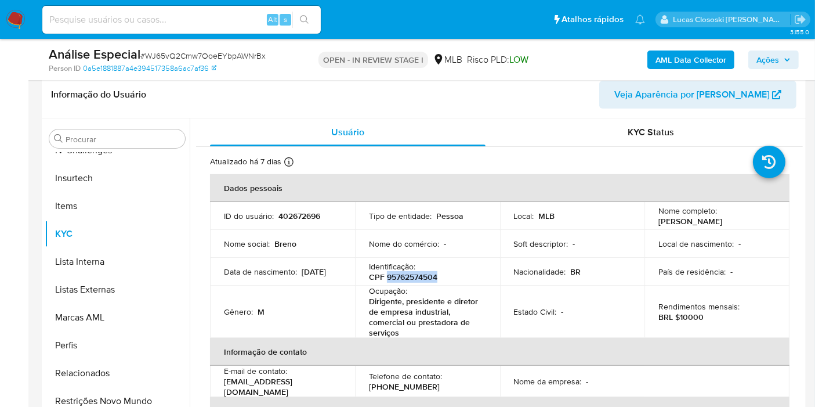
copy p "95762574504"
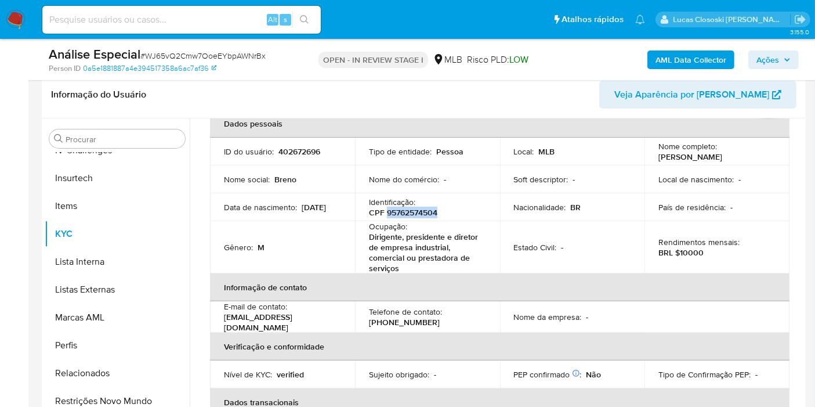
copy p "95762574504"
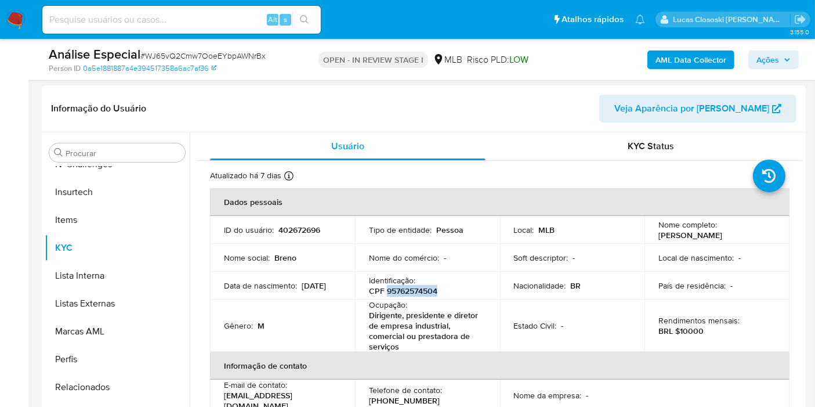
scroll to position [322, 0]
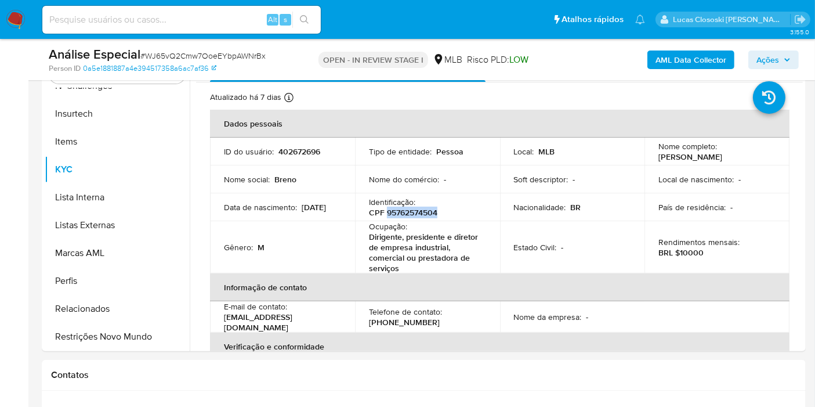
copy p "95762574504"
click at [401, 165] on td "Nome do comércio : -" at bounding box center [427, 179] width 145 height 28
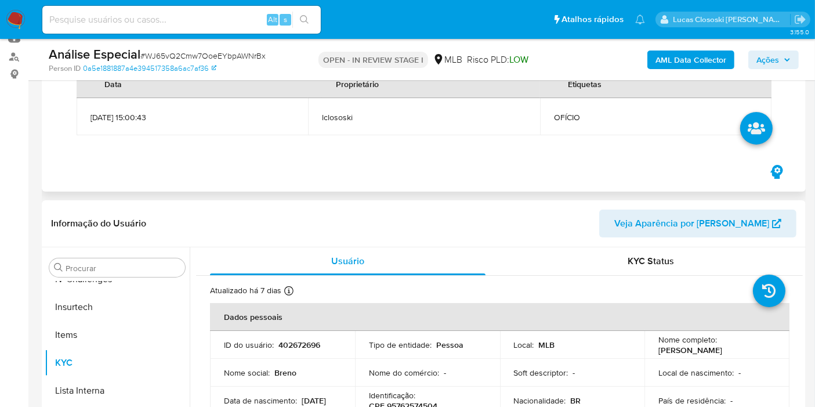
scroll to position [0, 0]
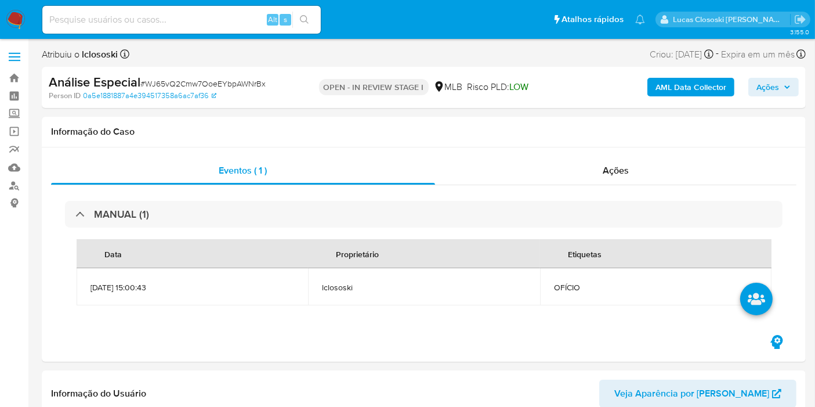
click at [692, 83] on b "AML Data Collector" at bounding box center [691, 87] width 71 height 19
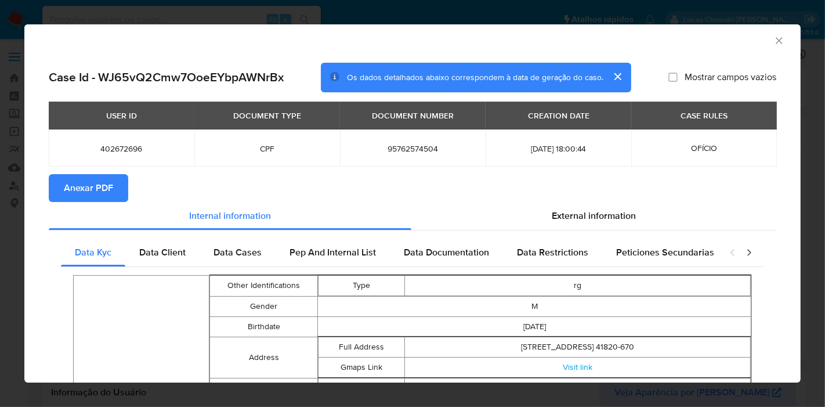
click at [122, 180] on button "Anexar PDF" at bounding box center [89, 188] width 80 height 28
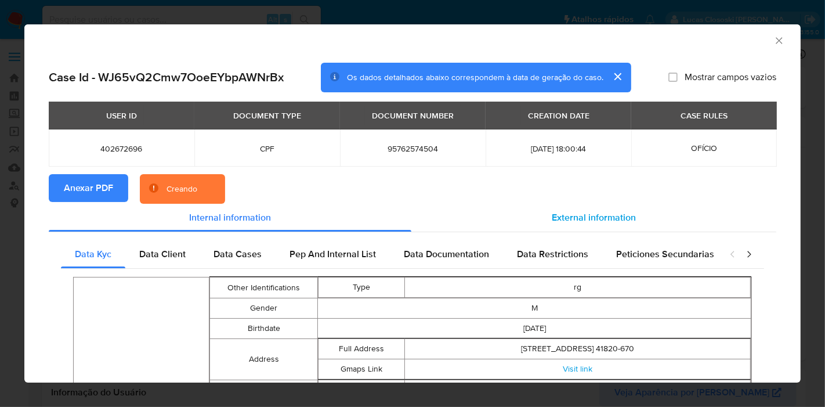
click at [563, 219] on span "External information" at bounding box center [594, 217] width 84 height 13
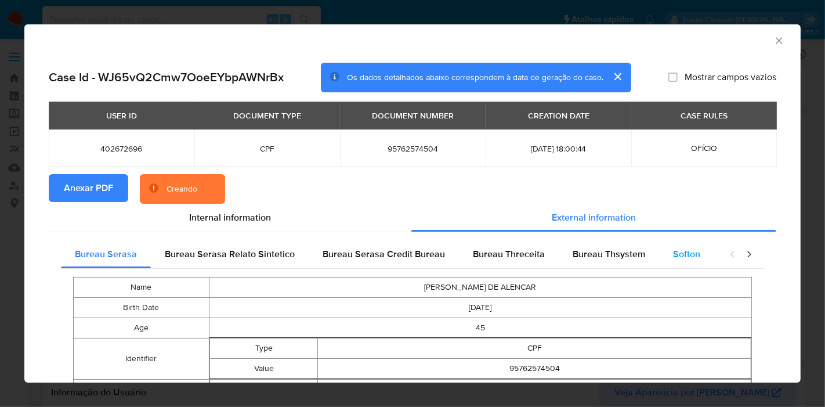
click at [665, 250] on div "Softon" at bounding box center [686, 254] width 55 height 28
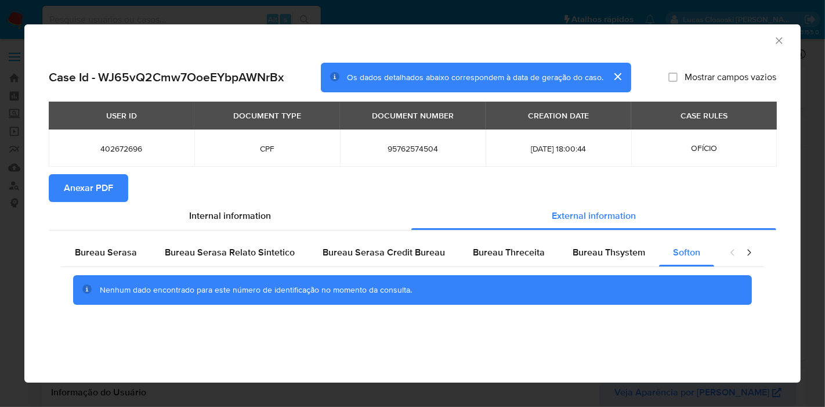
click at [780, 40] on icon "Fechar a janela" at bounding box center [780, 41] width 12 height 12
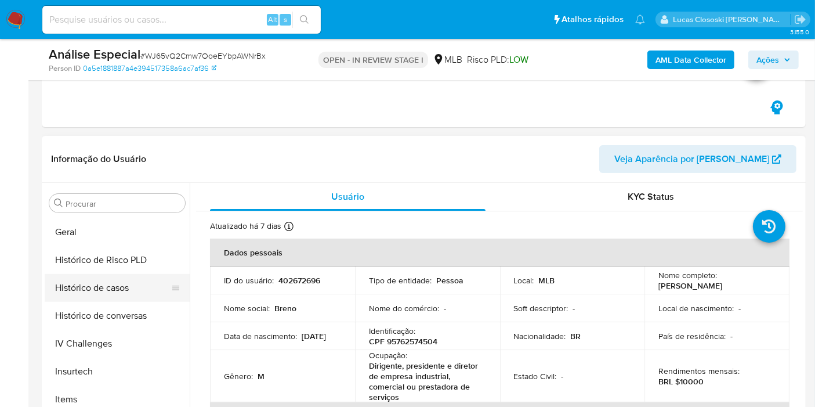
scroll to position [196, 0]
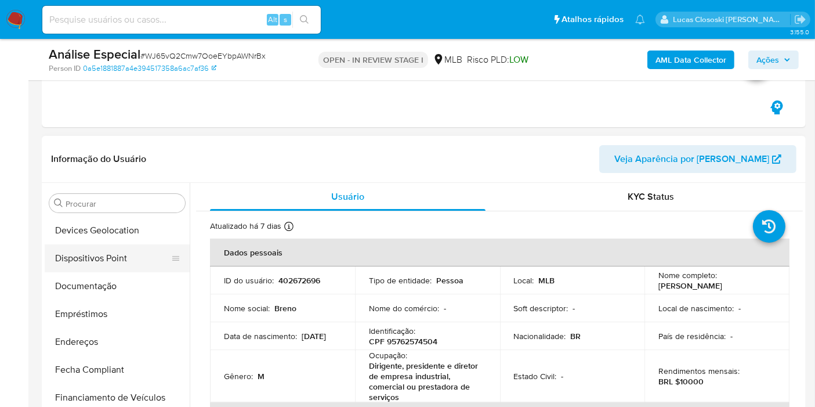
click at [110, 266] on button "Dispositivos Point" at bounding box center [113, 258] width 136 height 28
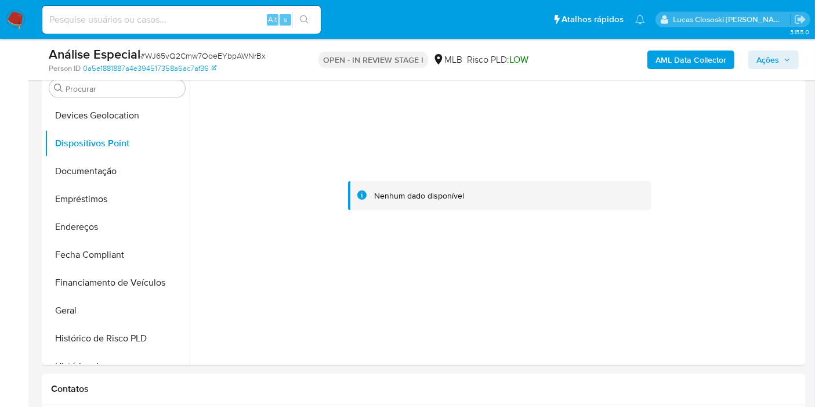
scroll to position [265, 0]
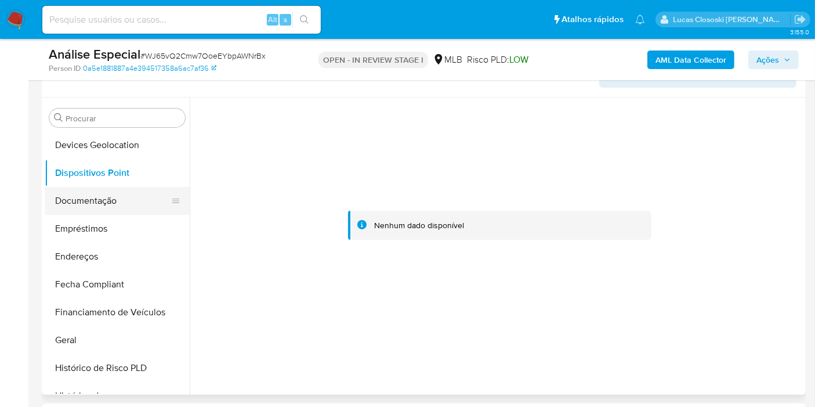
click at [109, 198] on button "Documentação" at bounding box center [113, 201] width 136 height 28
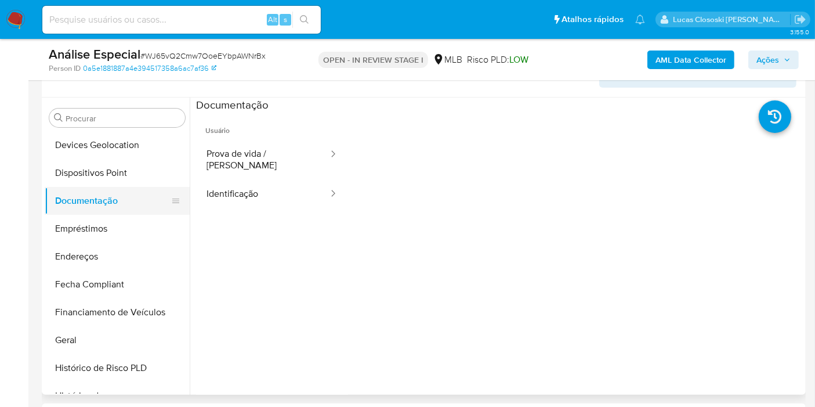
click at [109, 198] on button "Documentação" at bounding box center [113, 201] width 136 height 28
click at [109, 195] on button "Documentação" at bounding box center [113, 201] width 136 height 28
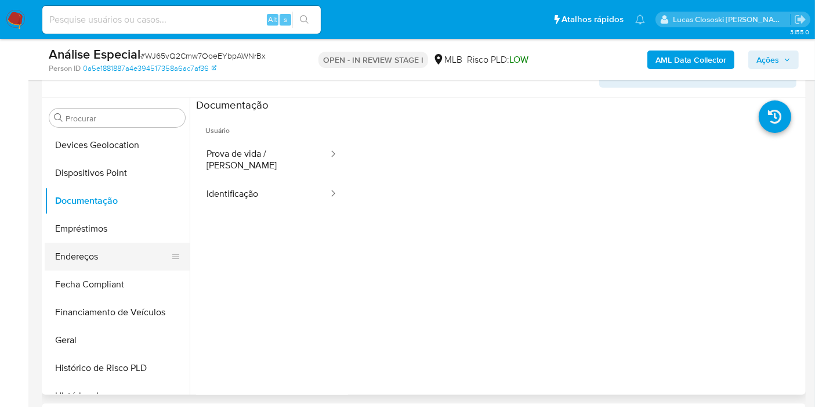
click at [133, 266] on button "Endereços" at bounding box center [113, 257] width 136 height 28
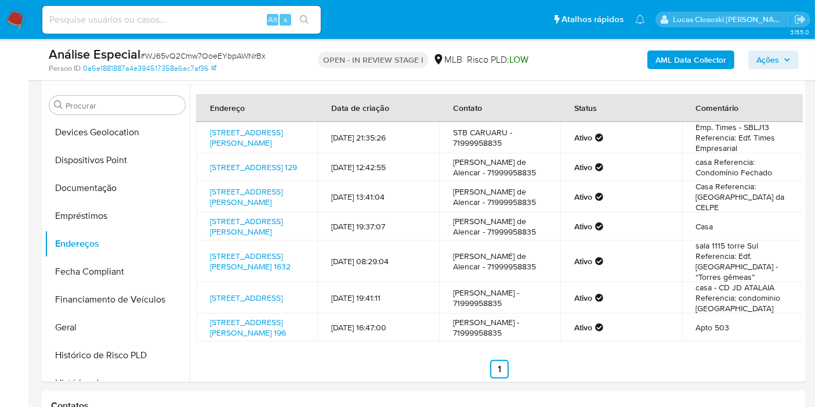
scroll to position [297, 0]
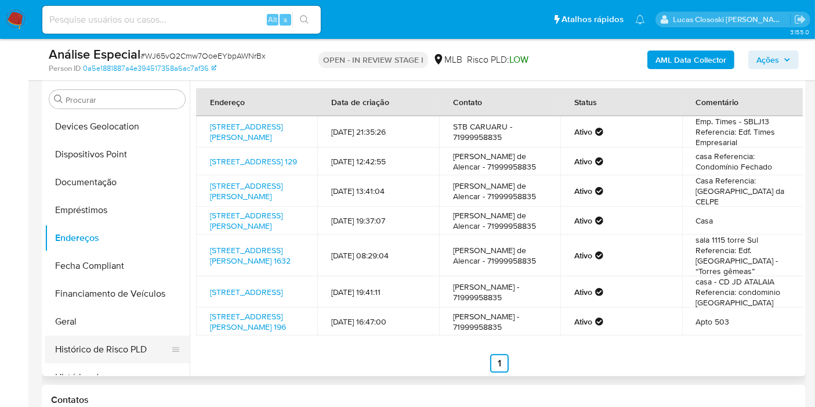
click at [95, 337] on button "Histórico de Risco PLD" at bounding box center [113, 349] width 136 height 28
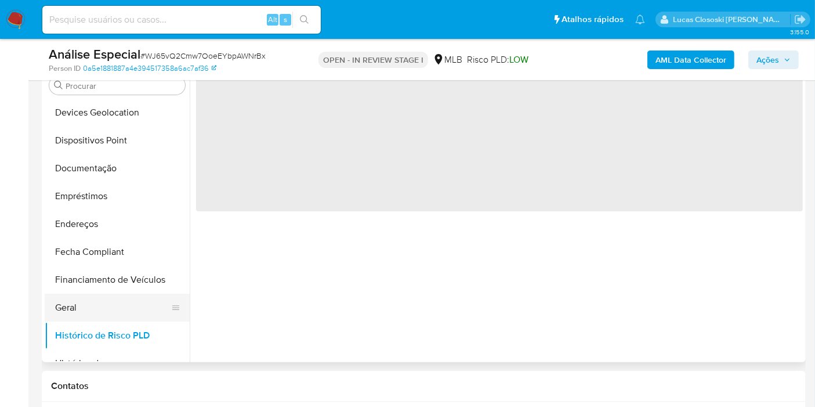
click at [82, 320] on button "Geral" at bounding box center [113, 308] width 136 height 28
click at [88, 305] on button "Geral" at bounding box center [113, 308] width 136 height 28
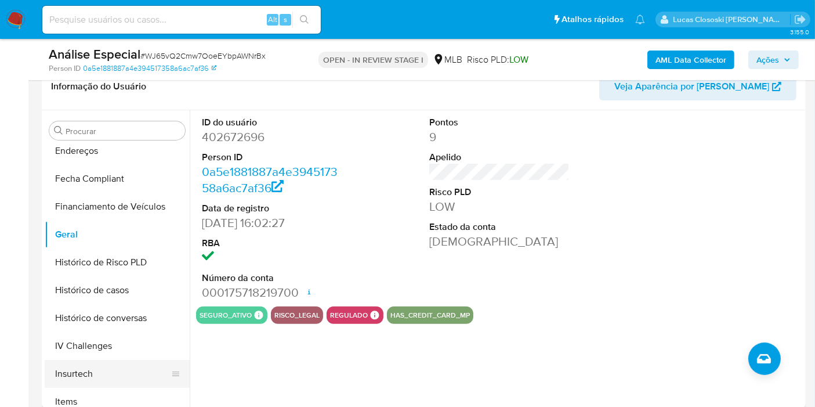
scroll to position [389, 0]
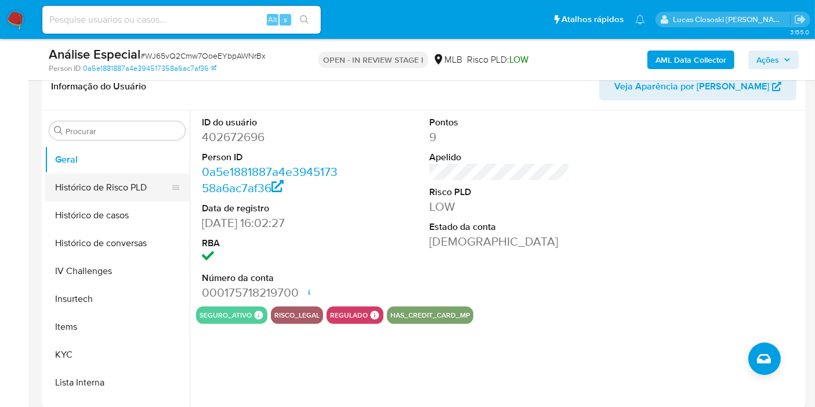
click at [99, 197] on button "Histórico de Risco PLD" at bounding box center [113, 188] width 136 height 28
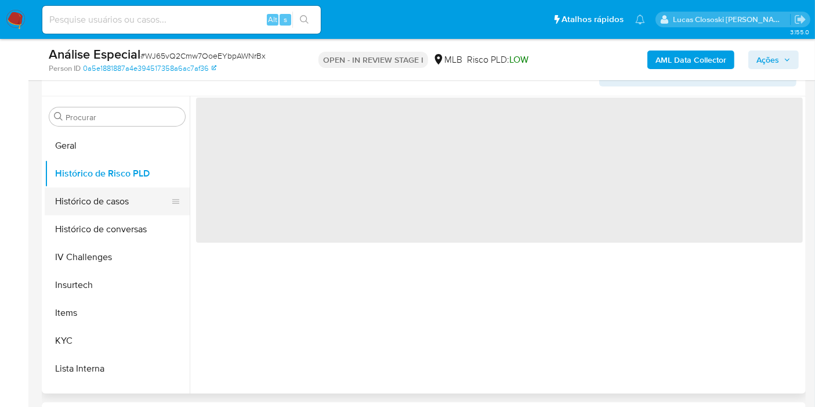
click at [93, 211] on button "Histórico de casos" at bounding box center [113, 201] width 136 height 28
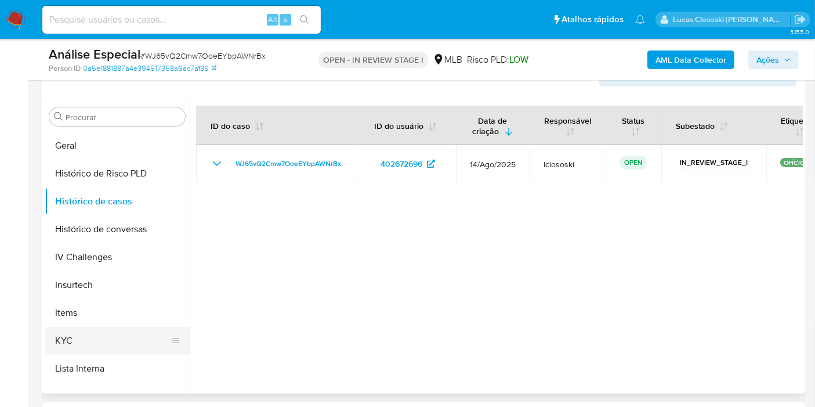
click at [56, 332] on button "KYC" at bounding box center [113, 341] width 136 height 28
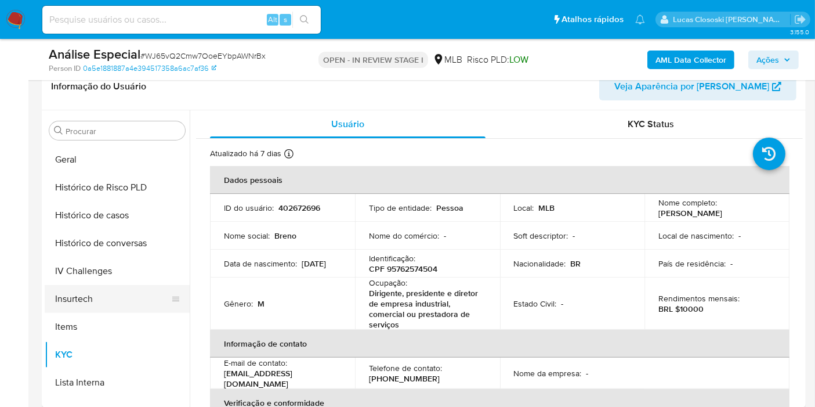
scroll to position [518, 0]
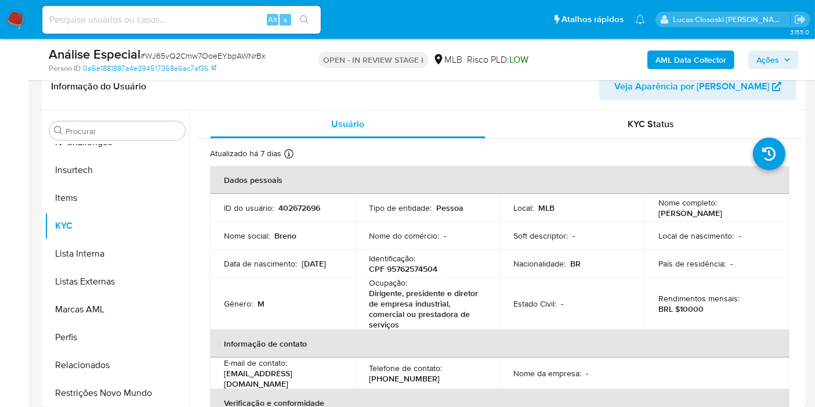
drag, startPoint x: 129, startPoint y: 382, endPoint x: 254, endPoint y: 213, distance: 210.0
click at [129, 382] on button "Restrições Novo Mundo" at bounding box center [117, 393] width 145 height 28
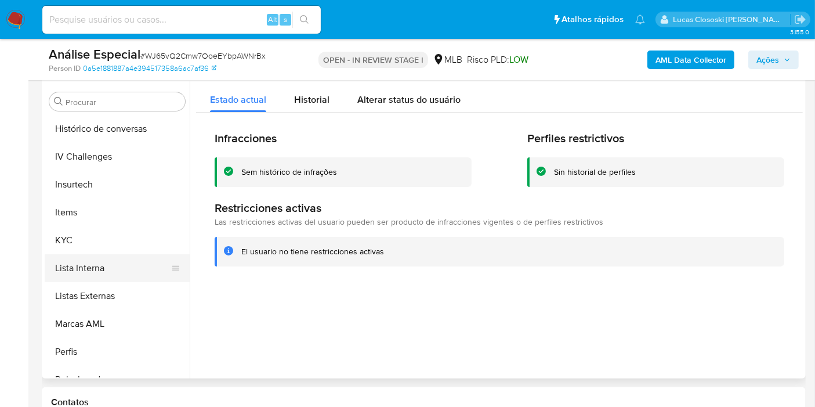
scroll to position [324, 0]
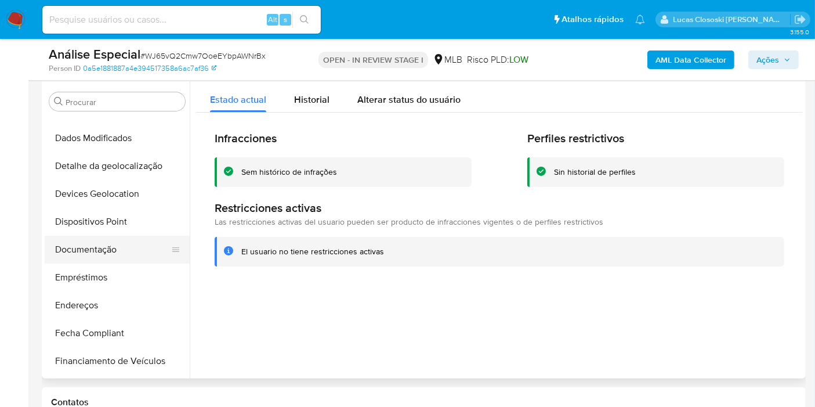
click at [74, 240] on button "Documentação" at bounding box center [113, 250] width 136 height 28
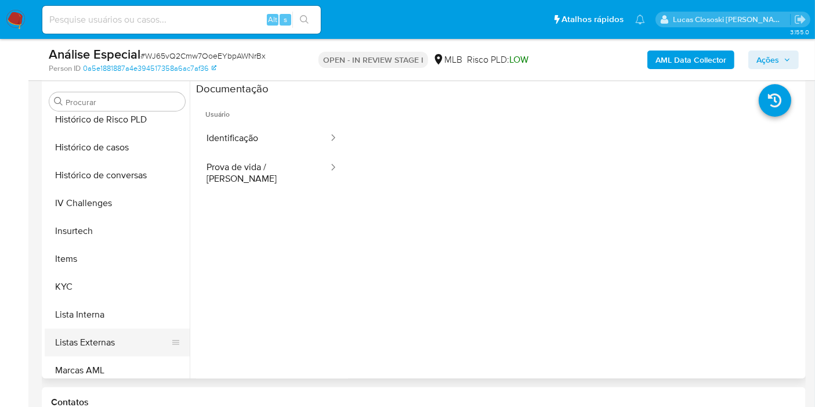
scroll to position [518, 0]
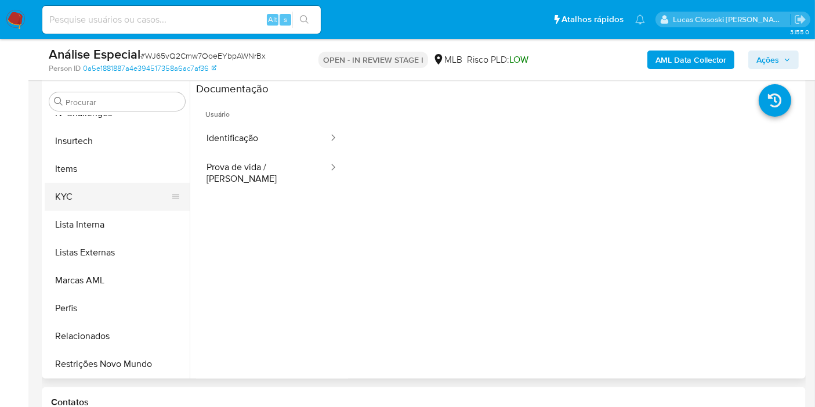
click at [114, 203] on button "KYC" at bounding box center [113, 197] width 136 height 28
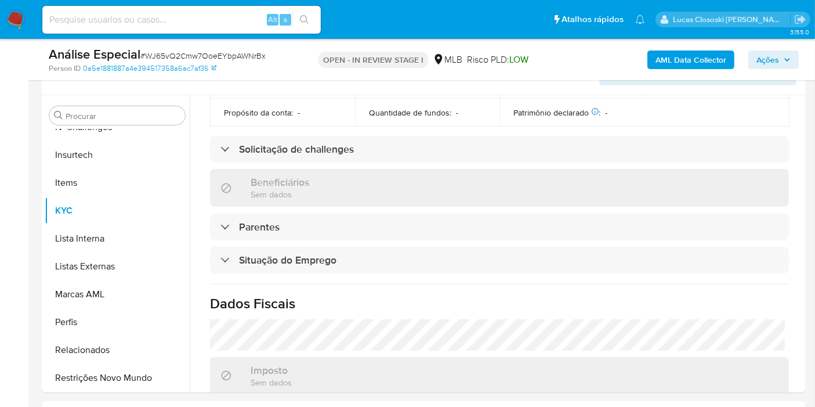
scroll to position [0, 0]
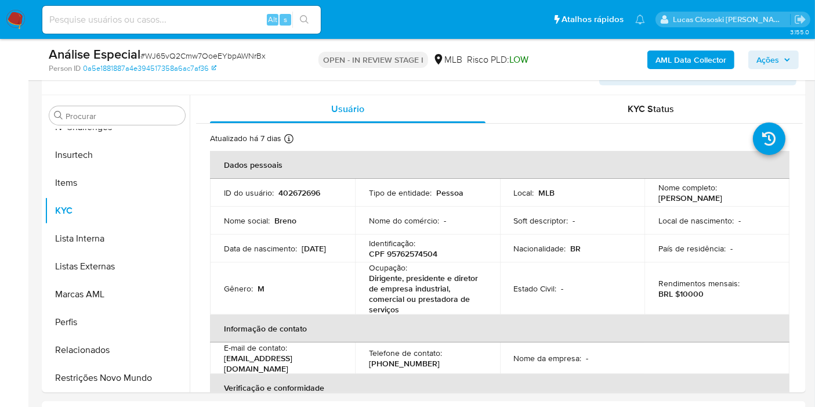
click at [232, 57] on span "# WJ65vQ2Cmw7OoeEYbpAWNrBx" at bounding box center [202, 56] width 125 height 12
copy span "WJ65vQ2Cmw7OoeEYbpAWNrBx"
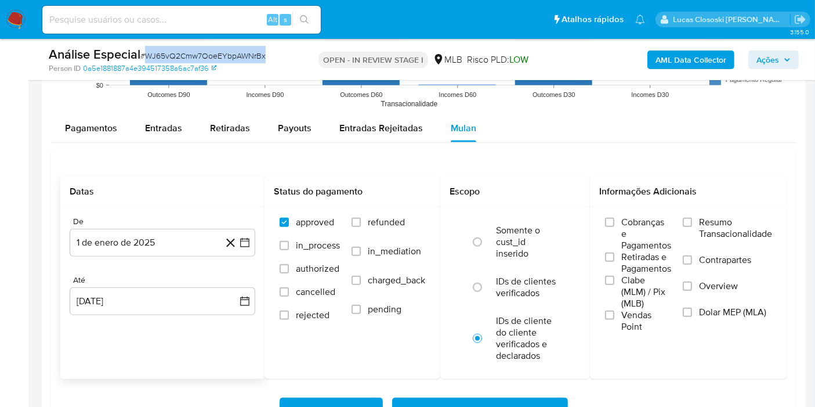
scroll to position [1236, 0]
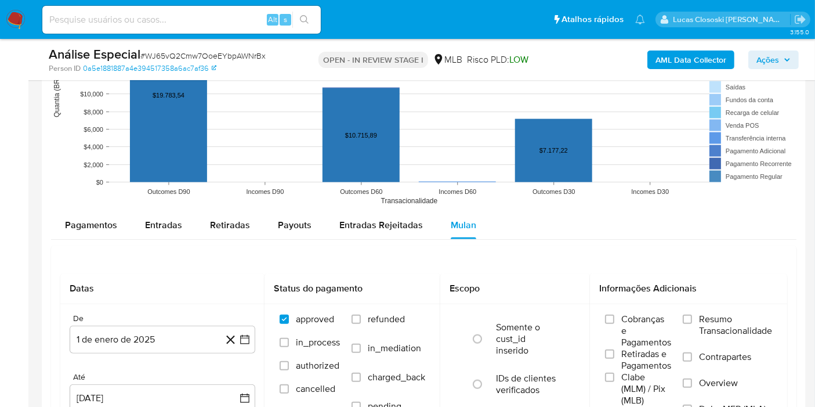
click at [172, 231] on div "Entradas" at bounding box center [163, 225] width 37 height 28
select select "10"
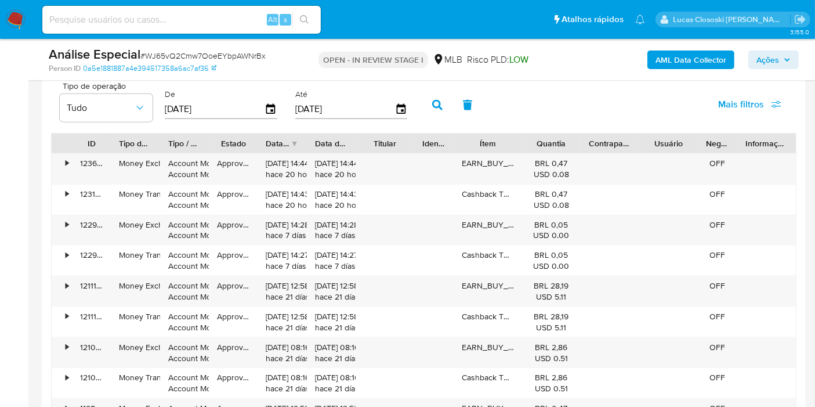
scroll to position [1365, 0]
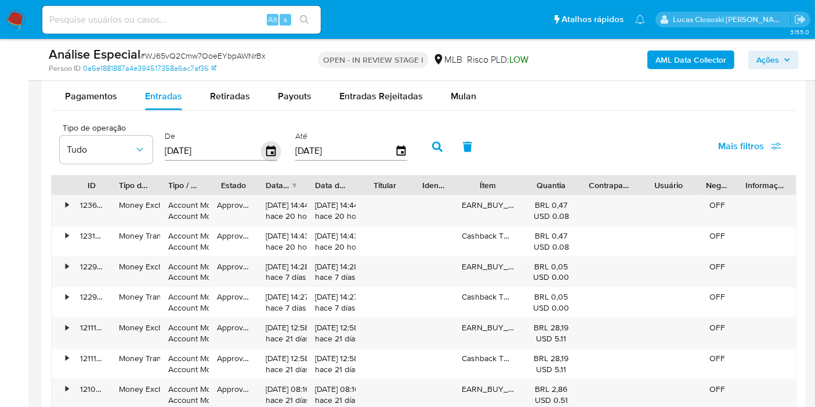
click at [275, 144] on icon "button" at bounding box center [271, 151] width 20 height 20
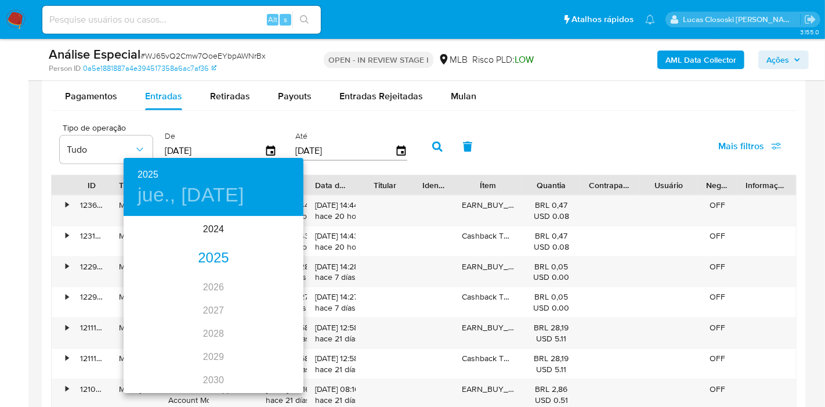
click at [210, 247] on div "2025" at bounding box center [214, 258] width 180 height 23
click at [180, 243] on div "ene." at bounding box center [154, 240] width 60 height 44
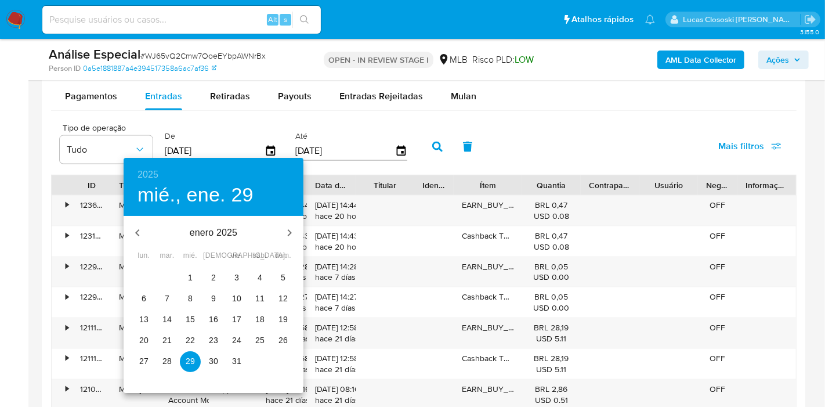
click at [184, 283] on span "1" at bounding box center [190, 278] width 21 height 12
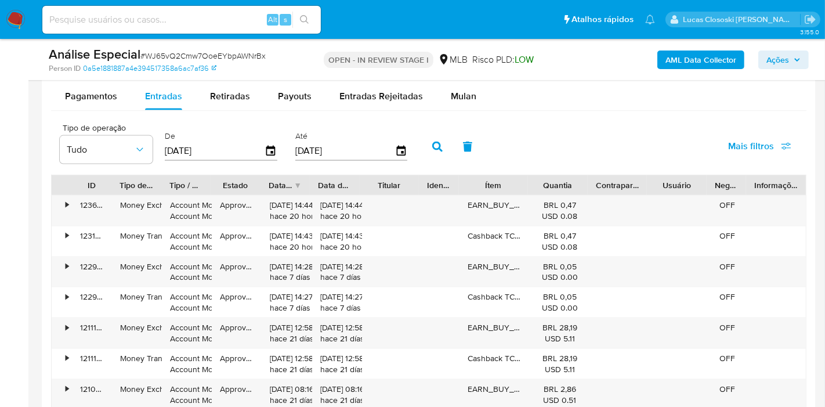
type input "01/01/2025"
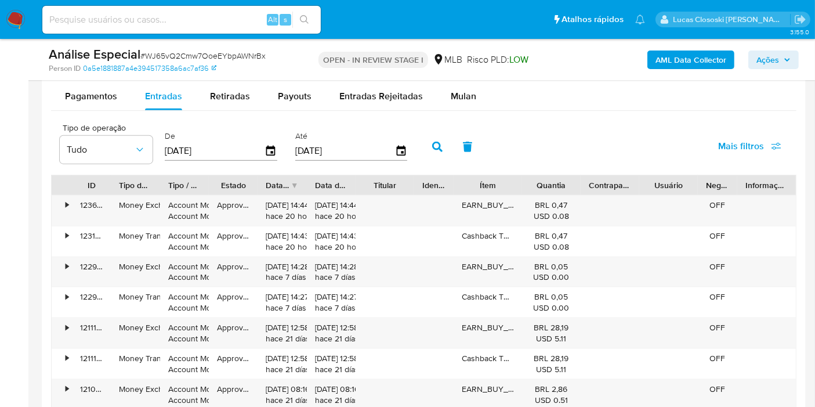
click at [438, 142] on button "button" at bounding box center [438, 147] width 30 height 28
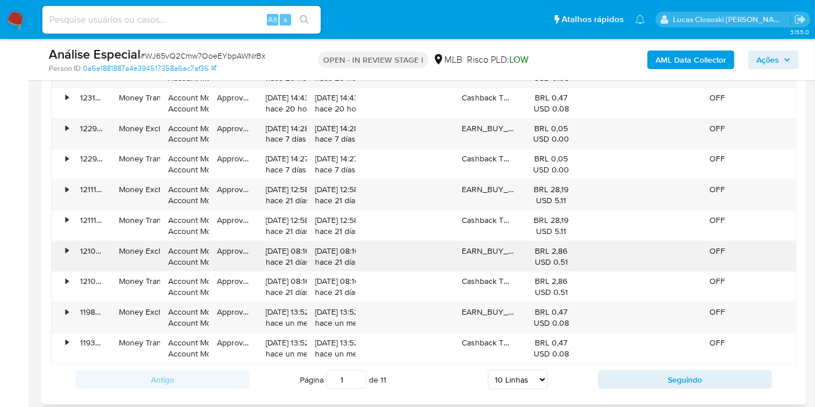
scroll to position [1558, 0]
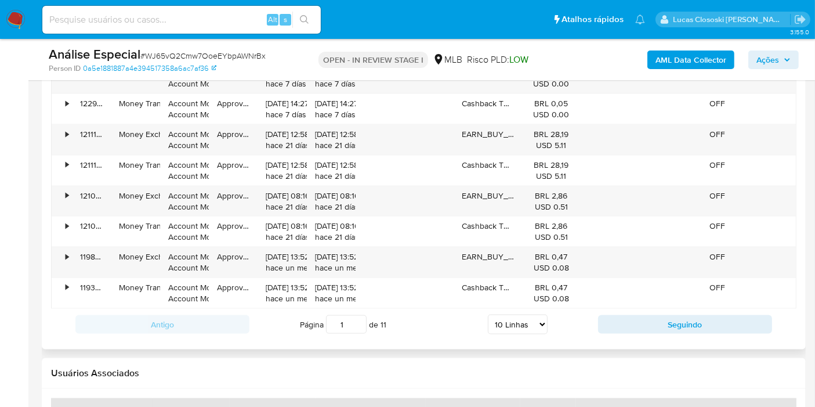
click at [521, 319] on select "5 Linhas 10 Linhas 20 Linhas 25 Linhas 50 Linhas 100 Linhas" at bounding box center [518, 325] width 60 height 20
select select "100"
click at [488, 315] on select "5 Linhas 10 Linhas 20 Linhas 25 Linhas 50 Linhas 100 Linhas" at bounding box center [518, 325] width 60 height 20
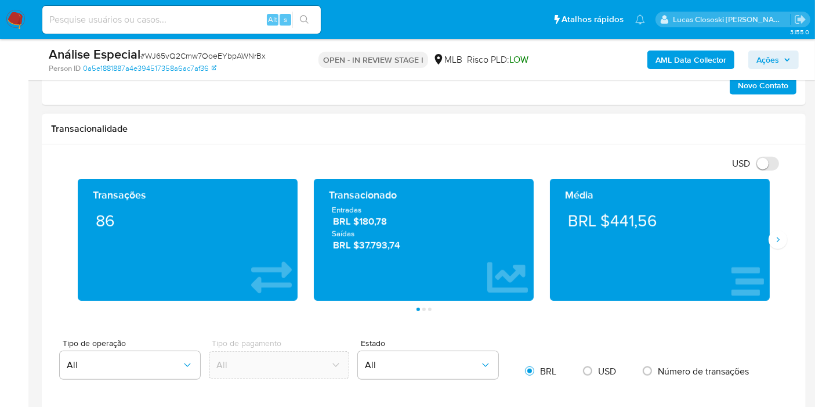
scroll to position [797, 0]
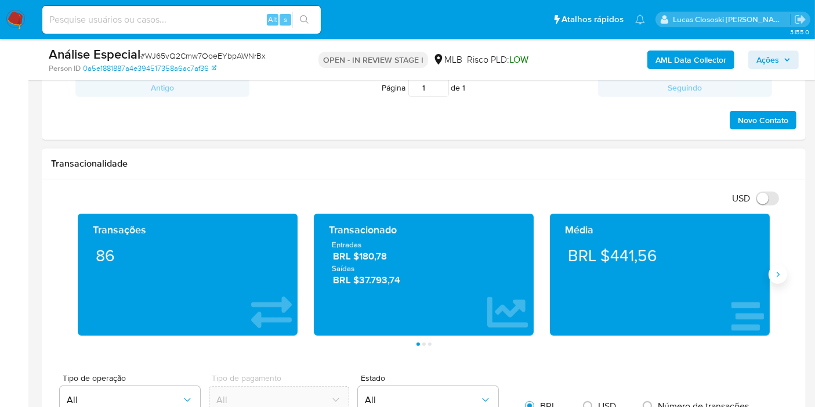
click at [775, 273] on icon "Siguiente" at bounding box center [778, 274] width 9 height 9
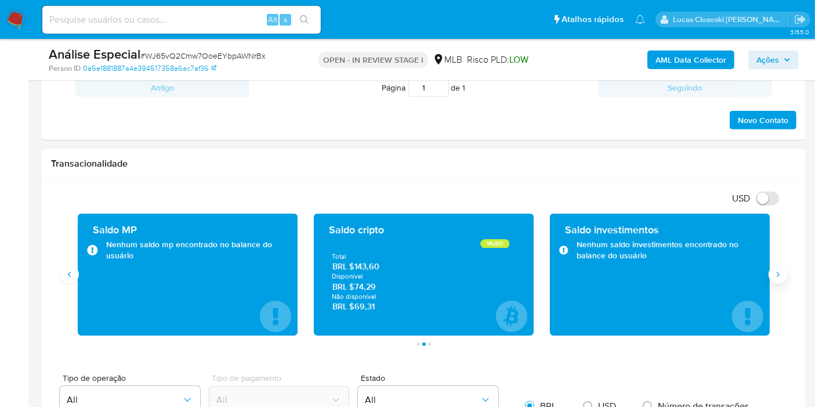
click at [775, 273] on icon "Siguiente" at bounding box center [778, 274] width 9 height 9
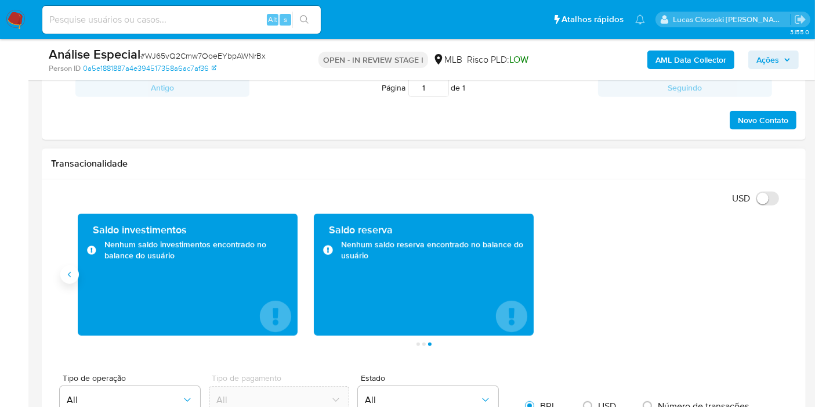
click at [75, 269] on button "Anterior" at bounding box center [69, 274] width 19 height 19
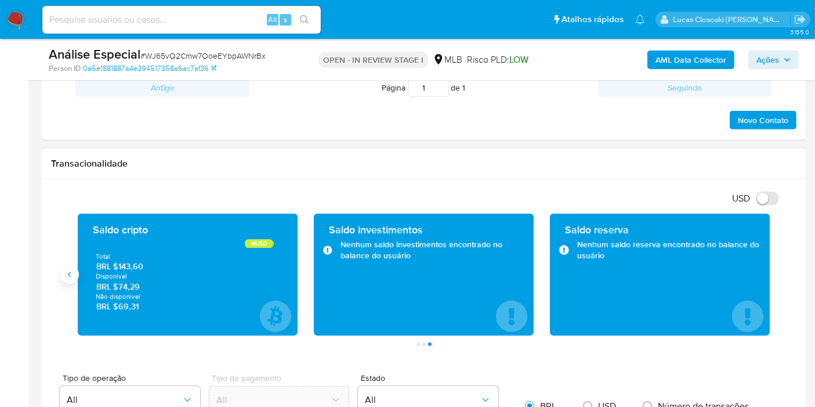
click at [75, 269] on button "Anterior" at bounding box center [69, 274] width 19 height 19
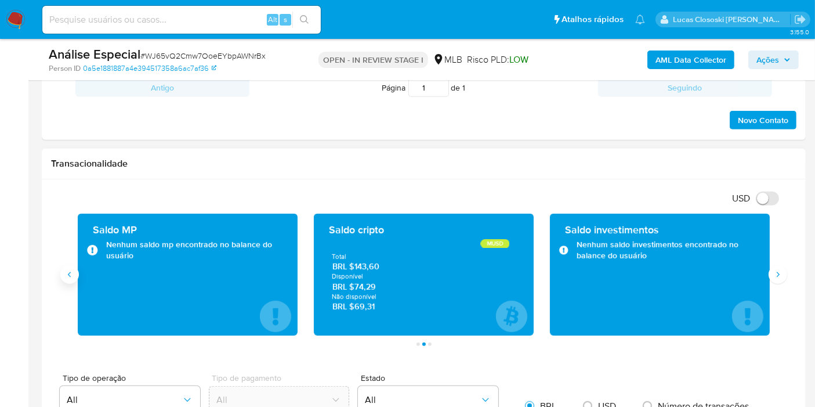
click at [75, 269] on button "Anterior" at bounding box center [69, 274] width 19 height 19
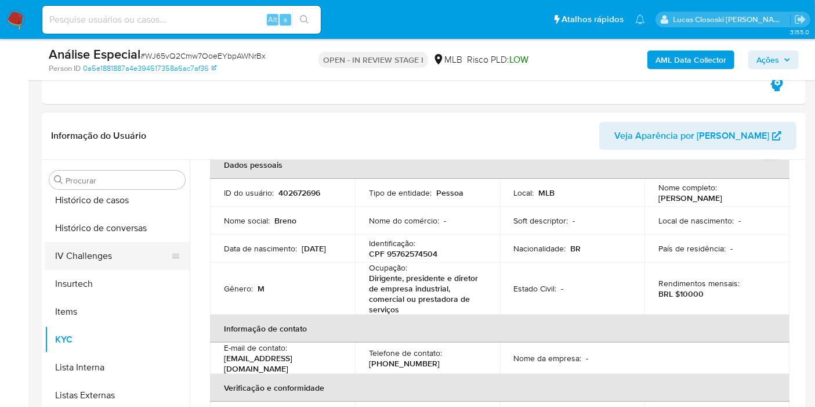
scroll to position [260, 0]
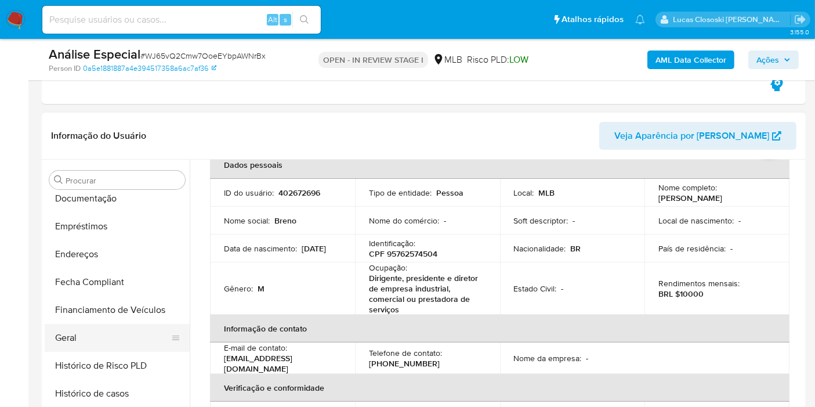
click at [84, 341] on button "Geral" at bounding box center [113, 338] width 136 height 28
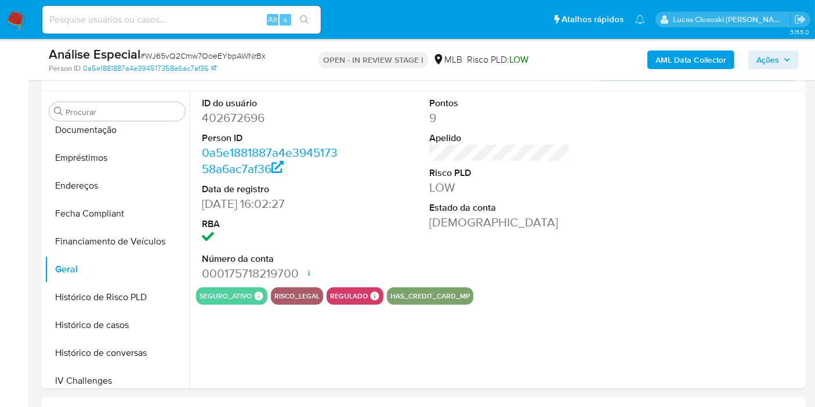
scroll to position [265, 0]
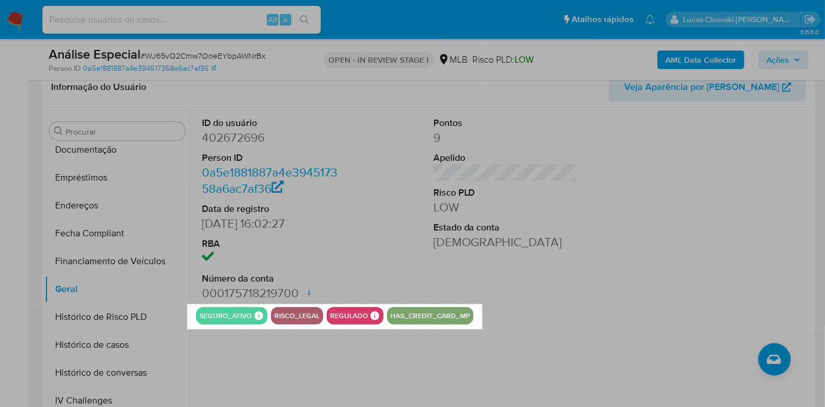
drag, startPoint x: 187, startPoint y: 304, endPoint x: 482, endPoint y: 329, distance: 295.9
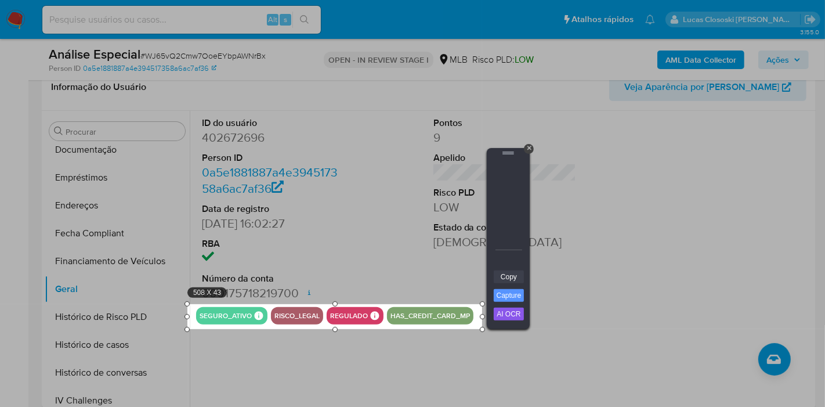
click at [514, 276] on link "Copy" at bounding box center [509, 276] width 30 height 13
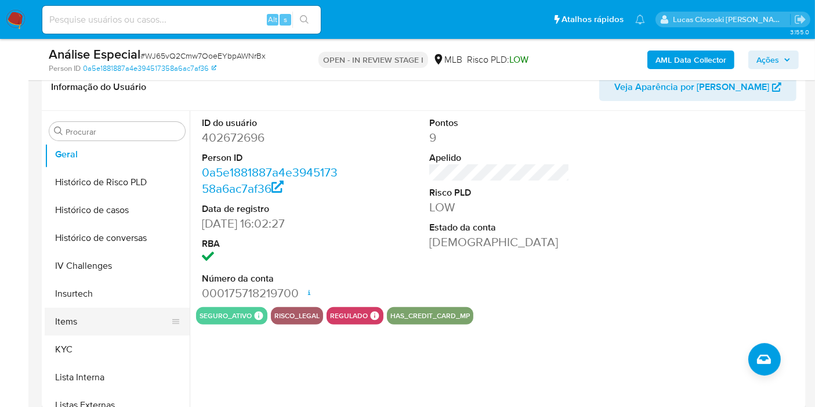
scroll to position [518, 0]
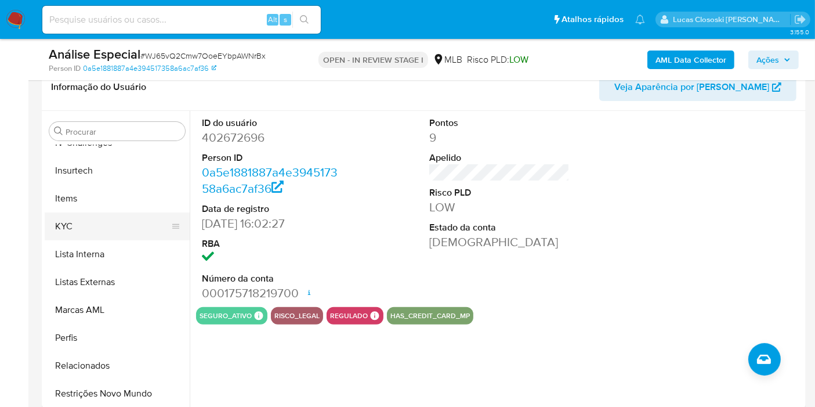
click at [75, 220] on button "KYC" at bounding box center [113, 226] width 136 height 28
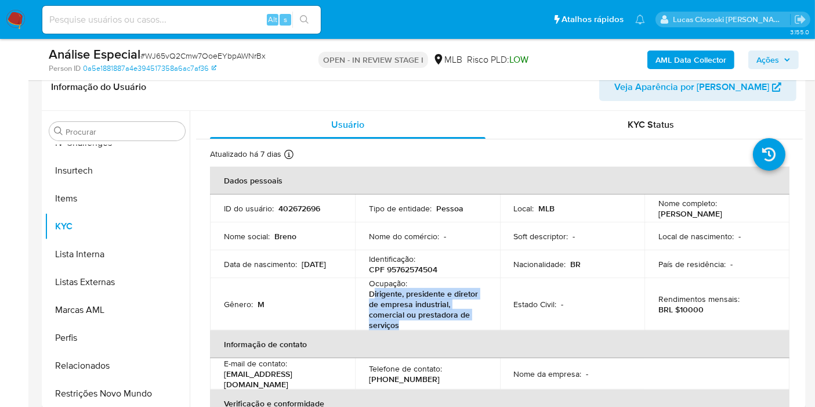
drag, startPoint x: 407, startPoint y: 323, endPoint x: 371, endPoint y: 297, distance: 44.1
click at [371, 297] on p "Dirigente, presidente e diretor de empresa industrial, comercial ou prestadora …" at bounding box center [425, 309] width 113 height 42
copy p "irigente, presidente e diretor de empresa industrial, comercial ou prestadora d…"
click at [764, 59] on span "Ações" at bounding box center [768, 59] width 23 height 19
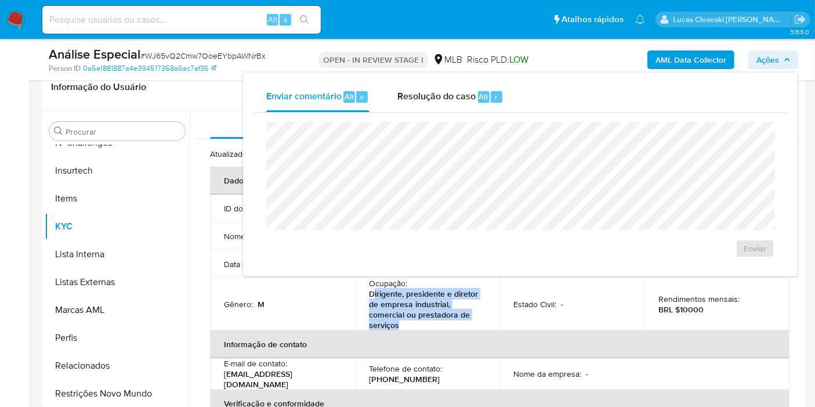
drag, startPoint x: 416, startPoint y: 104, endPoint x: 421, endPoint y: 120, distance: 16.3
click at [416, 104] on div "Resolução do caso Alt r" at bounding box center [451, 97] width 106 height 30
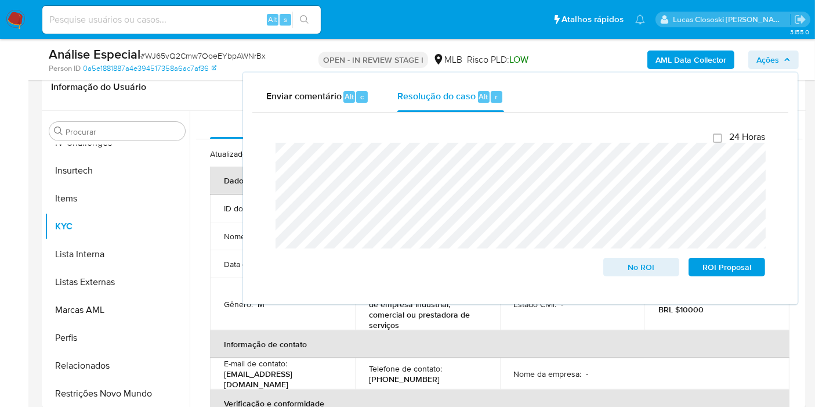
click at [770, 63] on span "Ações" at bounding box center [768, 59] width 23 height 19
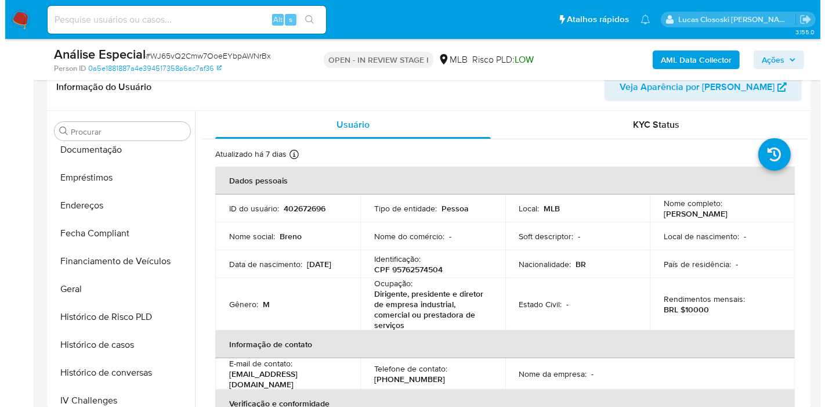
scroll to position [0, 0]
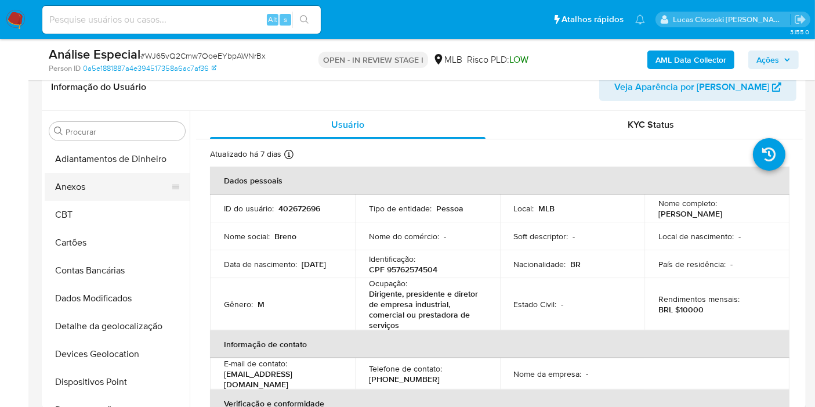
click at [89, 190] on button "Anexos" at bounding box center [113, 187] width 136 height 28
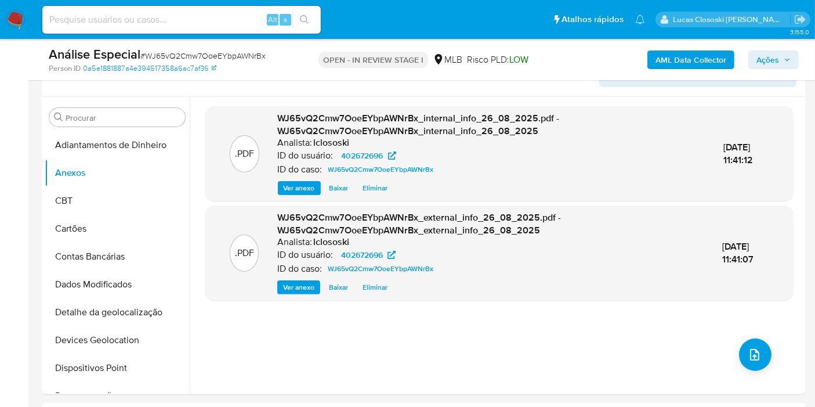
click at [759, 42] on div "Análise Especial # WJ65vQ2Cmw7OoeEYbpAWNrBx Person ID 0a5e1881887a4e394517358a6…" at bounding box center [424, 59] width 764 height 41
click at [765, 49] on div "AML Data Collector Ações" at bounding box center [675, 59] width 247 height 27
click at [766, 63] on span "Ações" at bounding box center [768, 59] width 23 height 19
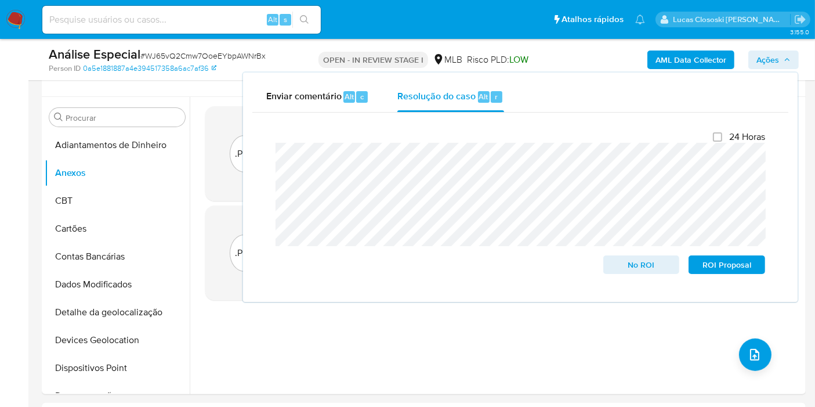
click at [766, 63] on span "Ações" at bounding box center [768, 59] width 23 height 19
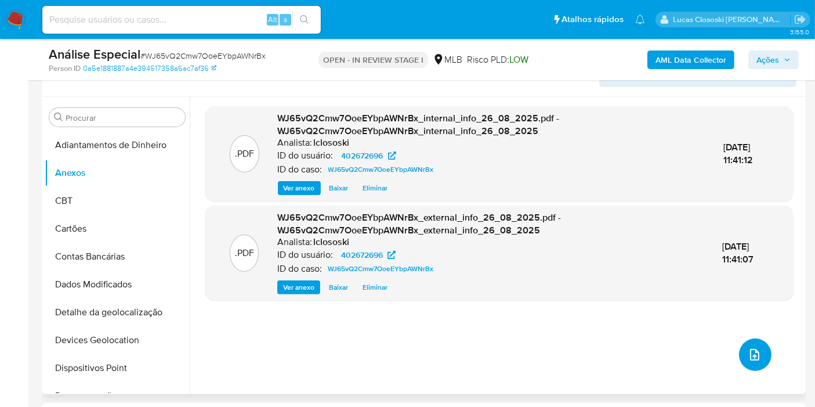
click at [751, 351] on icon "upload-file" at bounding box center [755, 355] width 14 height 14
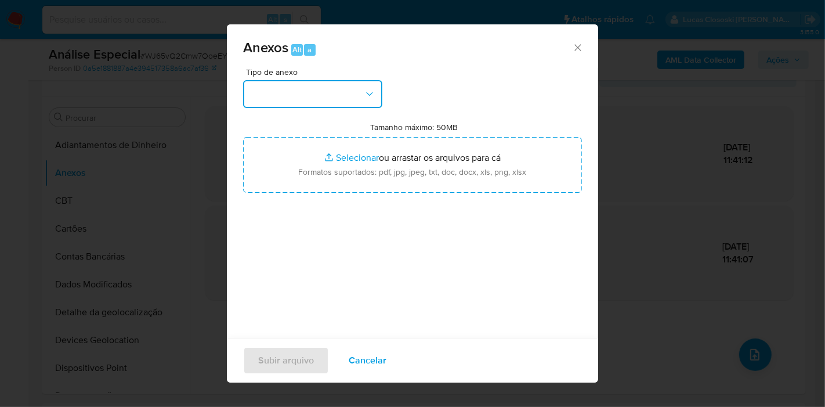
click at [357, 86] on button "button" at bounding box center [312, 94] width 139 height 28
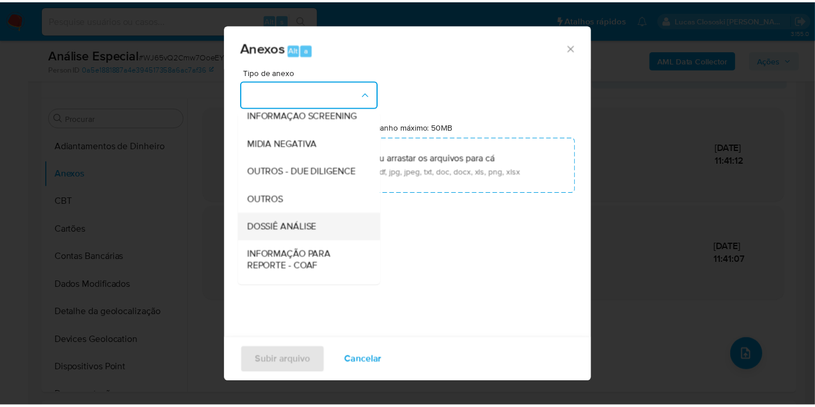
scroll to position [178, 0]
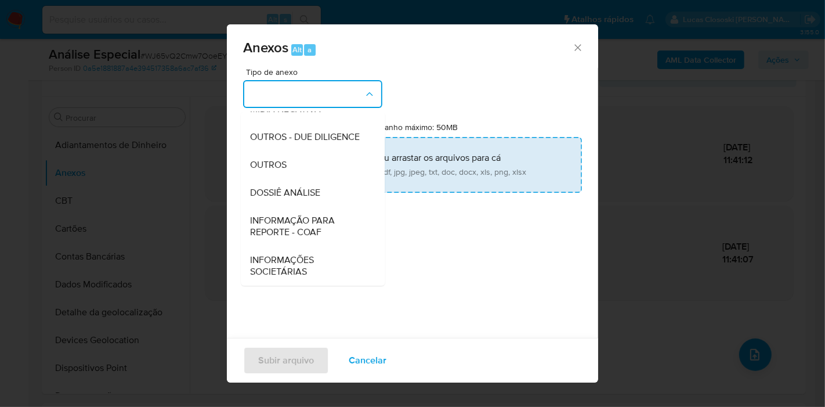
drag, startPoint x: 307, startPoint y: 186, endPoint x: 340, endPoint y: 173, distance: 35.1
click at [307, 187] on span "DOSSIÊ ANÁLISE" at bounding box center [285, 193] width 70 height 12
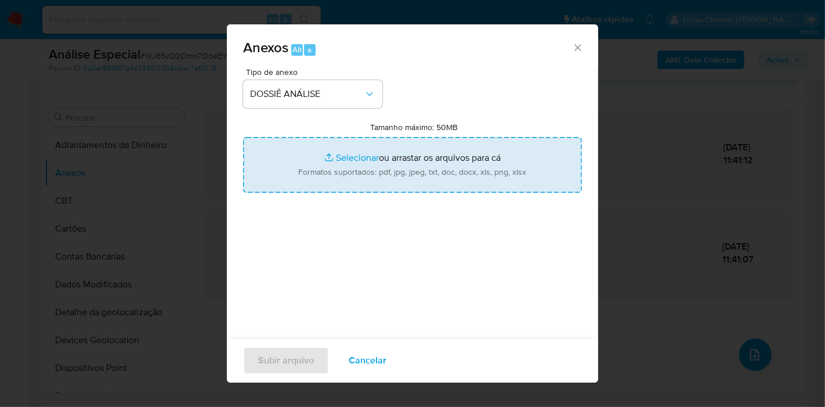
click at [344, 171] on input "Tamanho máximo: 50MB Selecionar arquivos" at bounding box center [412, 165] width 339 height 56
type input "C:\fakepath\SAR - XXXX - CPF 95762574504 - BRENO DIAS DE ALENCAR.pdf"
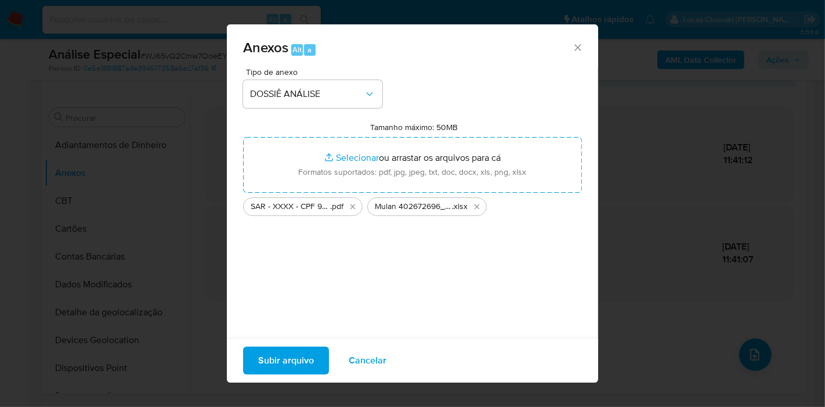
click at [269, 338] on div "Subir arquivo Cancelar" at bounding box center [412, 360] width 371 height 45
click at [276, 363] on span "Subir arquivo" at bounding box center [286, 361] width 56 height 26
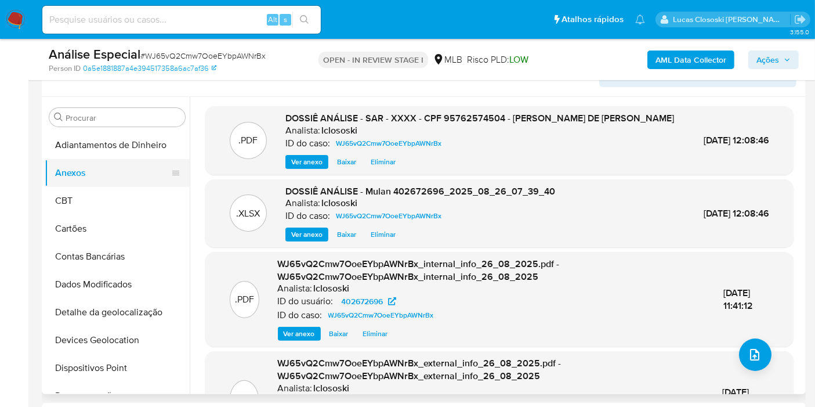
drag, startPoint x: 55, startPoint y: 200, endPoint x: 61, endPoint y: 178, distance: 23.5
click at [55, 200] on button "CBT" at bounding box center [117, 201] width 145 height 28
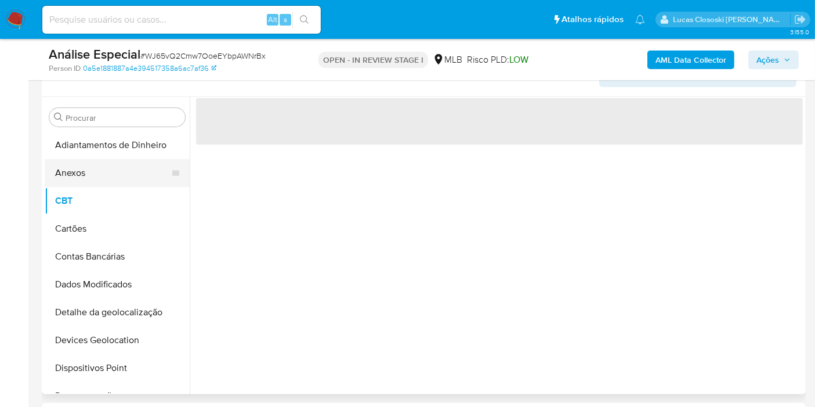
click at [61, 178] on button "Anexos" at bounding box center [113, 173] width 136 height 28
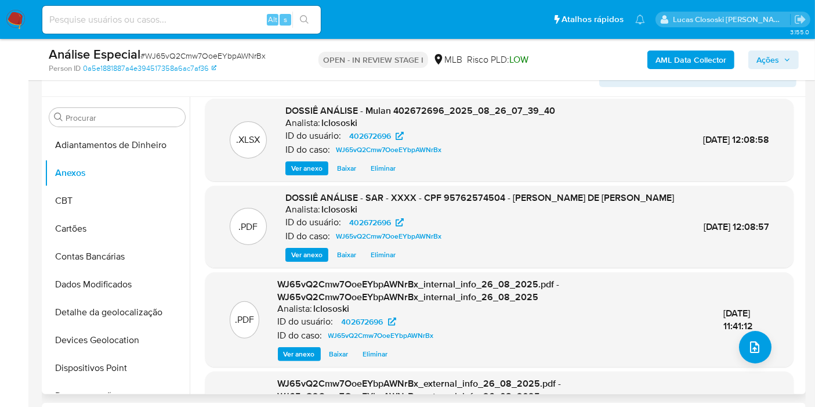
scroll to position [0, 0]
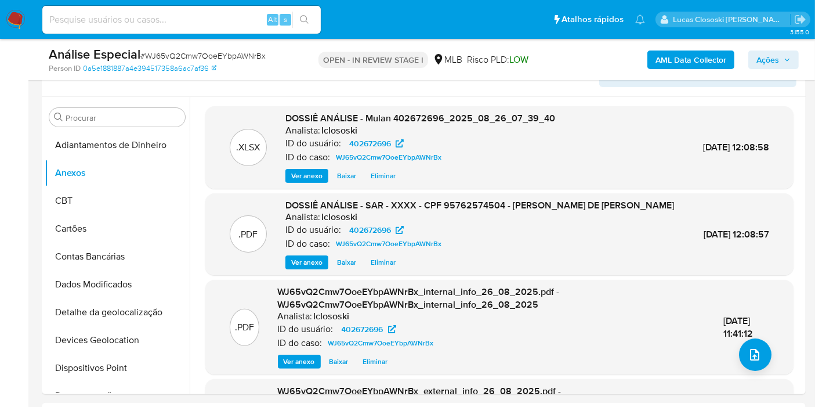
click at [779, 60] on span "Ações" at bounding box center [768, 59] width 23 height 19
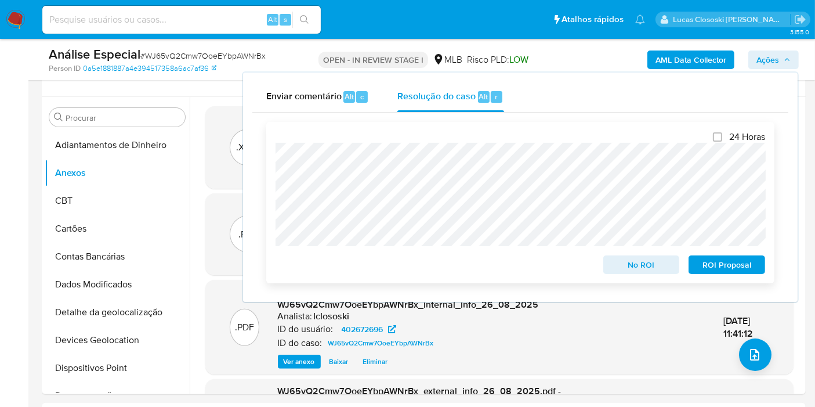
click at [639, 262] on span "No ROI" at bounding box center [642, 265] width 60 height 16
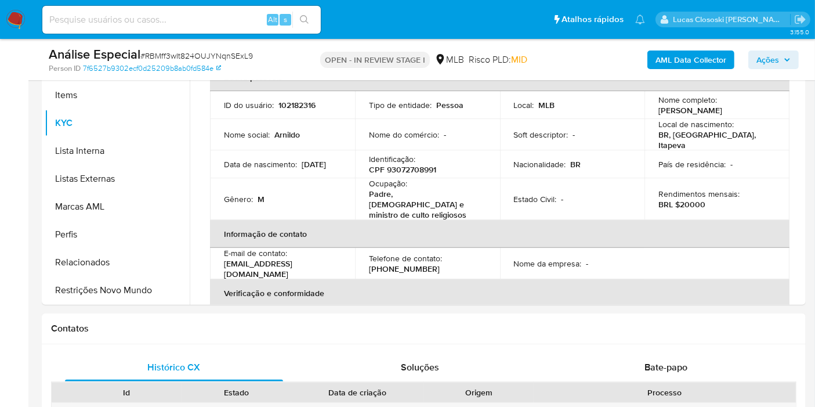
scroll to position [322, 0]
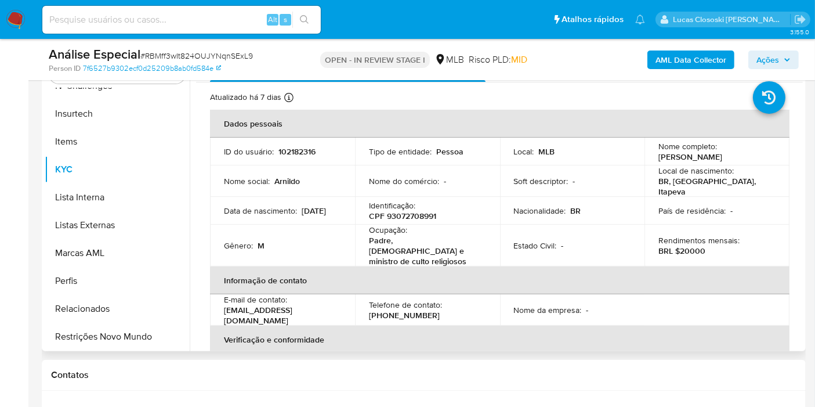
click at [398, 214] on p "CPF 93072708991" at bounding box center [402, 216] width 67 height 10
copy p "93072708991"
click at [423, 211] on p "CPF 93072708991" at bounding box center [402, 216] width 67 height 10
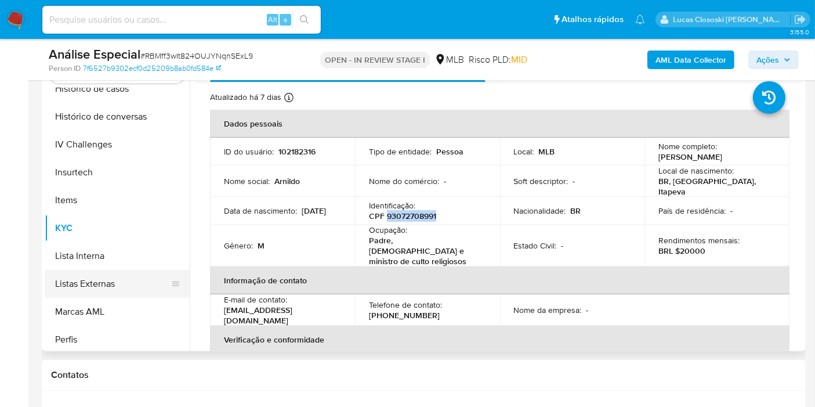
scroll to position [389, 0]
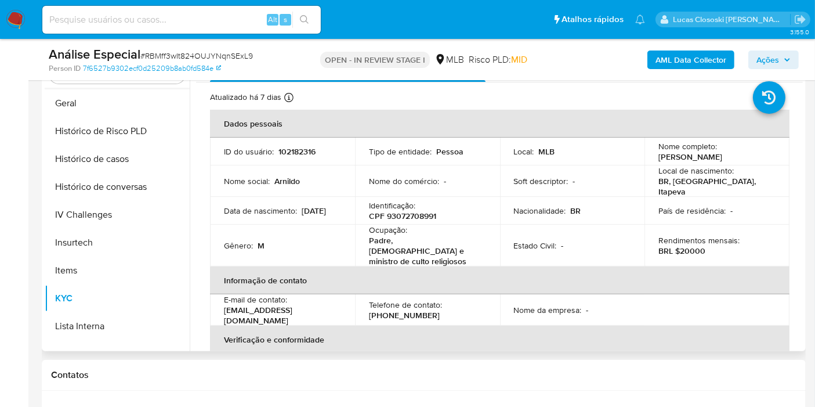
click at [76, 87] on div "Procurar Adiantamentos de Dinheiro Anexos CBT Cartões Contas Bancárias Dados Mo…" at bounding box center [117, 203] width 145 height 295
click at [76, 93] on button "Geral" at bounding box center [113, 103] width 136 height 28
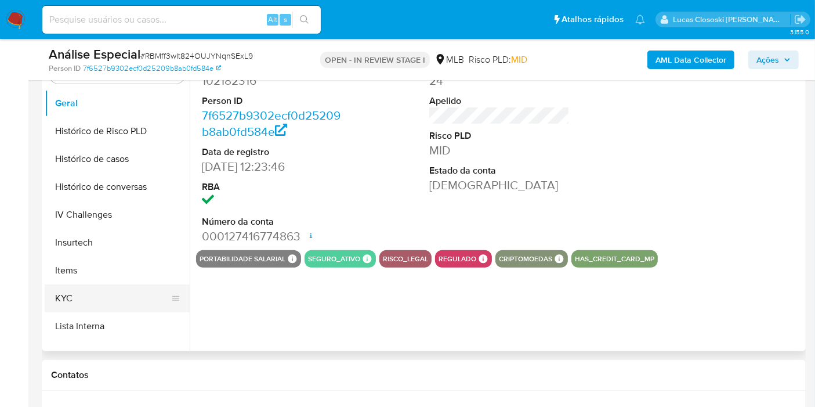
click at [98, 272] on button "Items" at bounding box center [117, 271] width 145 height 28
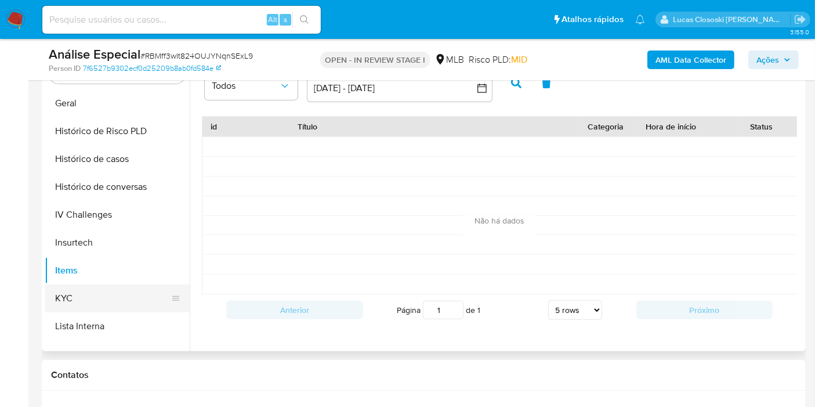
click at [116, 293] on button "KYC" at bounding box center [113, 298] width 136 height 28
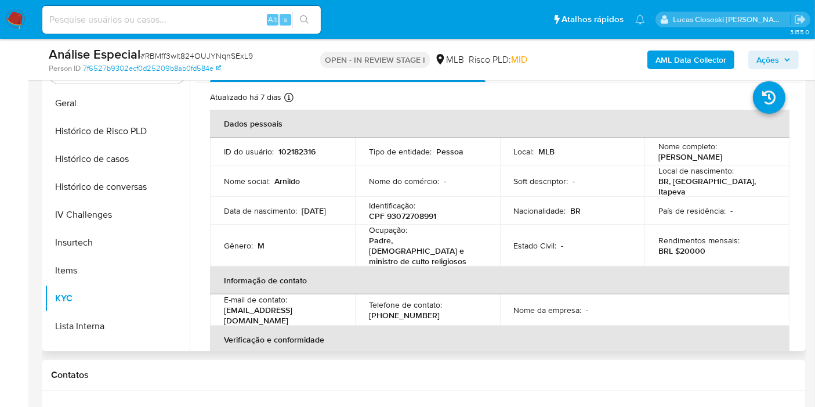
click at [392, 211] on p "CPF 93072708991" at bounding box center [402, 216] width 67 height 10
copy p "93072708991"
click at [402, 211] on p "CPF 93072708991" at bounding box center [402, 216] width 67 height 10
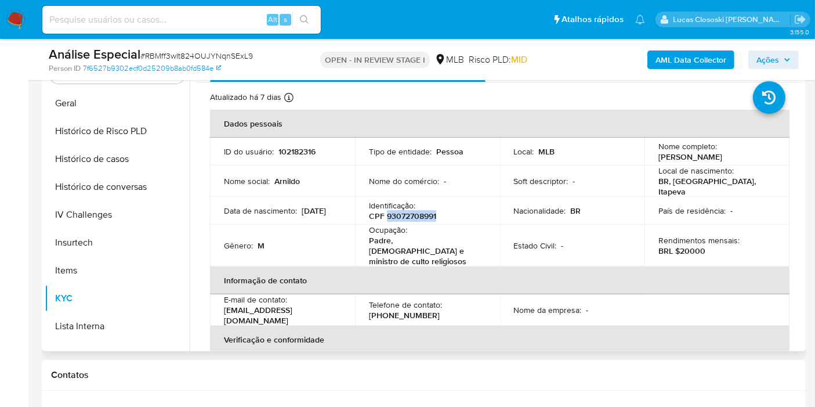
click at [402, 211] on p "CPF 93072708991" at bounding box center [402, 216] width 67 height 10
click at [677, 59] on b "AML Data Collector" at bounding box center [691, 59] width 71 height 19
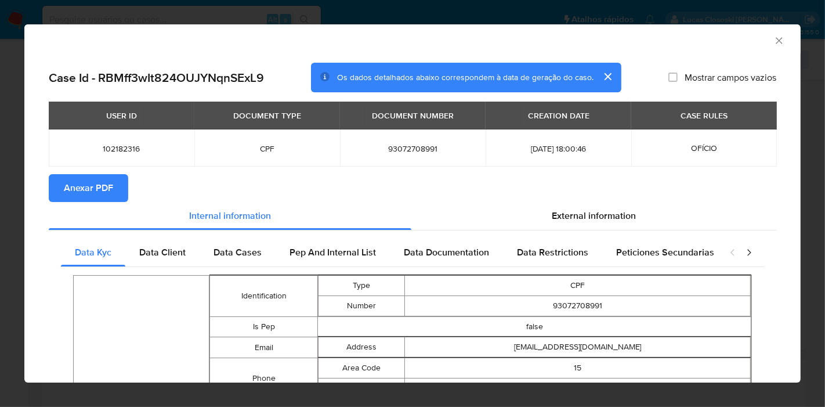
click at [114, 176] on button "Anexar PDF" at bounding box center [89, 188] width 80 height 28
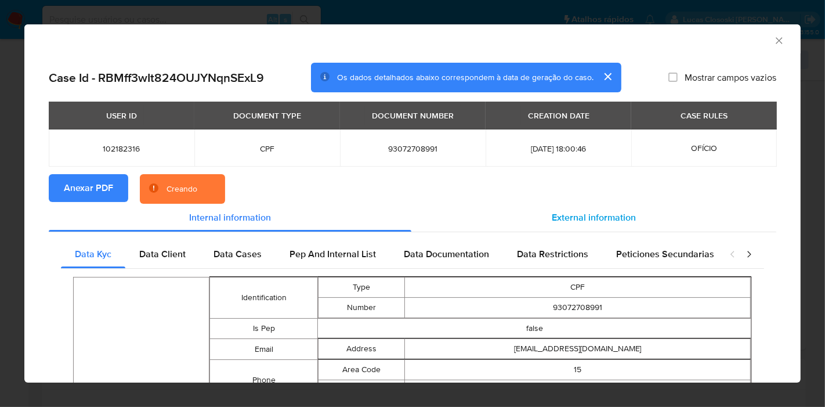
click at [564, 218] on span "External information" at bounding box center [594, 217] width 84 height 13
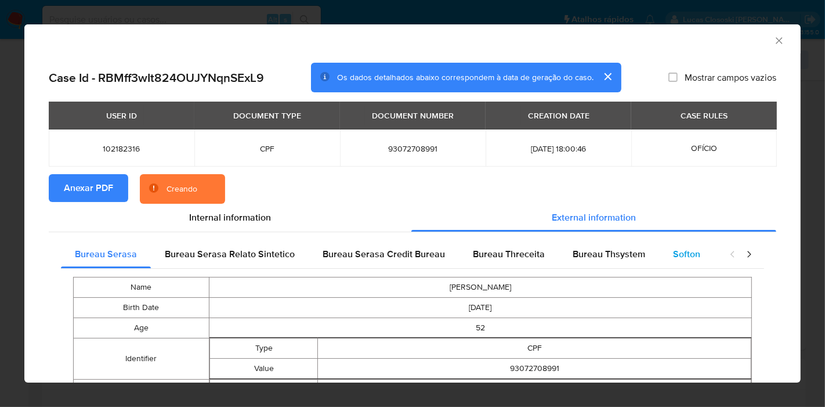
click at [673, 254] on span "Softon" at bounding box center [686, 253] width 27 height 13
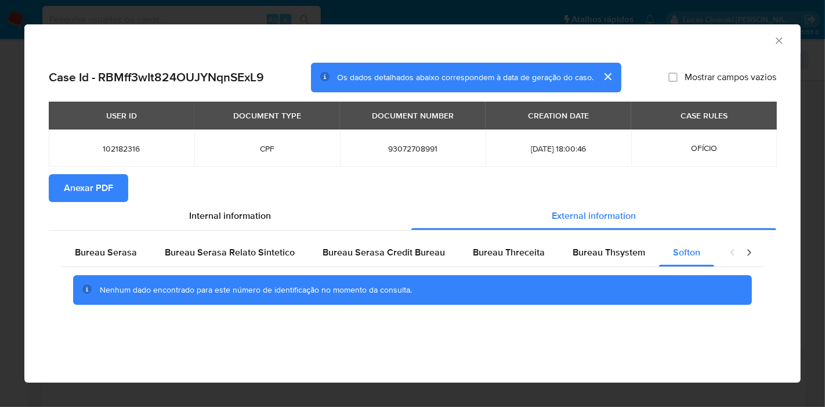
click at [781, 35] on icon "Fechar a janela" at bounding box center [780, 41] width 12 height 12
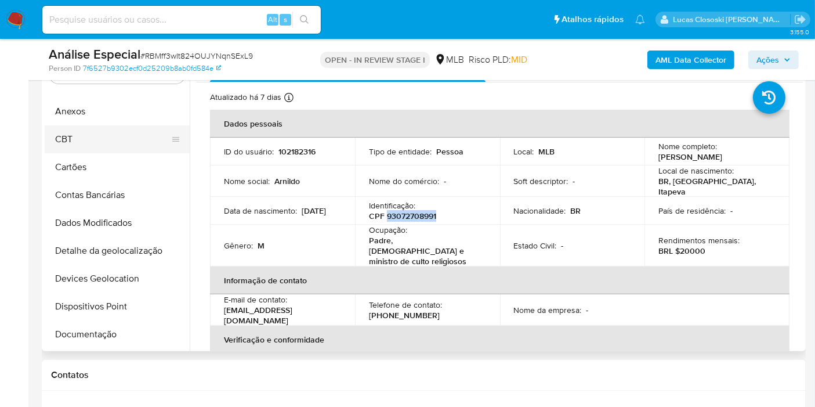
scroll to position [0, 0]
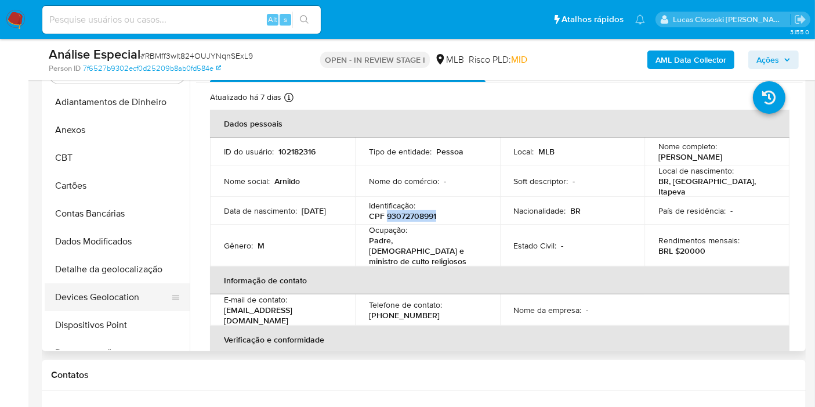
click at [115, 288] on button "Devices Geolocation" at bounding box center [113, 297] width 136 height 28
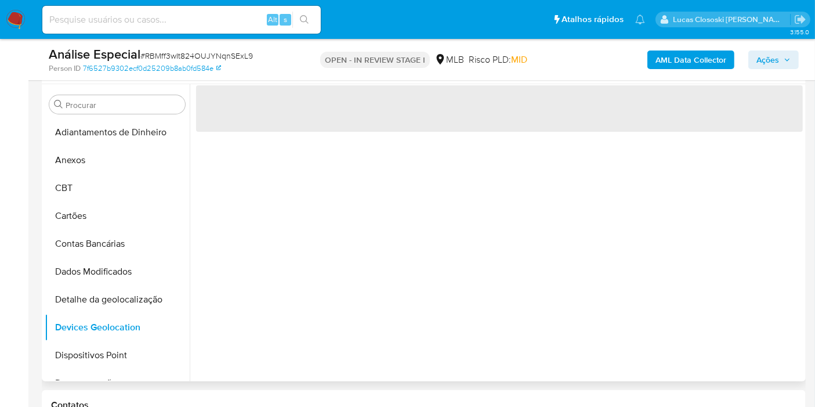
scroll to position [258, 0]
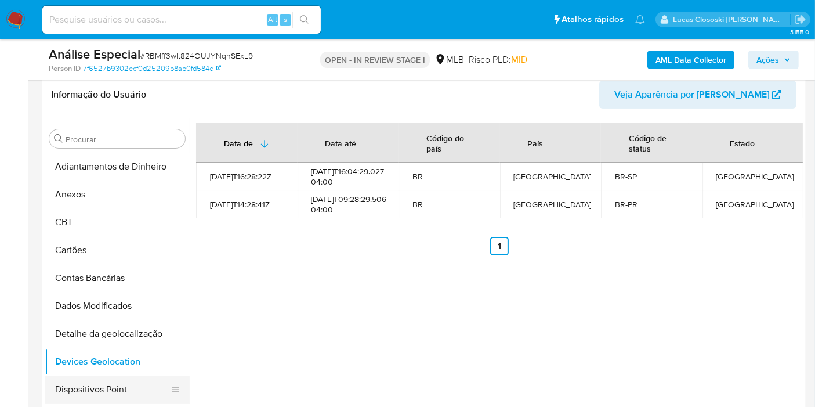
click at [139, 378] on button "Dispositivos Point" at bounding box center [113, 390] width 136 height 28
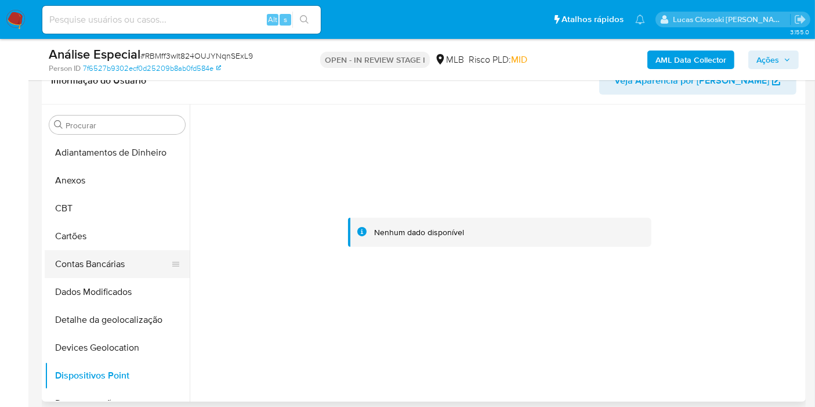
scroll to position [64, 0]
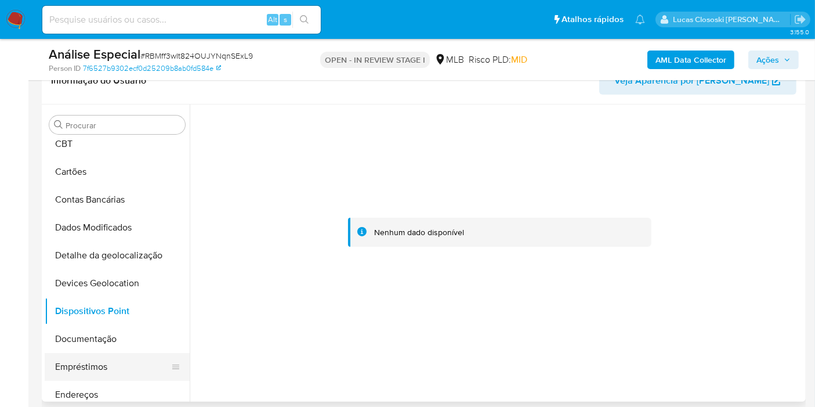
click at [96, 353] on button "Empréstimos" at bounding box center [113, 367] width 136 height 28
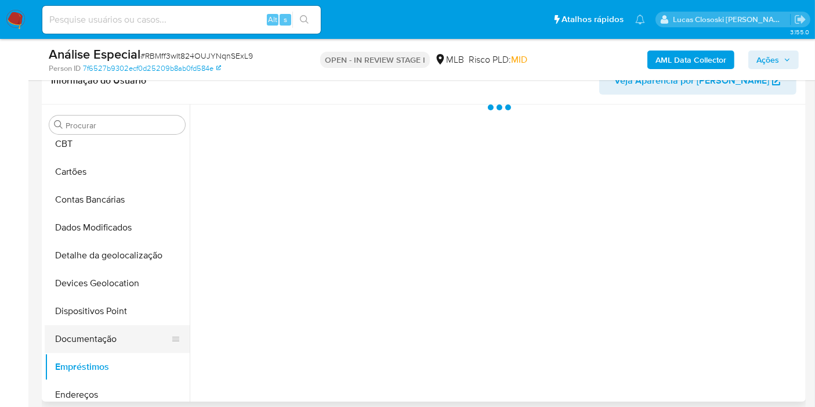
click at [89, 342] on button "Documentação" at bounding box center [113, 339] width 136 height 28
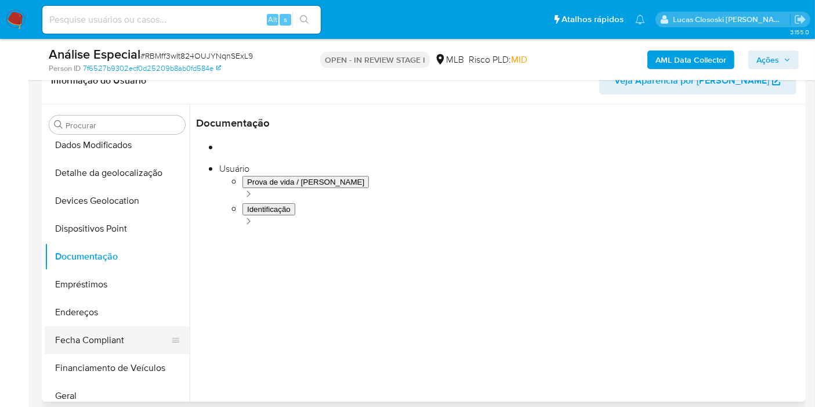
scroll to position [193, 0]
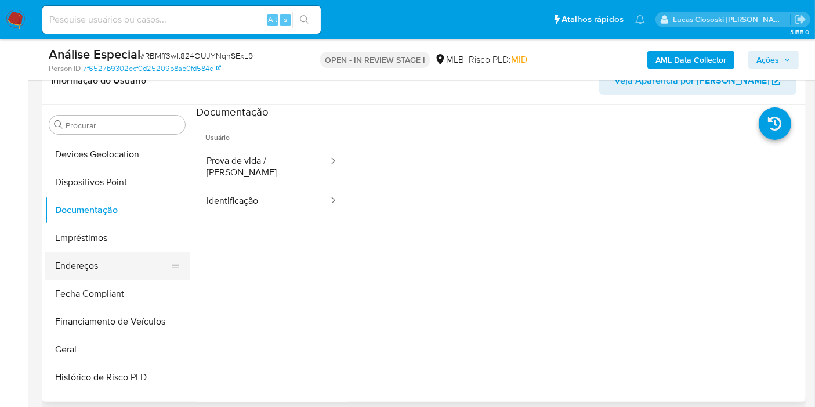
click at [80, 253] on button "Endereços" at bounding box center [113, 266] width 136 height 28
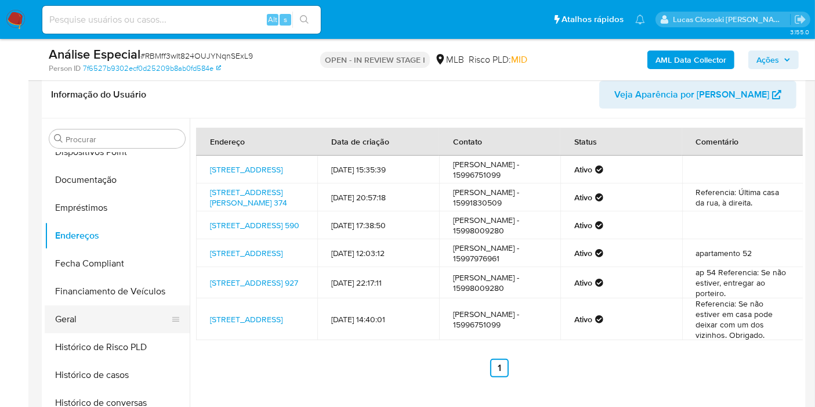
scroll to position [258, 0]
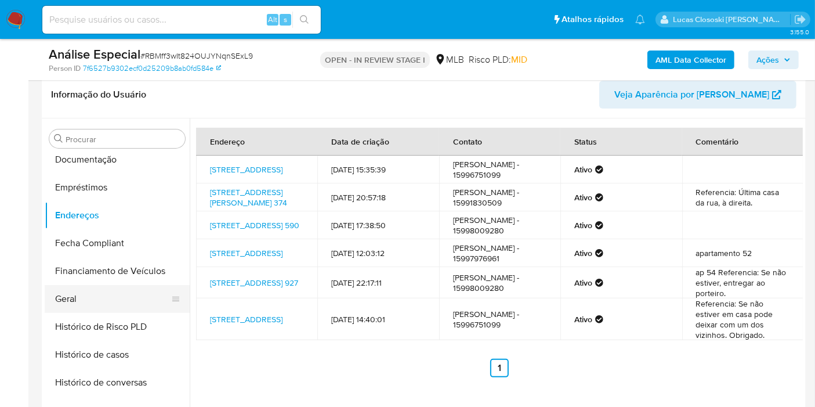
click at [104, 294] on button "Geral" at bounding box center [113, 299] width 136 height 28
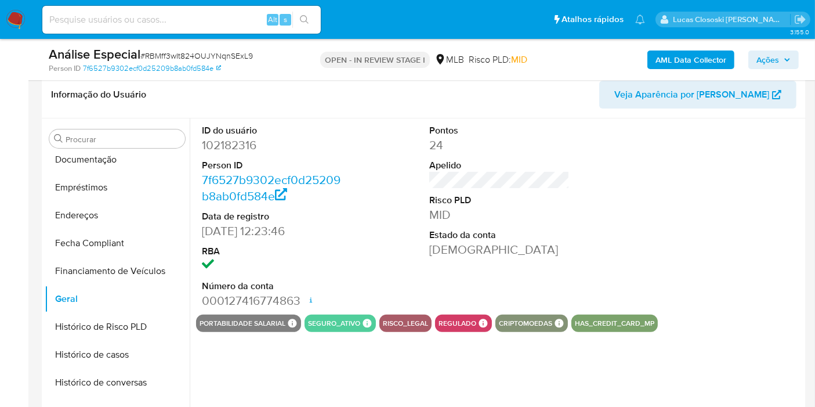
scroll to position [257, 0]
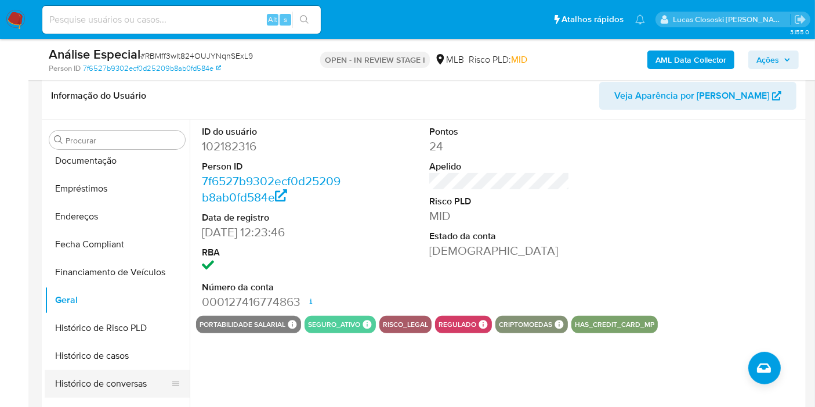
click at [107, 362] on button "Histórico de casos" at bounding box center [117, 356] width 145 height 28
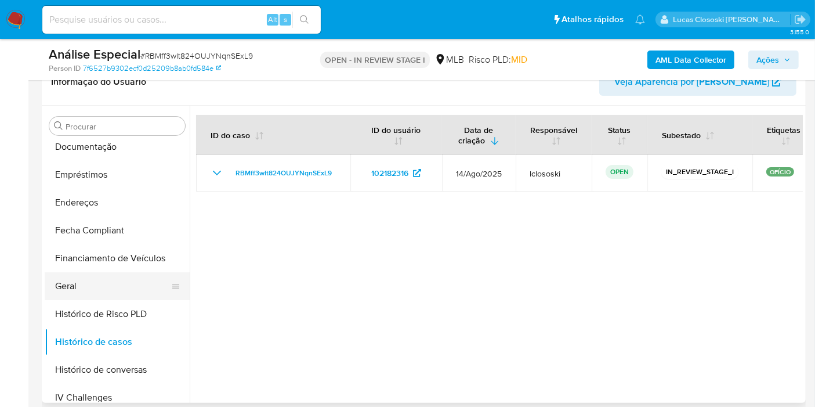
scroll to position [451, 0]
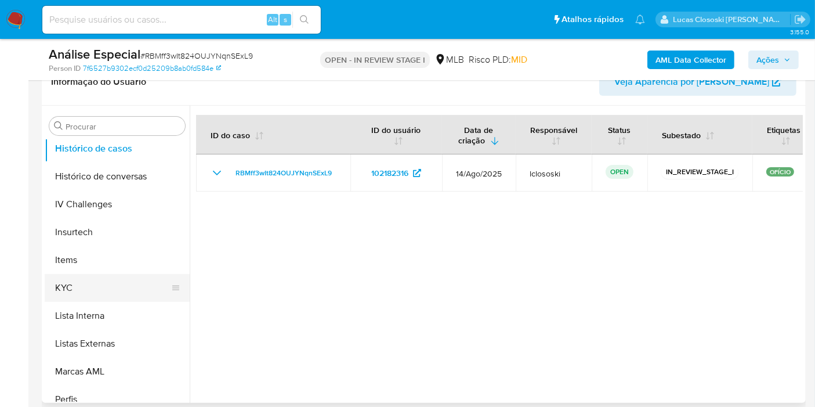
click at [94, 293] on button "KYC" at bounding box center [113, 288] width 136 height 28
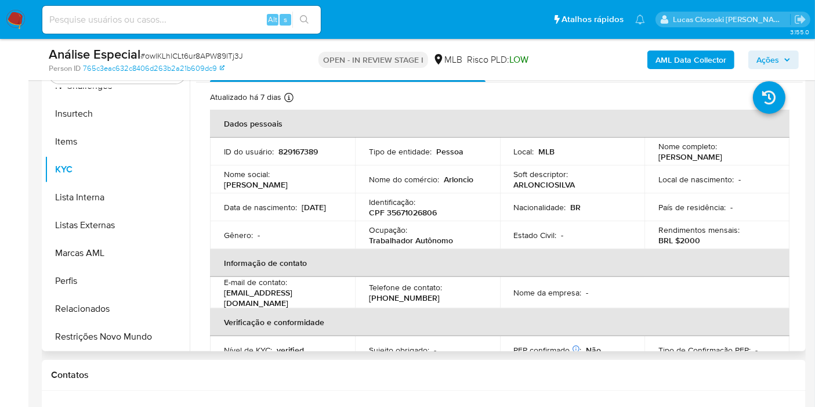
click at [401, 215] on p "CPF 35671026806" at bounding box center [403, 212] width 68 height 10
copy p "35671026806"
click at [542, 180] on p "ARLONCIOSILVA" at bounding box center [545, 184] width 62 height 10
click at [438, 208] on div "Identificação : CPF 35671026806" at bounding box center [427, 207] width 117 height 21
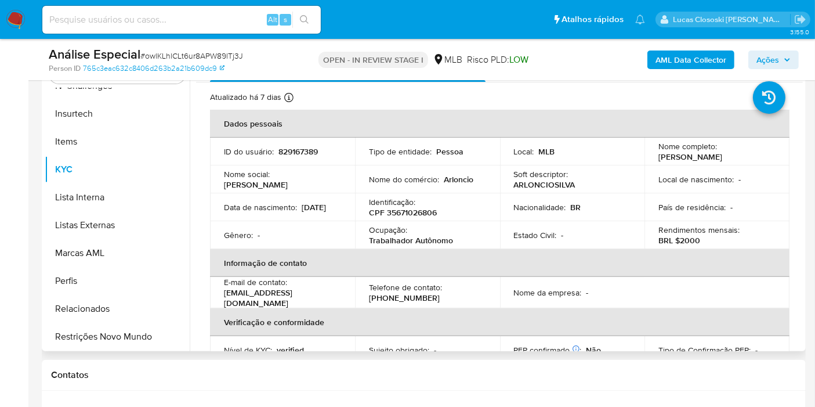
click at [406, 215] on p "CPF 35671026806" at bounding box center [403, 212] width 68 height 10
copy p "35671026806"
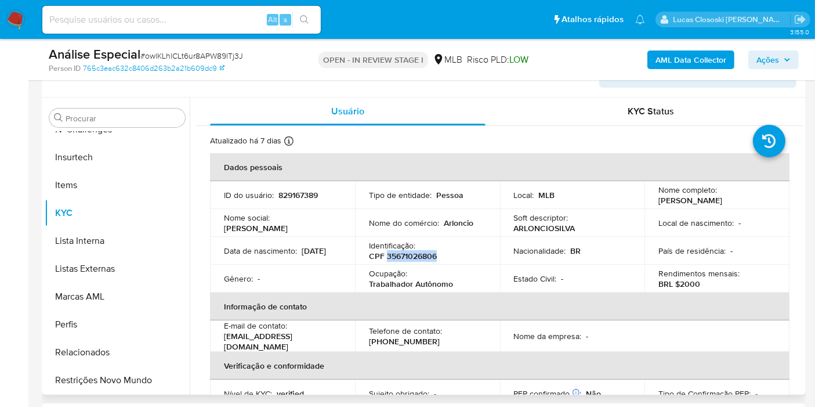
scroll to position [322, 0]
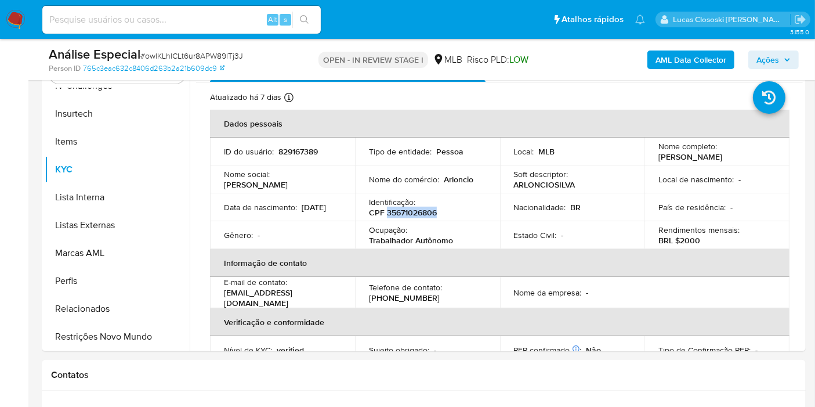
copy p "35671026806"
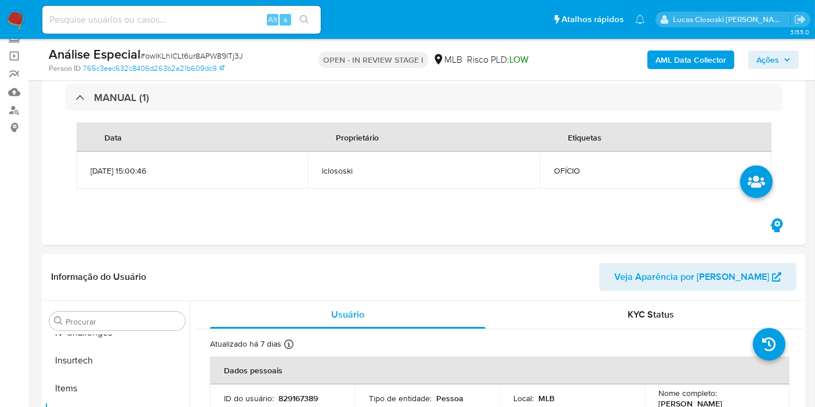
scroll to position [64, 0]
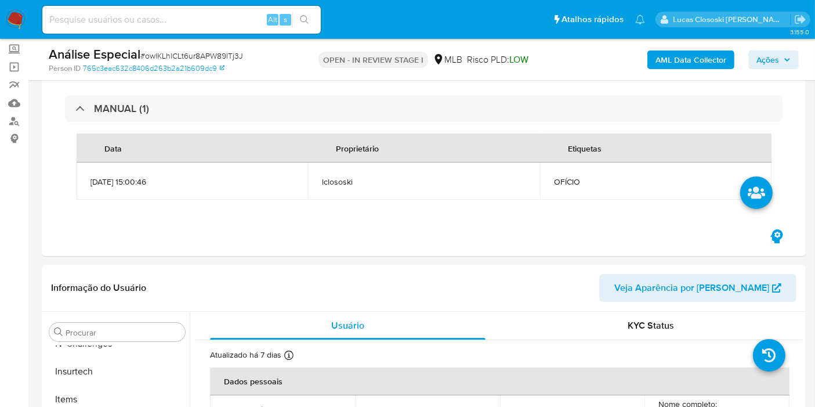
click at [689, 49] on div "AML Data Collector Ações" at bounding box center [675, 59] width 247 height 27
click at [685, 53] on b "AML Data Collector" at bounding box center [691, 59] width 71 height 19
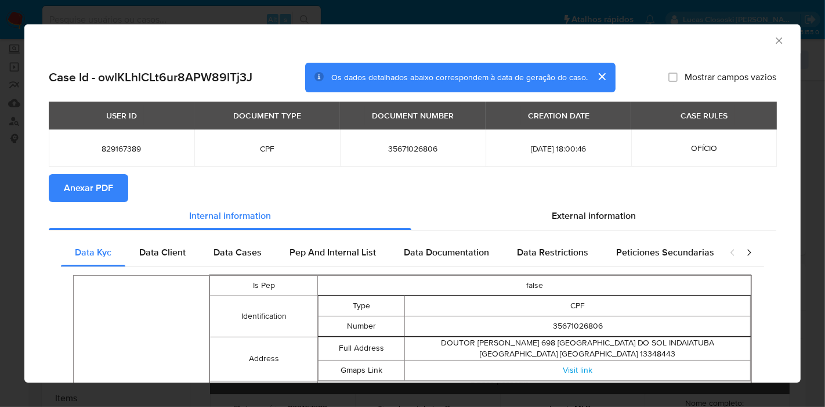
click at [70, 190] on span "Anexar PDF" at bounding box center [88, 188] width 49 height 26
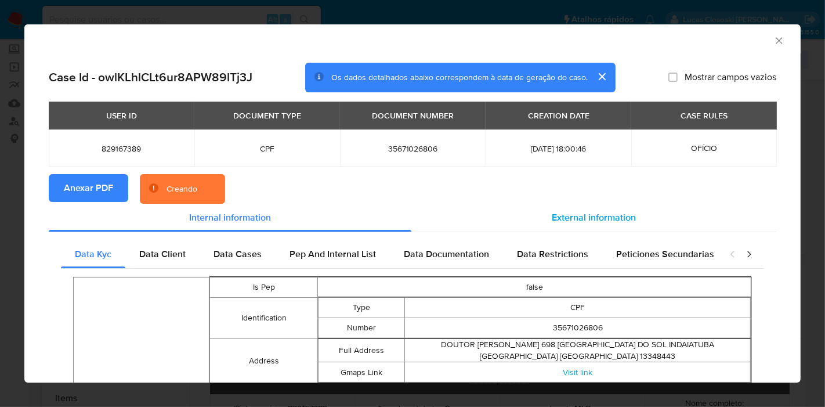
click at [573, 211] on span "External information" at bounding box center [594, 217] width 84 height 13
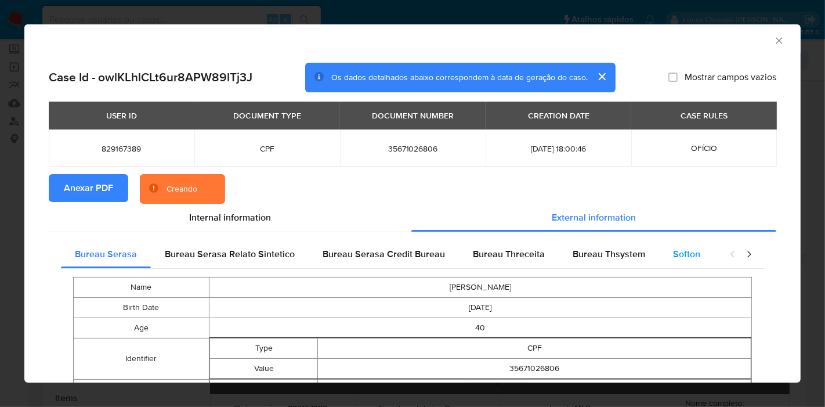
click at [671, 246] on div "Softon" at bounding box center [686, 254] width 55 height 28
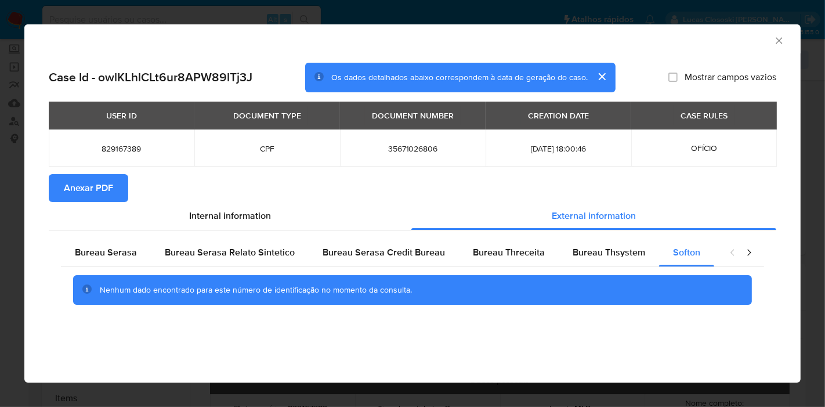
click at [781, 39] on icon "Fechar a janela" at bounding box center [780, 41] width 12 height 12
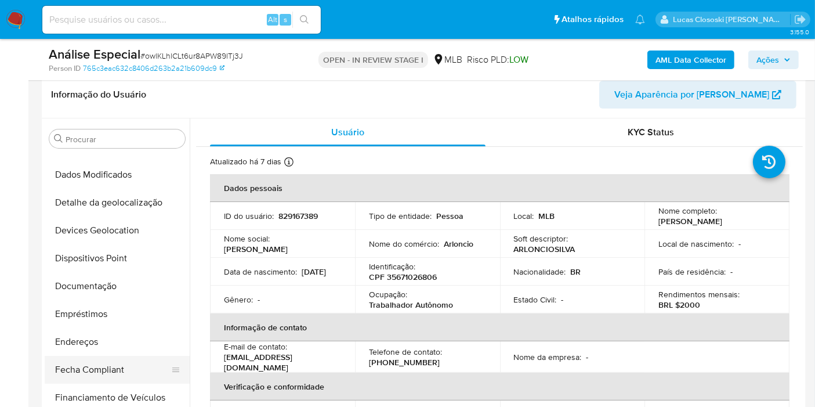
scroll to position [131, 0]
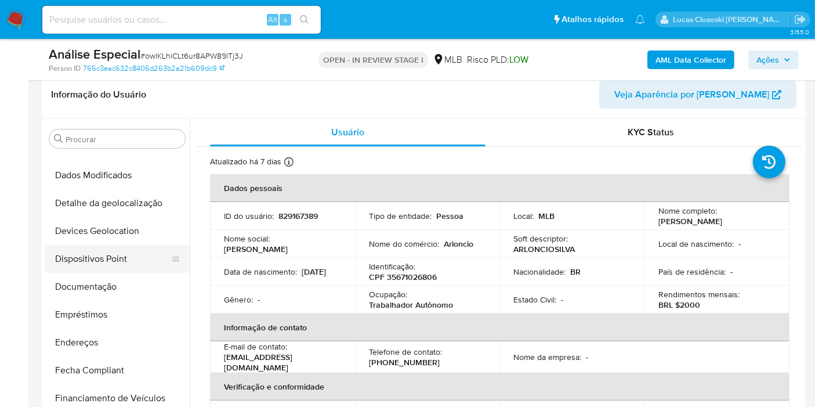
click at [108, 248] on button "Dispositivos Point" at bounding box center [113, 259] width 136 height 28
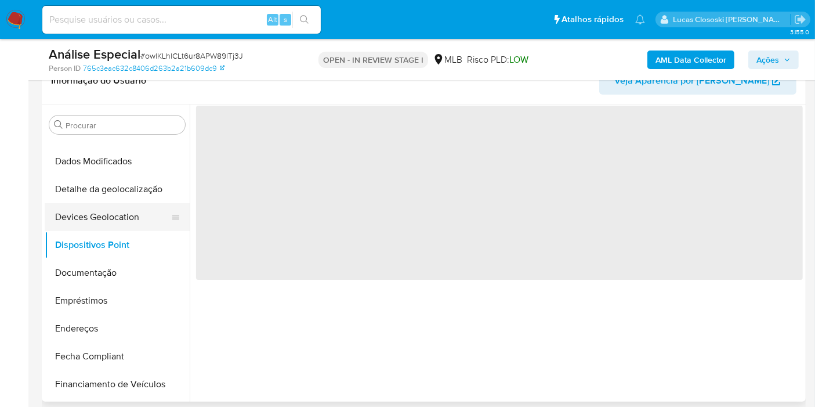
click at [106, 223] on button "Devices Geolocation" at bounding box center [113, 217] width 136 height 28
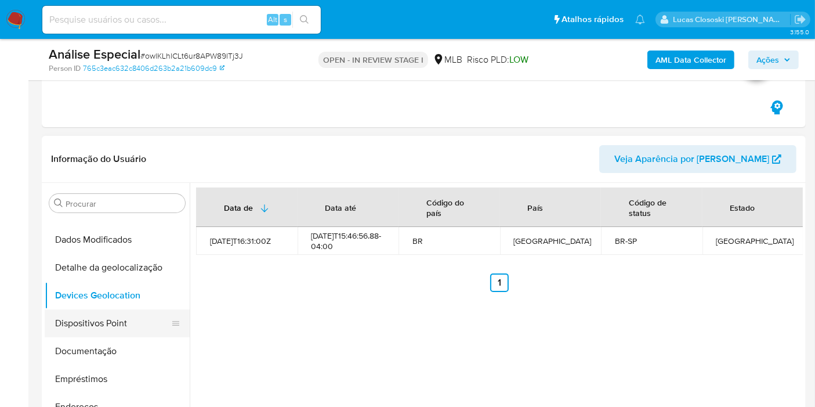
drag, startPoint x: 86, startPoint y: 324, endPoint x: 97, endPoint y: 317, distance: 13.0
click at [86, 324] on button "Dispositivos Point" at bounding box center [113, 323] width 136 height 28
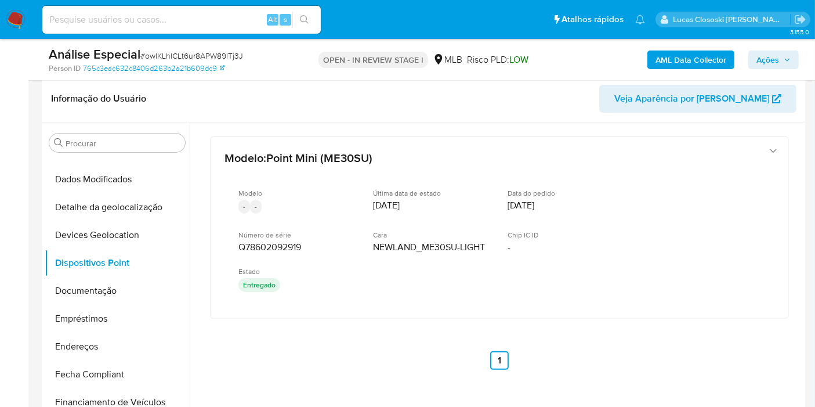
scroll to position [274, 0]
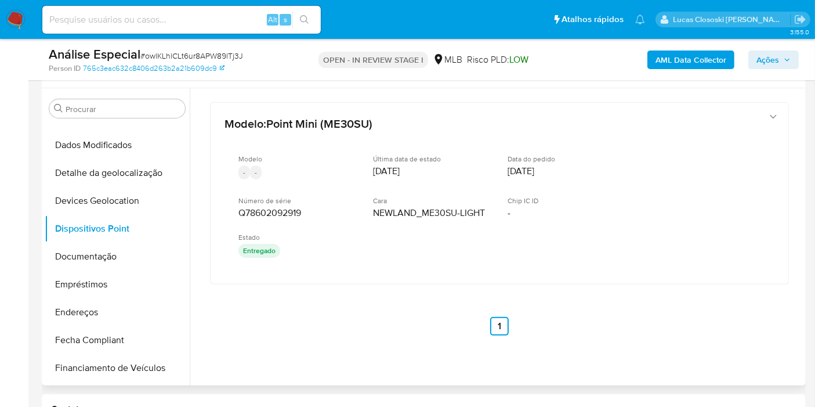
click at [576, 335] on div "Modelo : Point Mini (ME30SU) Modelo - - Última data de estado 03/03/2022 Data d…" at bounding box center [499, 218] width 607 height 261
click at [119, 264] on button "Documentação" at bounding box center [113, 257] width 136 height 28
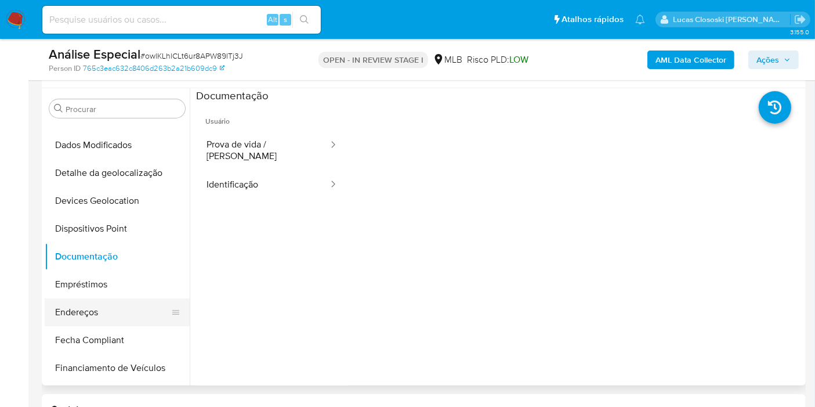
click at [130, 299] on button "Endereços" at bounding box center [113, 312] width 136 height 28
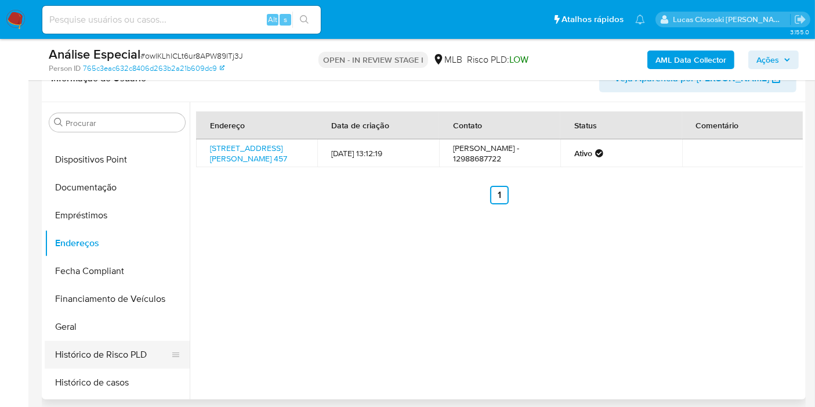
scroll to position [260, 0]
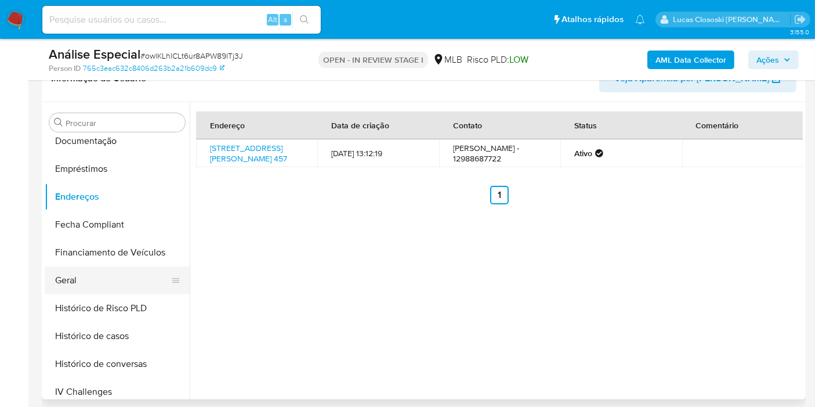
click at [91, 284] on button "Geral" at bounding box center [113, 280] width 136 height 28
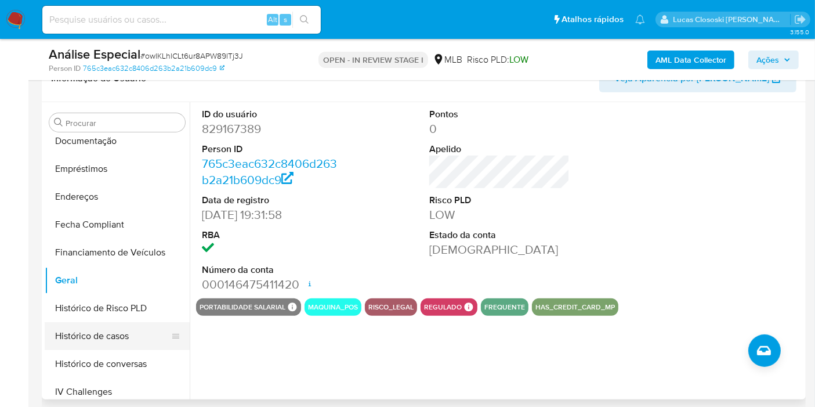
click at [105, 332] on button "Histórico de casos" at bounding box center [113, 336] width 136 height 28
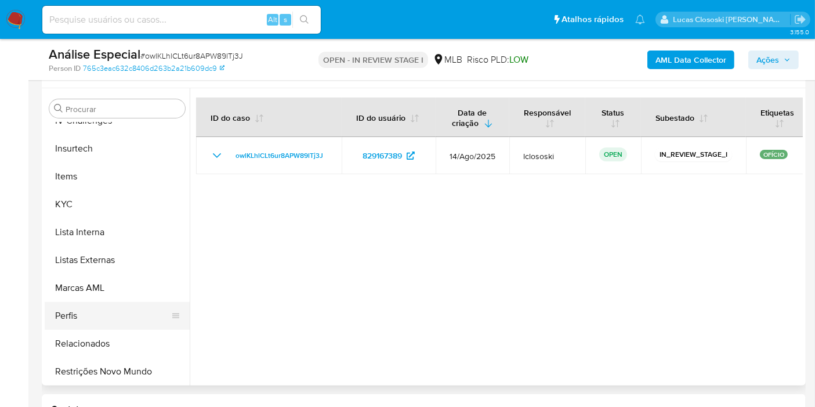
scroll to position [518, 0]
click at [70, 190] on button "KYC" at bounding box center [113, 204] width 136 height 28
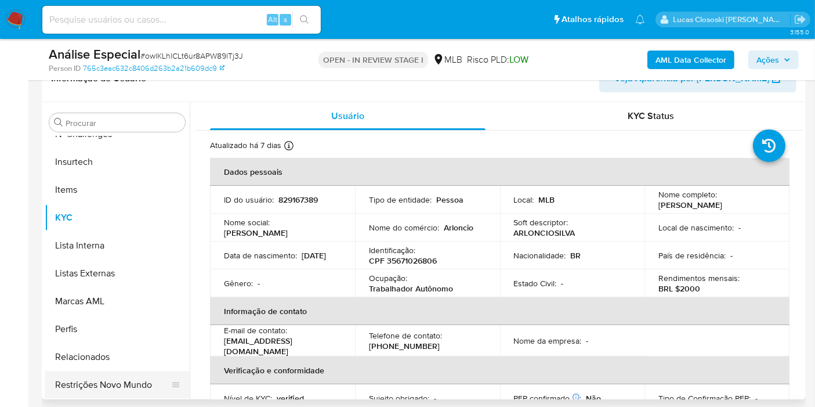
click at [94, 372] on button "Restrições Novo Mundo" at bounding box center [113, 385] width 136 height 28
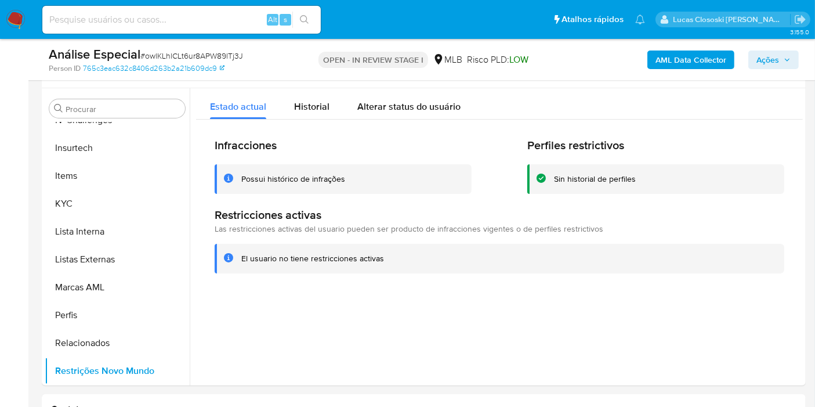
click at [240, 55] on span "# owlKLhlCLt6ur8APW89lTj3J" at bounding box center [191, 56] width 103 height 12
copy span "owlKLhlCLt6ur8APW89lTj3J"
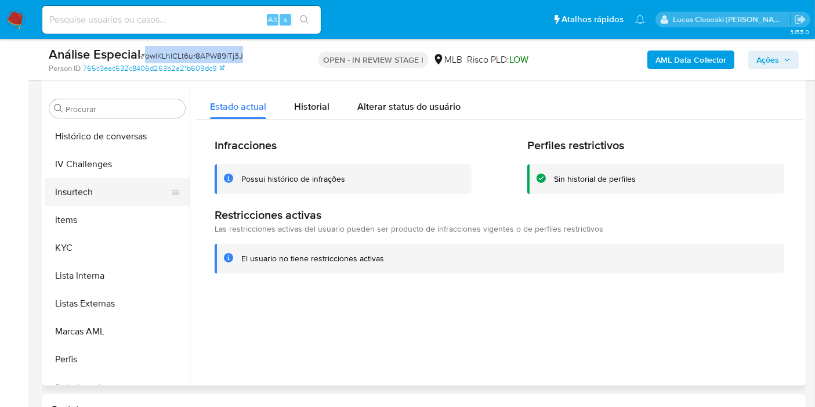
scroll to position [453, 0]
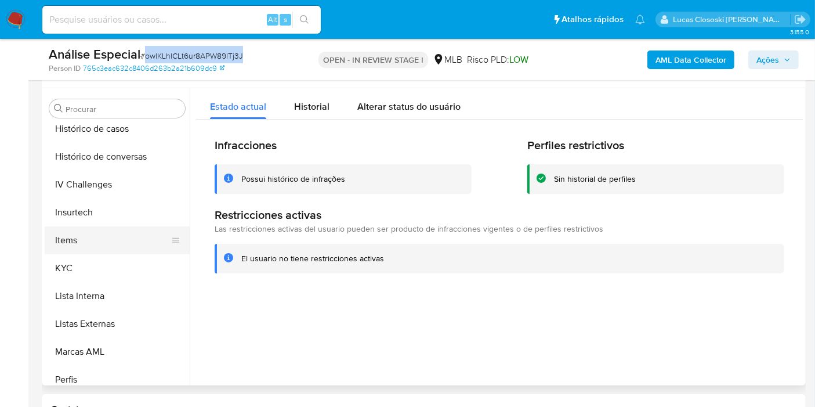
click at [99, 246] on button "Items" at bounding box center [113, 240] width 136 height 28
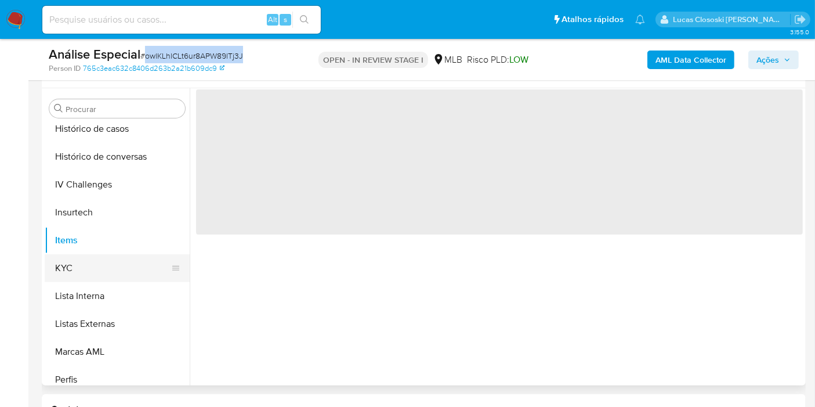
click at [98, 259] on button "KYC" at bounding box center [113, 268] width 136 height 28
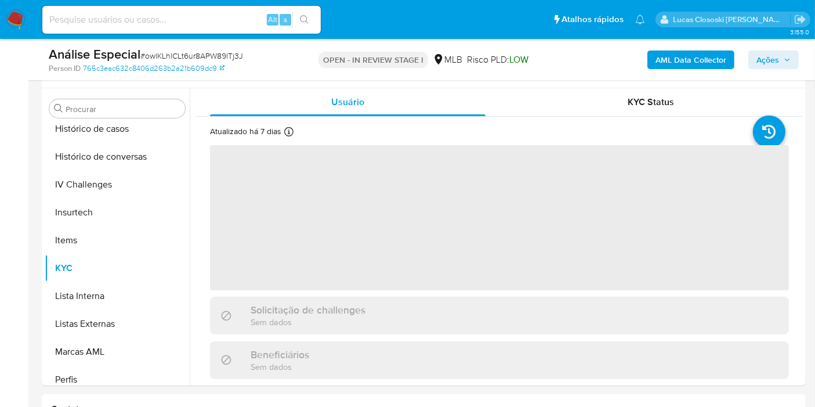
click at [281, 74] on div "Análise Especial # owlKLhlCLt6ur8APW89lTj3J Person ID 765c3eac632c8406d263b2a21…" at bounding box center [424, 59] width 764 height 41
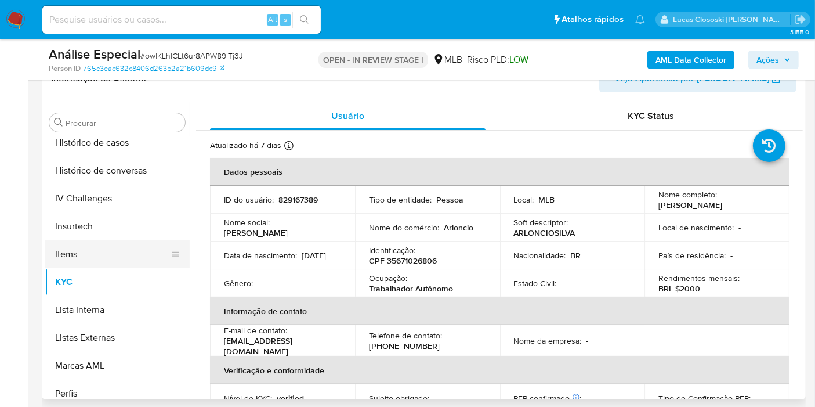
scroll to position [260, 0]
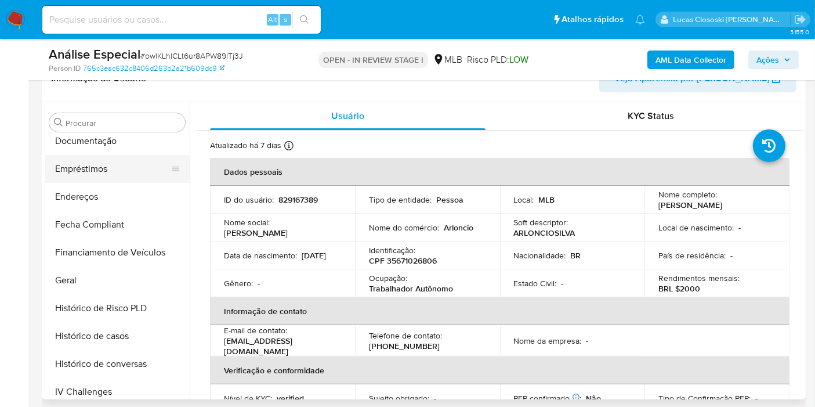
click at [81, 158] on button "Empréstimos" at bounding box center [113, 169] width 136 height 28
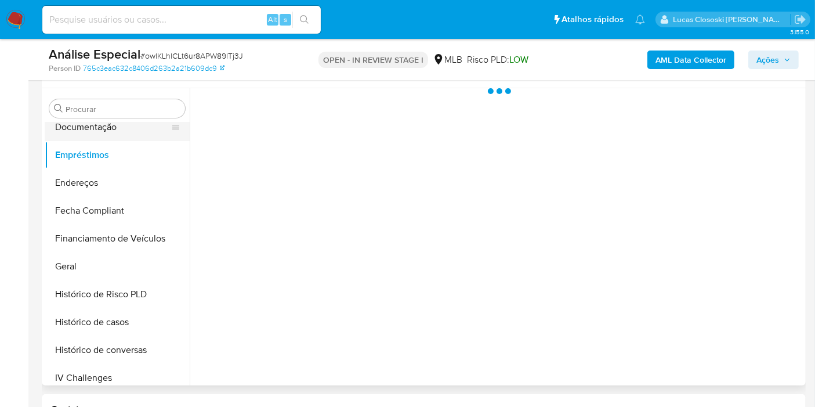
click at [89, 132] on button "Documentação" at bounding box center [113, 127] width 136 height 28
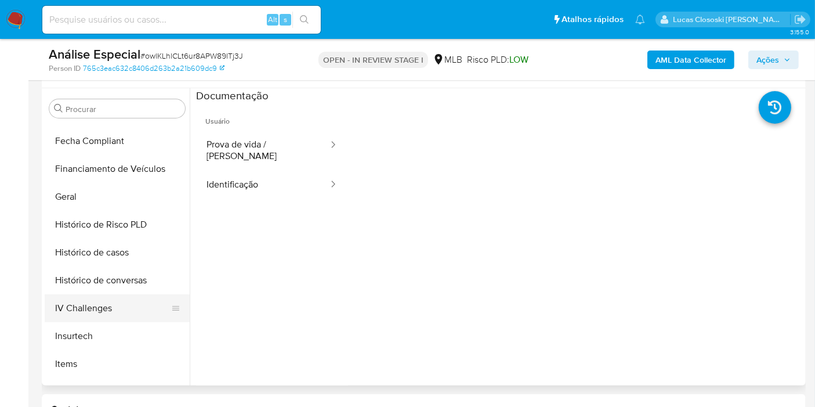
scroll to position [389, 0]
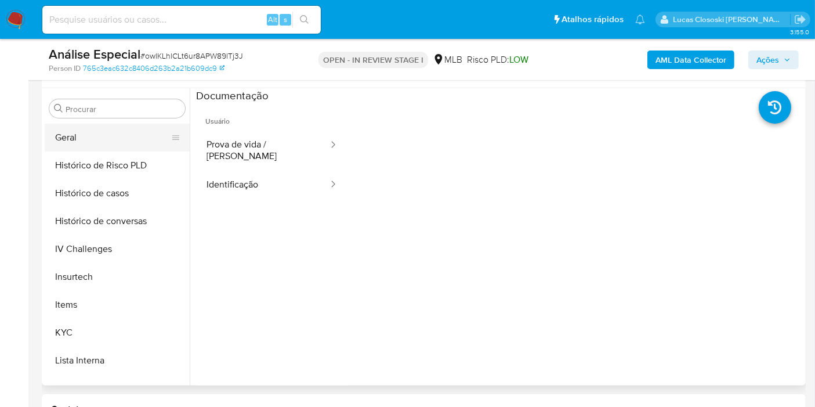
click at [78, 135] on button "Geral" at bounding box center [113, 138] width 136 height 28
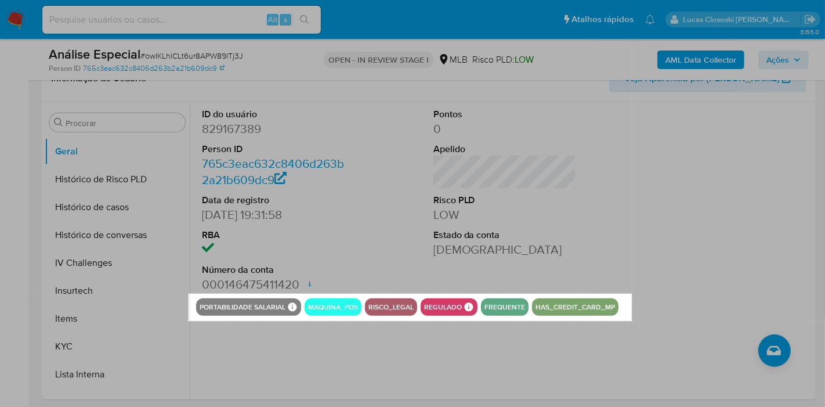
drag, startPoint x: 188, startPoint y: 293, endPoint x: 632, endPoint y: 320, distance: 444.8
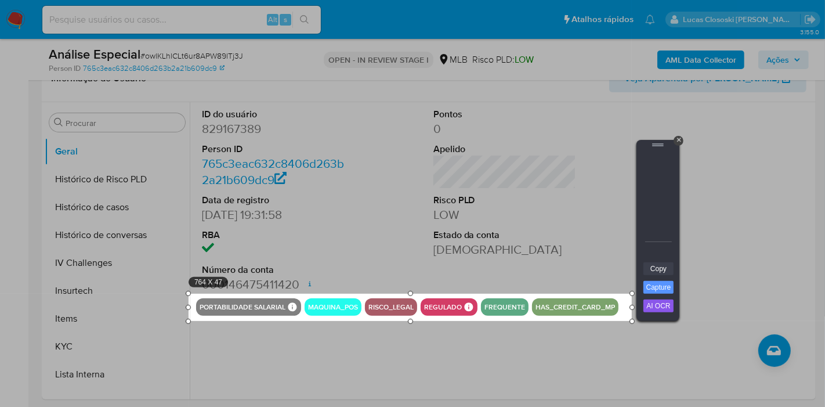
click at [659, 268] on link "Copy" at bounding box center [659, 268] width 30 height 13
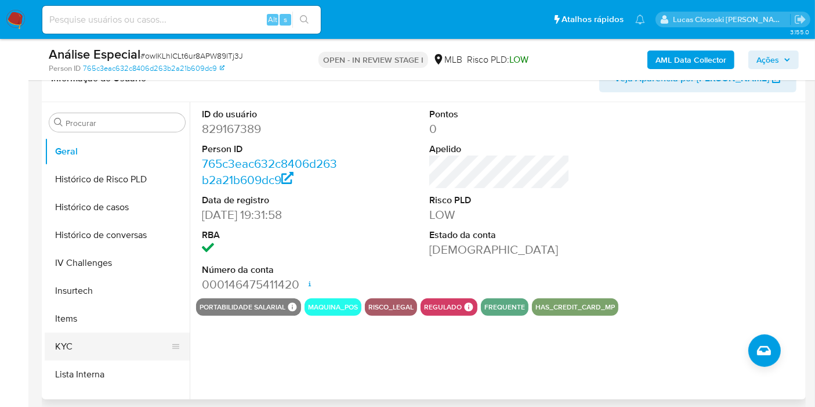
click at [113, 339] on button "KYC" at bounding box center [113, 347] width 136 height 28
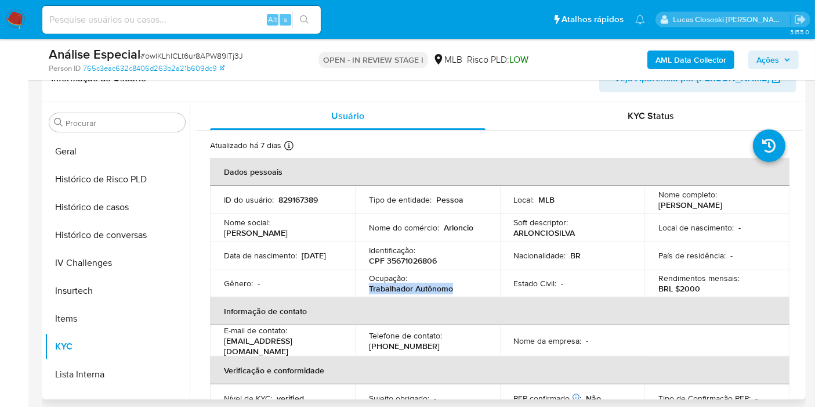
drag, startPoint x: 464, startPoint y: 291, endPoint x: 368, endPoint y: 289, distance: 95.8
click at [369, 289] on div "Ocupação : Trabalhador Autônomo" at bounding box center [427, 283] width 117 height 21
copy p "Trabalhador Autônomo"
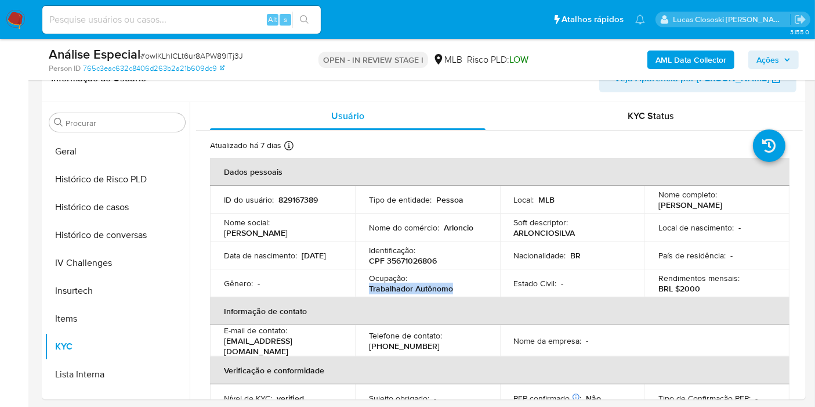
click at [793, 60] on button "Ações" at bounding box center [774, 59] width 50 height 19
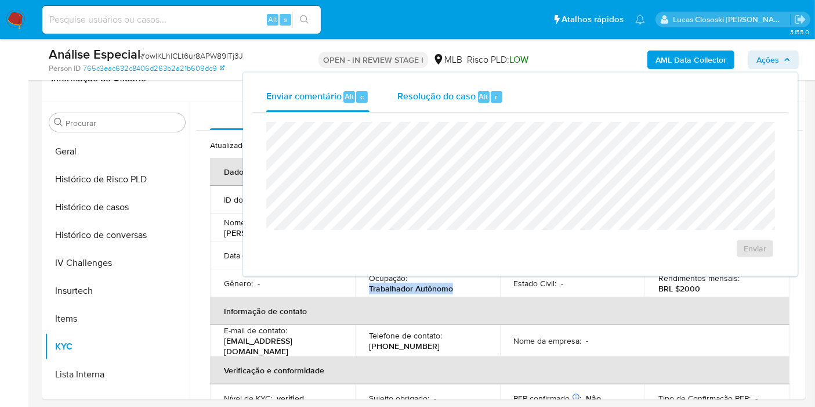
click at [506, 107] on button "Resolução do caso Alt r" at bounding box center [451, 97] width 134 height 30
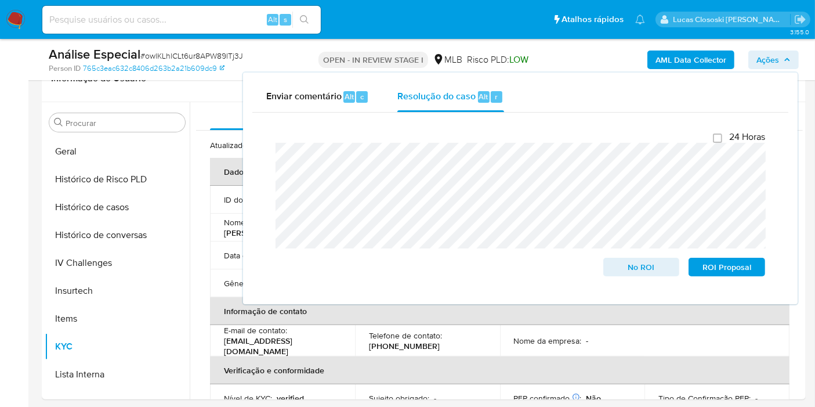
click at [789, 65] on span "Ações" at bounding box center [774, 60] width 34 height 16
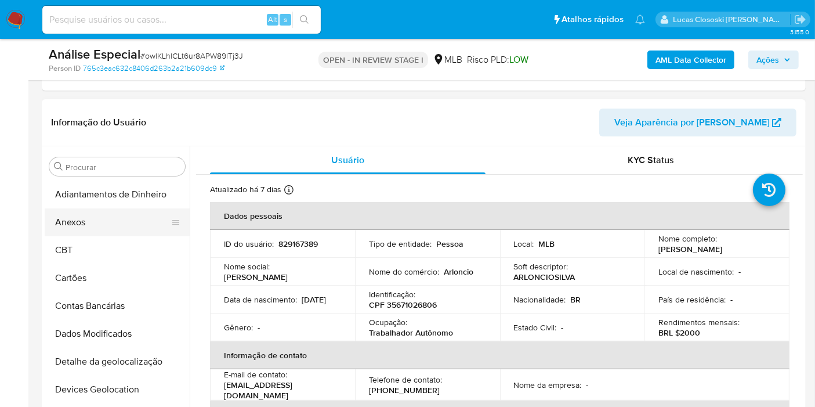
scroll to position [210, 0]
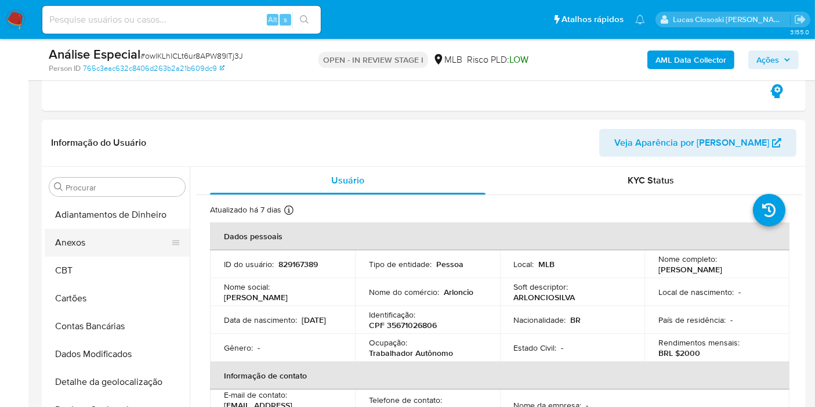
click at [109, 236] on button "Anexos" at bounding box center [113, 243] width 136 height 28
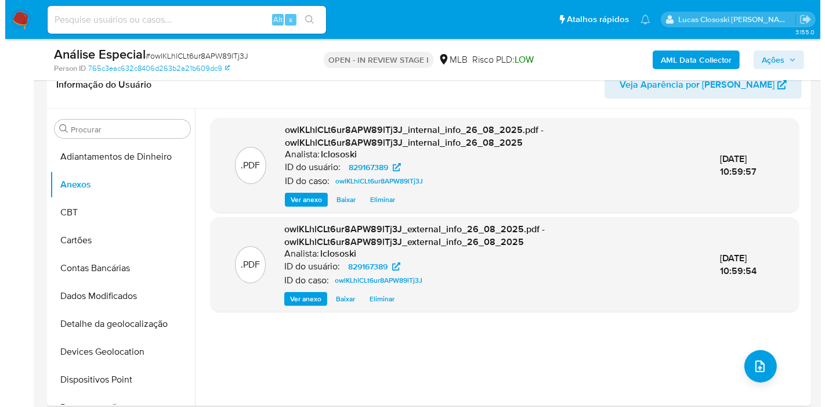
scroll to position [274, 0]
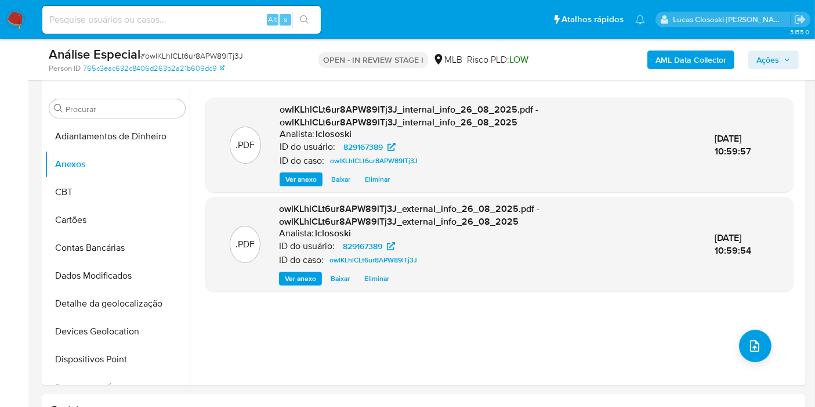
click at [781, 65] on span "Ações" at bounding box center [774, 60] width 34 height 16
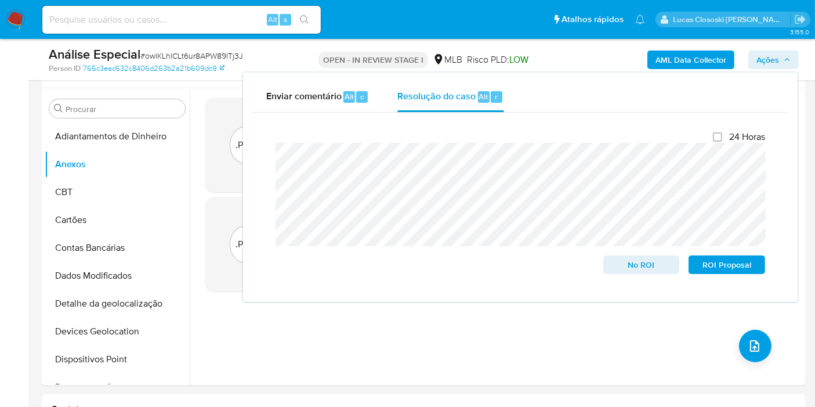
click at [781, 65] on span "Ações" at bounding box center [774, 60] width 34 height 16
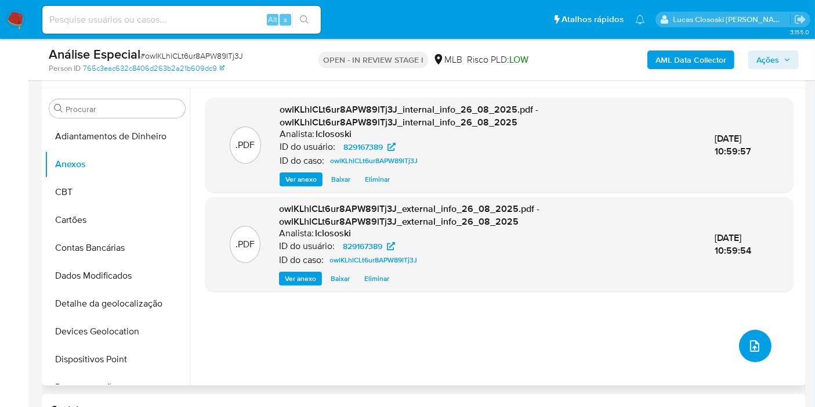
click at [739, 356] on button "upload-file" at bounding box center [755, 346] width 33 height 33
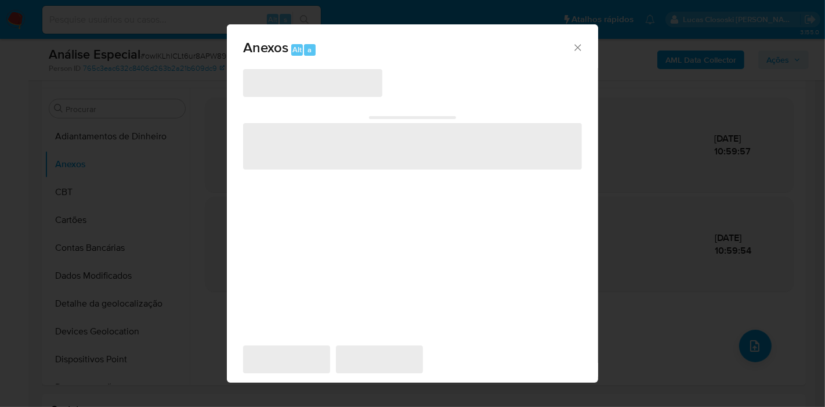
click at [392, 93] on div "‌ ‌ ‌ ‌ ‌" at bounding box center [412, 207] width 339 height 279
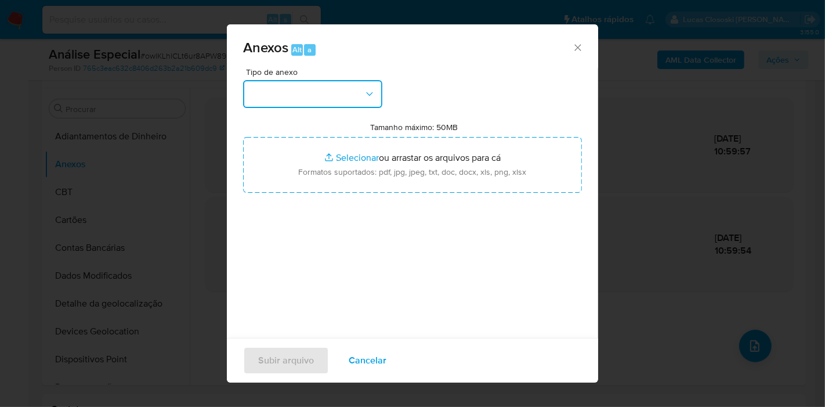
click at [374, 92] on icon "button" at bounding box center [370, 94] width 12 height 12
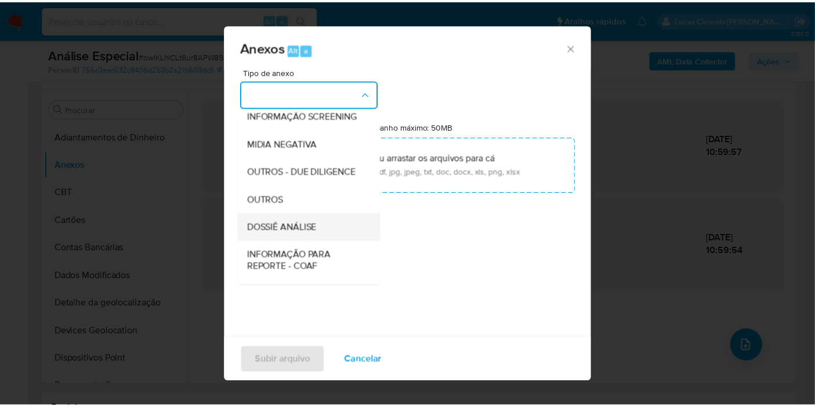
scroll to position [178, 0]
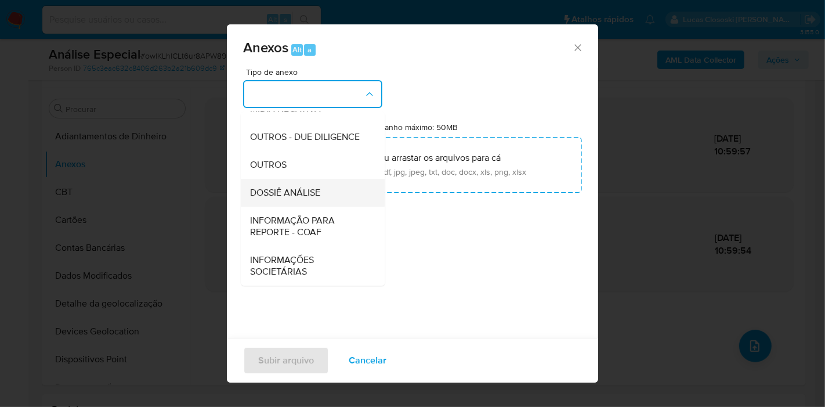
click at [316, 201] on div "DOSSIÊ ANÁLISE" at bounding box center [309, 193] width 118 height 28
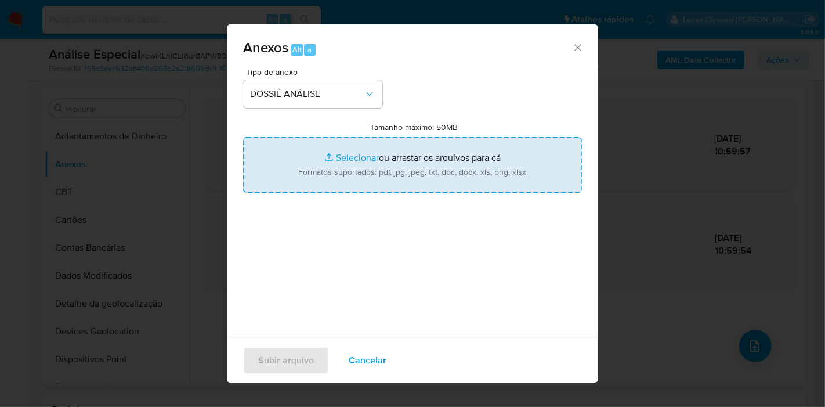
click at [333, 167] on input "Tamanho máximo: 50MB Selecionar arquivos" at bounding box center [412, 165] width 339 height 56
type input "C:\fakepath\SAR - XXXX - CPF 35671026806 - ARLONCIO JOSE DA SILVA.pdf"
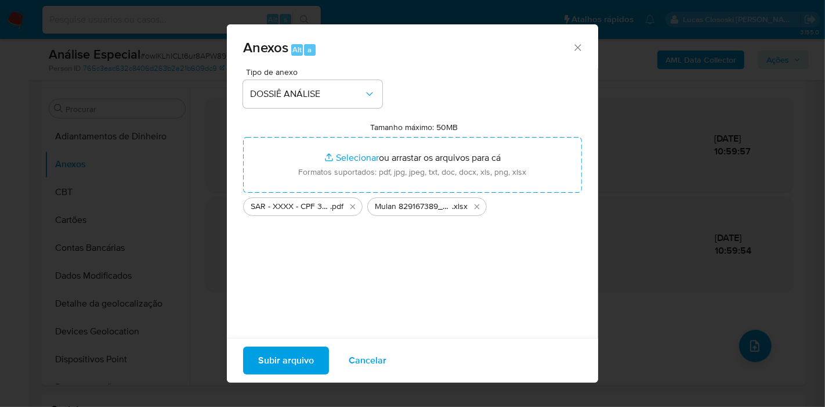
click at [285, 344] on div "Subir arquivo Cancelar" at bounding box center [412, 360] width 371 height 45
click at [286, 350] on span "Subir arquivo" at bounding box center [286, 361] width 56 height 26
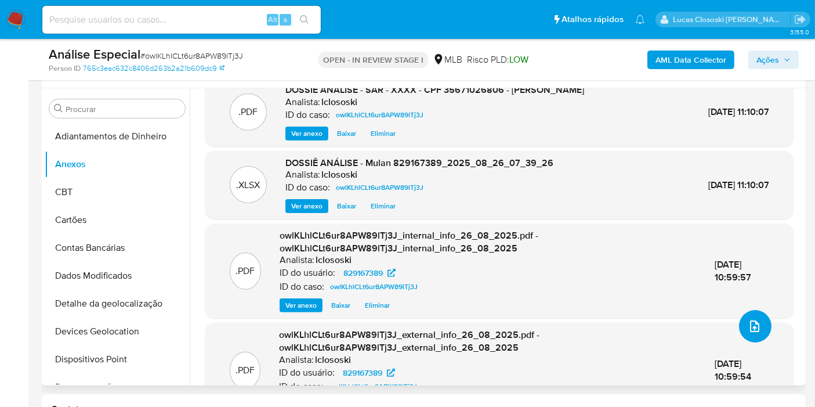
scroll to position [0, 0]
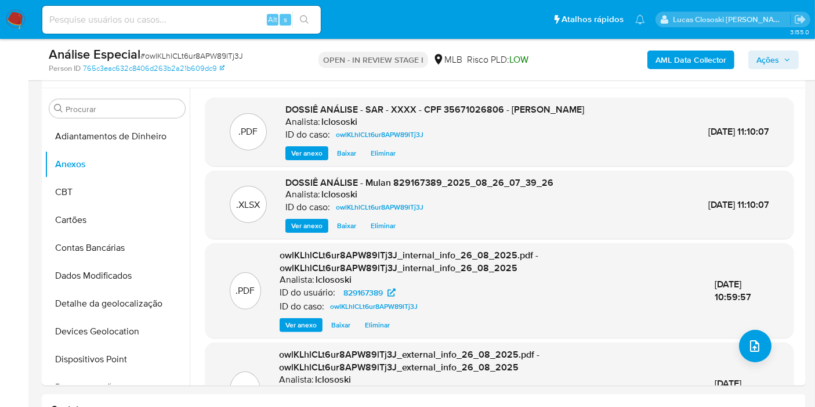
click at [757, 65] on span "Ações" at bounding box center [768, 59] width 23 height 19
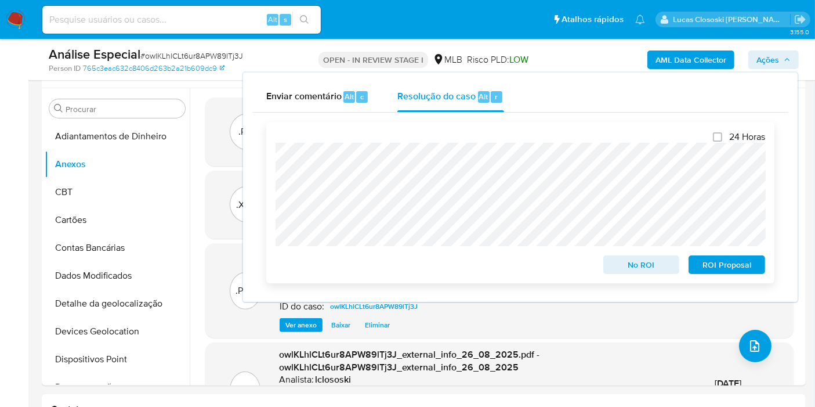
click at [728, 260] on span "ROI Proposal" at bounding box center [727, 265] width 60 height 16
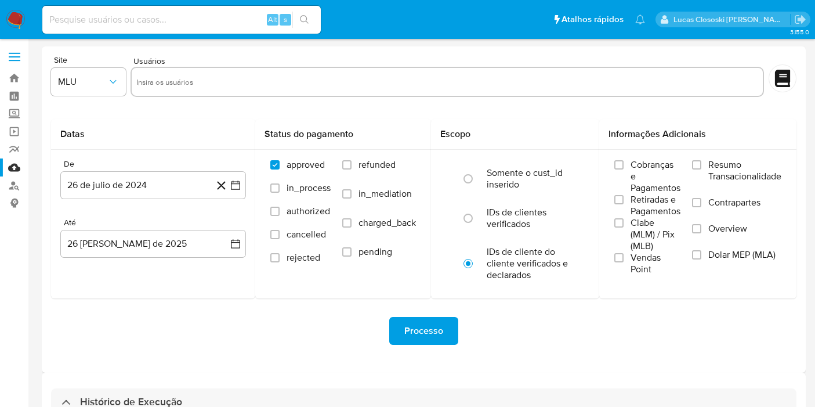
select select "10"
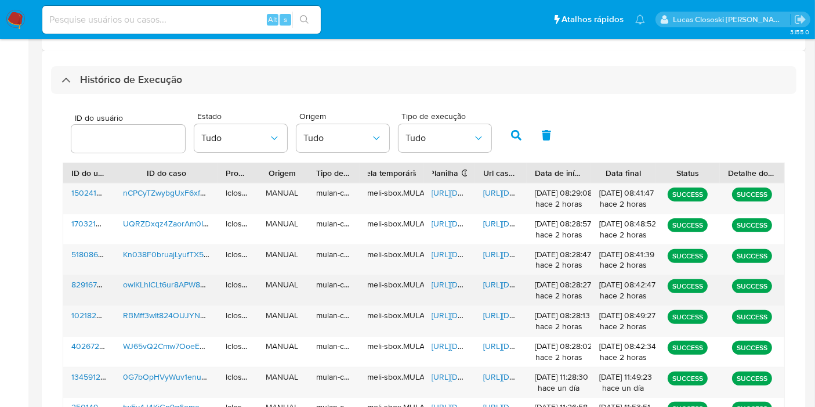
click at [451, 281] on span "https://docs.google.com/spreadsheets/d/1SiSV5EdMmTvkTefjnK_RGKG3J31UAscozNTTgrF…" at bounding box center [472, 285] width 80 height 12
click at [503, 287] on span "https://docs.google.com/document/d/1Jh-SMAo39suW_dj0OGRUOmdV3cQ2mIoxgTLgRP-Wbnk…" at bounding box center [523, 285] width 80 height 12
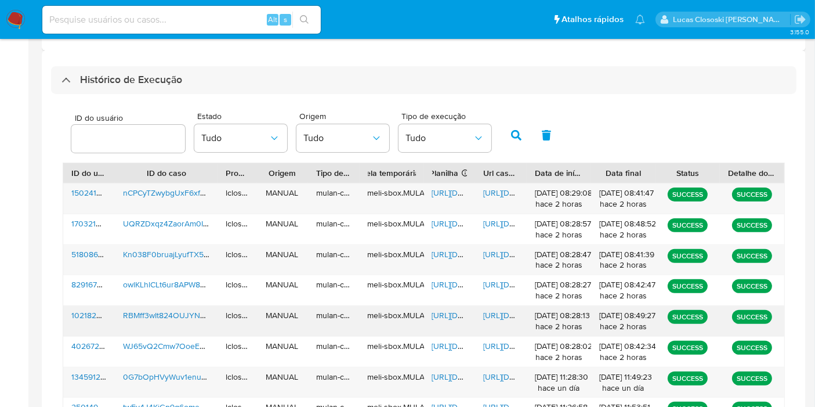
click at [438, 313] on span "https://docs.google.com/spreadsheets/d/1PIzlIwMVA1C3JwaPZfWO1tUwKOjYFnuDg-xsAIX…" at bounding box center [472, 315] width 80 height 12
click at [497, 315] on span "https://docs.google.com/document/d/1UKhE63gfHg_95JzmLjKF7vlFSG8mJnwIrgeq9jNd7GE…" at bounding box center [523, 315] width 80 height 12
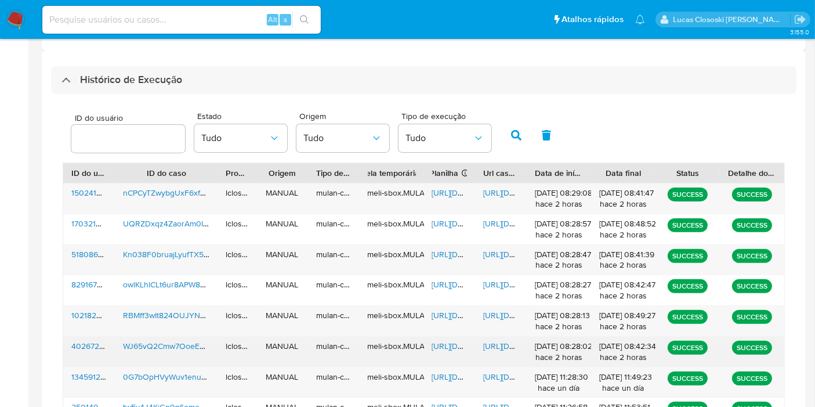
click at [441, 347] on span "https://docs.google.com/spreadsheets/d/17K0LvjleSO4_07yETNN792YqCBLwwCJM-7WOqCR…" at bounding box center [472, 346] width 80 height 12
click at [507, 337] on div "https://docs.google.com/document/d/1M1BJ3mrOgGcLbhn5n_R0VISvLAnH2-5e64VqAfqgOzk…" at bounding box center [501, 352] width 52 height 30
click at [507, 342] on span "https://docs.google.com/document/d/1M1BJ3mrOgGcLbhn5n_R0VISvLAnH2-5e64VqAfqgOzk…" at bounding box center [523, 346] width 80 height 12
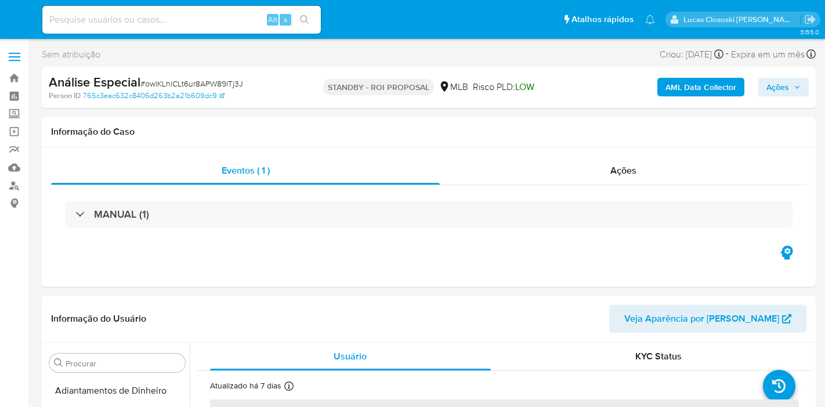
select select "10"
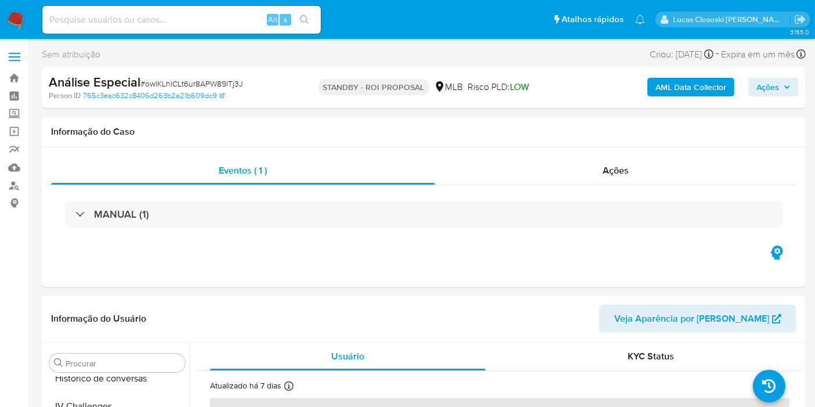
scroll to position [518, 0]
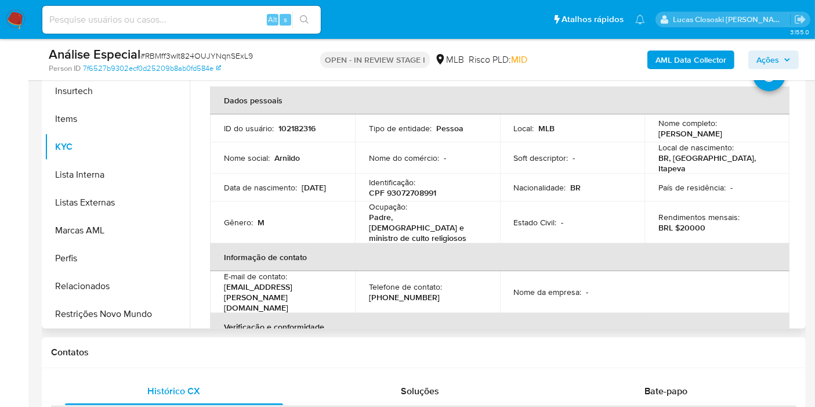
scroll to position [258, 0]
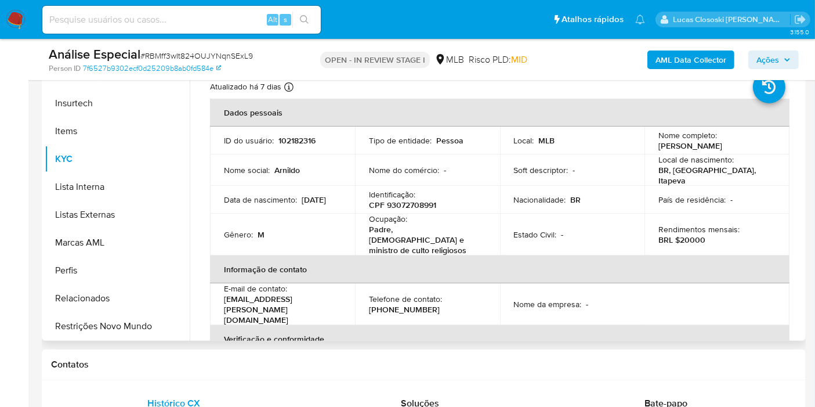
select select "10"
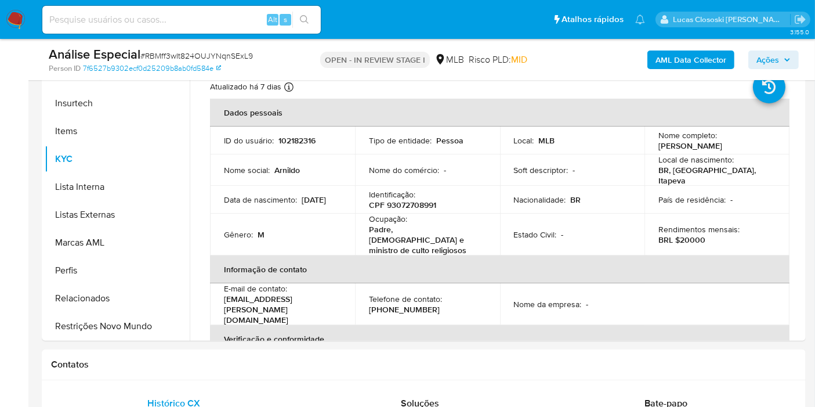
scroll to position [216, 0]
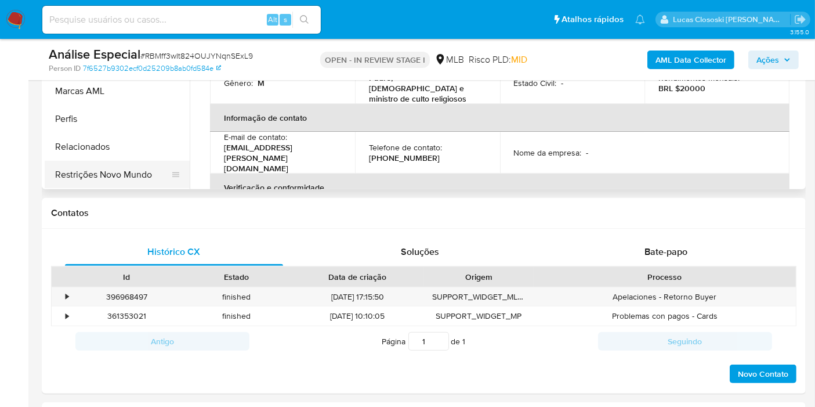
click at [101, 178] on button "Restrições Novo Mundo" at bounding box center [113, 175] width 136 height 28
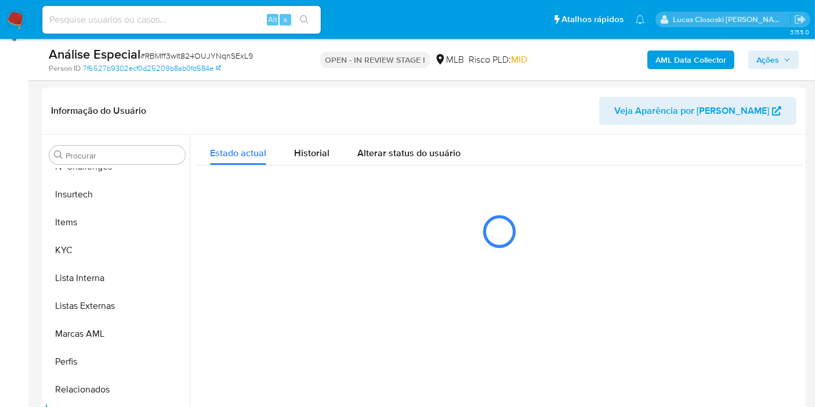
scroll to position [225, 0]
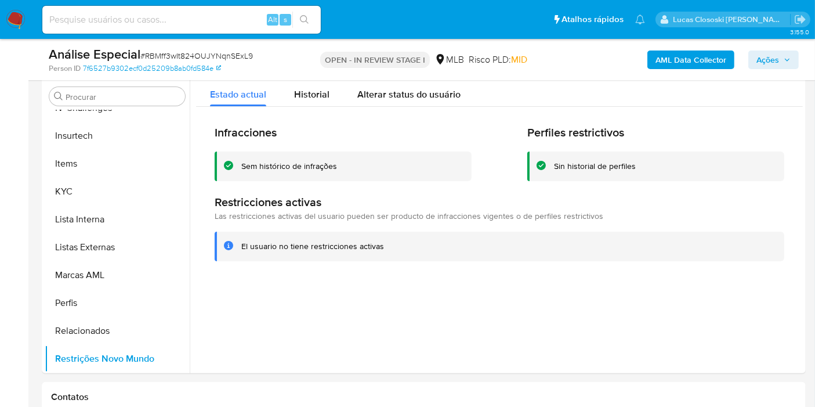
click at [192, 57] on span "# RBMff3wIt824OUJYNqnSExL9" at bounding box center [196, 56] width 113 height 12
copy span "RBMff3wIt824OUJYNqnSExL9"
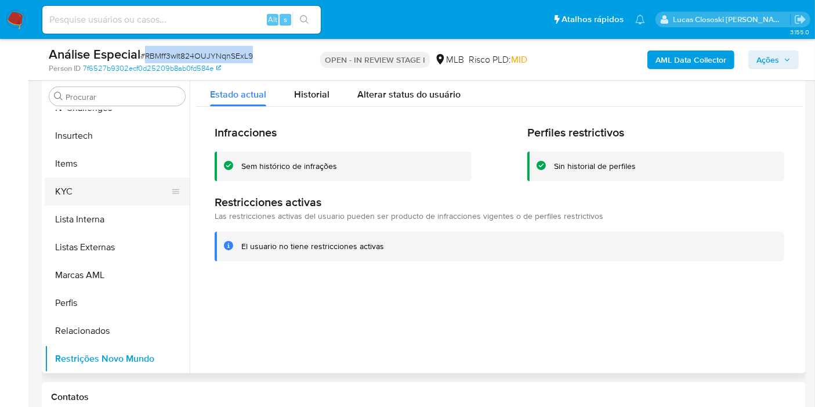
click at [125, 193] on button "KYC" at bounding box center [113, 192] width 136 height 28
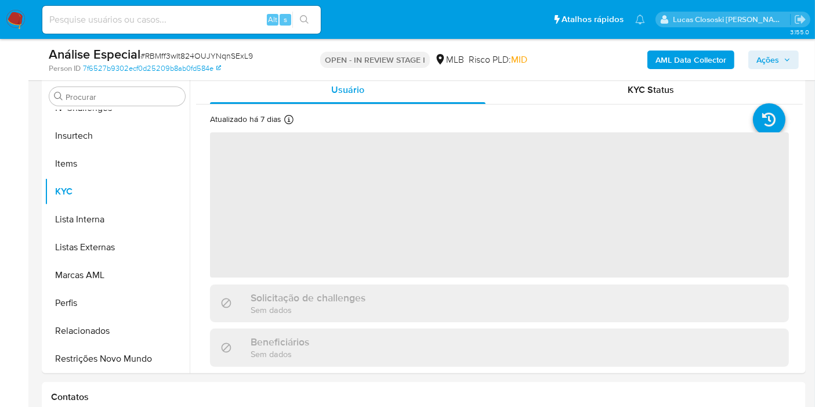
click at [279, 71] on div "Person ID 7f6527b9302ecf0d25209b8ab0fd584e" at bounding box center [172, 68] width 247 height 10
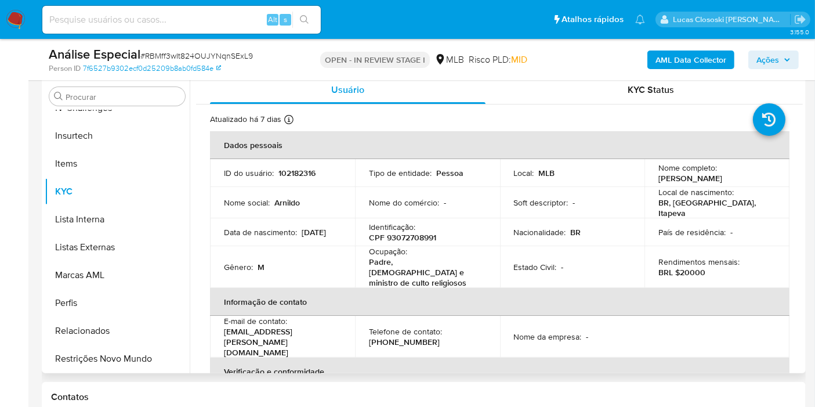
scroll to position [324, 0]
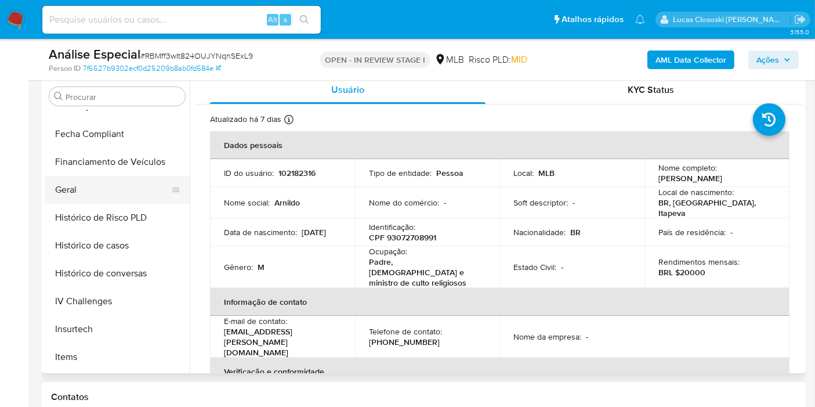
click at [95, 190] on button "Geral" at bounding box center [113, 190] width 136 height 28
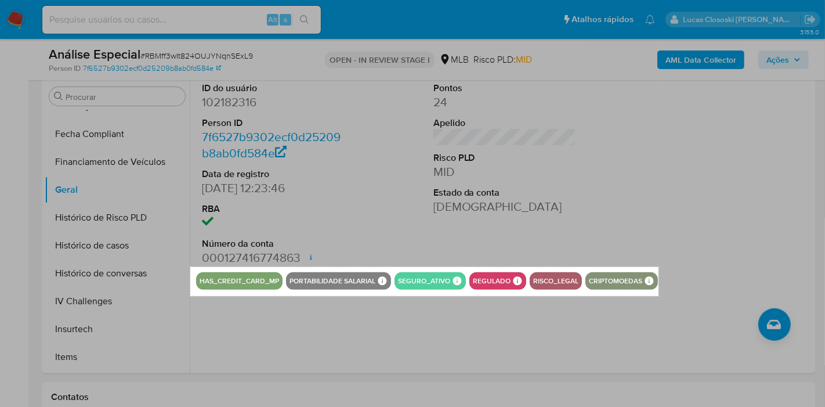
drag, startPoint x: 190, startPoint y: 266, endPoint x: 659, endPoint y: 295, distance: 469.3
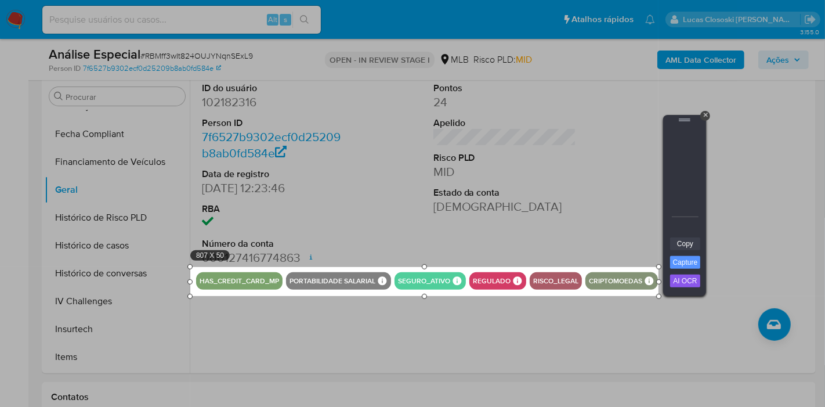
click at [690, 243] on link "Copy" at bounding box center [685, 243] width 30 height 13
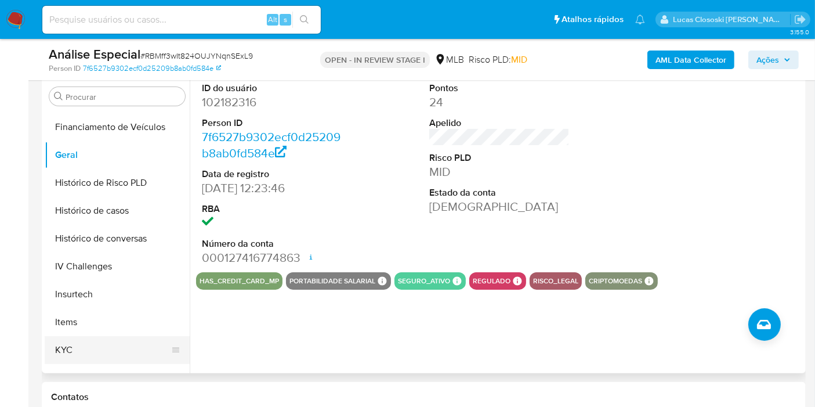
scroll to position [389, 0]
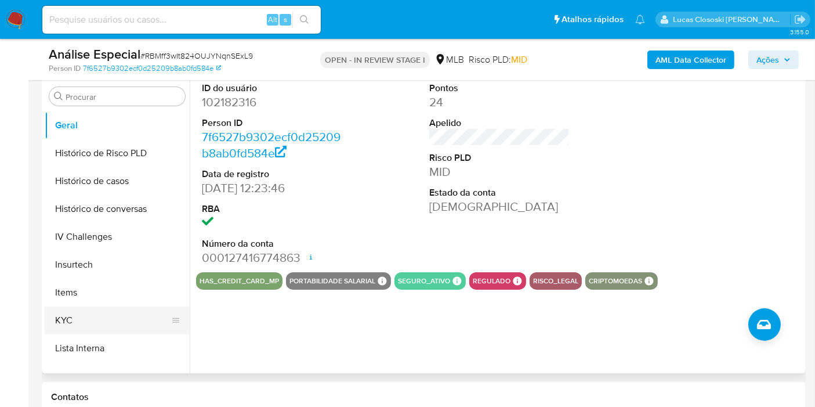
click at [86, 311] on button "KYC" at bounding box center [113, 320] width 136 height 28
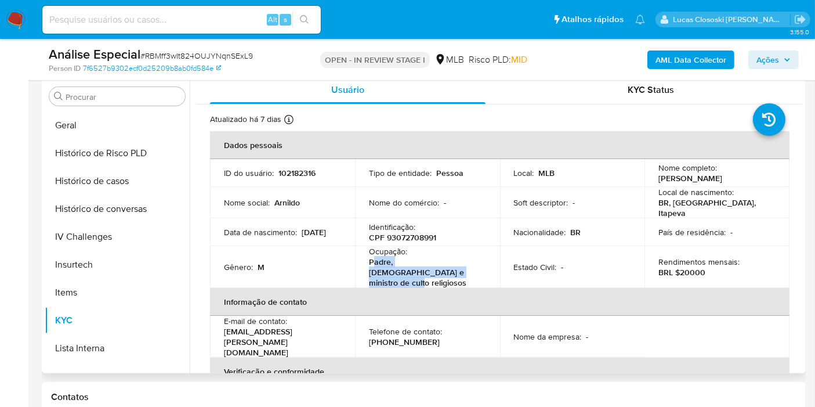
drag, startPoint x: 399, startPoint y: 264, endPoint x: 373, endPoint y: 259, distance: 26.5
click at [373, 259] on p "Padre, [DEMOGRAPHIC_DATA] e ministro de culto religiosos" at bounding box center [425, 272] width 113 height 31
copy p "adre, [DEMOGRAPHIC_DATA] e ministro de culto religiosos"
click at [303, 246] on td "Gênero : M" at bounding box center [282, 267] width 145 height 42
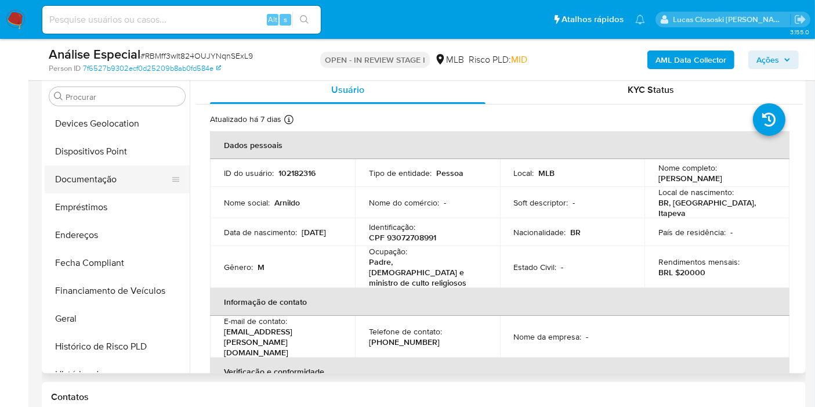
click at [86, 184] on button "Documentação" at bounding box center [113, 179] width 136 height 28
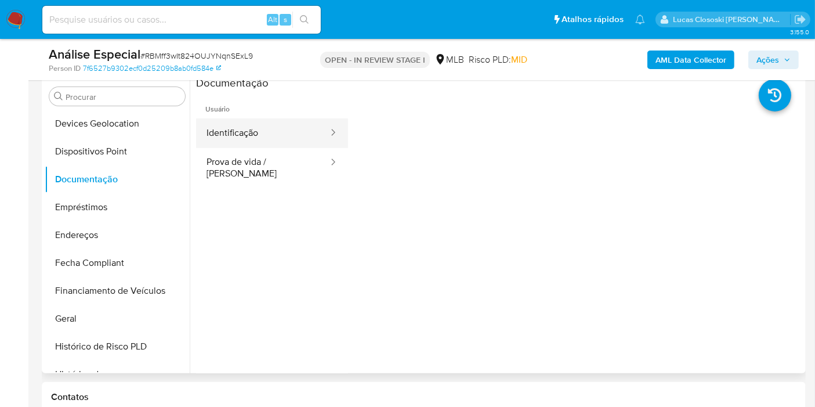
click at [272, 140] on button "Identificação" at bounding box center [262, 133] width 133 height 30
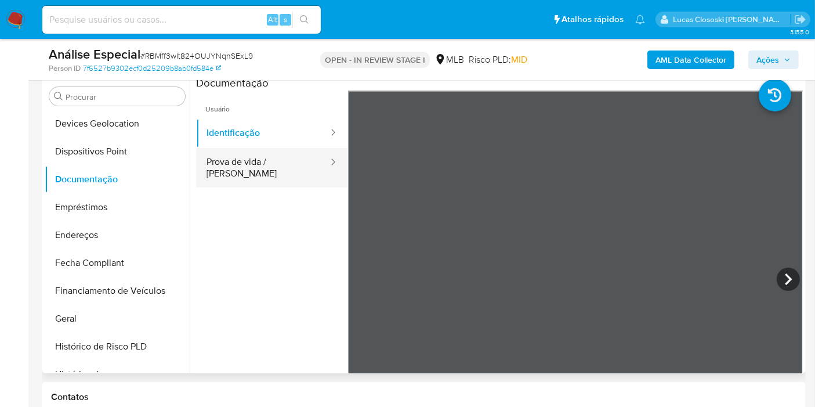
click at [247, 160] on button "Prova de vida / [PERSON_NAME]" at bounding box center [262, 167] width 133 height 39
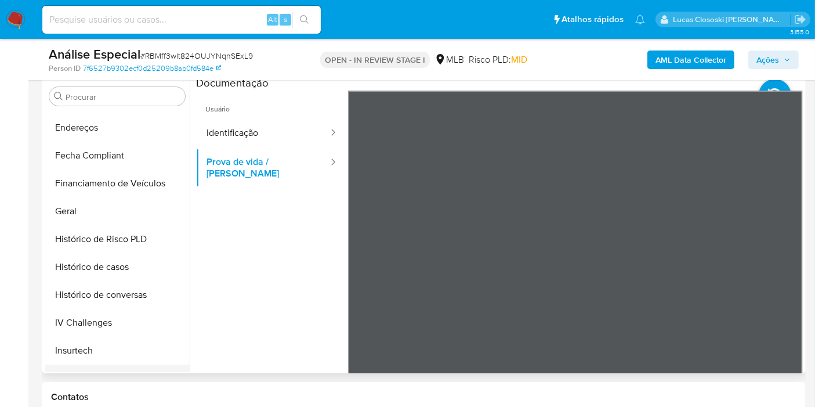
scroll to position [389, 0]
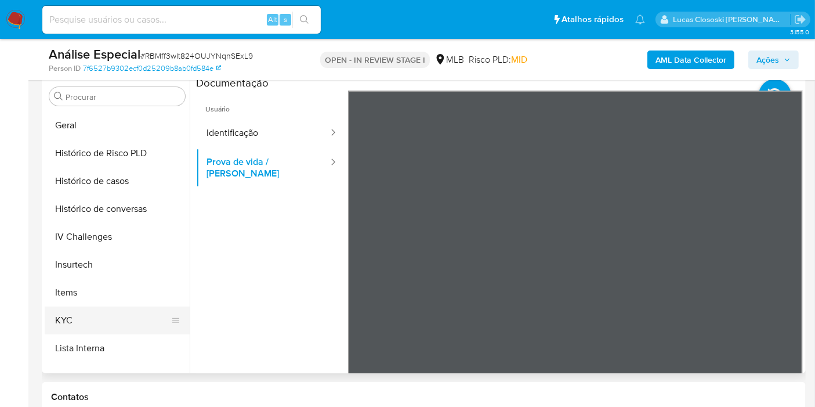
click at [59, 315] on button "KYC" at bounding box center [113, 320] width 136 height 28
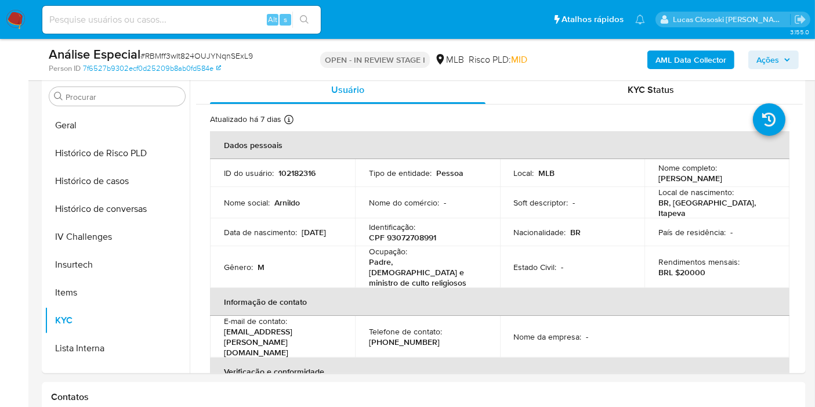
click at [769, 65] on span "Ações" at bounding box center [768, 59] width 23 height 19
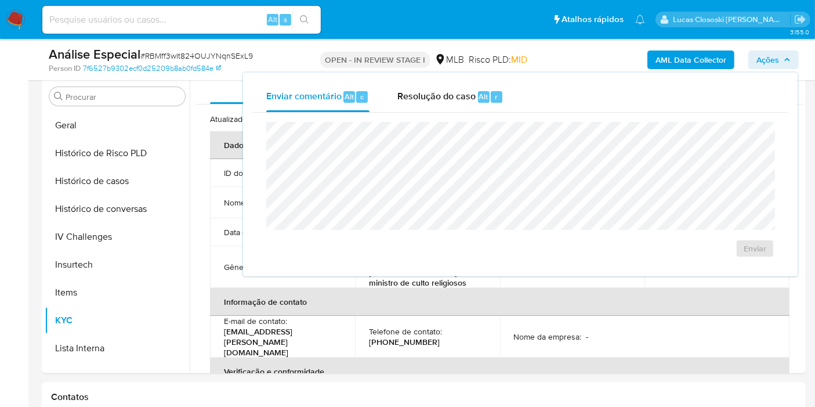
drag, startPoint x: 454, startPoint y: 106, endPoint x: 456, endPoint y: 118, distance: 12.4
click at [454, 105] on div "Resolução do caso Alt r" at bounding box center [451, 97] width 106 height 30
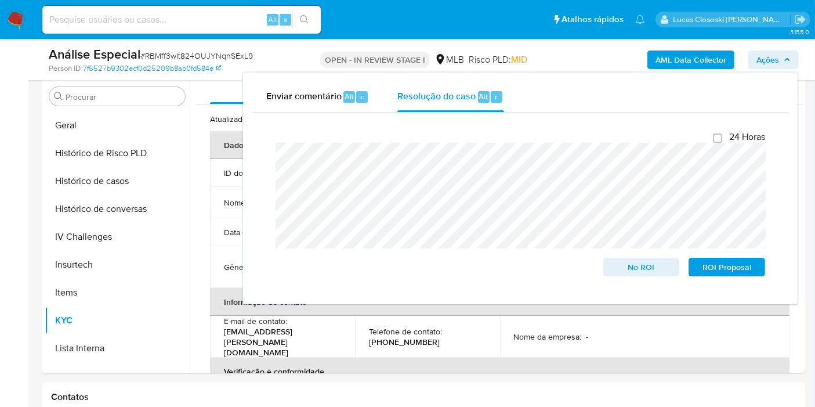
click at [784, 73] on div "Enviar comentário Alt c Resolução do caso Alt r Fechamento do caso 24 Horas No …" at bounding box center [520, 189] width 555 height 232
click at [779, 64] on span "Ações" at bounding box center [768, 59] width 23 height 19
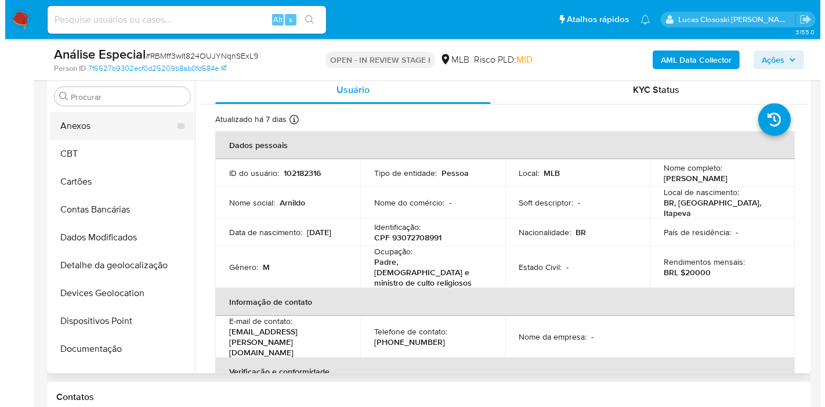
scroll to position [0, 0]
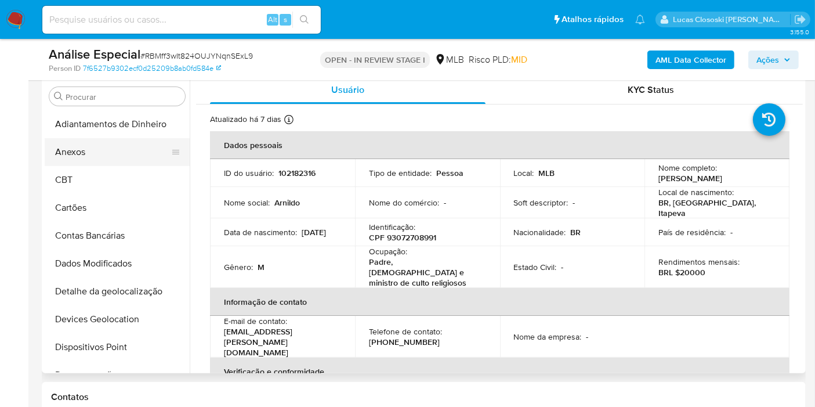
click at [88, 156] on button "Anexos" at bounding box center [113, 152] width 136 height 28
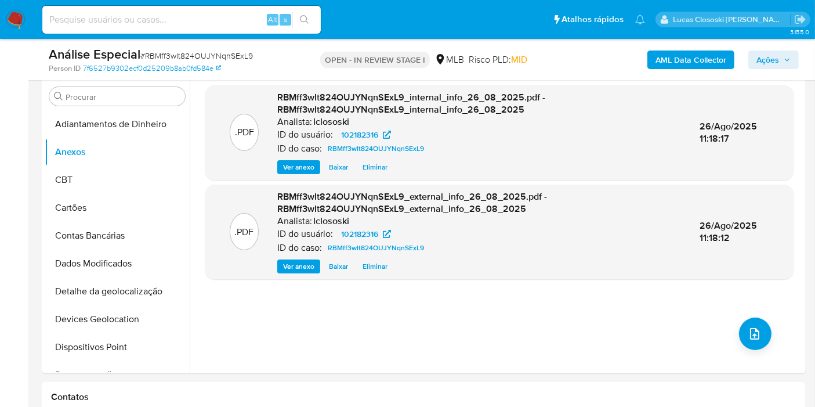
click at [786, 67] on span "Ações" at bounding box center [774, 60] width 34 height 16
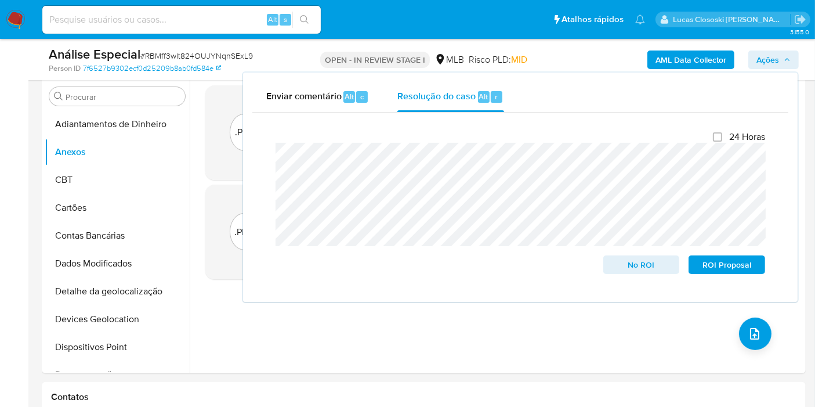
click at [757, 49] on div "AML Data Collector Ações Enviar comentário Alt c Resolução do caso Alt r Fecham…" at bounding box center [675, 59] width 247 height 27
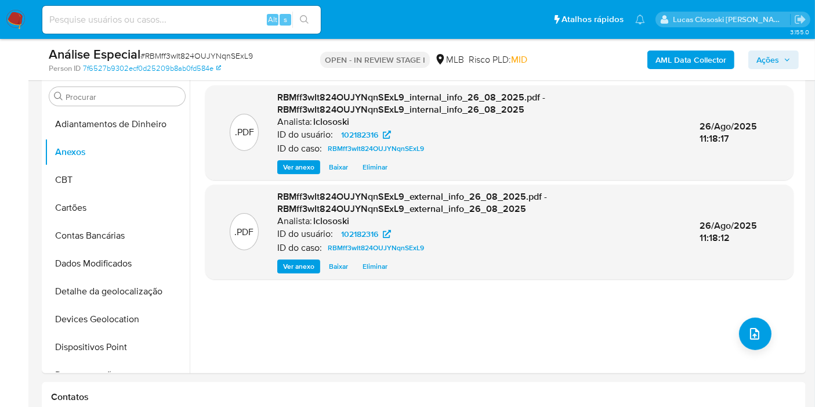
click at [775, 62] on span "Ações" at bounding box center [768, 59] width 23 height 19
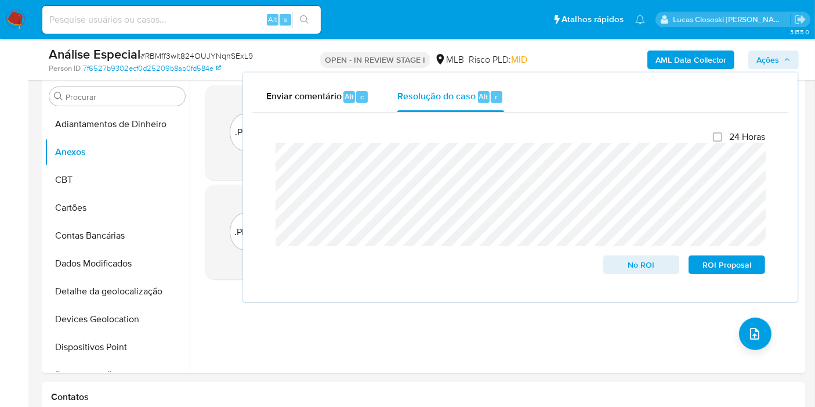
click at [775, 62] on span "Ações" at bounding box center [768, 59] width 23 height 19
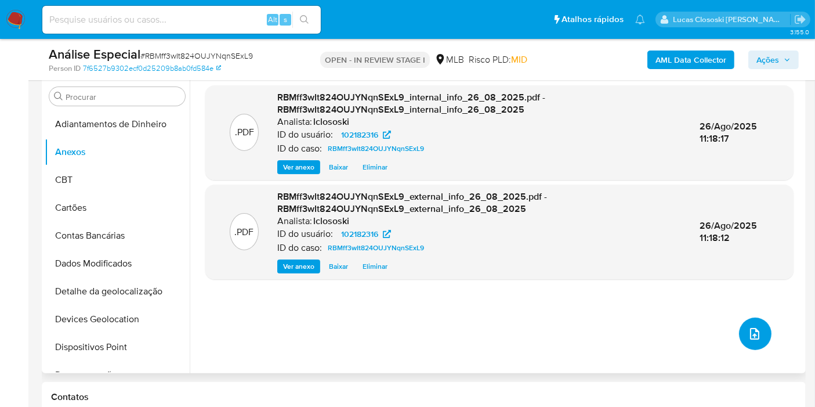
click at [755, 327] on icon "upload-file" at bounding box center [755, 334] width 14 height 14
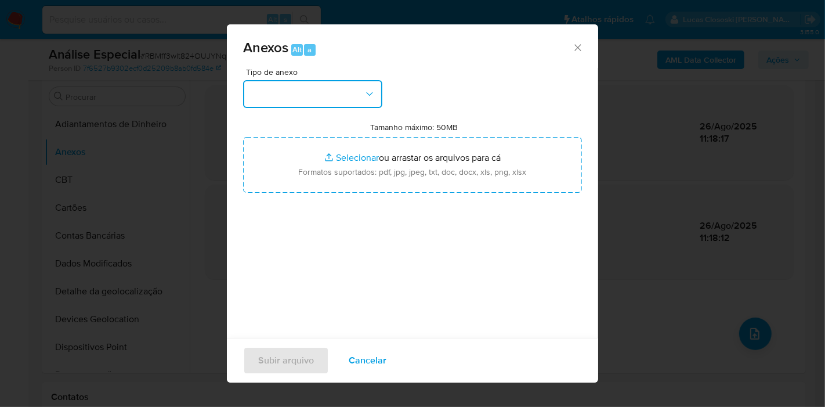
click at [284, 85] on button "button" at bounding box center [312, 94] width 139 height 28
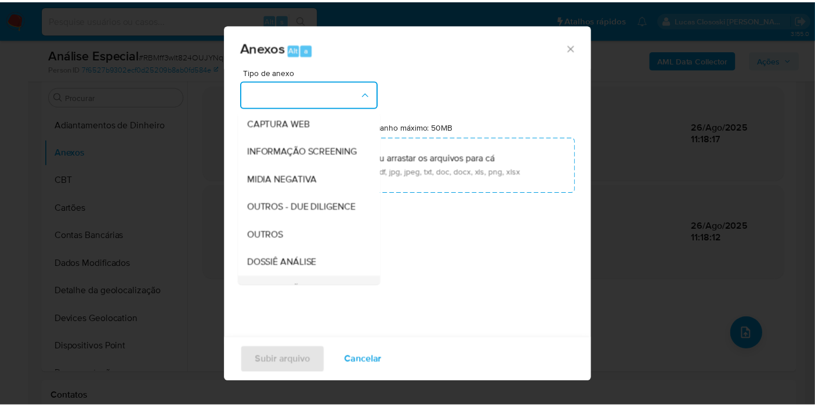
scroll to position [178, 0]
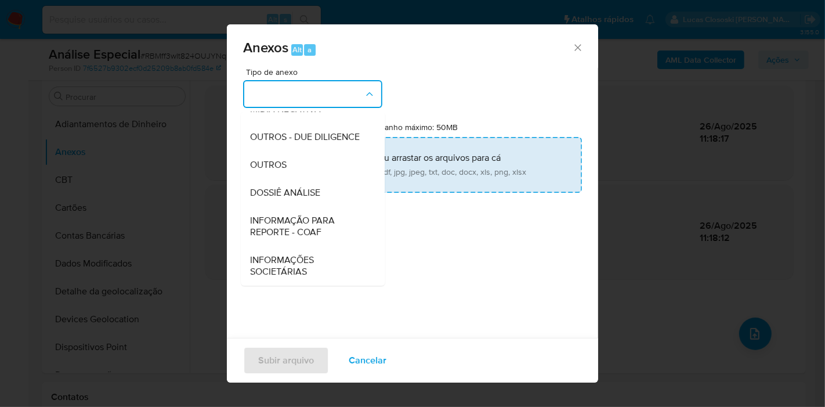
click at [296, 196] on span "DOSSIÊ ANÁLISE" at bounding box center [285, 193] width 70 height 12
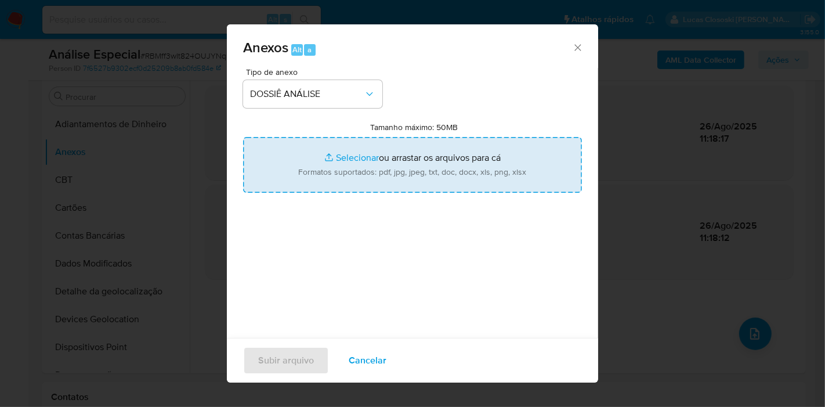
click at [358, 169] on input "Tamanho máximo: 50MB Selecionar arquivos" at bounding box center [412, 165] width 339 height 56
type input "C:\fakepath\SAR - XXXX - CPF 93072708991 - ARNILDO KLUMB.pdf"
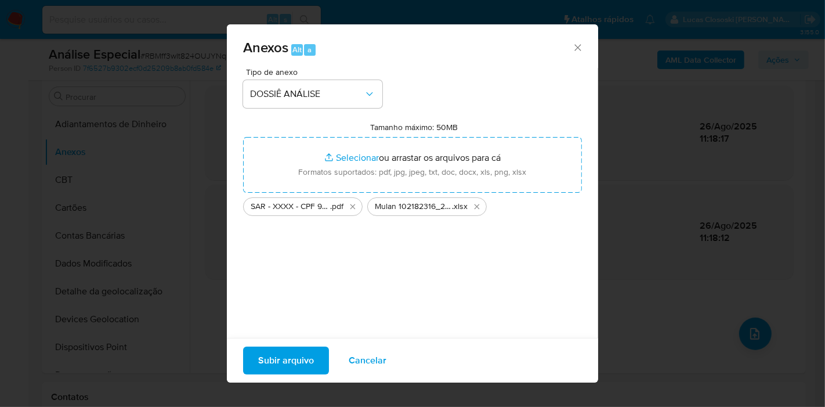
drag, startPoint x: 358, startPoint y: 169, endPoint x: 317, endPoint y: 359, distance: 193.6
click at [317, 359] on button "Subir arquivo" at bounding box center [286, 360] width 86 height 28
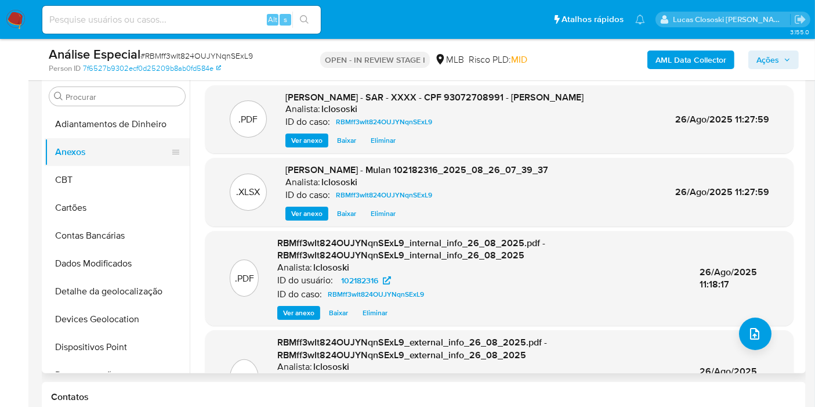
drag, startPoint x: 59, startPoint y: 178, endPoint x: 70, endPoint y: 161, distance: 19.6
click at [59, 178] on button "CBT" at bounding box center [117, 180] width 145 height 28
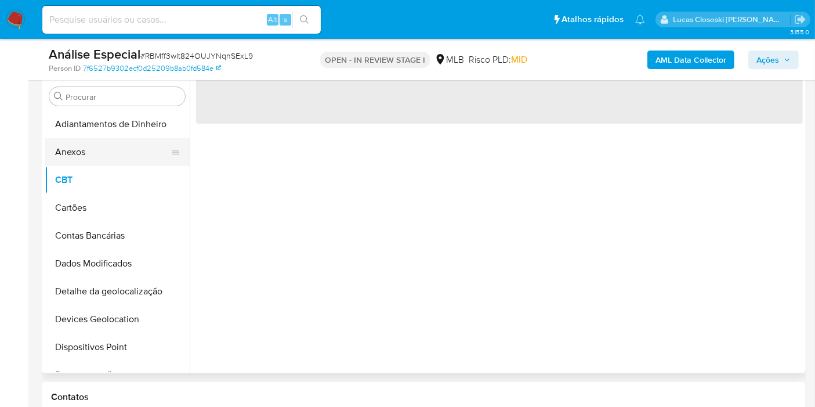
click at [71, 160] on button "Anexos" at bounding box center [113, 152] width 136 height 28
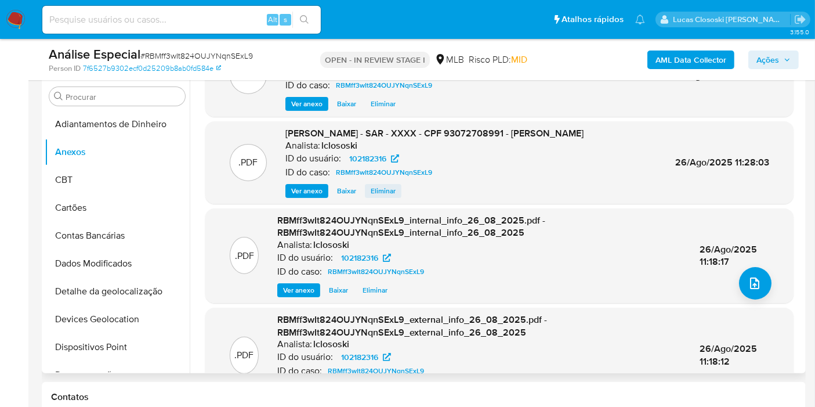
scroll to position [90, 0]
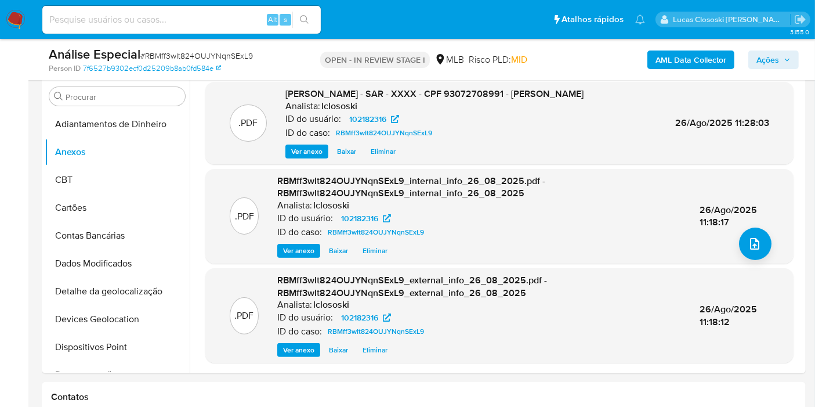
click at [777, 52] on span "Ações" at bounding box center [768, 59] width 23 height 19
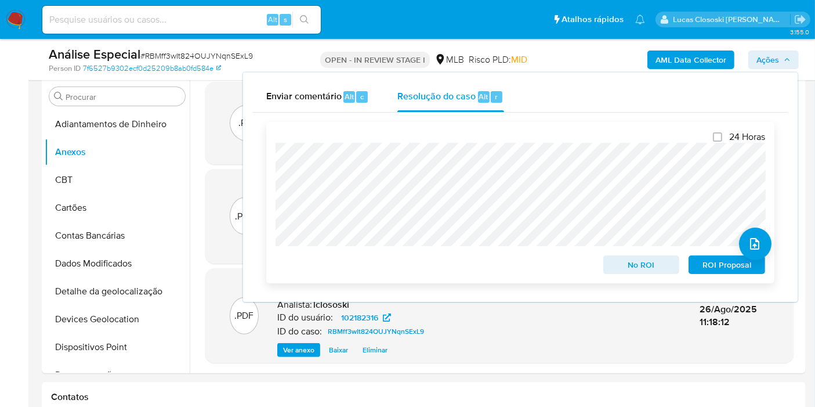
click at [658, 258] on button "No ROI" at bounding box center [642, 264] width 77 height 19
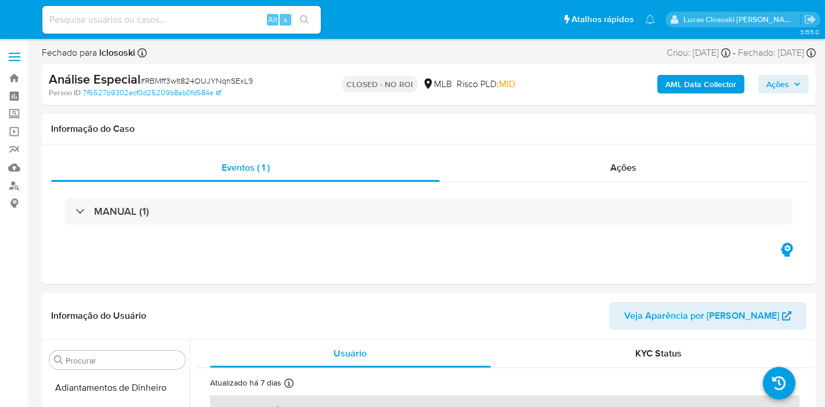
select select "10"
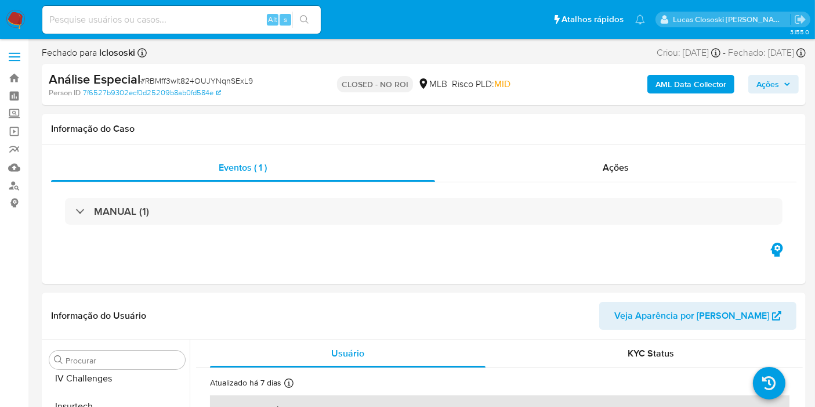
scroll to position [518, 0]
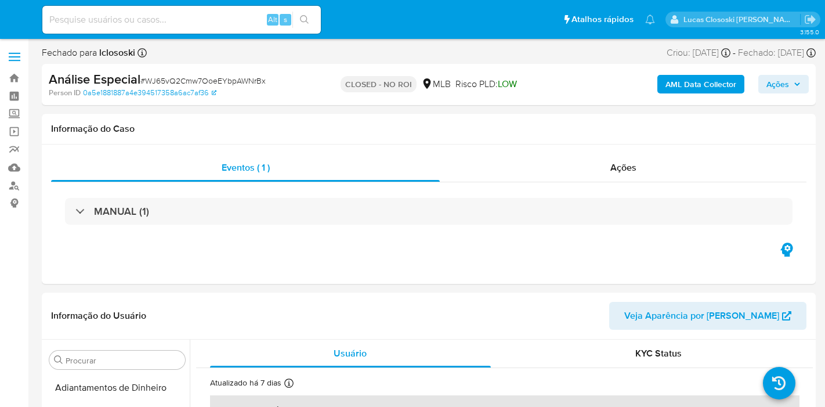
select select "10"
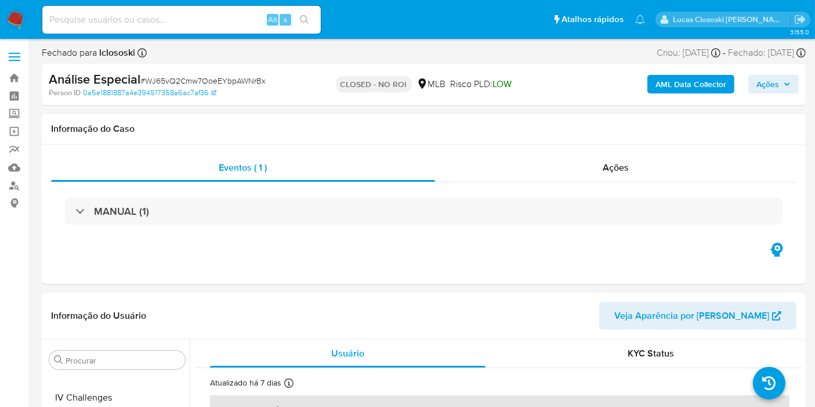
scroll to position [518, 0]
drag, startPoint x: 0, startPoint y: 0, endPoint x: 31, endPoint y: 15, distance: 34.8
click at [31, 15] on nav "Pausado Ver notificaciones Alt s Atalhos rápidos Presiona las siguientes teclas…" at bounding box center [407, 19] width 815 height 39
click at [21, 12] on img at bounding box center [16, 20] width 20 height 20
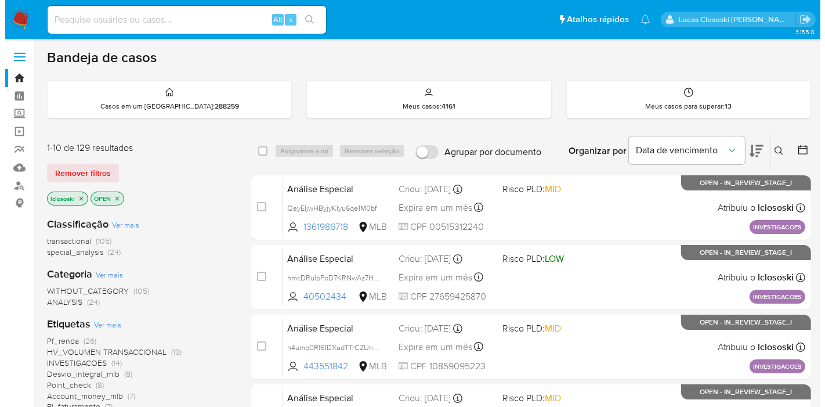
scroll to position [129, 0]
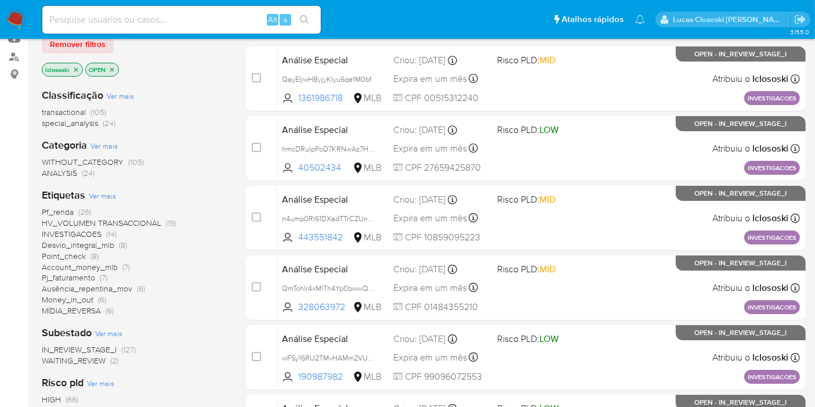
click at [109, 190] on span "Ver mais" at bounding box center [102, 195] width 27 height 10
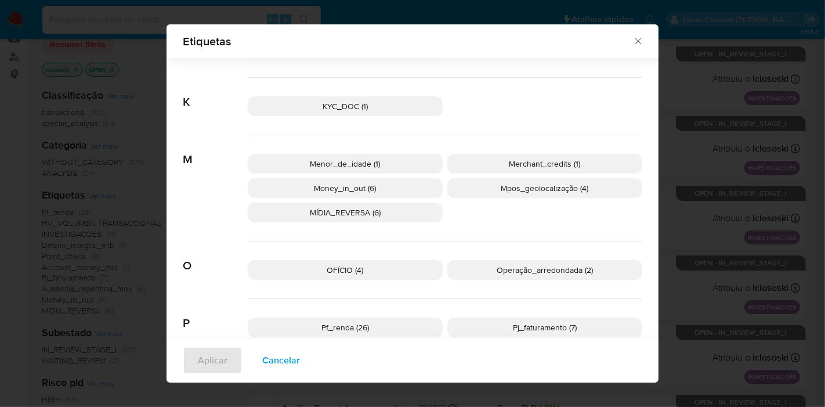
scroll to position [507, 0]
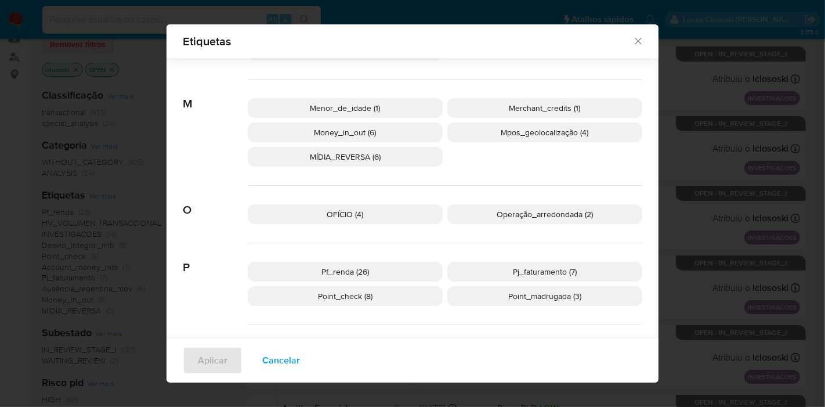
click at [410, 211] on p "OFÍCIO (4)" at bounding box center [345, 214] width 195 height 20
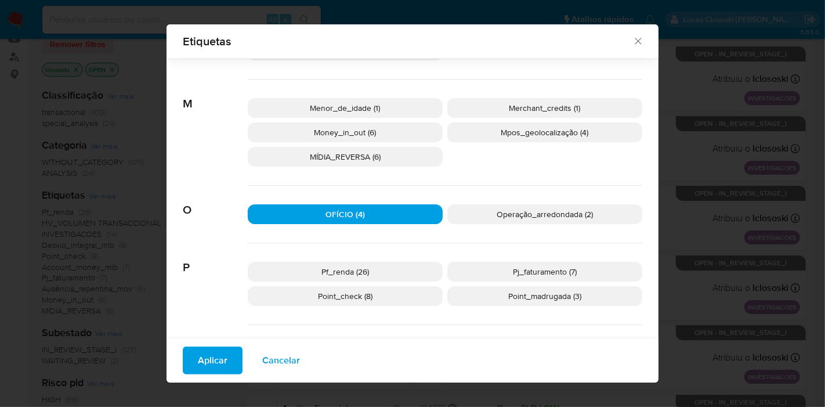
click at [209, 366] on span "Aplicar" at bounding box center [213, 361] width 30 height 26
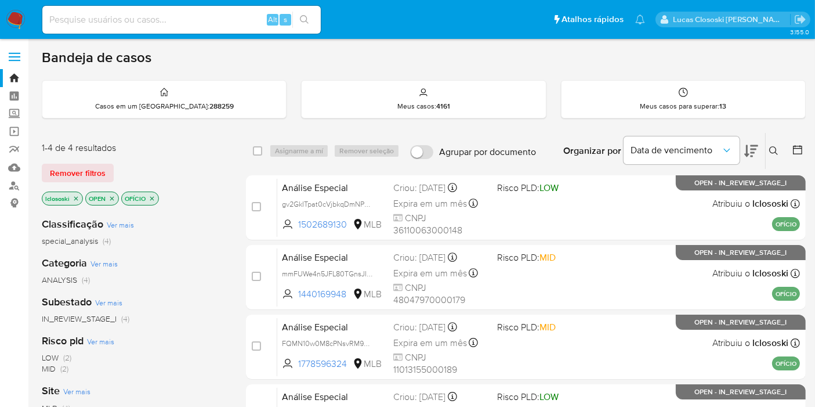
click at [150, 198] on icon "close-filter" at bounding box center [152, 198] width 7 height 7
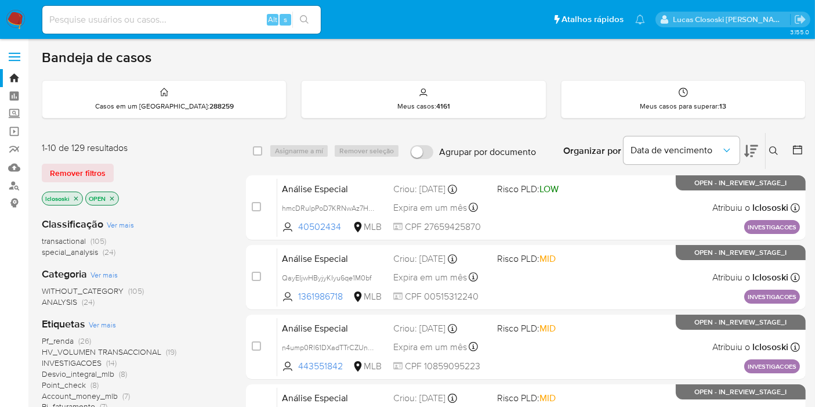
scroll to position [64, 0]
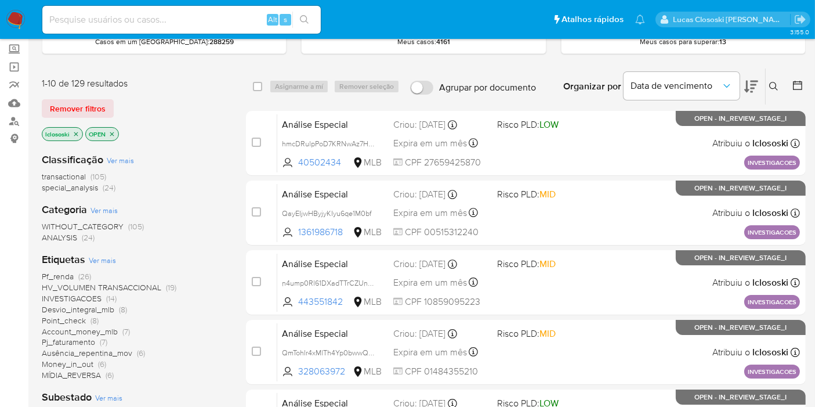
click at [111, 286] on span "HV_VOLUMEN TRANSACCIONAL" at bounding box center [102, 287] width 120 height 12
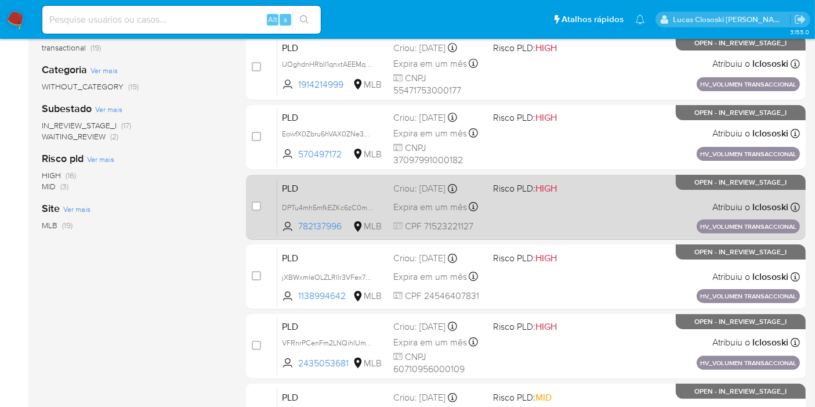
scroll to position [258, 0]
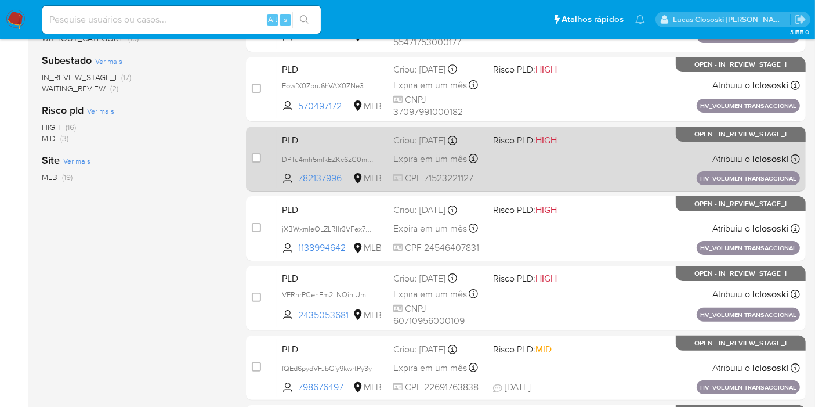
click at [539, 163] on div "PLD DPTu4mh5mfkEZKc6zC0mXBQl 782137996 MLB Risco PLD: HIGH Criou: [DATE] Criou:…" at bounding box center [538, 158] width 523 height 59
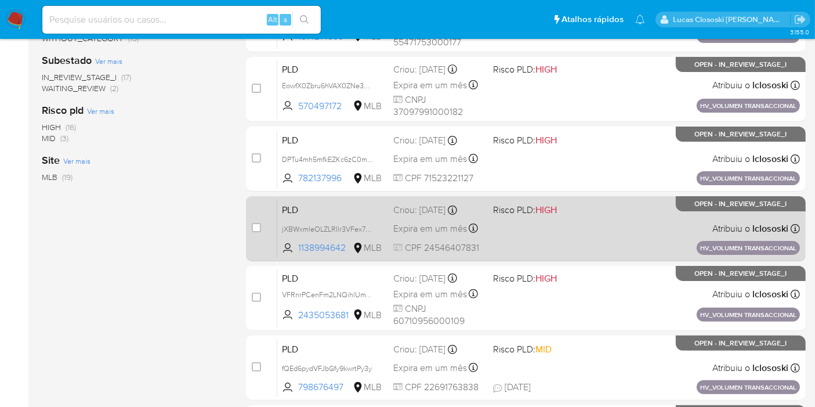
click at [565, 218] on div "PLD jXBWxmleOLZLRIlr3VFex7zW 1138994642 MLB Risco PLD: HIGH Criou: [DATE] Criou…" at bounding box center [538, 228] width 523 height 59
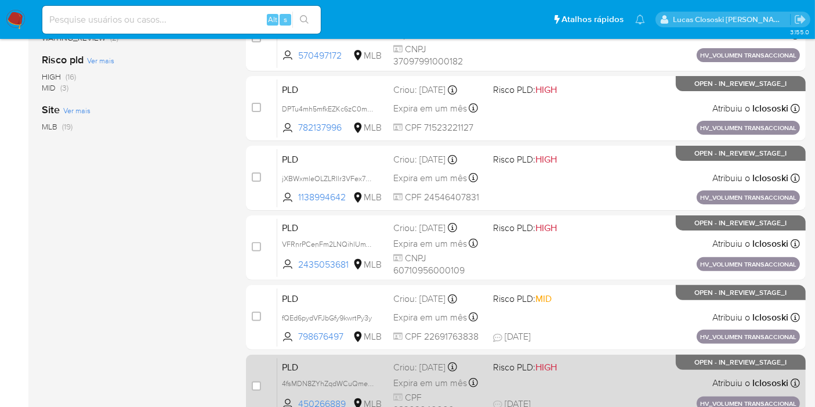
scroll to position [387, 0]
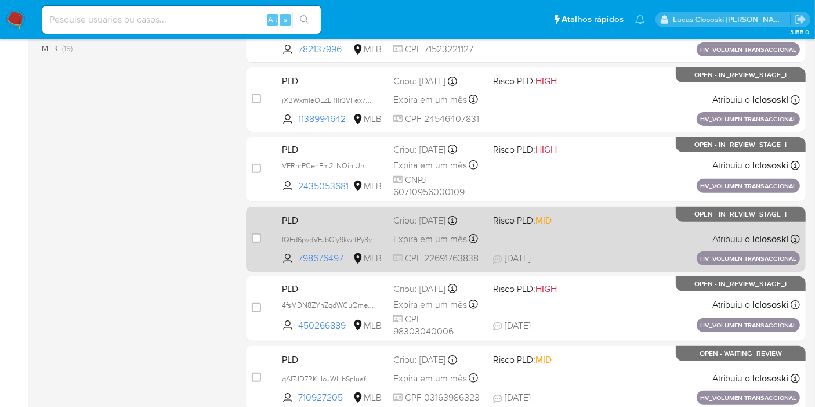
click at [623, 252] on span "[DATE] [DATE] 11:04" at bounding box center [588, 258] width 190 height 13
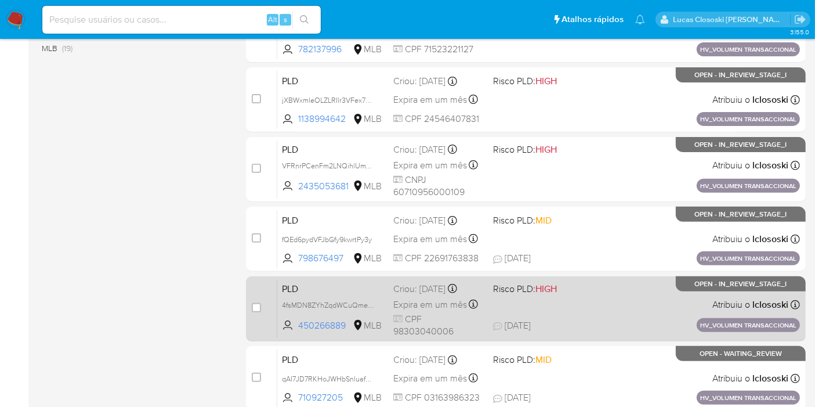
click at [576, 309] on div "PLD 4fsMDN8ZYhZqdWCuQmeR4RLb 450266889 MLB Risco PLD: HIGH Criou: [DATE] Criou:…" at bounding box center [538, 308] width 523 height 59
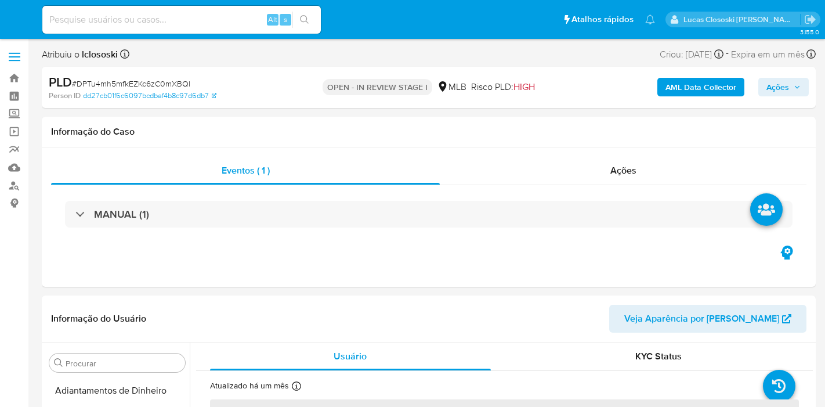
select select "10"
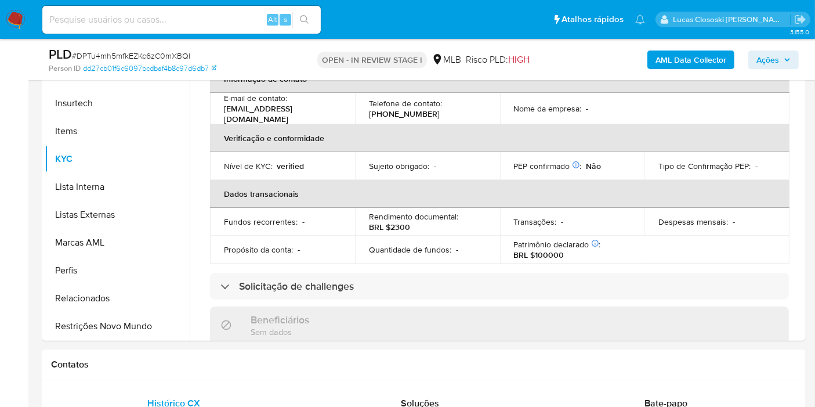
scroll to position [193, 0]
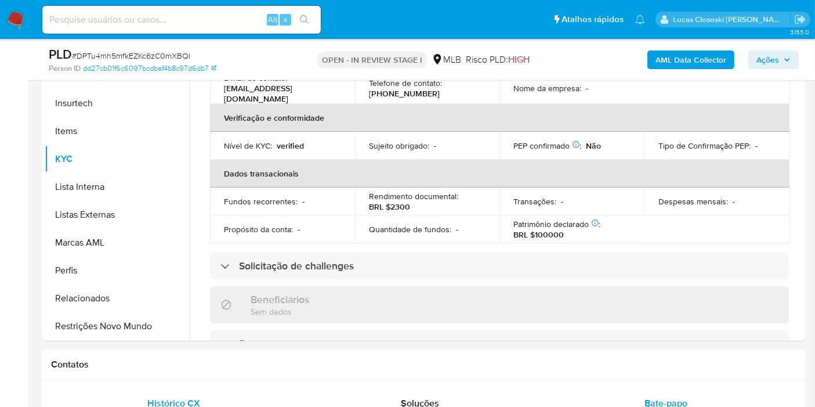
click at [693, 396] on div "Bate-papo" at bounding box center [666, 403] width 218 height 28
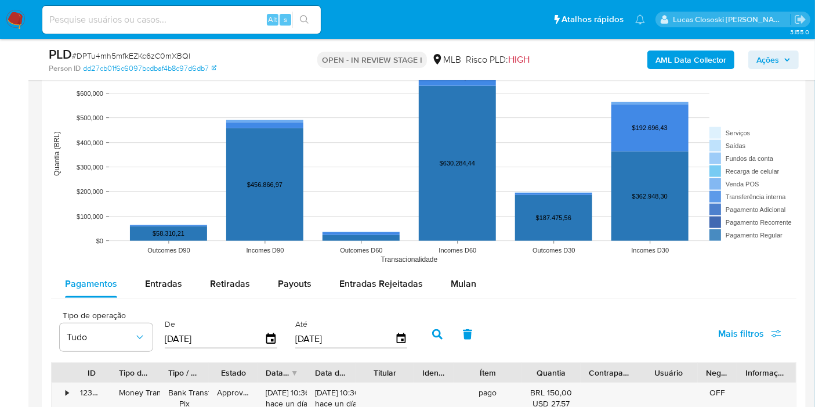
scroll to position [1354, 0]
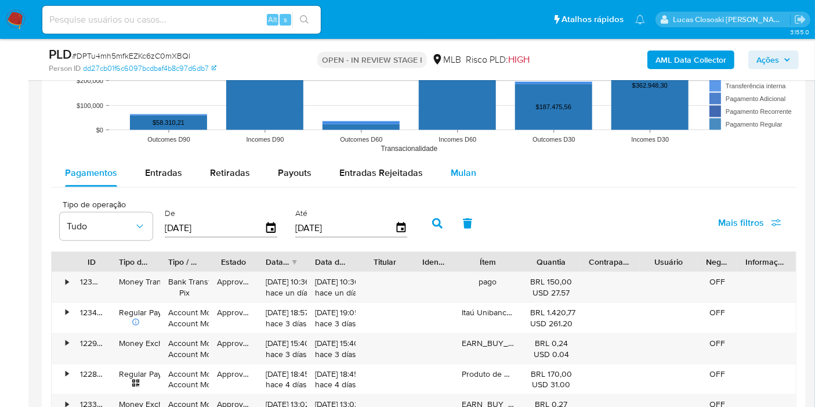
click at [457, 178] on div "Mulan" at bounding box center [464, 173] width 26 height 28
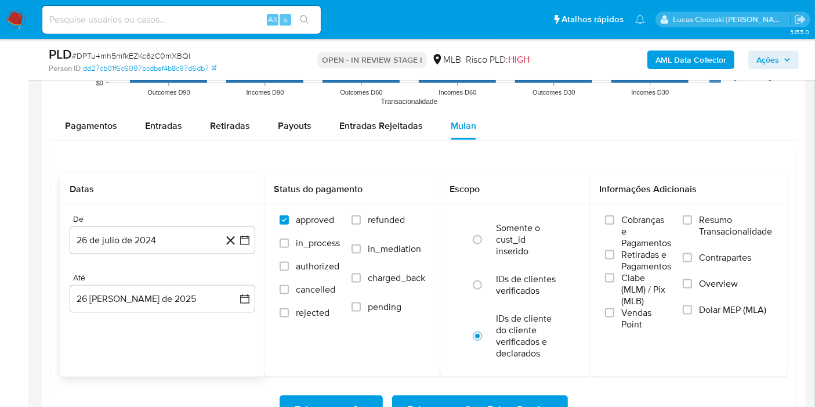
scroll to position [1483, 0]
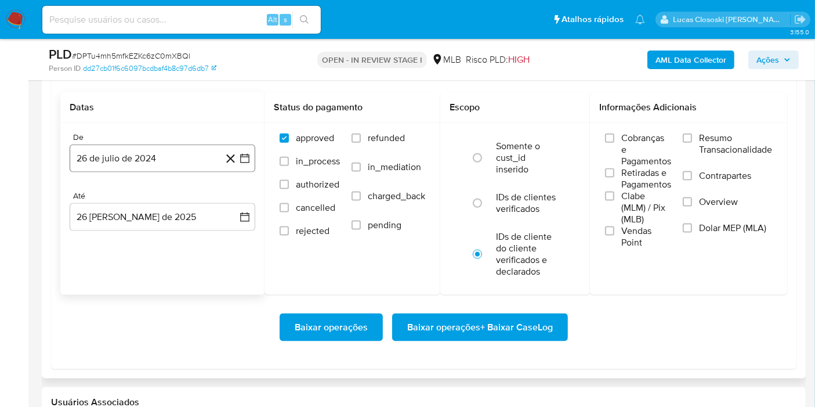
click at [239, 159] on button "26 de julio de 2024" at bounding box center [163, 159] width 186 height 28
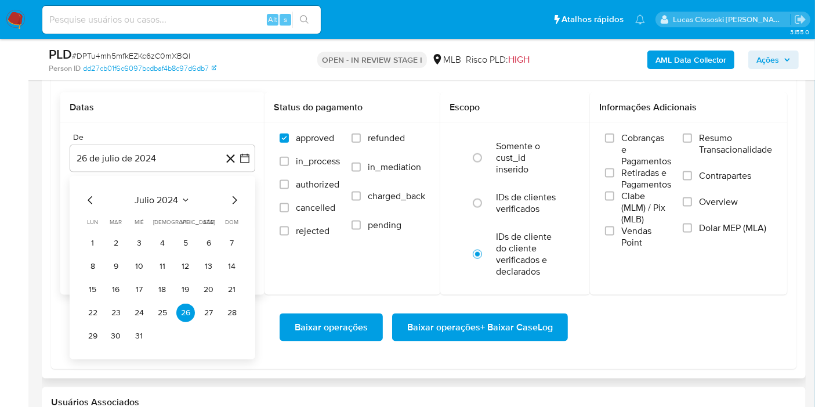
click at [160, 194] on span "julio 2024" at bounding box center [157, 200] width 44 height 12
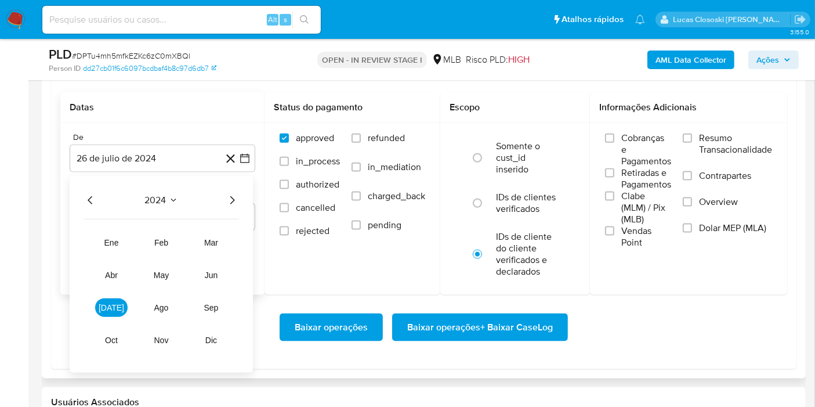
click at [228, 198] on icon "Año siguiente" at bounding box center [232, 200] width 14 height 14
click at [109, 298] on button "[DATE]" at bounding box center [111, 307] width 33 height 19
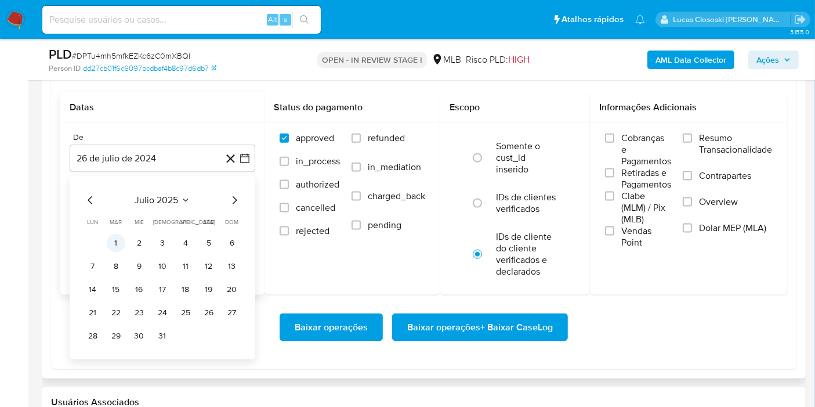
click at [121, 243] on button "1" at bounding box center [116, 243] width 19 height 19
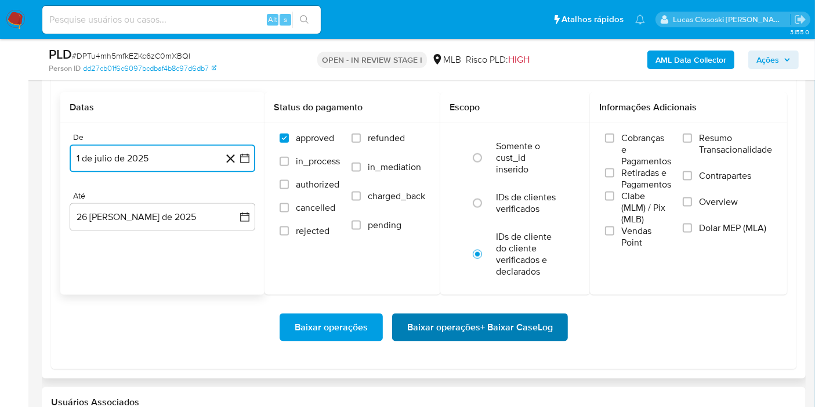
click at [552, 319] on span "Baixar operações + Baixar CaseLog" at bounding box center [480, 328] width 146 height 26
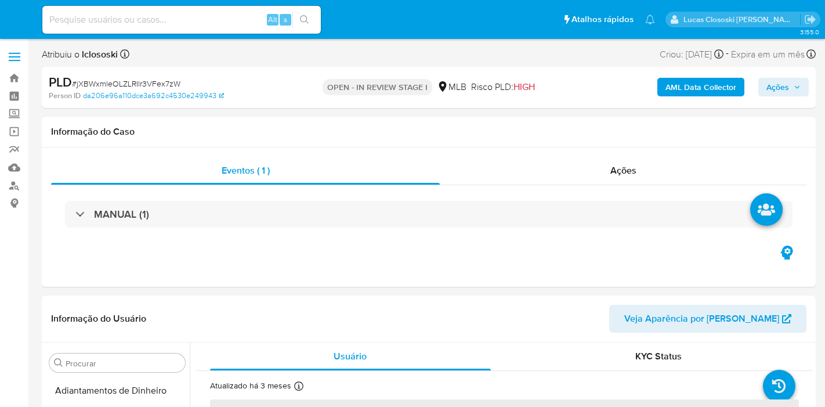
select select "10"
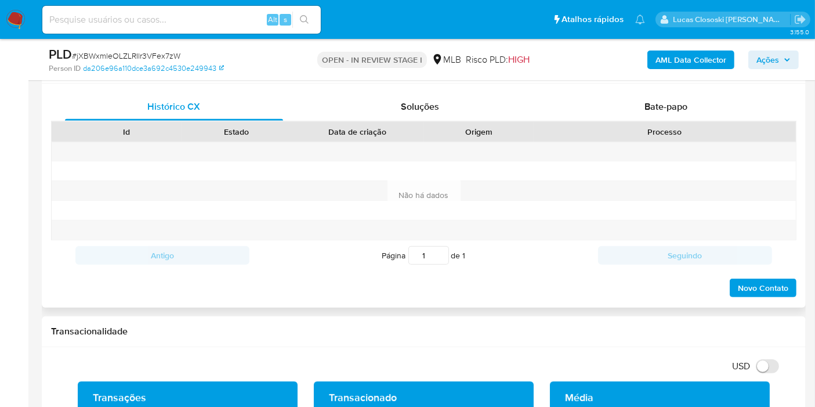
scroll to position [515, 0]
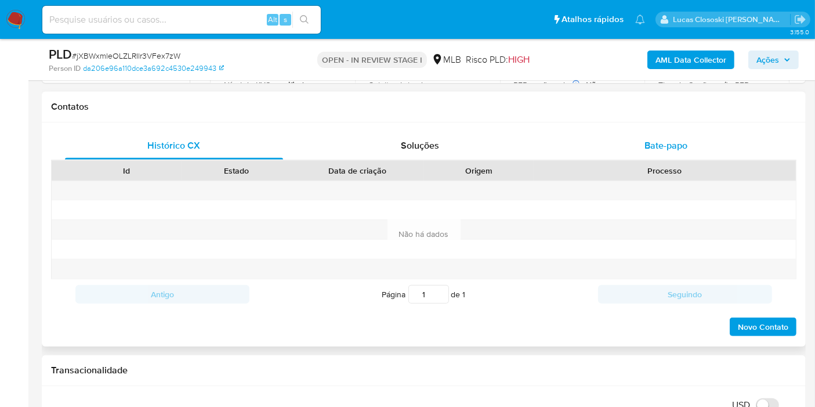
click at [647, 139] on span "Bate-papo" at bounding box center [666, 145] width 43 height 13
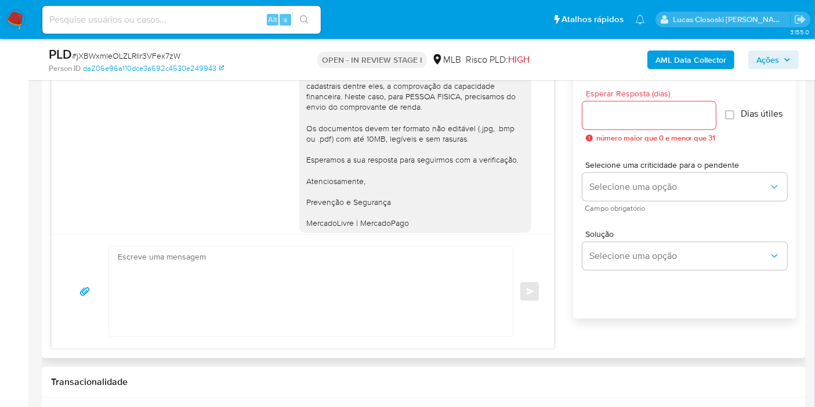
scroll to position [145, 0]
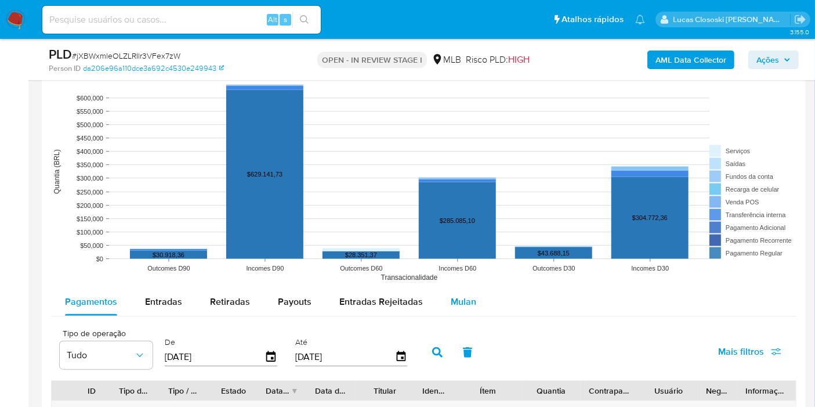
click at [482, 311] on button "Mulan" at bounding box center [463, 302] width 53 height 28
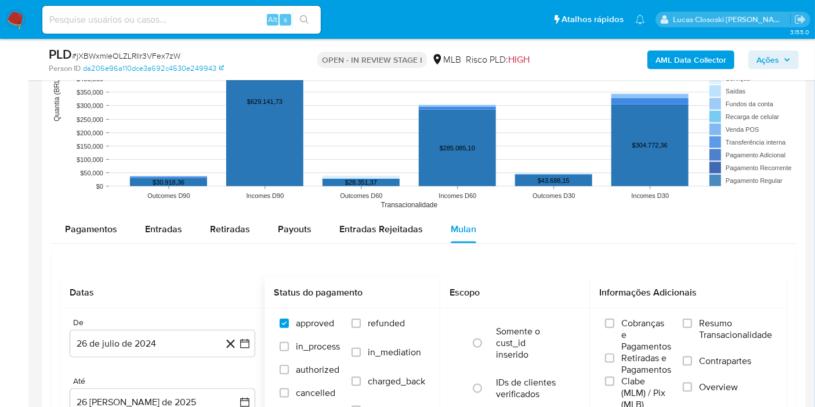
scroll to position [1418, 0]
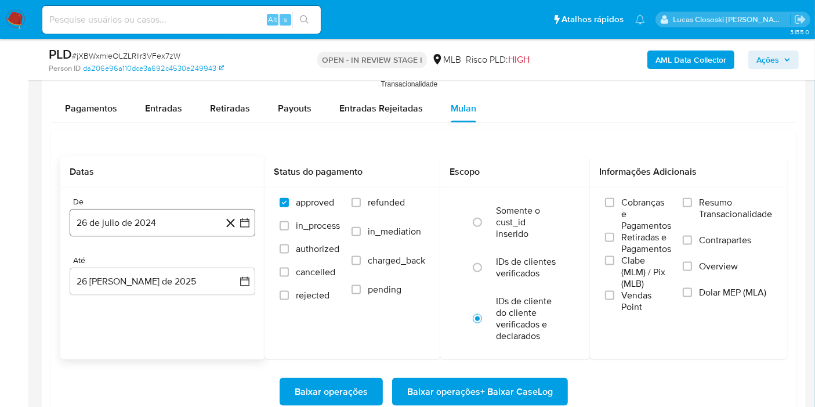
click at [252, 230] on button "26 de julio de 2024" at bounding box center [163, 223] width 186 height 28
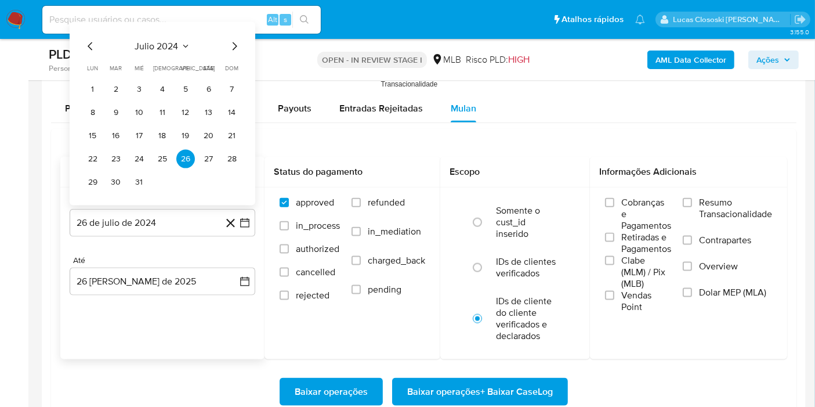
click at [163, 41] on span "julio 2024" at bounding box center [157, 47] width 44 height 12
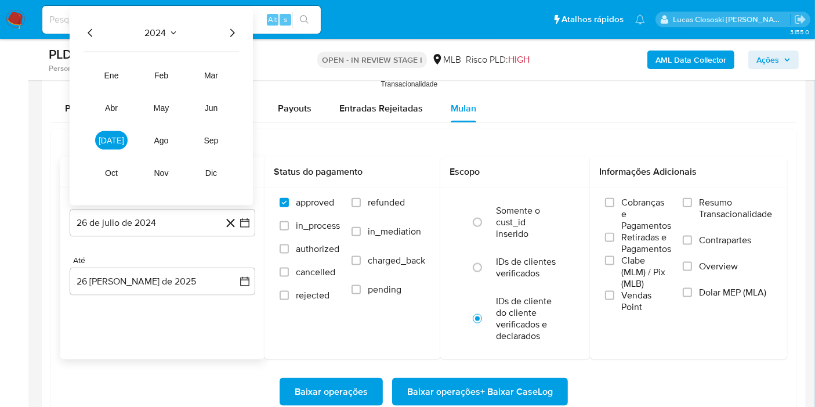
click at [237, 31] on icon "Año siguiente" at bounding box center [232, 33] width 14 height 14
click at [105, 131] on button "[DATE]" at bounding box center [111, 140] width 33 height 19
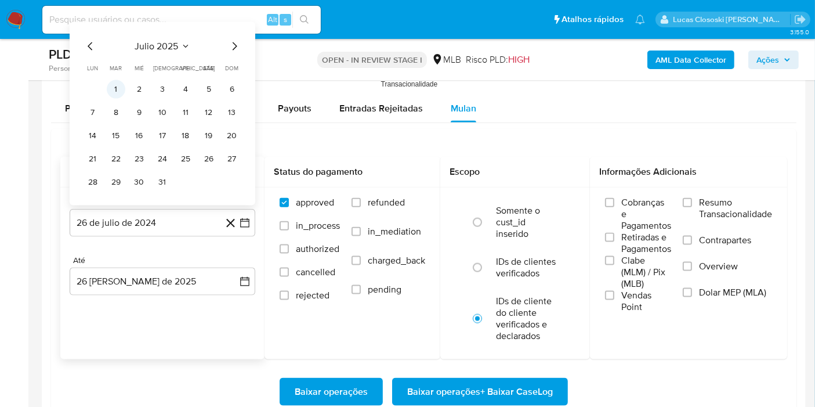
click at [113, 81] on button "1" at bounding box center [116, 89] width 19 height 19
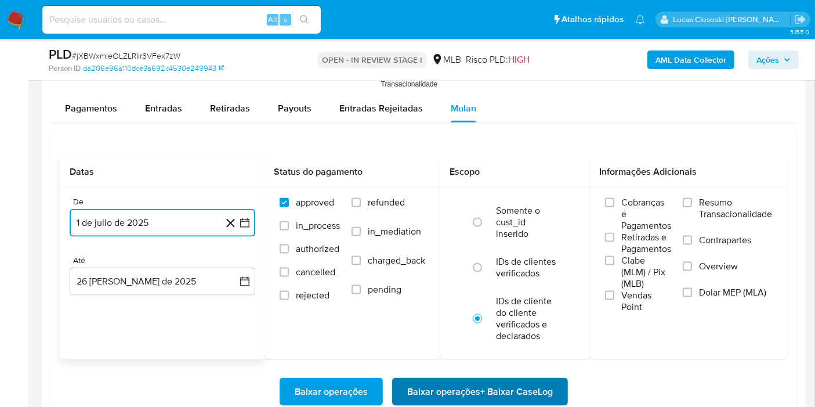
click at [472, 379] on span "Baixar operações + Baixar CaseLog" at bounding box center [480, 392] width 146 height 26
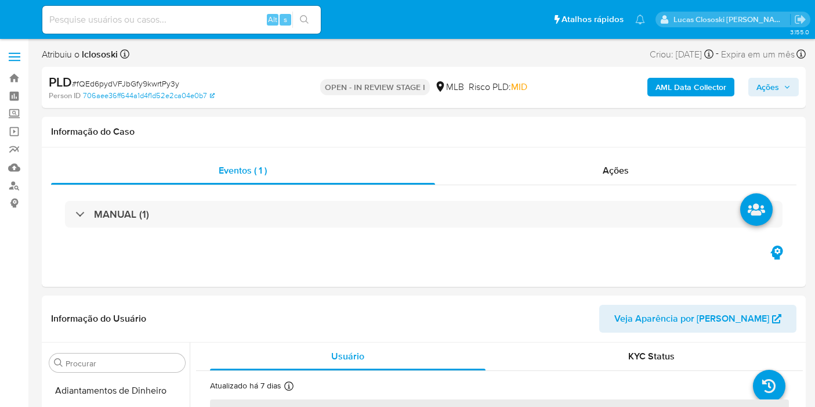
select select "10"
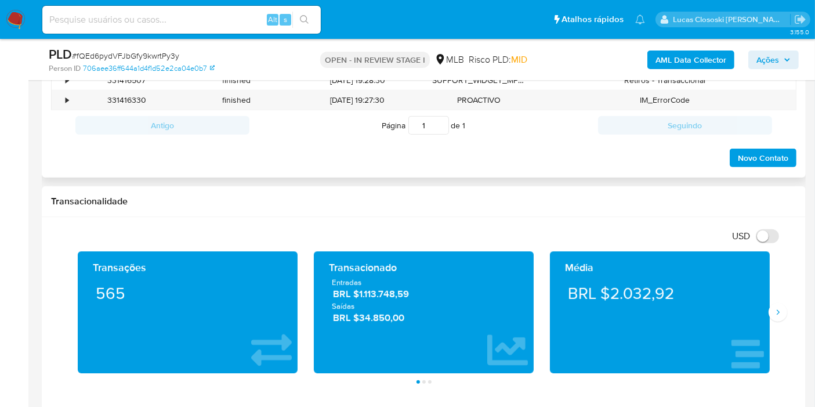
scroll to position [451, 0]
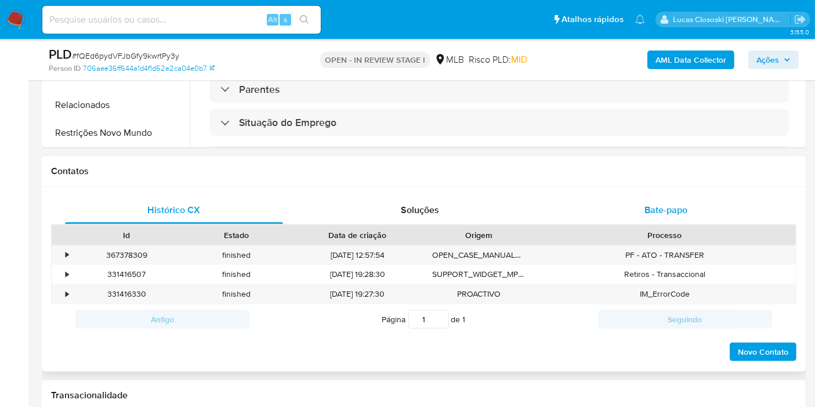
click at [608, 221] on div "Bate-papo" at bounding box center [666, 210] width 218 height 28
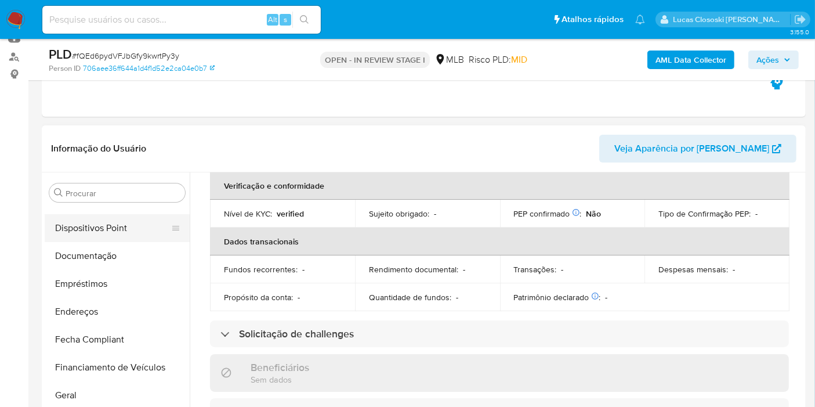
scroll to position [196, 0]
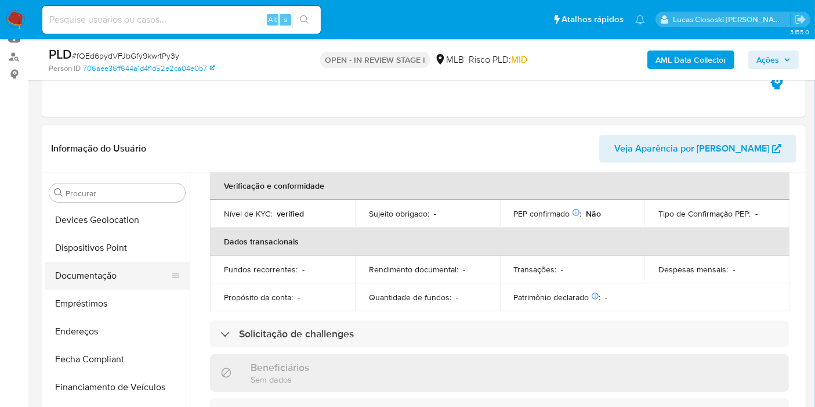
click at [100, 262] on button "Documentação" at bounding box center [113, 276] width 136 height 28
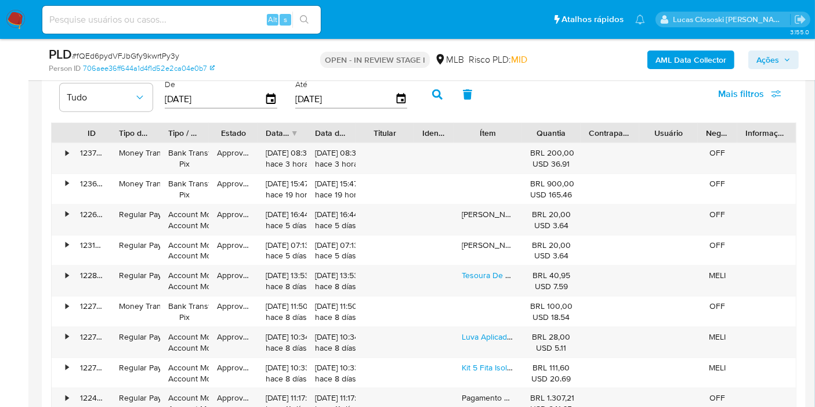
scroll to position [1354, 0]
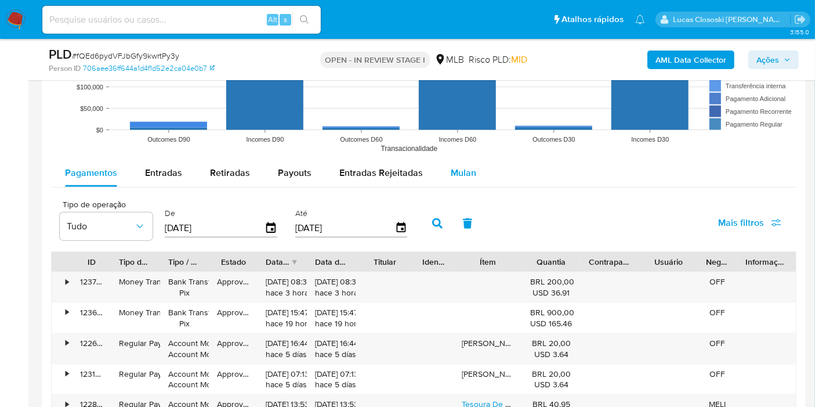
click at [463, 167] on span "Mulan" at bounding box center [464, 172] width 26 height 13
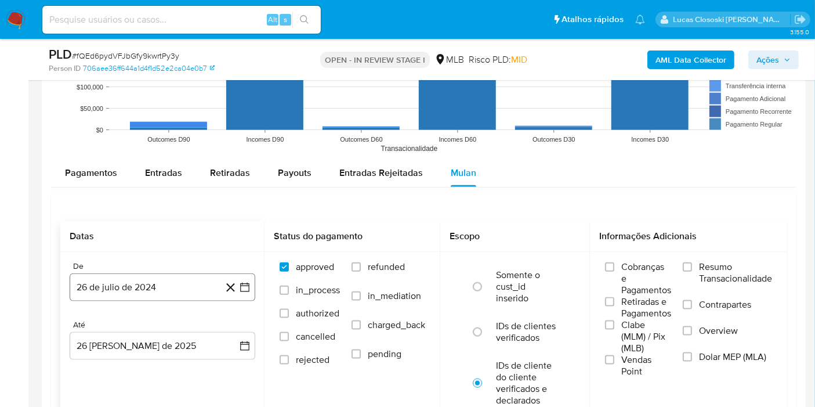
click at [240, 277] on button "26 de julio de 2024" at bounding box center [163, 287] width 186 height 28
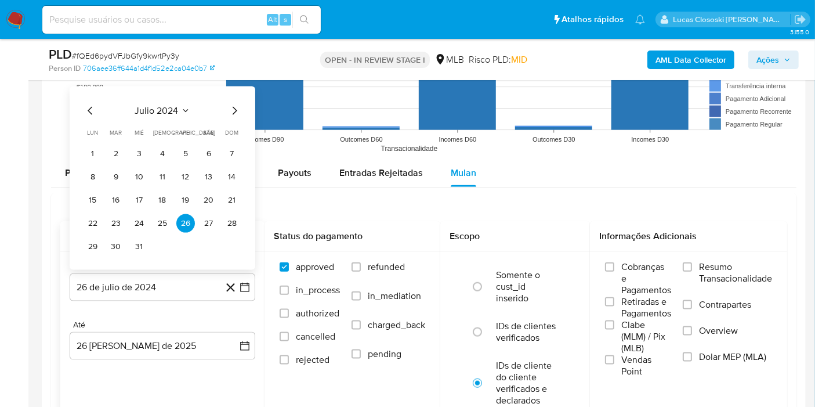
click at [167, 102] on div "julio 2024 julio 2024 lun lunes mar martes mié miércoles jue jueves vie viernes…" at bounding box center [163, 177] width 186 height 183
click at [187, 109] on icon "Seleccionar mes y año" at bounding box center [185, 110] width 9 height 9
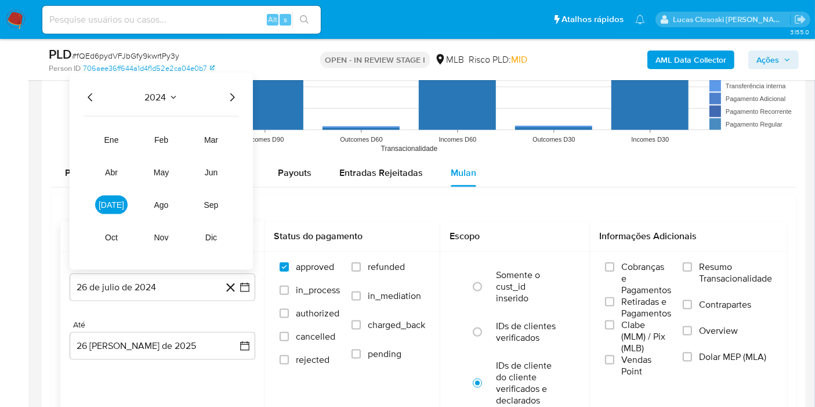
click at [242, 100] on div "2024 2024 ene feb mar abr may jun [DATE] ago sep oct nov dic" at bounding box center [161, 171] width 183 height 197
click at [234, 99] on icon "Año siguiente" at bounding box center [232, 98] width 14 height 14
click at [123, 208] on button "[DATE]" at bounding box center [111, 205] width 33 height 19
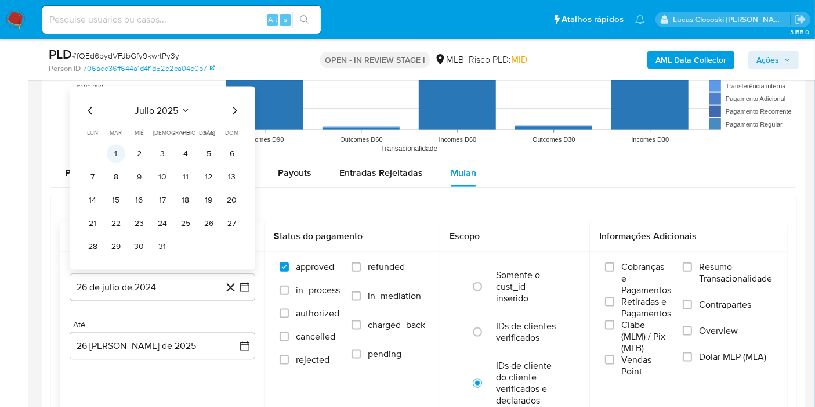
click at [115, 159] on button "1" at bounding box center [116, 154] width 19 height 19
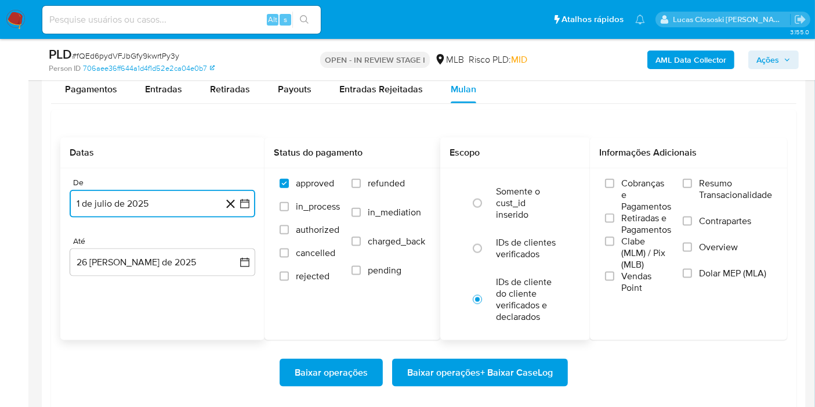
scroll to position [1483, 0]
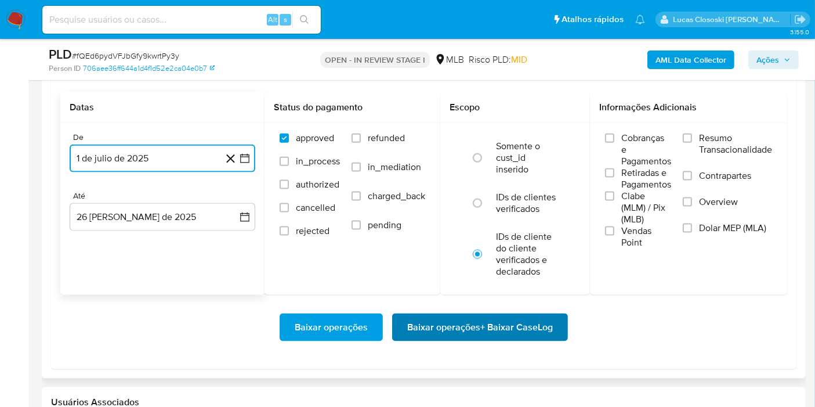
click at [479, 318] on span "Baixar operações + Baixar CaseLog" at bounding box center [480, 328] width 146 height 26
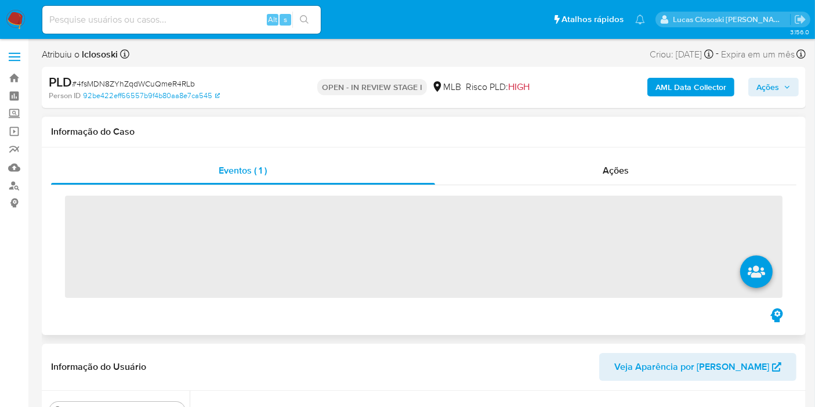
scroll to position [518, 0]
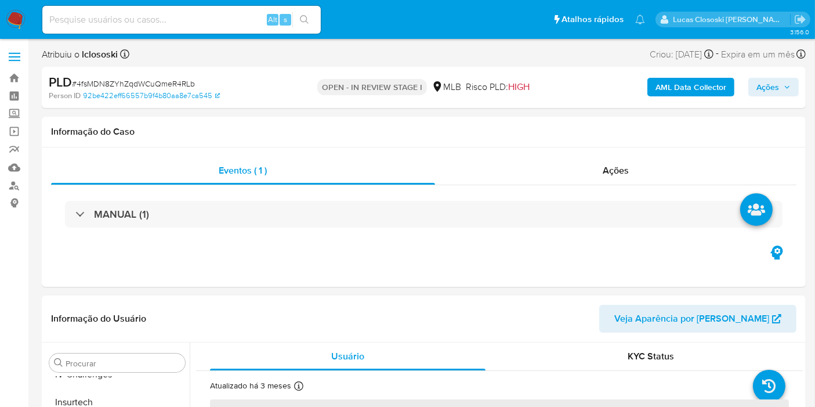
select select "10"
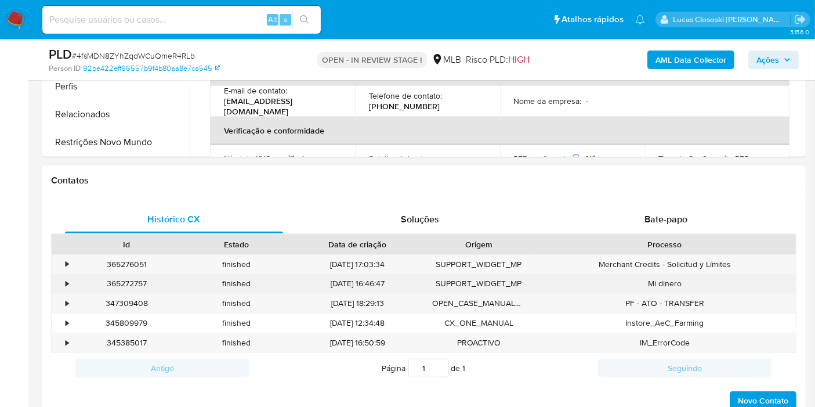
scroll to position [515, 0]
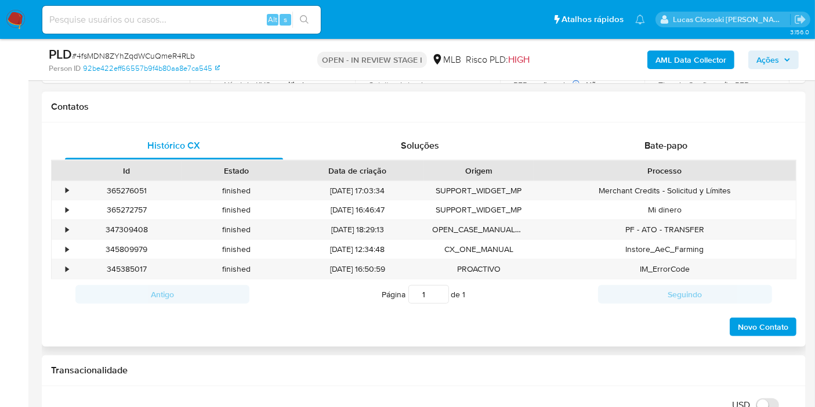
click at [622, 161] on div "Processo" at bounding box center [665, 171] width 262 height 20
click at [624, 153] on div "Bate-papo" at bounding box center [666, 146] width 218 height 28
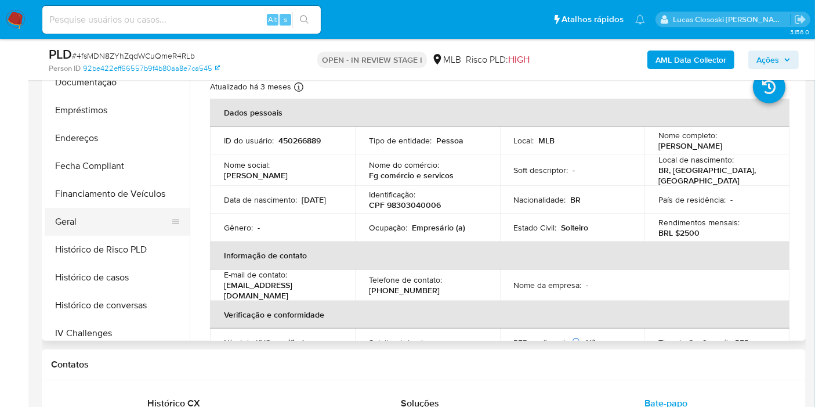
scroll to position [196, 0]
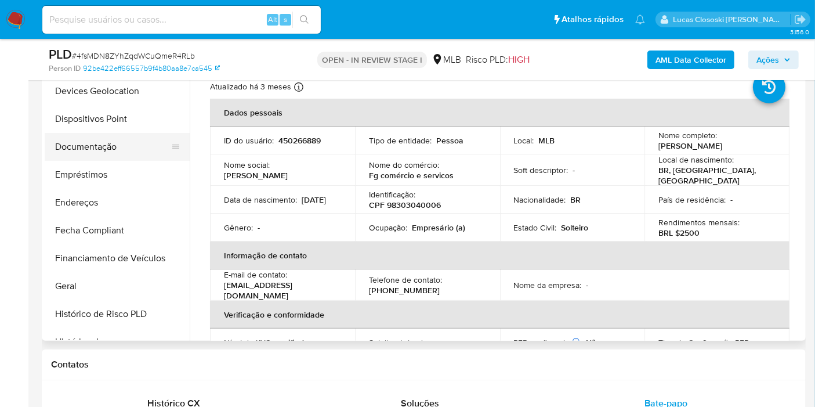
click at [102, 143] on button "Documentação" at bounding box center [113, 147] width 136 height 28
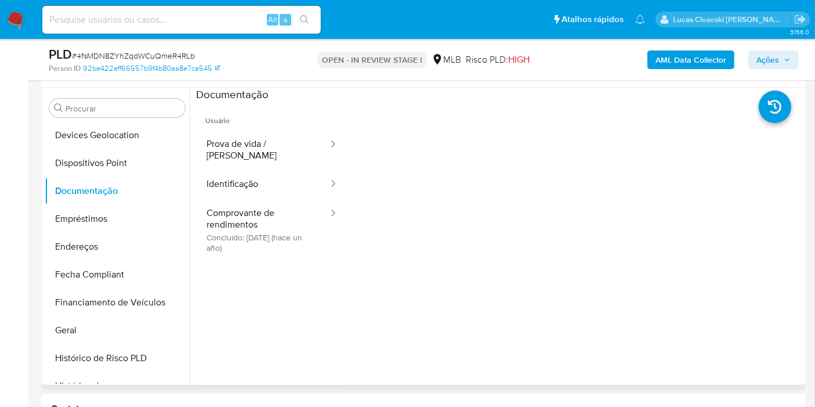
scroll to position [193, 0]
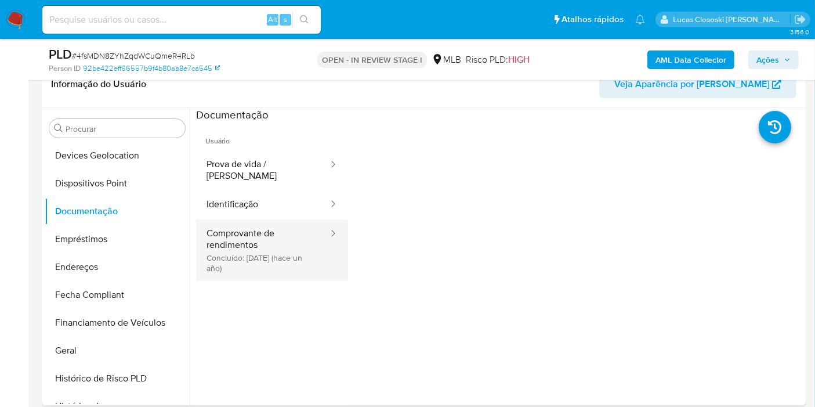
click at [242, 224] on button "Comprovante de rendimentos Concluído: [DATE] (hace un año)" at bounding box center [262, 250] width 133 height 62
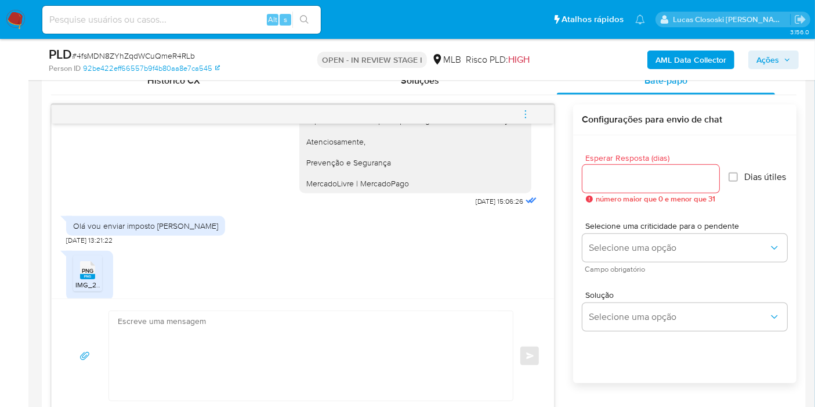
scroll to position [244, 0]
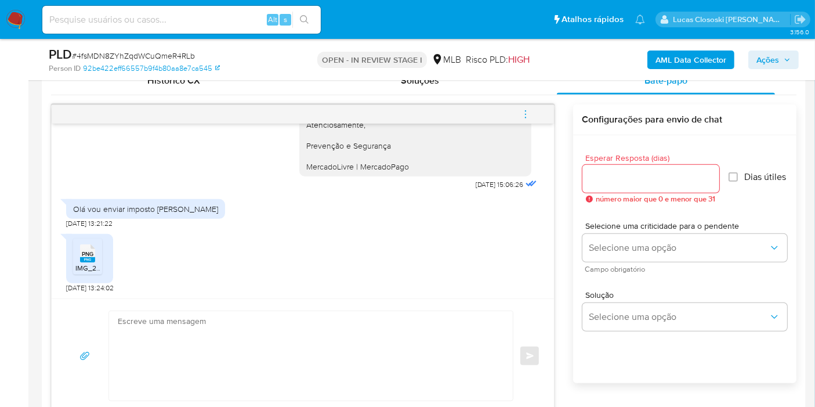
click at [87, 252] on span "PNG" at bounding box center [88, 254] width 12 height 8
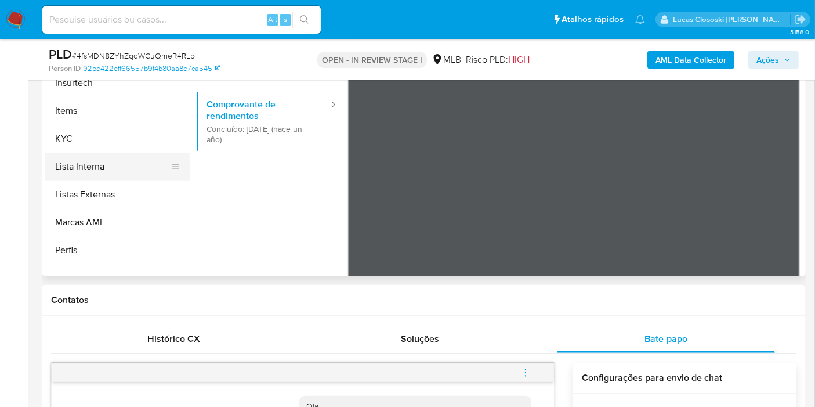
scroll to position [453, 0]
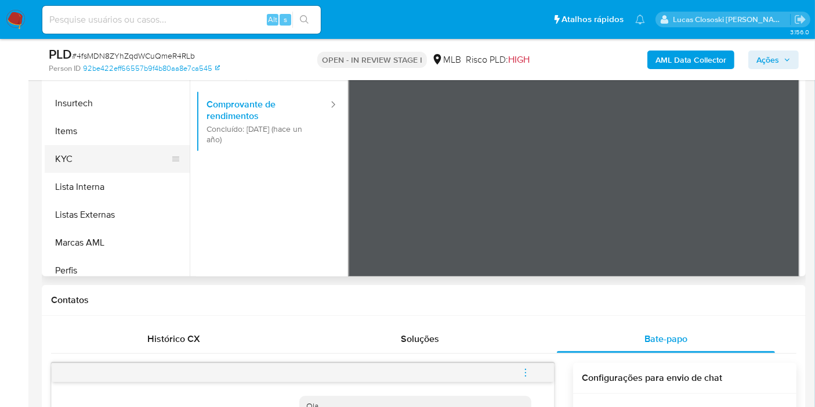
click at [86, 164] on button "KYC" at bounding box center [113, 159] width 136 height 28
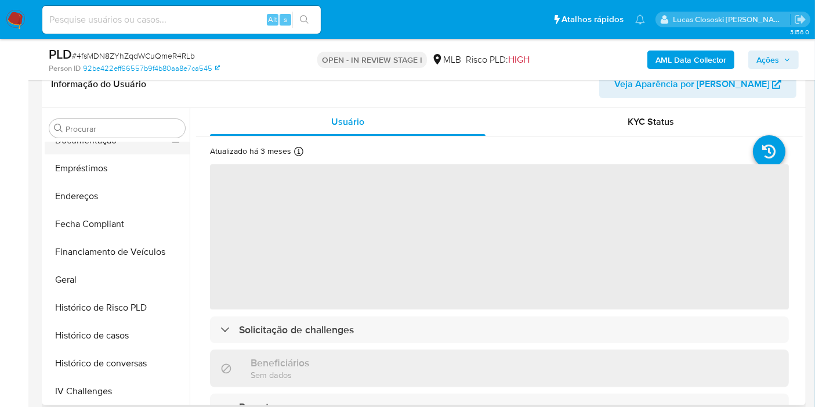
scroll to position [196, 0]
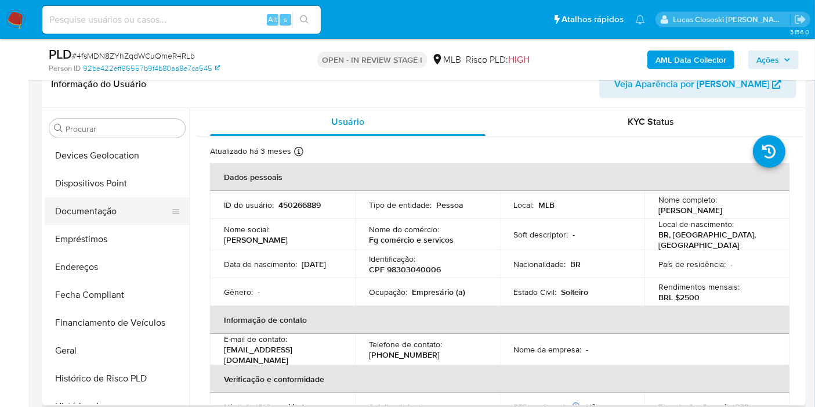
click at [96, 208] on button "Documentação" at bounding box center [113, 211] width 136 height 28
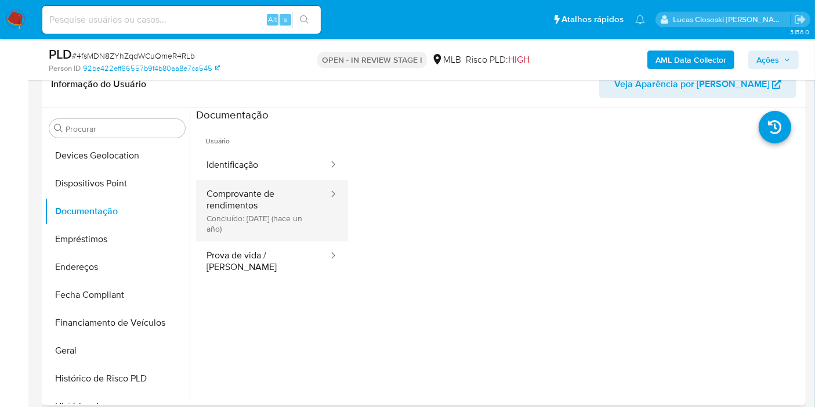
click at [287, 201] on button "Comprovante de rendimentos Concluído: [DATE] (hace un año)" at bounding box center [262, 211] width 133 height 62
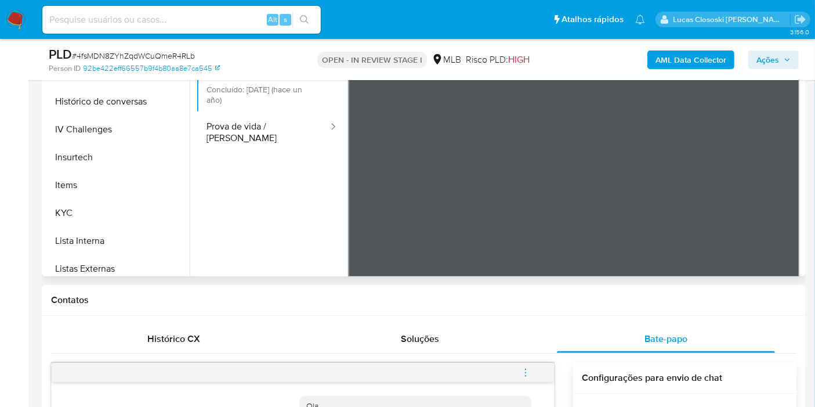
scroll to position [518, 0]
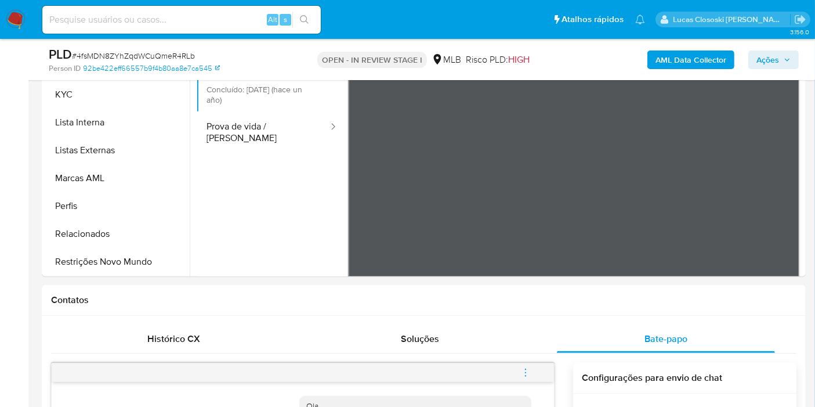
click at [88, 74] on div "PLD # 4fsMDN8ZYhZqdWCuQmeR4RLb Person ID 92be422eff66557b9f4b80aa8e7ca545 OPEN …" at bounding box center [424, 59] width 764 height 41
click at [83, 95] on button "KYC" at bounding box center [113, 95] width 136 height 28
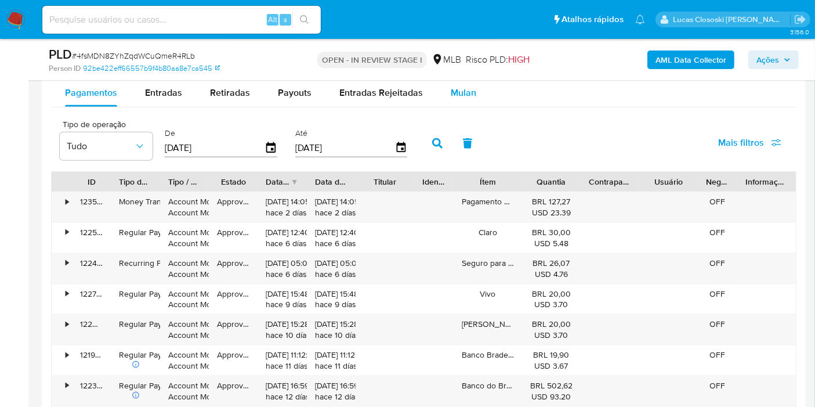
scroll to position [1354, 0]
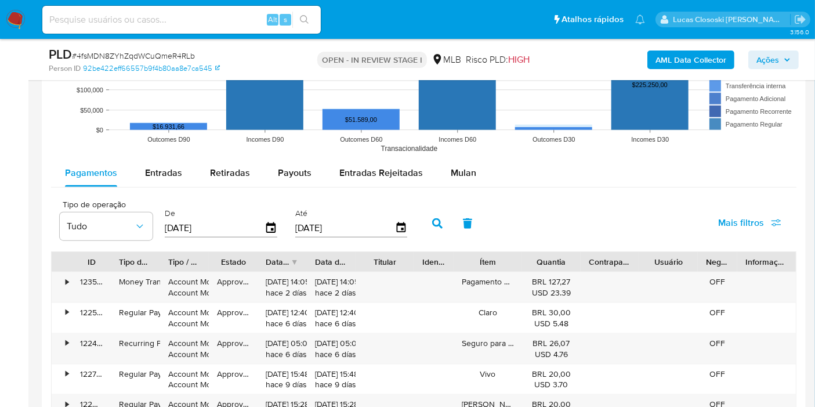
click at [461, 186] on div "Pagamentos Entradas Retiradas Payouts Entradas Rejeitadas Mulan" at bounding box center [424, 173] width 746 height 28
click at [459, 171] on span "Mulan" at bounding box center [464, 172] width 26 height 13
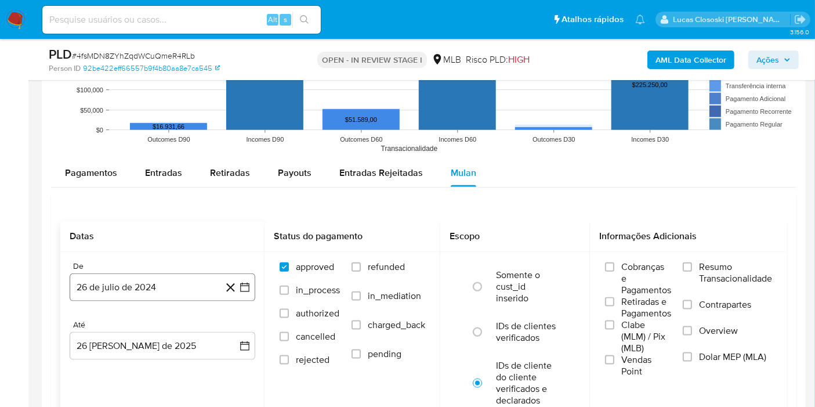
click at [252, 284] on button "26 de julio de 2024" at bounding box center [163, 287] width 186 height 28
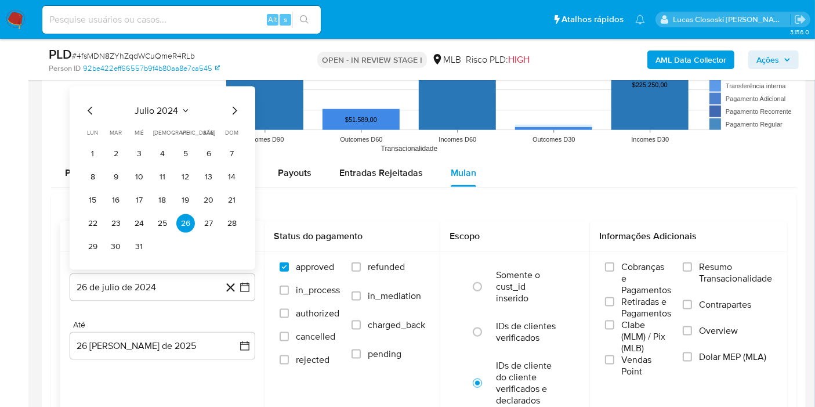
click at [178, 115] on div "julio 2024" at bounding box center [163, 111] width 158 height 14
click at [165, 108] on span "julio 2024" at bounding box center [157, 111] width 44 height 12
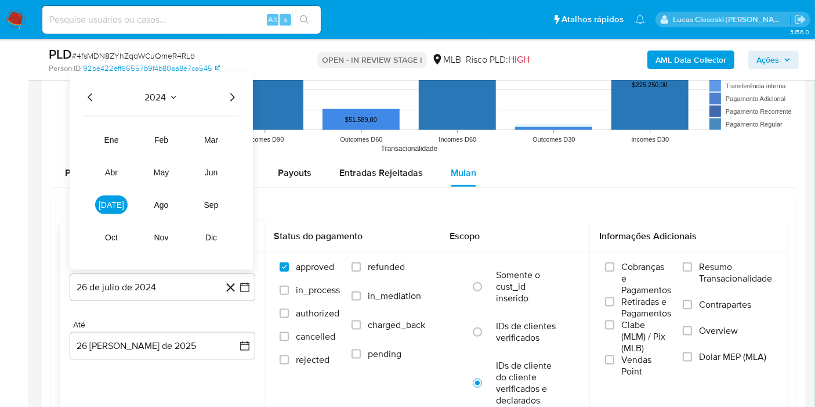
click at [232, 100] on icon "Año siguiente" at bounding box center [232, 98] width 14 height 14
click at [106, 204] on button "[DATE]" at bounding box center [111, 205] width 33 height 19
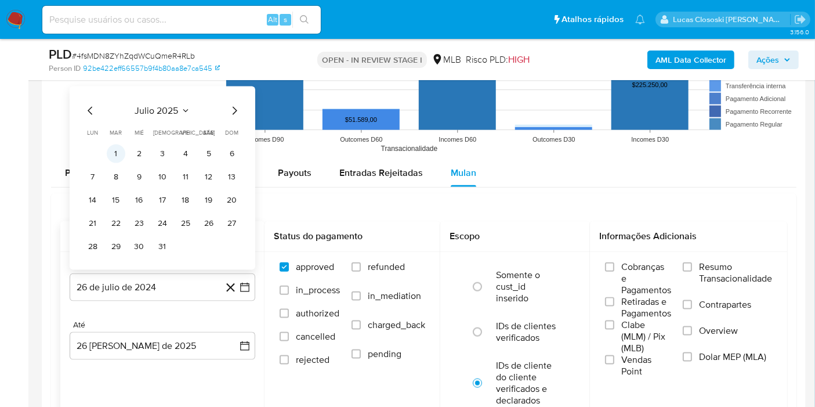
click at [121, 156] on button "1" at bounding box center [116, 154] width 19 height 19
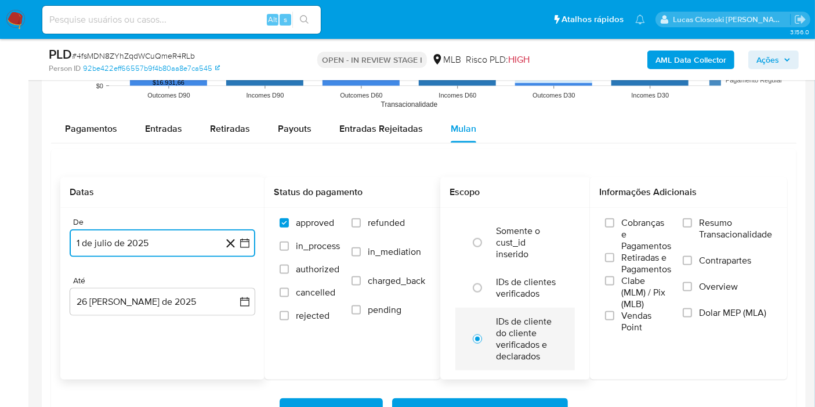
scroll to position [1418, 0]
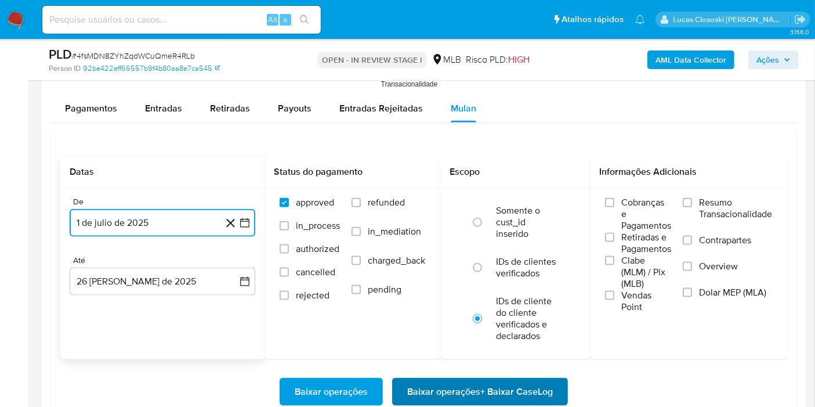
click at [515, 392] on span "Baixar operações + Baixar CaseLog" at bounding box center [480, 392] width 146 height 26
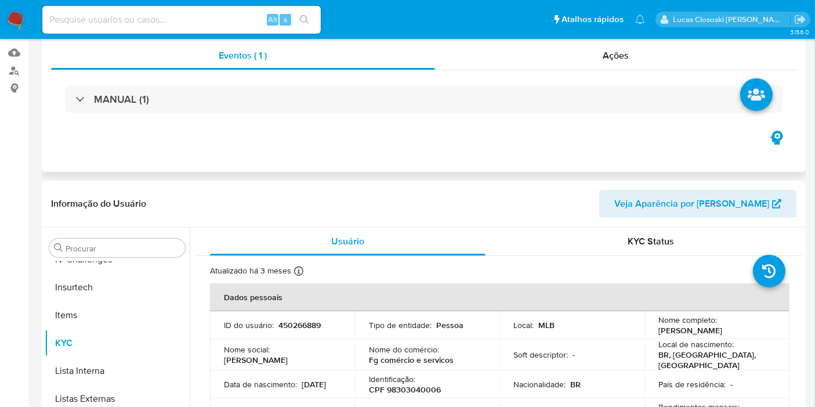
scroll to position [0, 0]
